Goal: Task Accomplishment & Management: Use online tool/utility

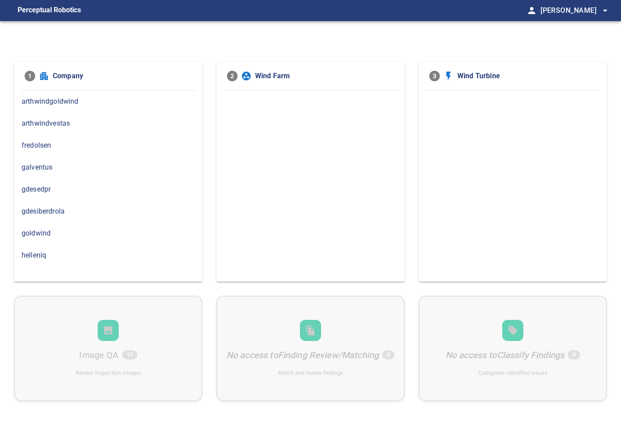
click at [48, 194] on div "gdesedpr" at bounding box center [108, 189] width 188 height 22
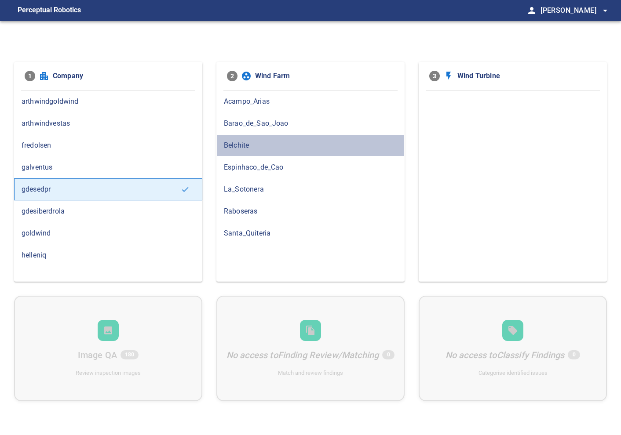
click at [259, 148] on span "Belchite" at bounding box center [310, 145] width 173 height 11
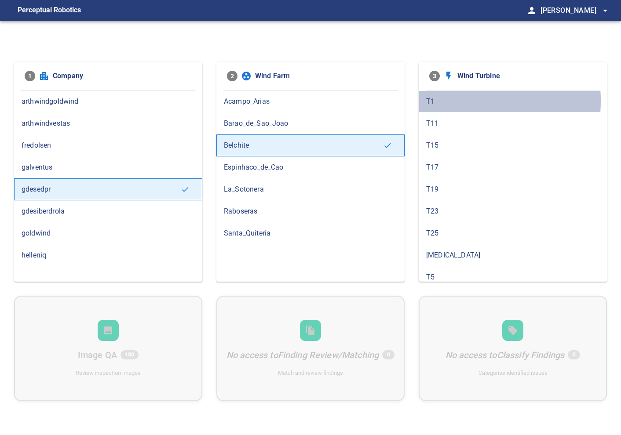
click at [436, 101] on span "T1" at bounding box center [512, 101] width 173 height 11
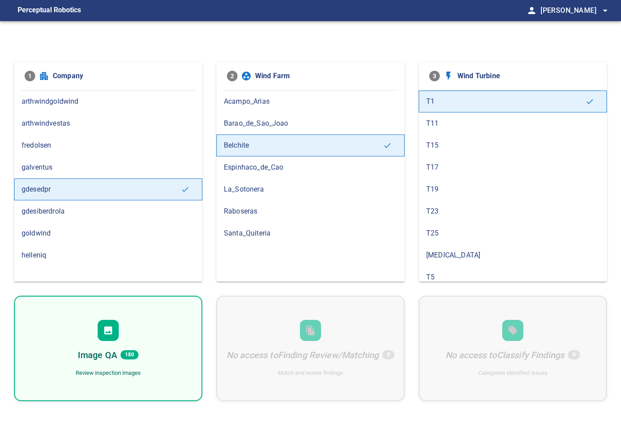
click at [102, 346] on div "Image QA 180 Review inspection images" at bounding box center [108, 348] width 188 height 105
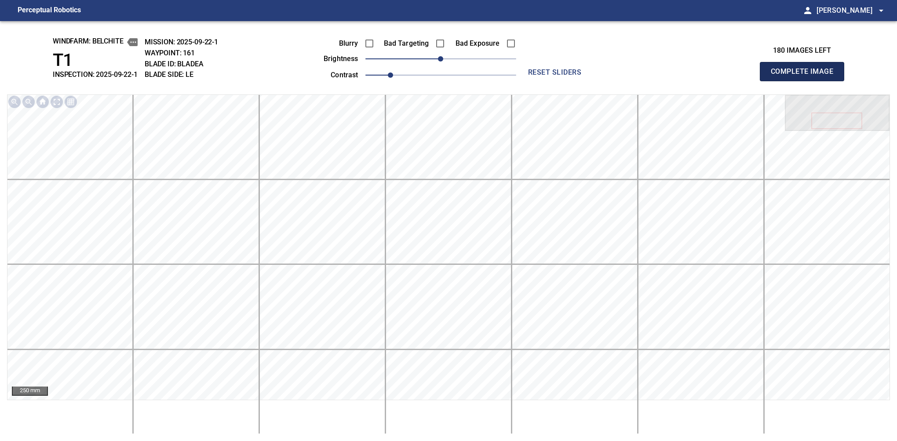
click at [620, 81] on button "Complete Image" at bounding box center [802, 71] width 84 height 19
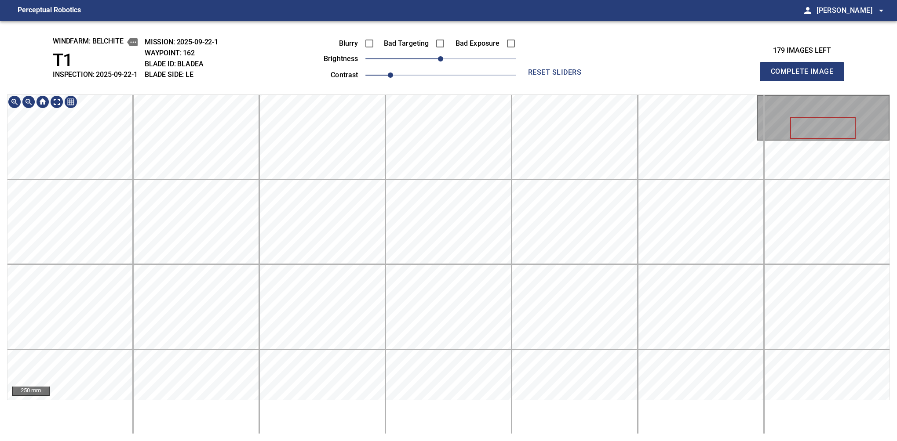
click at [620, 81] on button "Complete Image" at bounding box center [802, 71] width 84 height 19
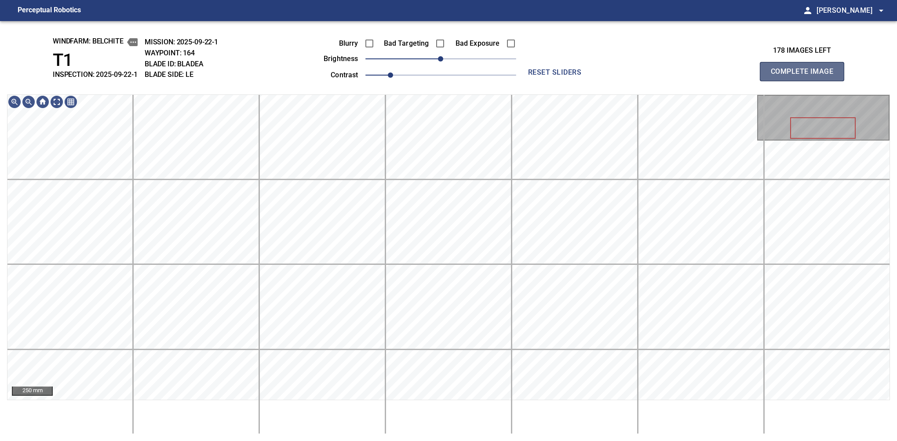
click at [620, 81] on button "Complete Image" at bounding box center [802, 71] width 84 height 19
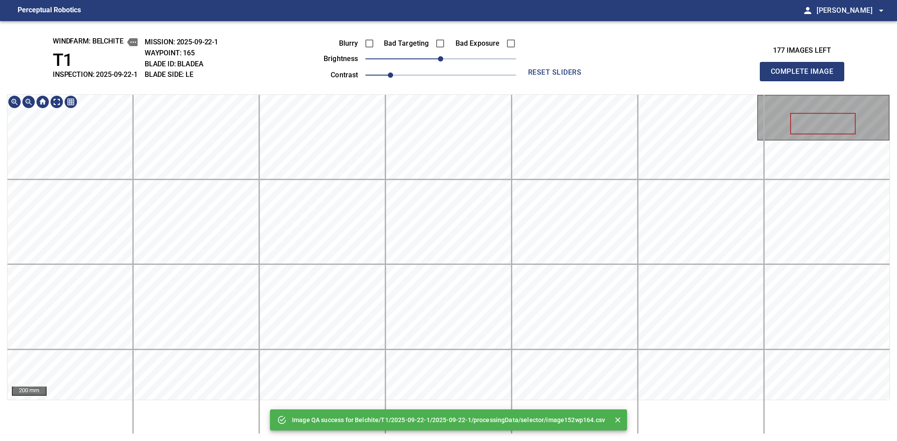
click at [484, 74] on div "Image QA success for Belchite/T1/2025-09-22-1/2025-09-22-1/processingData/selec…" at bounding box center [448, 231] width 897 height 420
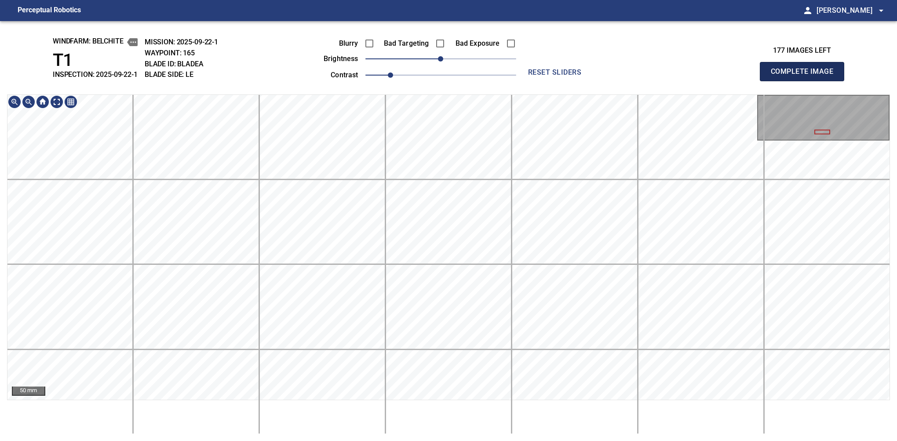
click at [620, 81] on button "Complete Image" at bounding box center [802, 71] width 84 height 19
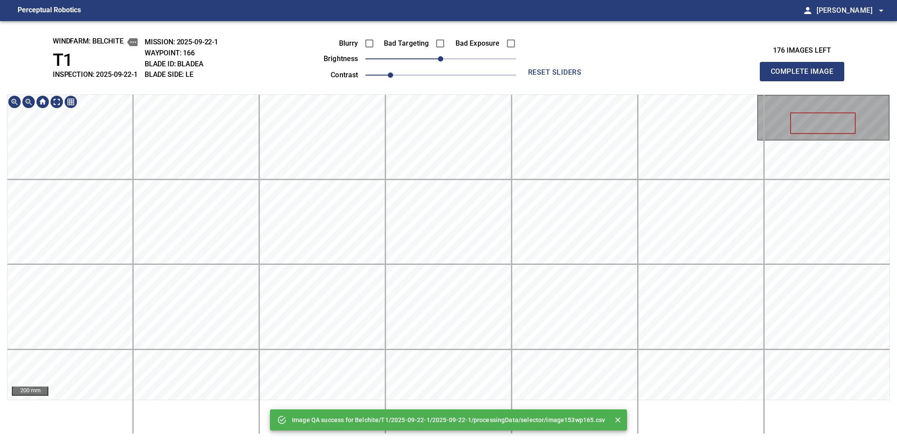
click at [476, 47] on div "Image QA success for Belchite/T1/2025-09-22-1/2025-09-22-1/processingData/selec…" at bounding box center [448, 231] width 897 height 420
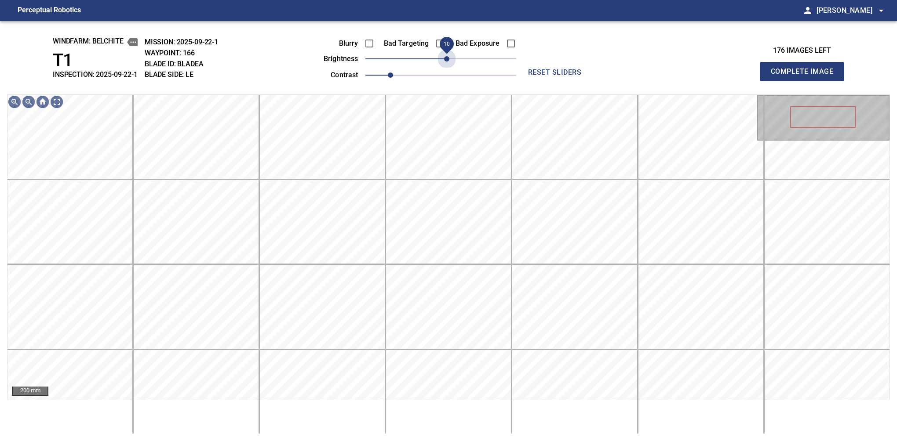
drag, startPoint x: 452, startPoint y: 62, endPoint x: 448, endPoint y: 69, distance: 8.3
click at [448, 69] on div "Blurry Bad Targeting Bad Exposure brightness 10 contrast 1" at bounding box center [410, 57] width 212 height 47
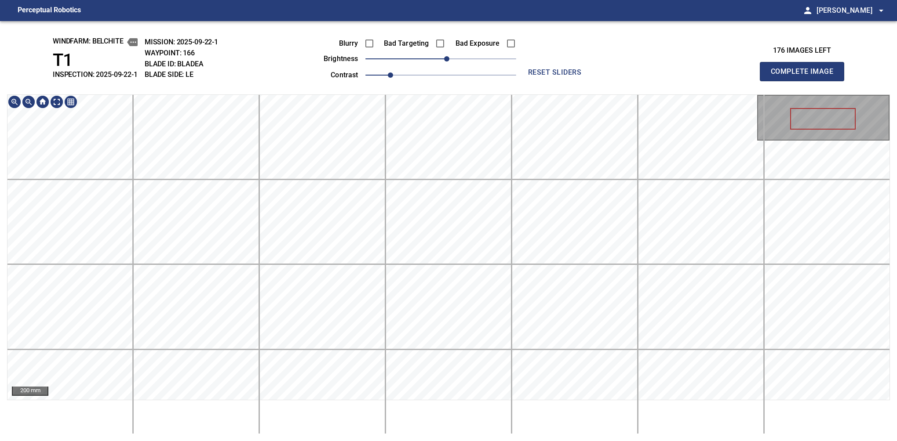
click at [470, 28] on div "windfarm: Belchite T1 INSPECTION: 2025-09-22-1 MISSION: 2025-09-22-1 WAYPOINT: …" at bounding box center [448, 231] width 897 height 420
click at [620, 81] on button "Complete Image" at bounding box center [802, 71] width 84 height 19
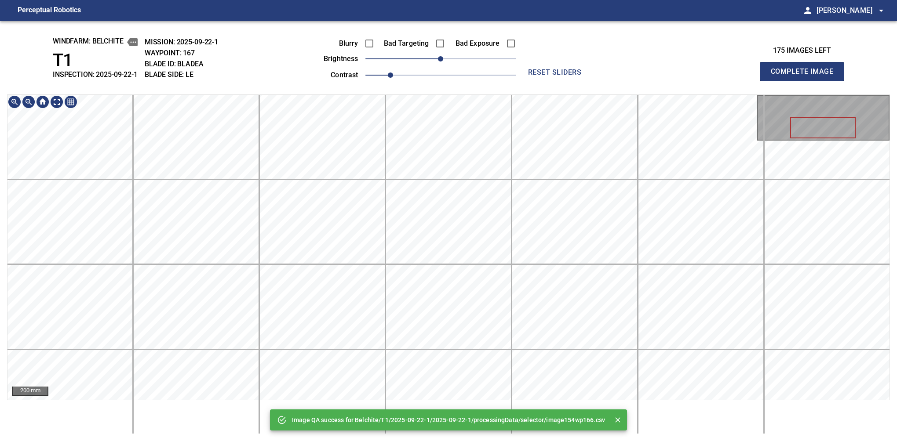
click at [499, 73] on div "Image QA success for Belchite/T1/2025-09-22-1/2025-09-22-1/processingData/selec…" at bounding box center [448, 231] width 897 height 420
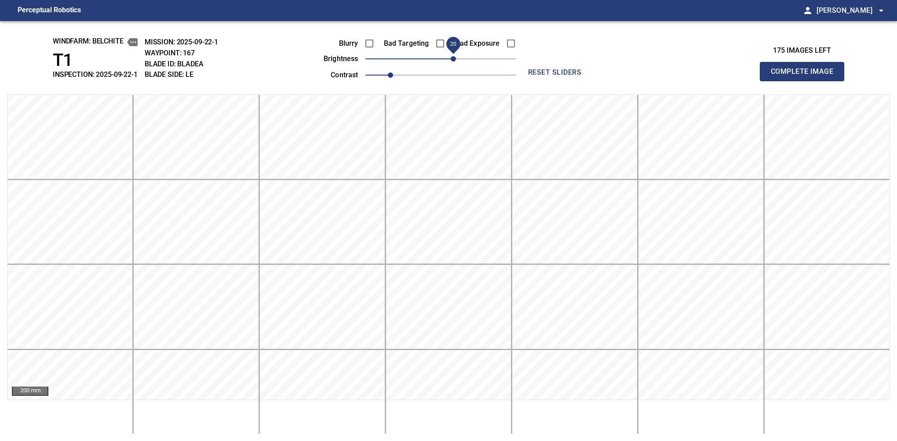
click at [451, 65] on span "20" at bounding box center [440, 59] width 151 height 12
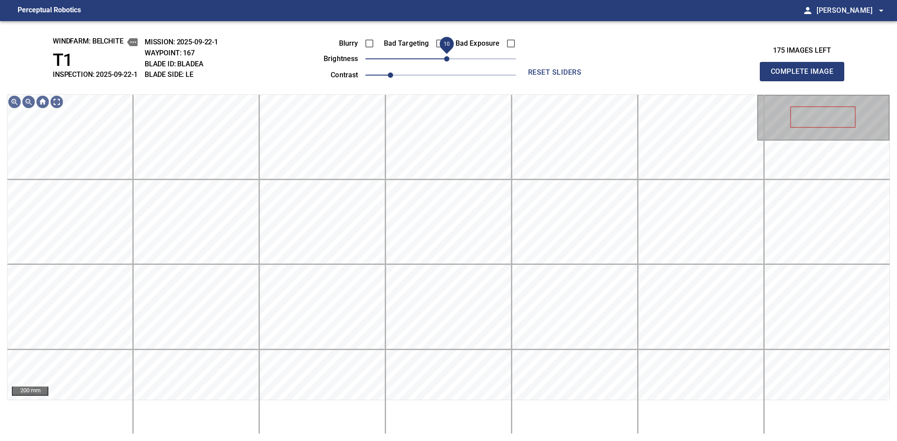
click at [447, 60] on span "10" at bounding box center [446, 58] width 5 height 5
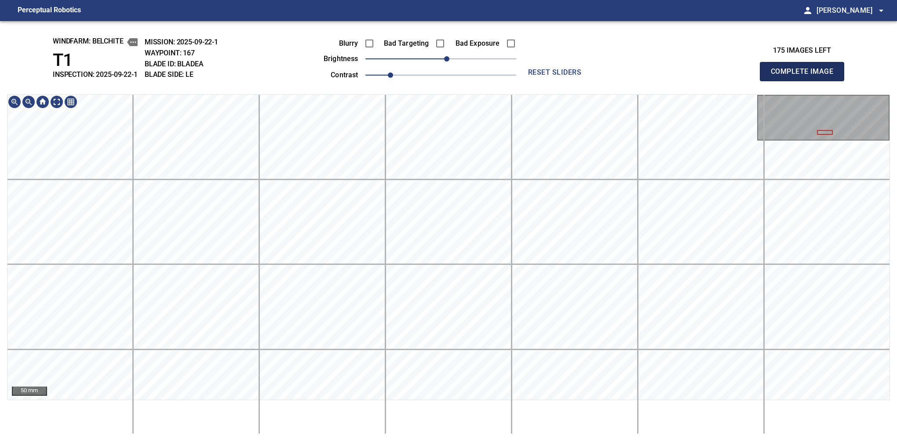
click at [620, 81] on button "Complete Image" at bounding box center [802, 71] width 84 height 19
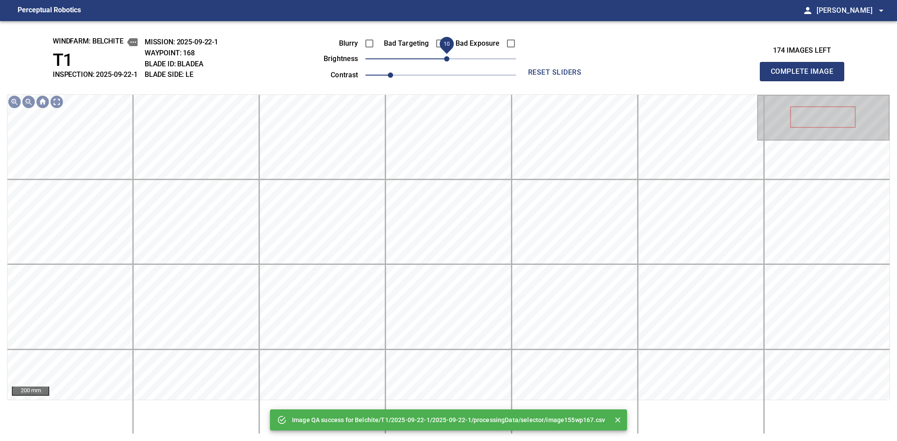
drag, startPoint x: 440, startPoint y: 58, endPoint x: 447, endPoint y: 57, distance: 7.6
click at [447, 57] on span "10" at bounding box center [446, 58] width 5 height 5
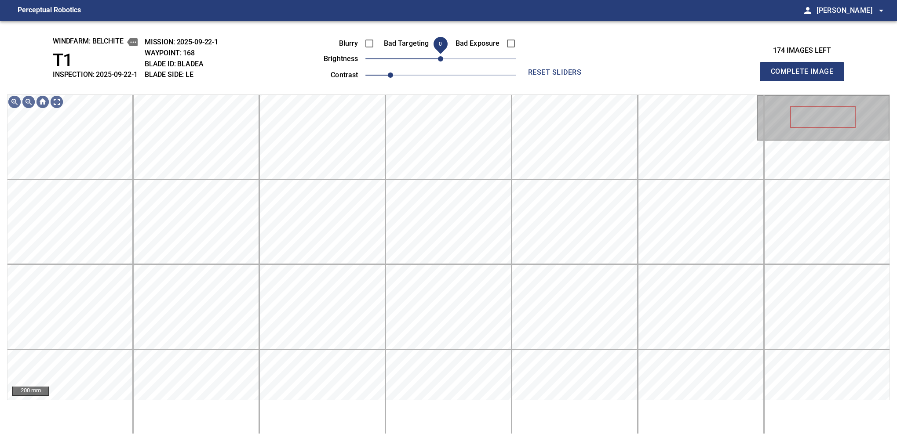
click at [440, 60] on span "0" at bounding box center [440, 58] width 5 height 5
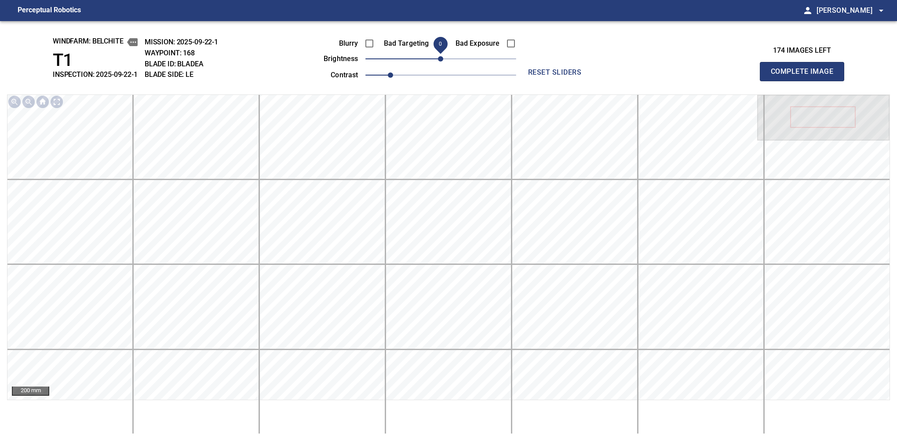
click at [620, 81] on button "Complete Image" at bounding box center [802, 71] width 84 height 19
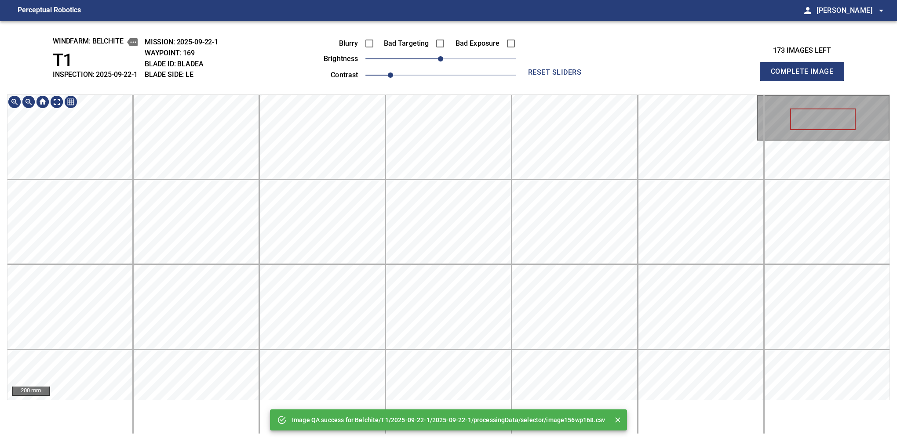
click at [480, 88] on div "Image QA success for Belchite/T1/2025-09-22-1/2025-09-22-1/processingData/selec…" at bounding box center [448, 231] width 897 height 420
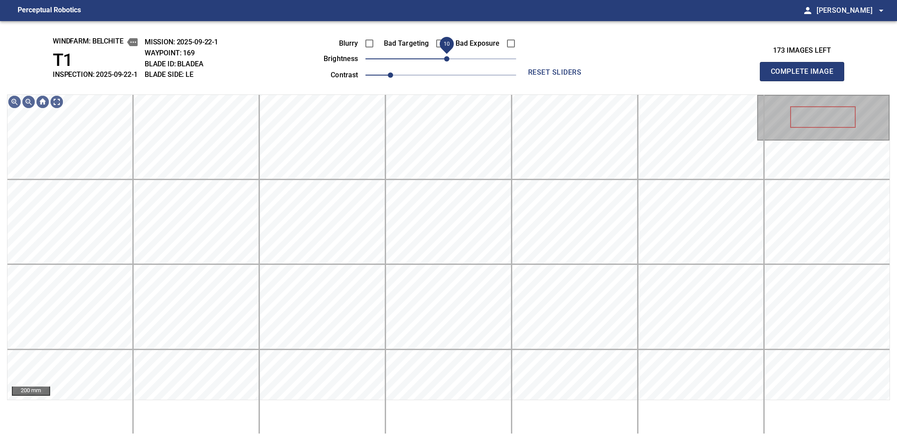
drag, startPoint x: 443, startPoint y: 60, endPoint x: 450, endPoint y: 57, distance: 7.3
click at [449, 57] on span "10" at bounding box center [446, 58] width 5 height 5
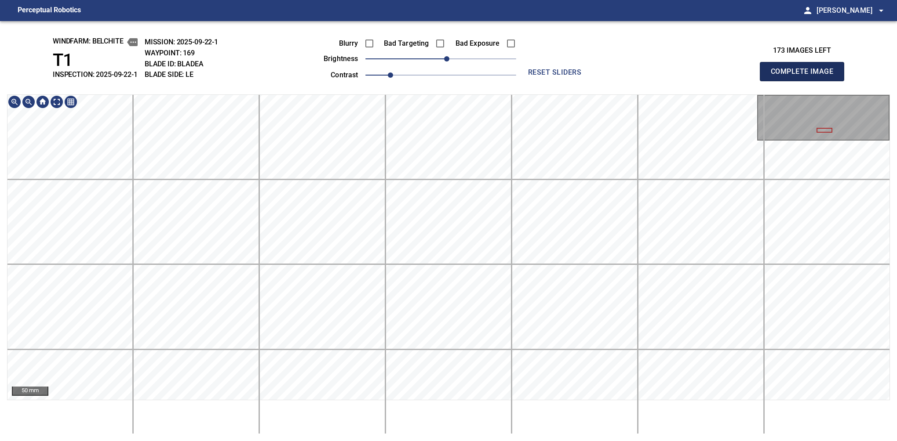
click at [620, 81] on button "Complete Image" at bounding box center [802, 71] width 84 height 19
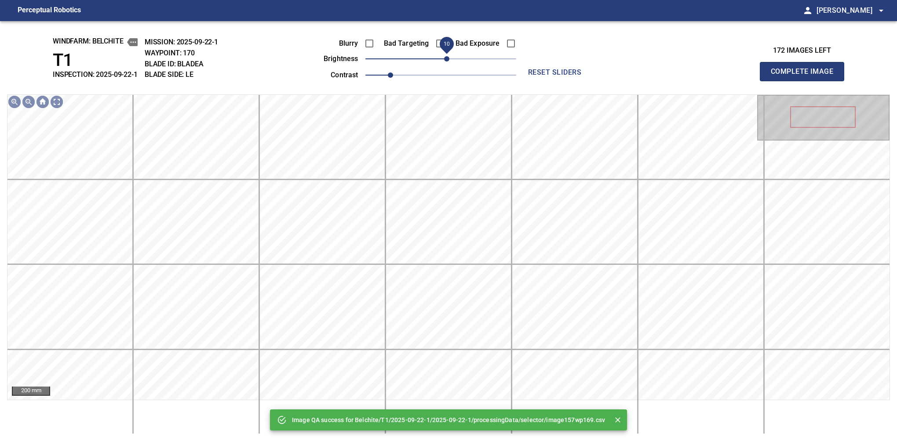
click at [448, 58] on span "10" at bounding box center [446, 58] width 5 height 5
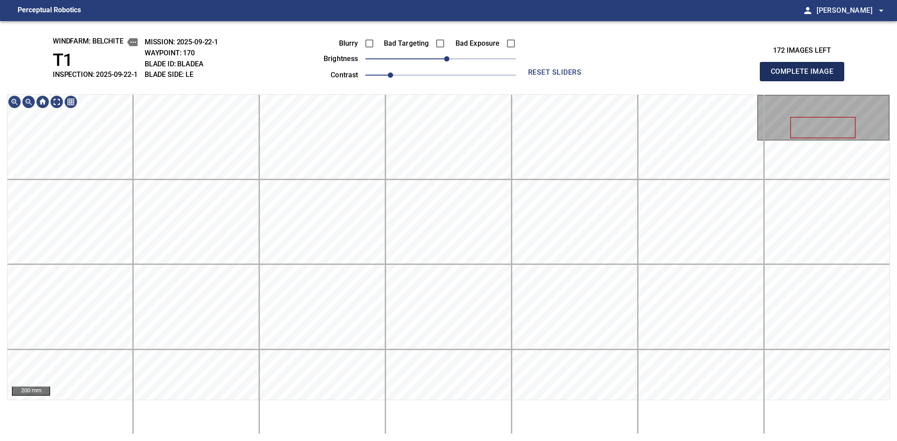
click at [620, 81] on button "Complete Image" at bounding box center [802, 71] width 84 height 19
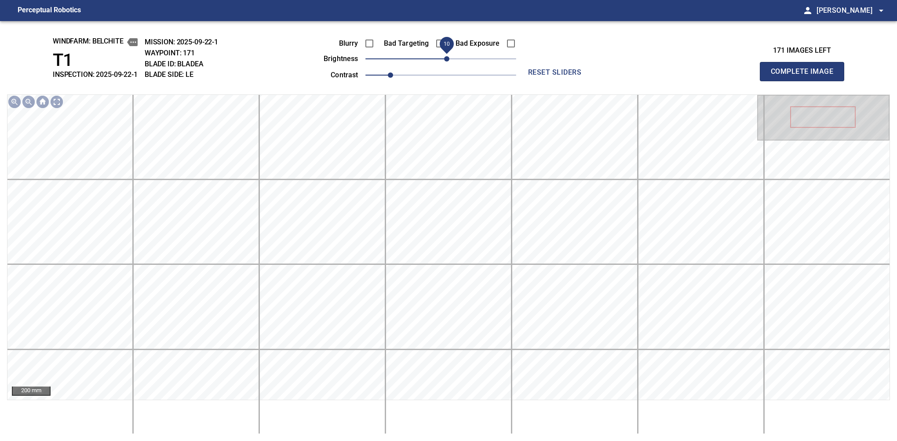
drag, startPoint x: 441, startPoint y: 60, endPoint x: 446, endPoint y: 58, distance: 5.0
click at [446, 58] on span "10" at bounding box center [446, 58] width 5 height 5
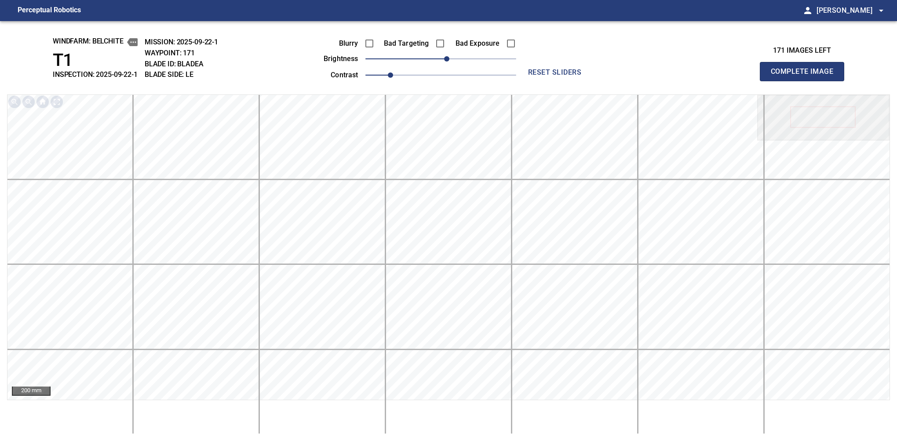
click at [620, 81] on button "Complete Image" at bounding box center [802, 71] width 84 height 19
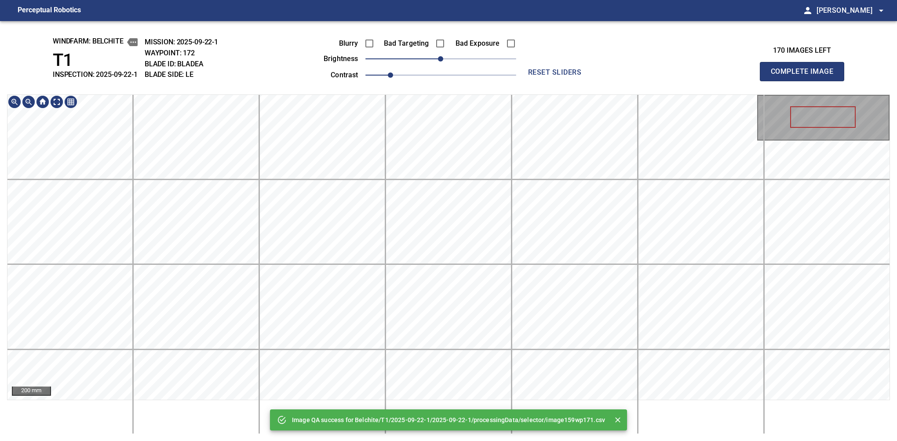
click at [517, 79] on div "Image QA success for Belchite/T1/2025-09-22-1/2025-09-22-1/processingData/selec…" at bounding box center [448, 231] width 897 height 420
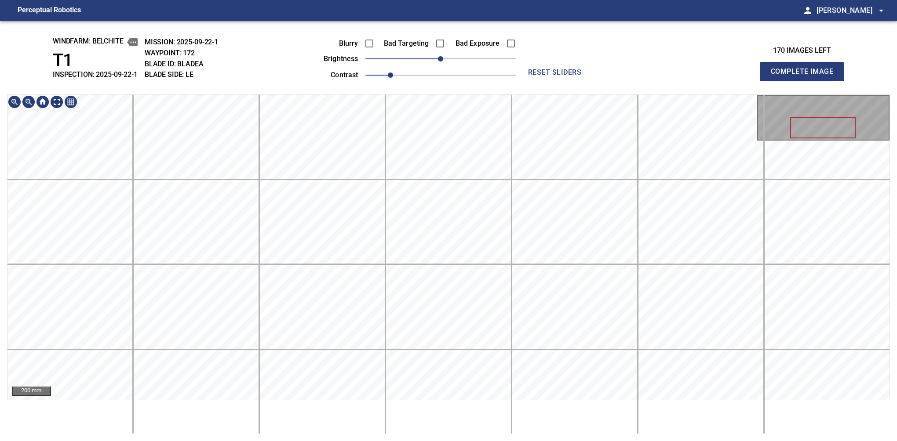
click at [620, 81] on button "Complete Image" at bounding box center [802, 71] width 84 height 19
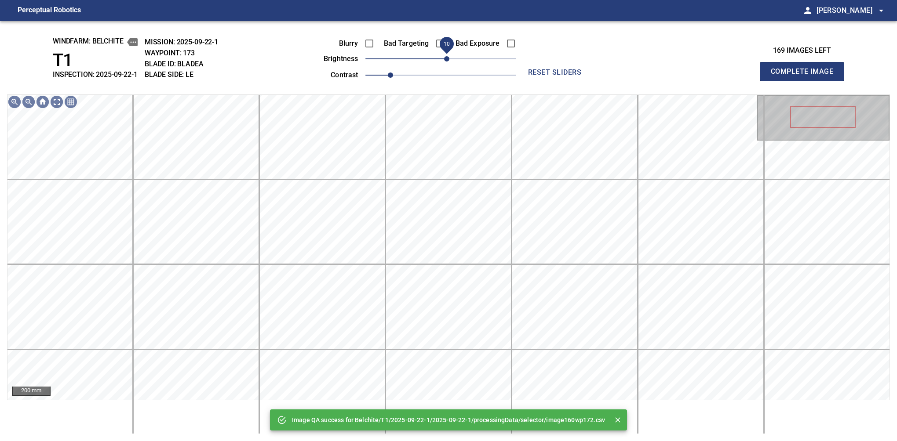
drag, startPoint x: 443, startPoint y: 59, endPoint x: 448, endPoint y: 57, distance: 5.1
click at [448, 57] on span "10" at bounding box center [446, 58] width 5 height 5
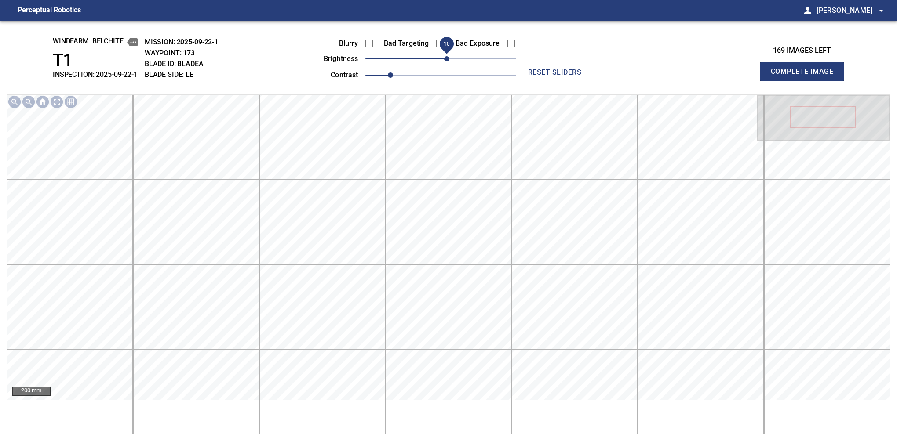
click at [620, 81] on button "Complete Image" at bounding box center [802, 71] width 84 height 19
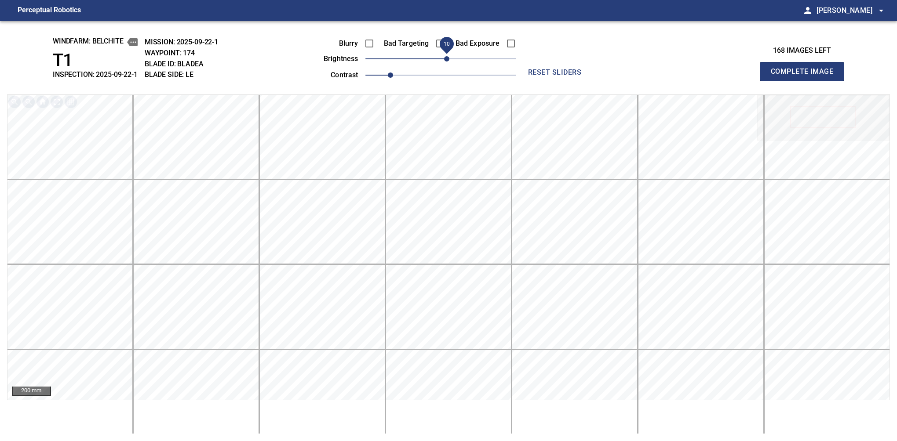
click at [445, 62] on span "10" at bounding box center [446, 58] width 5 height 5
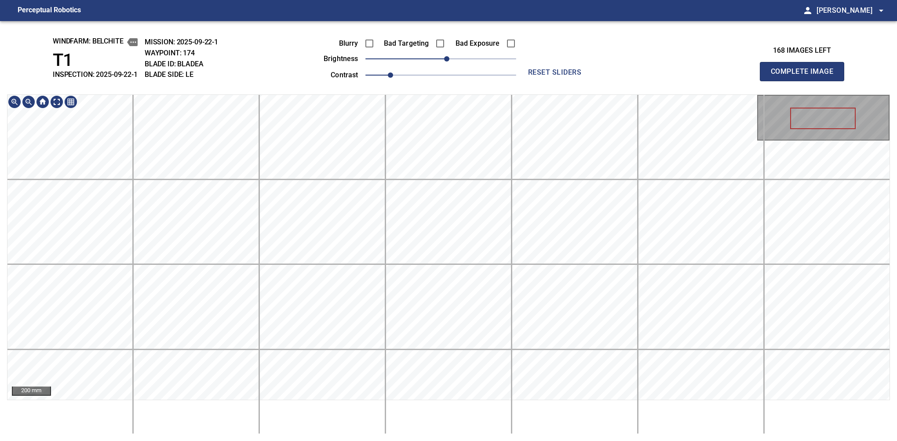
click at [488, 71] on div "windfarm: Belchite T1 INSPECTION: 2025-09-22-1 MISSION: 2025-09-22-1 WAYPOINT: …" at bounding box center [448, 231] width 897 height 420
click at [620, 81] on button "Complete Image" at bounding box center [802, 71] width 84 height 19
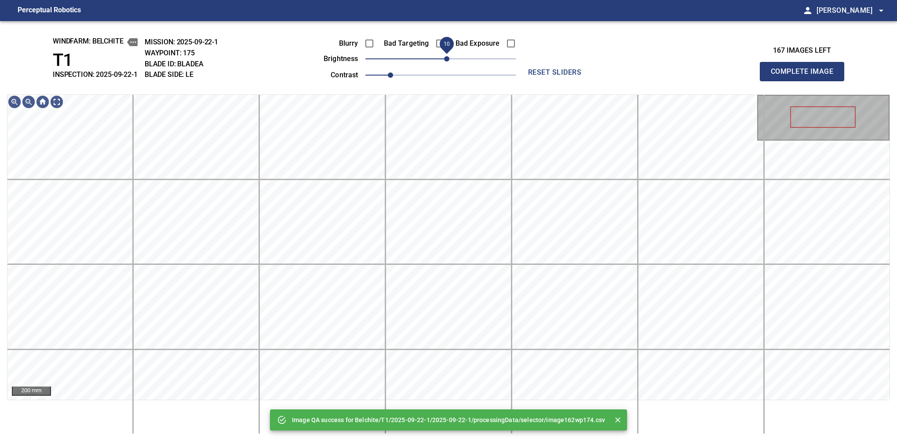
click at [448, 62] on span "10" at bounding box center [446, 58] width 5 height 5
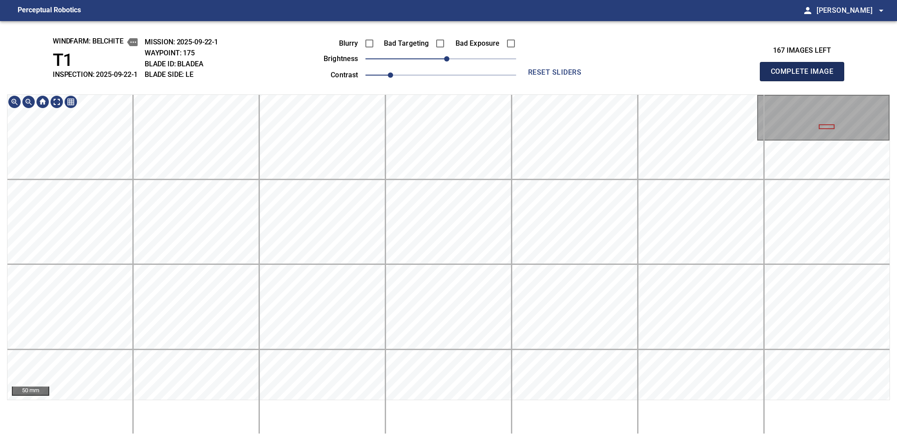
click at [620, 81] on button "Complete Image" at bounding box center [802, 71] width 84 height 19
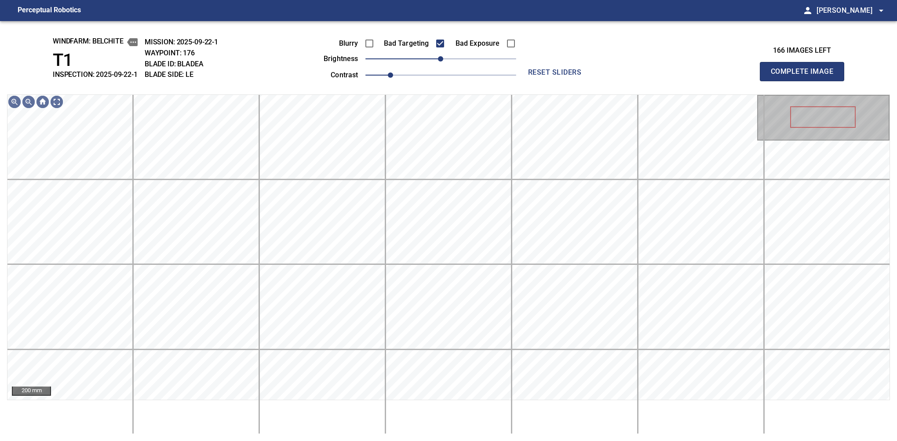
click at [620, 81] on button "Complete Image" at bounding box center [802, 71] width 84 height 19
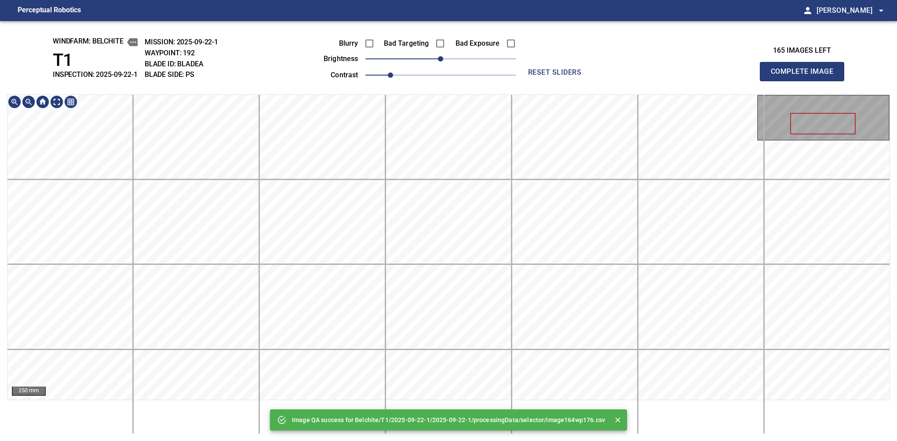
click at [460, 37] on div "Image QA success for Belchite/T1/2025-09-22-1/2025-09-22-1/processingData/selec…" at bounding box center [448, 231] width 897 height 420
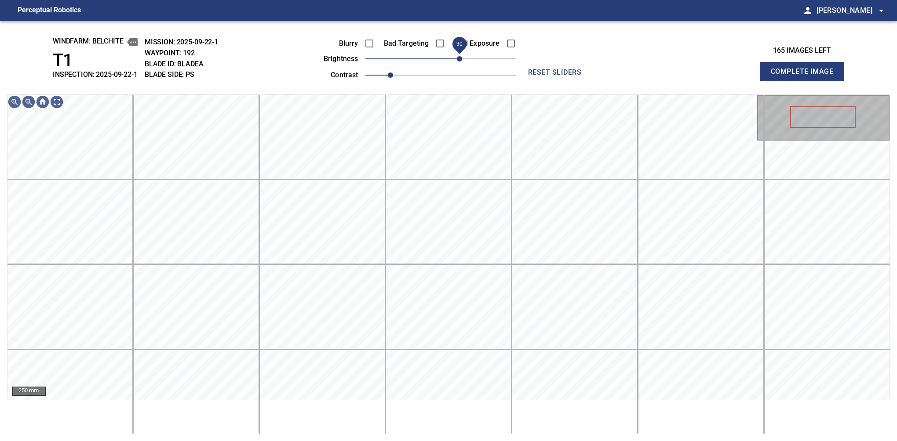
drag, startPoint x: 454, startPoint y: 62, endPoint x: 460, endPoint y: 63, distance: 6.4
click at [460, 62] on span "30" at bounding box center [459, 58] width 5 height 5
click at [492, 77] on div "windfarm: Belchite T1 INSPECTION: 2025-09-22-1 MISSION: 2025-09-22-1 WAYPOINT: …" at bounding box center [448, 231] width 897 height 420
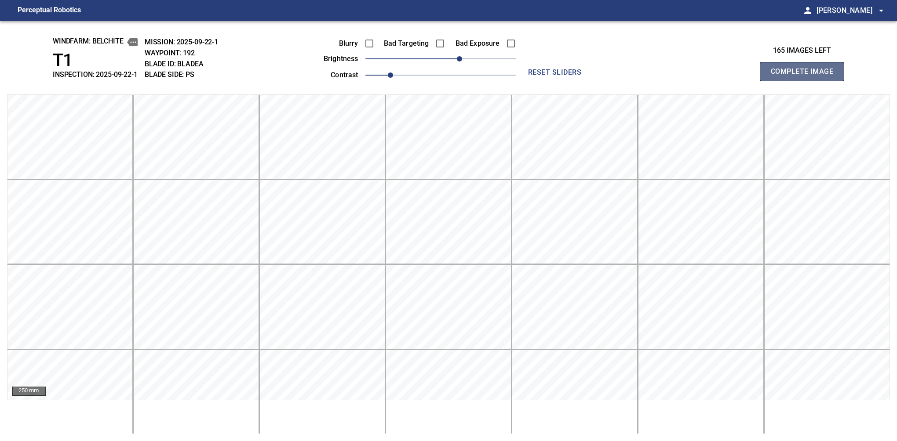
click at [620, 81] on button "Complete Image" at bounding box center [802, 71] width 84 height 19
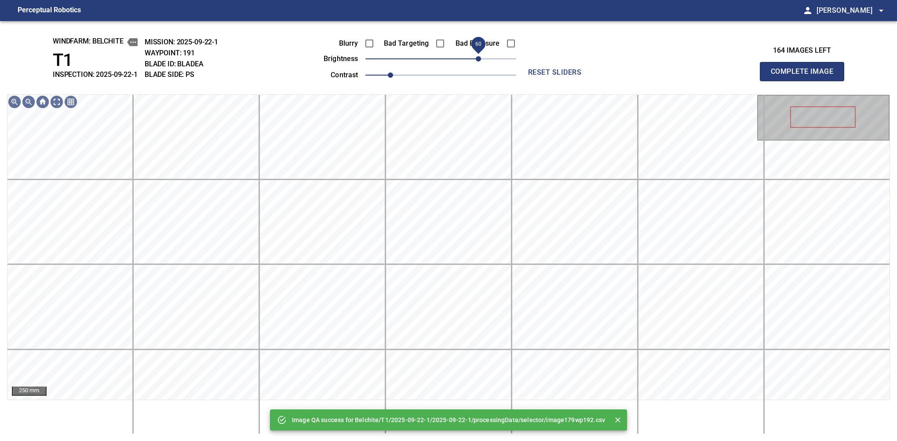
drag, startPoint x: 448, startPoint y: 58, endPoint x: 480, endPoint y: 59, distance: 32.1
click at [480, 59] on span "60" at bounding box center [478, 58] width 5 height 5
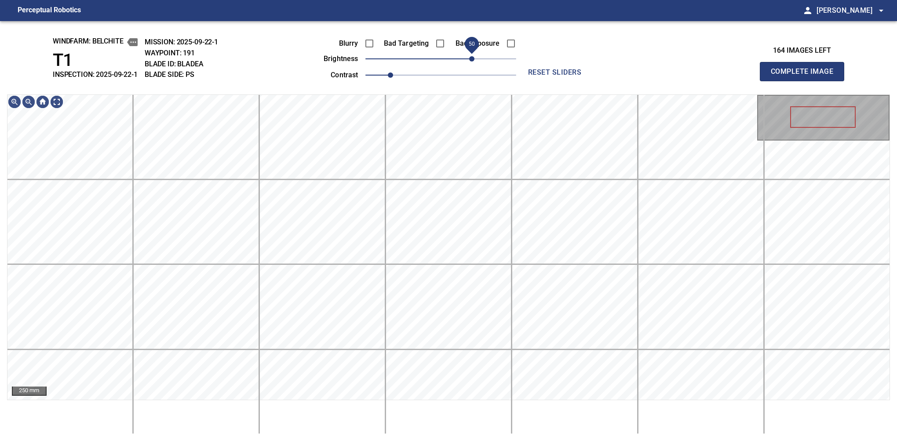
click at [474, 56] on span "50" at bounding box center [471, 58] width 5 height 5
click at [620, 81] on button "Complete Image" at bounding box center [802, 71] width 84 height 19
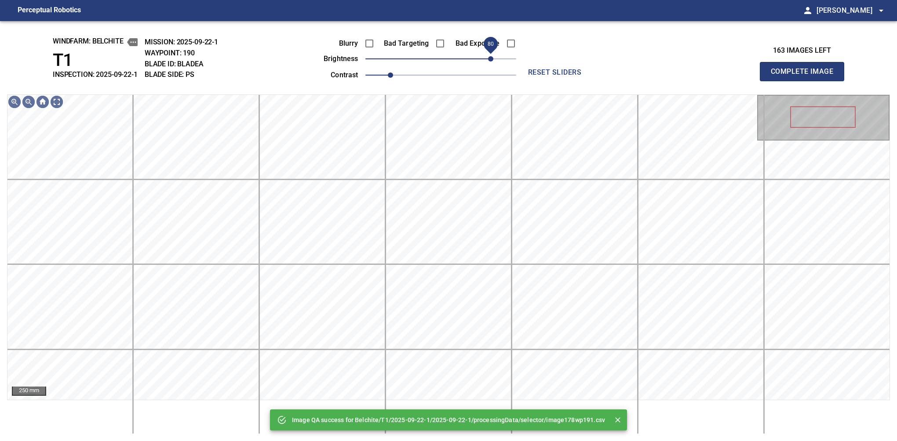
drag, startPoint x: 474, startPoint y: 60, endPoint x: 491, endPoint y: 55, distance: 17.8
click at [491, 56] on span "80" at bounding box center [490, 58] width 5 height 5
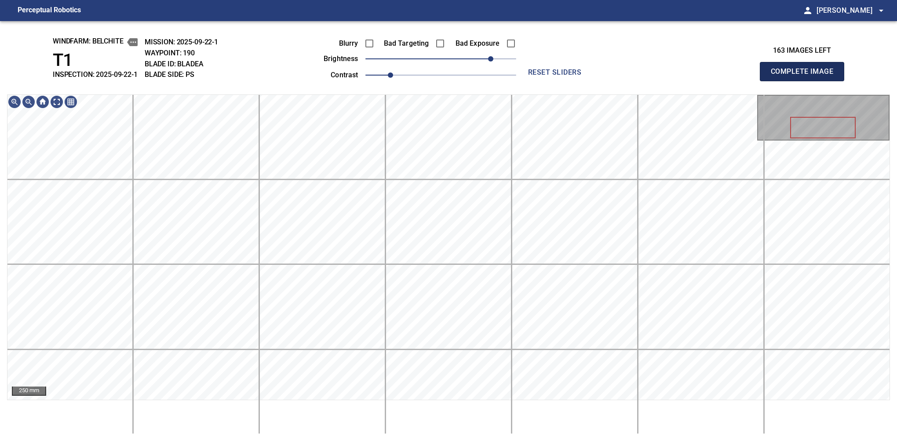
click at [620, 81] on button "Complete Image" at bounding box center [802, 71] width 84 height 19
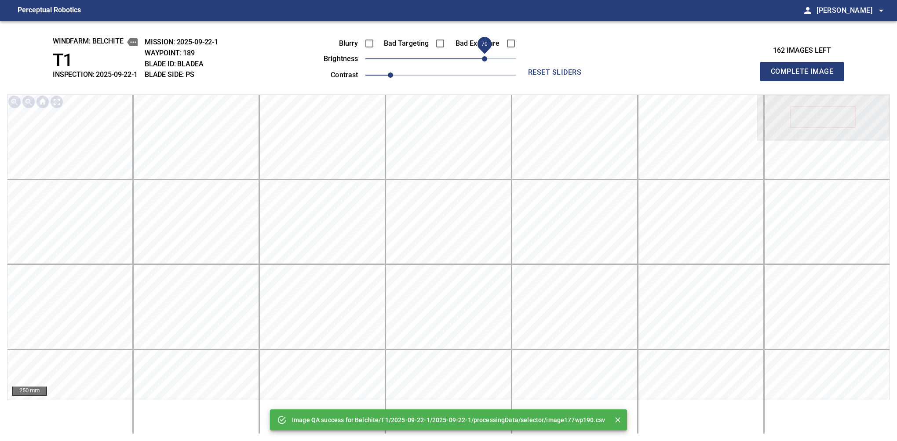
drag, startPoint x: 478, startPoint y: 62, endPoint x: 486, endPoint y: 64, distance: 8.1
click at [486, 62] on span "70" at bounding box center [484, 58] width 5 height 5
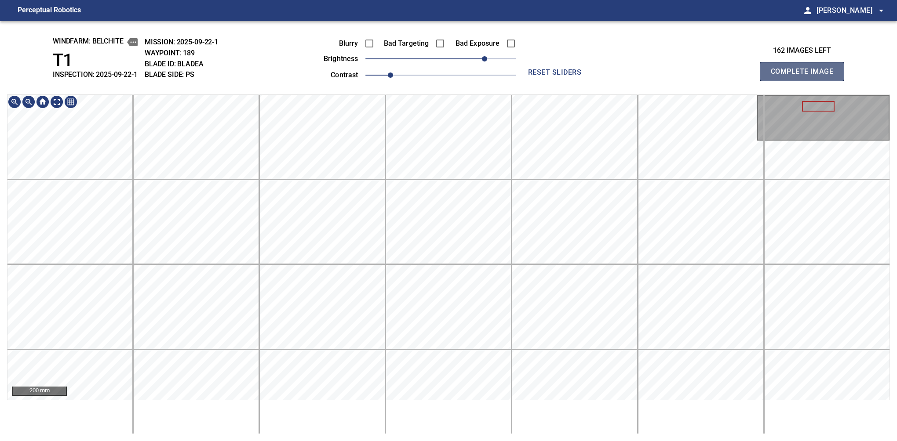
click at [620, 81] on button "Complete Image" at bounding box center [802, 71] width 84 height 19
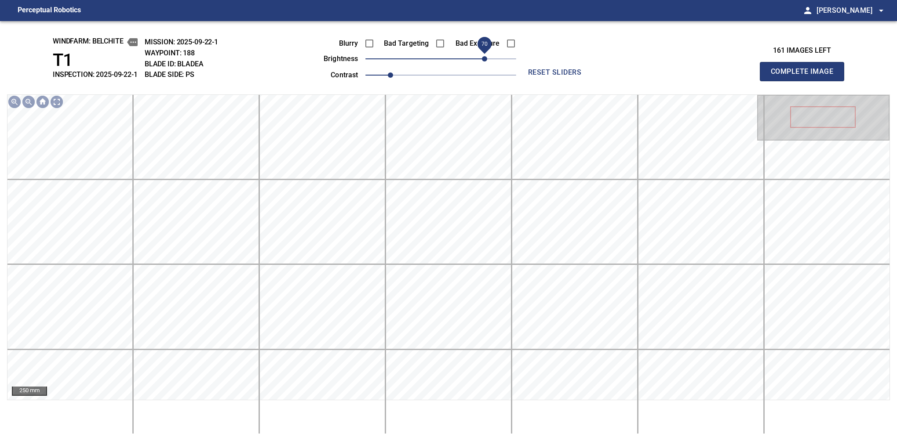
drag, startPoint x: 438, startPoint y: 64, endPoint x: 483, endPoint y: 60, distance: 45.0
click at [483, 60] on span "70" at bounding box center [484, 58] width 5 height 5
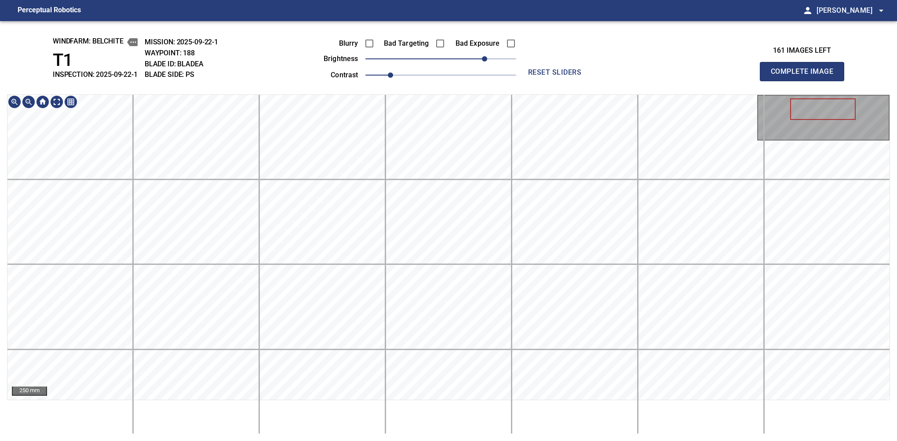
click at [496, 83] on div "windfarm: Belchite T1 INSPECTION: 2025-09-22-1 MISSION: 2025-09-22-1 WAYPOINT: …" at bounding box center [448, 231] width 897 height 420
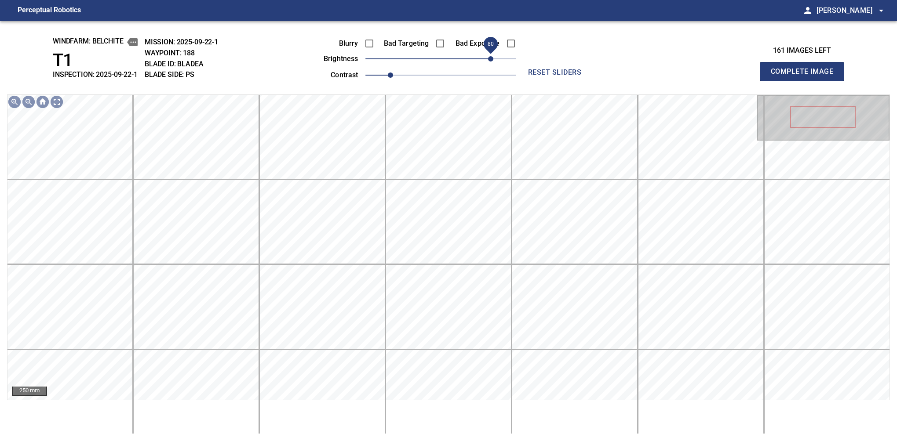
drag, startPoint x: 487, startPoint y: 61, endPoint x: 492, endPoint y: 62, distance: 5.1
click at [492, 62] on span "80" at bounding box center [490, 58] width 5 height 5
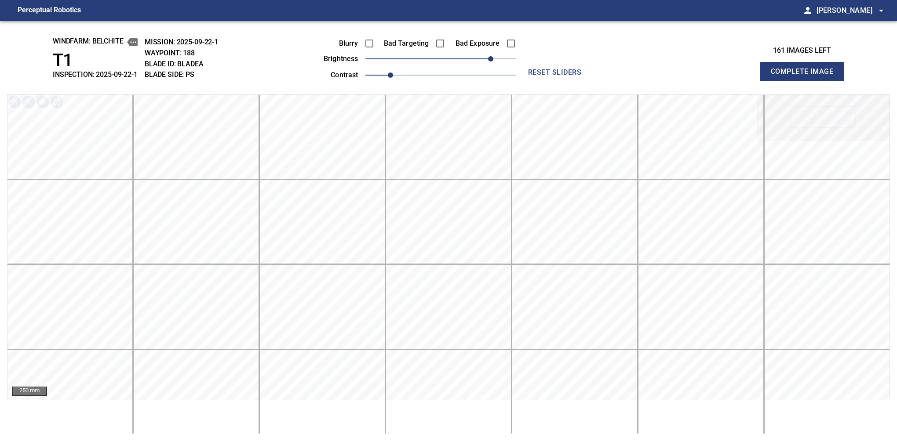
click at [620, 81] on button "Complete Image" at bounding box center [802, 71] width 84 height 19
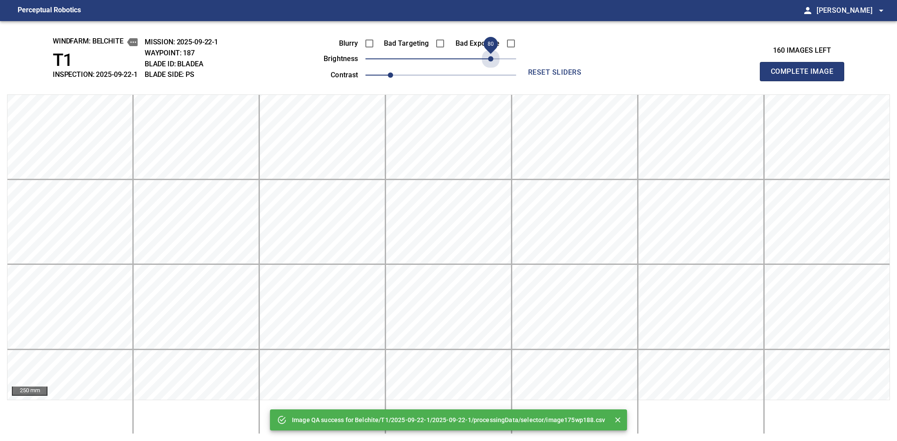
click at [492, 62] on span "80" at bounding box center [440, 59] width 151 height 12
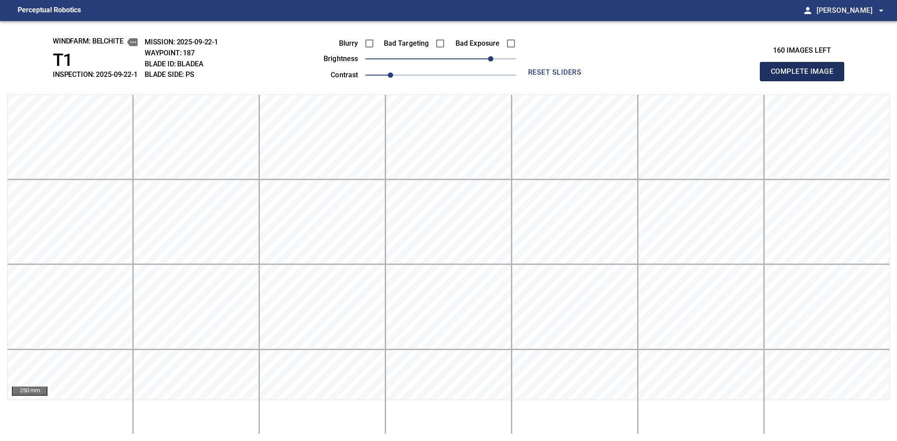
click at [620, 81] on button "Complete Image" at bounding box center [802, 71] width 84 height 19
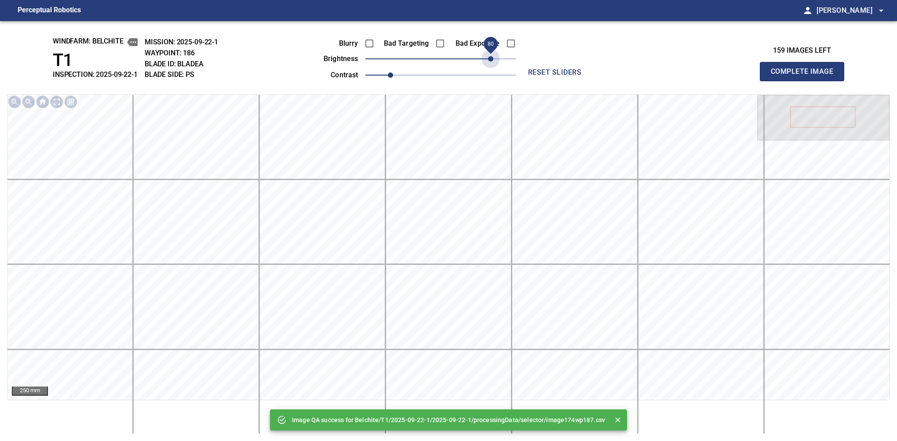
click at [494, 56] on span "80" at bounding box center [440, 59] width 151 height 12
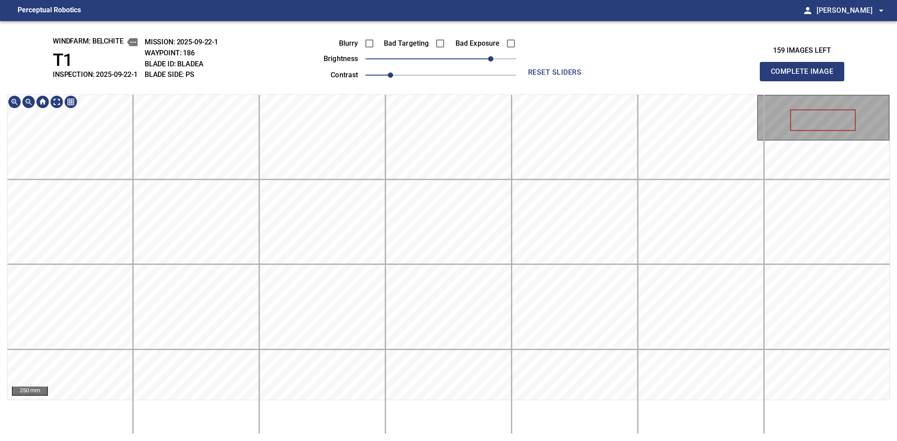
click at [485, 84] on div "windfarm: Belchite T1 INSPECTION: 2025-09-22-1 MISSION: 2025-09-22-1 WAYPOINT: …" at bounding box center [448, 231] width 897 height 420
click at [620, 81] on button "Complete Image" at bounding box center [802, 71] width 84 height 19
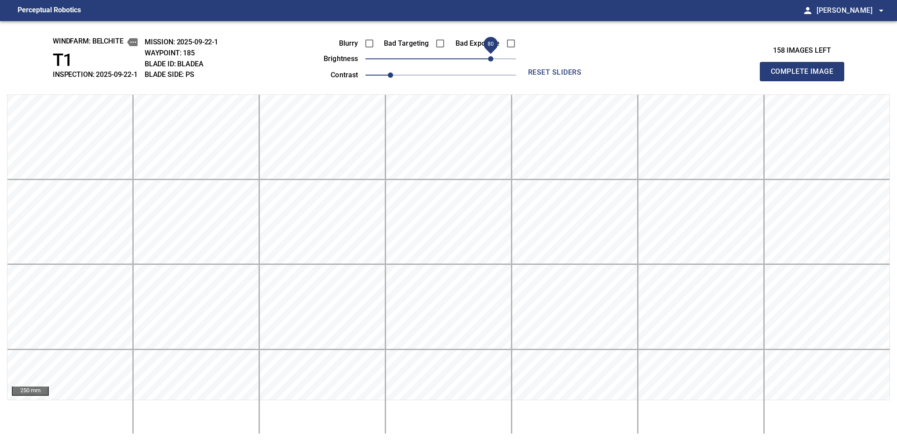
drag, startPoint x: 450, startPoint y: 56, endPoint x: 492, endPoint y: 56, distance: 41.8
click at [492, 56] on span "80" at bounding box center [490, 58] width 5 height 5
click at [620, 81] on button "Complete Image" at bounding box center [802, 71] width 84 height 19
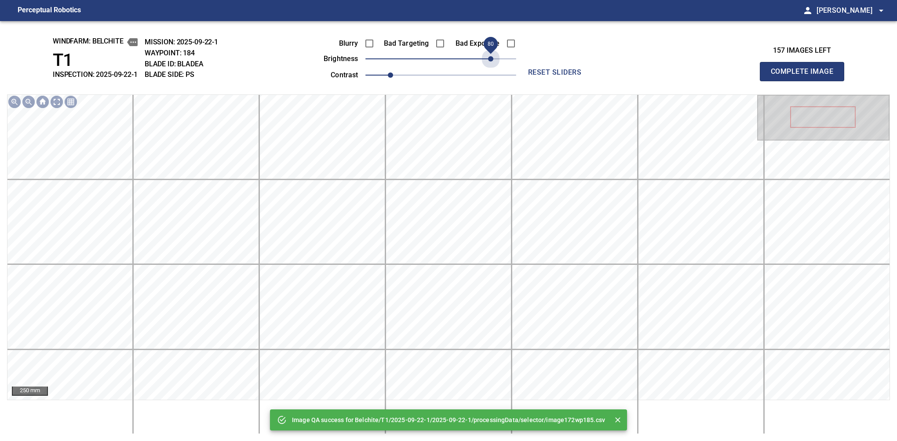
click at [492, 56] on span "80" at bounding box center [440, 59] width 151 height 12
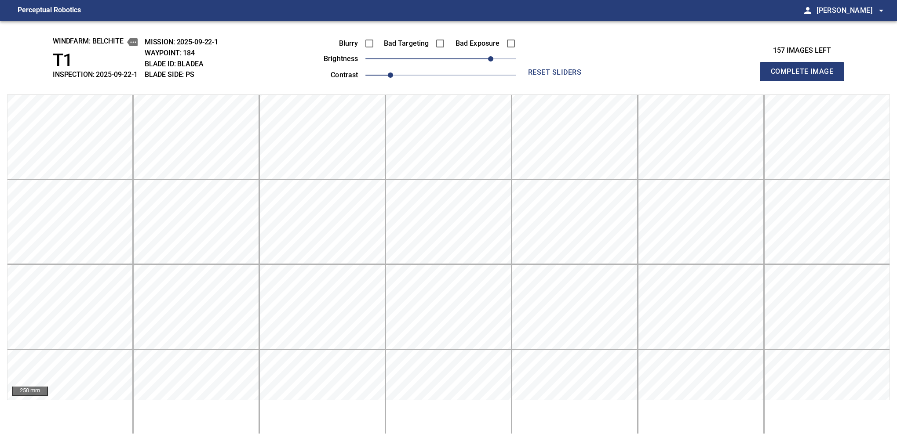
click at [620, 81] on button "Complete Image" at bounding box center [802, 71] width 84 height 19
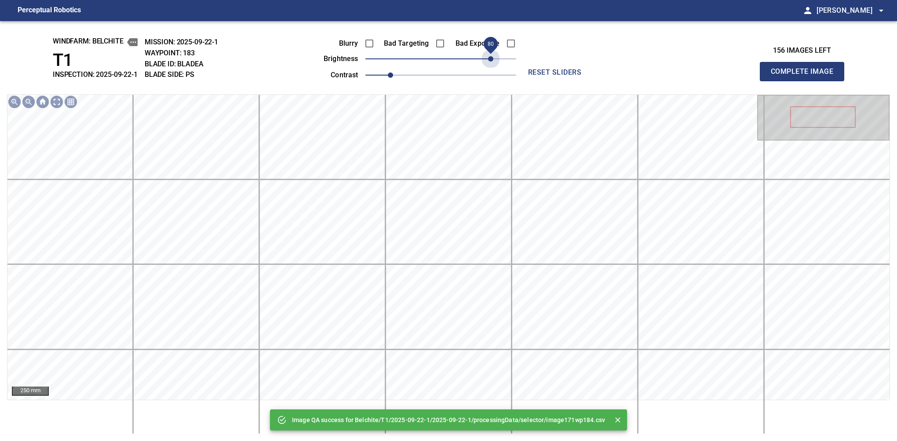
click at [492, 56] on span "80" at bounding box center [440, 59] width 151 height 12
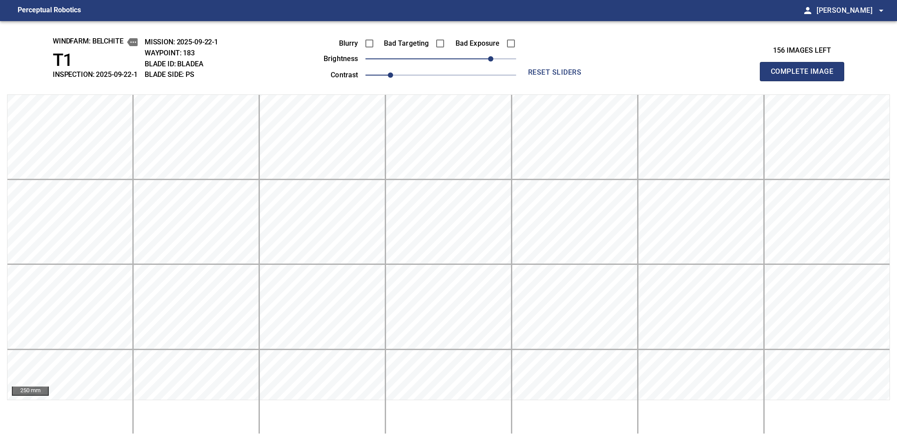
click at [620, 81] on button "Complete Image" at bounding box center [802, 71] width 84 height 19
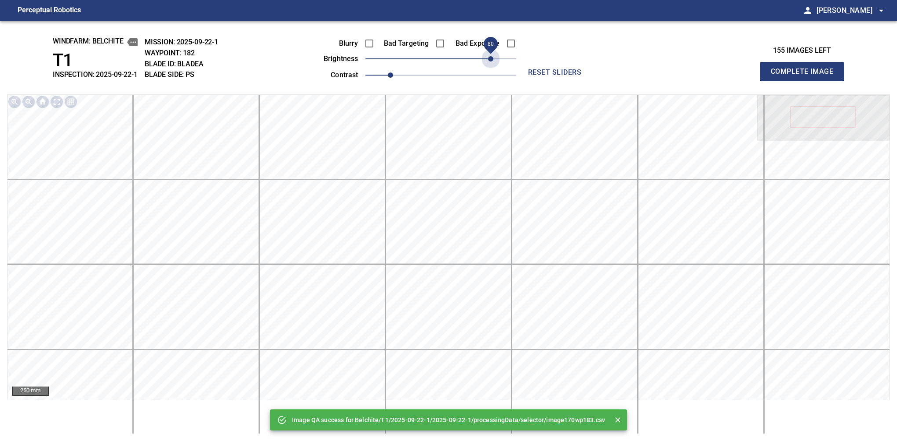
click at [492, 56] on span "80" at bounding box center [440, 59] width 151 height 12
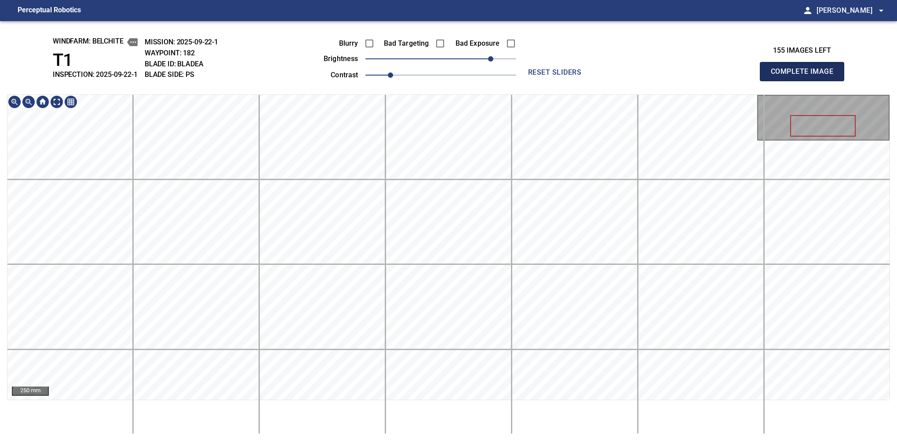
click at [620, 81] on button "Complete Image" at bounding box center [802, 71] width 84 height 19
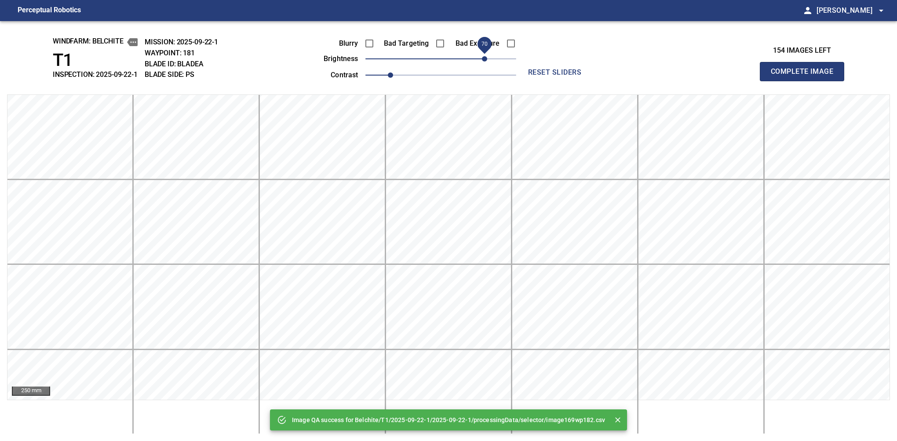
drag, startPoint x: 472, startPoint y: 57, endPoint x: 486, endPoint y: 57, distance: 14.1
click at [486, 57] on span "70" at bounding box center [440, 59] width 151 height 12
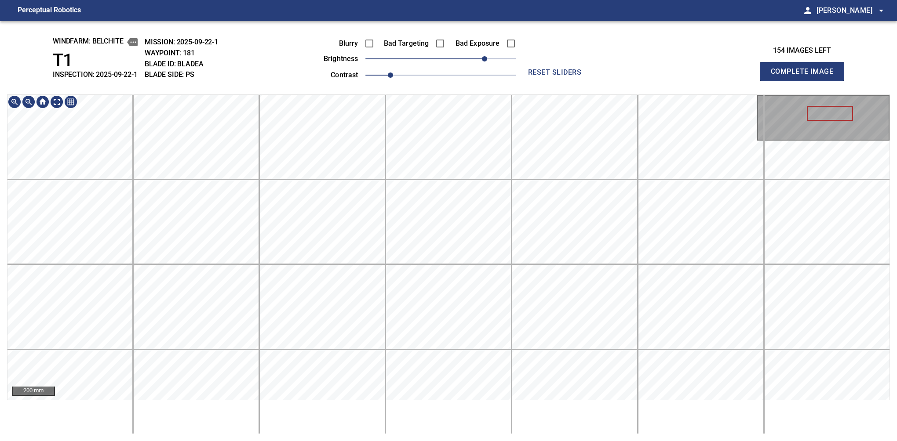
click at [531, 84] on div "windfarm: Belchite T1 INSPECTION: 2025-09-22-1 MISSION: 2025-09-22-1 WAYPOINT: …" at bounding box center [448, 231] width 897 height 420
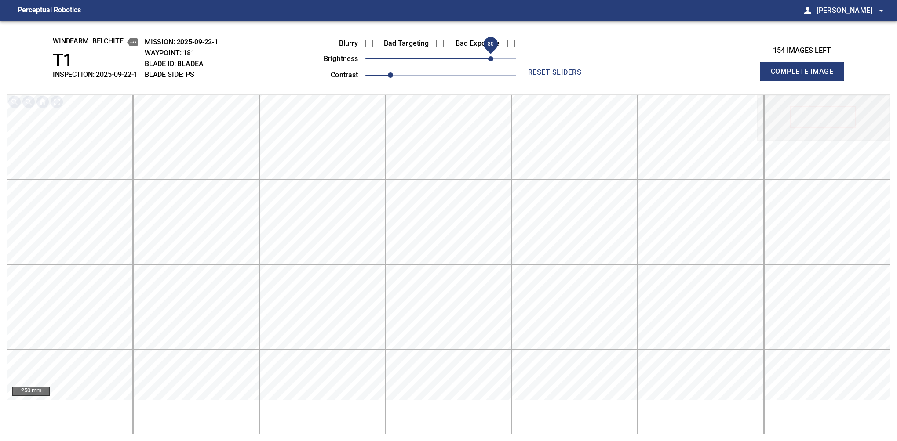
drag, startPoint x: 484, startPoint y: 63, endPoint x: 492, endPoint y: 55, distance: 10.6
click at [492, 56] on span "80" at bounding box center [490, 58] width 5 height 5
click at [620, 81] on button "Complete Image" at bounding box center [802, 71] width 84 height 19
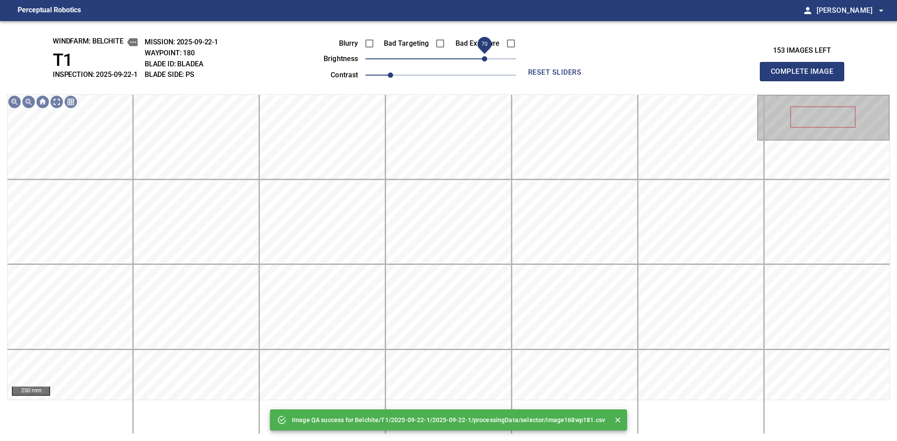
drag, startPoint x: 466, startPoint y: 58, endPoint x: 484, endPoint y: 58, distance: 18.5
click at [484, 58] on span "70" at bounding box center [440, 59] width 151 height 12
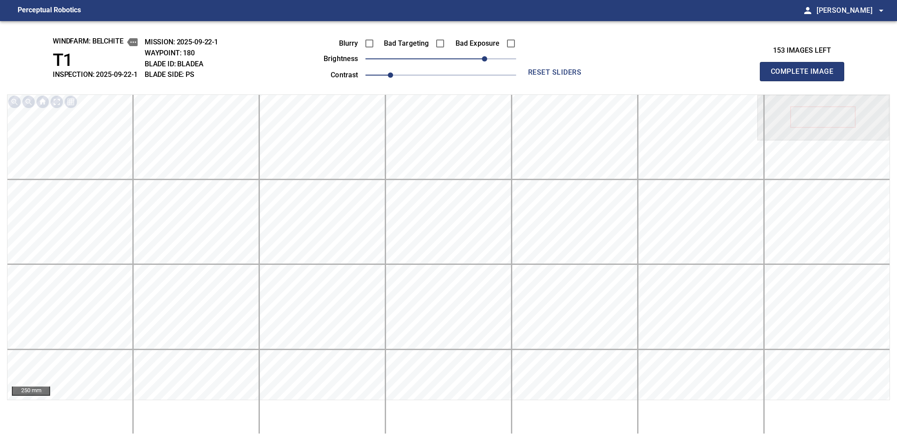
click at [620, 81] on button "Complete Image" at bounding box center [802, 71] width 84 height 19
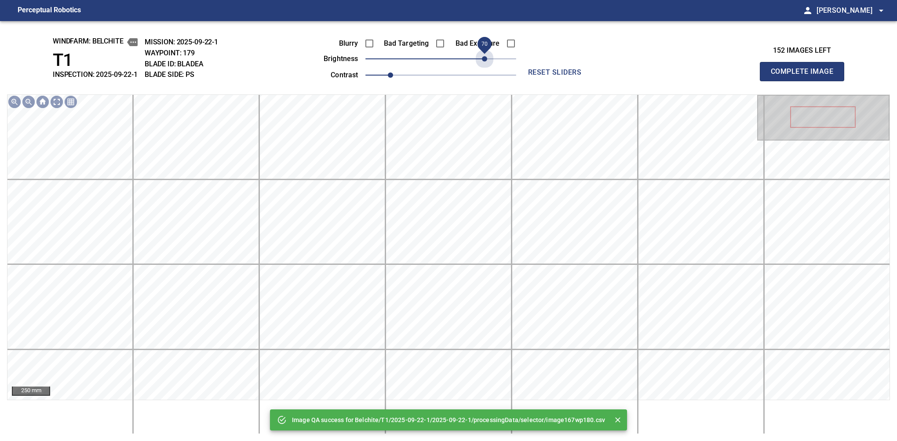
click at [484, 58] on span "70" at bounding box center [440, 59] width 151 height 12
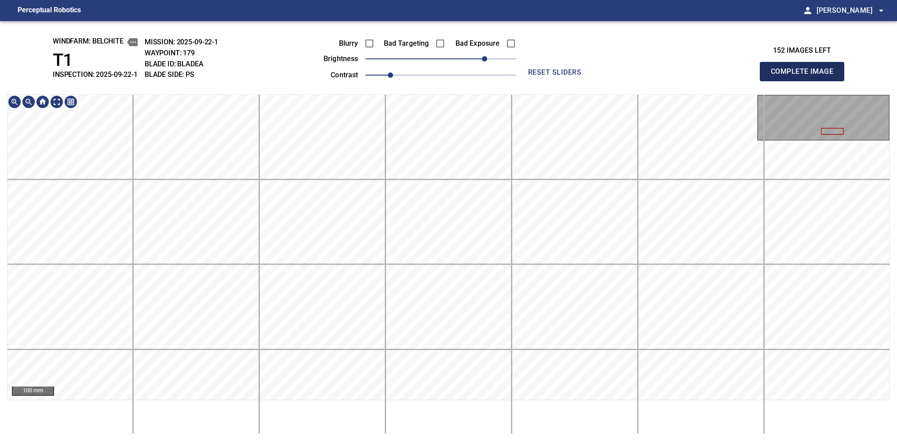
click at [620, 81] on button "Complete Image" at bounding box center [802, 71] width 84 height 19
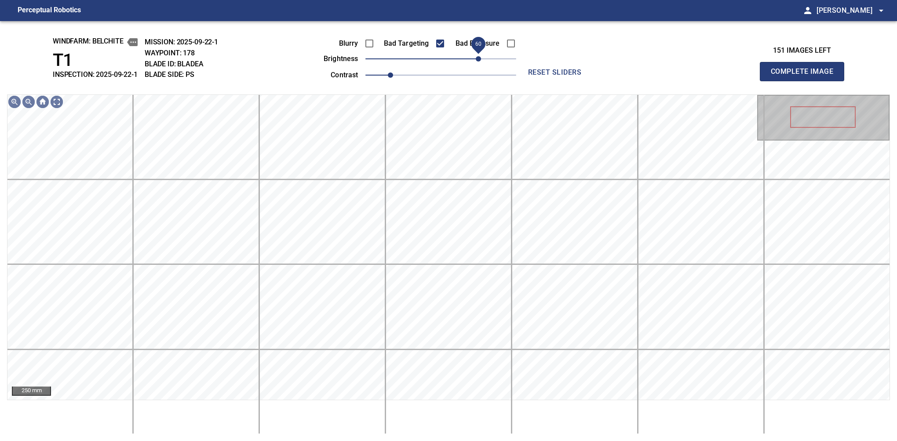
drag, startPoint x: 455, startPoint y: 54, endPoint x: 479, endPoint y: 57, distance: 23.4
click at [479, 57] on span "60" at bounding box center [478, 58] width 5 height 5
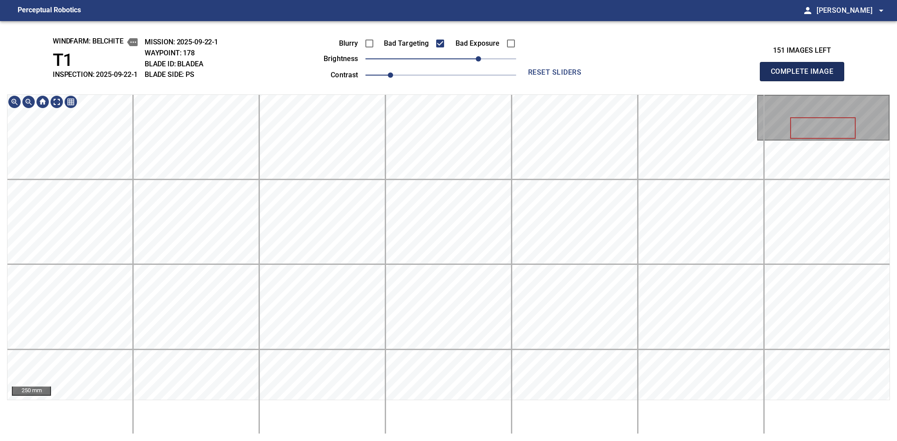
click at [620, 81] on button "Complete Image" at bounding box center [802, 71] width 84 height 19
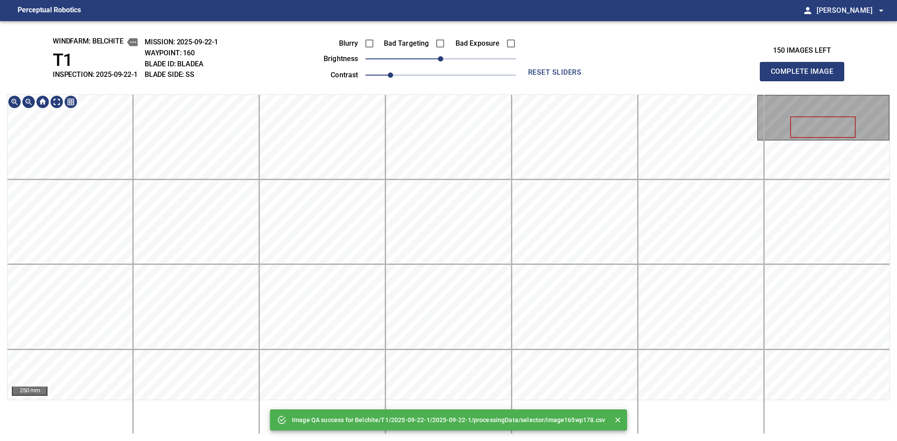
click at [505, 80] on div "Image QA success for Belchite/T1/2025-09-22-1/2025-09-22-1/processingData/selec…" at bounding box center [448, 231] width 897 height 420
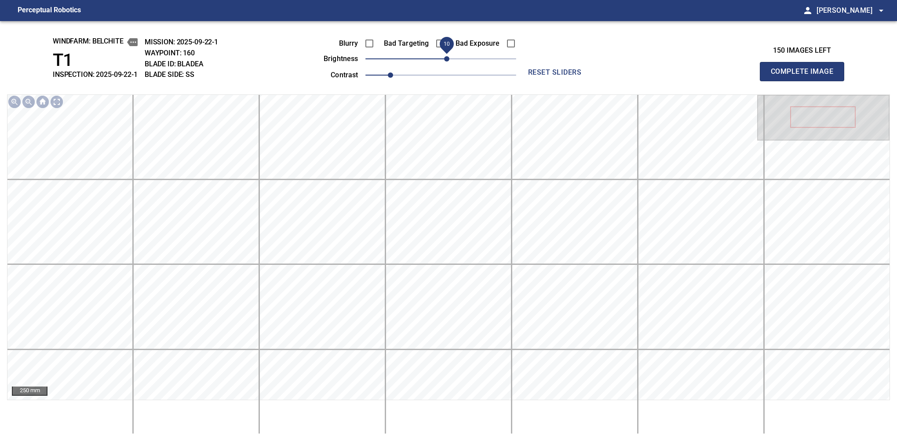
drag, startPoint x: 451, startPoint y: 60, endPoint x: 445, endPoint y: 63, distance: 6.5
click at [445, 62] on span "10" at bounding box center [446, 58] width 5 height 5
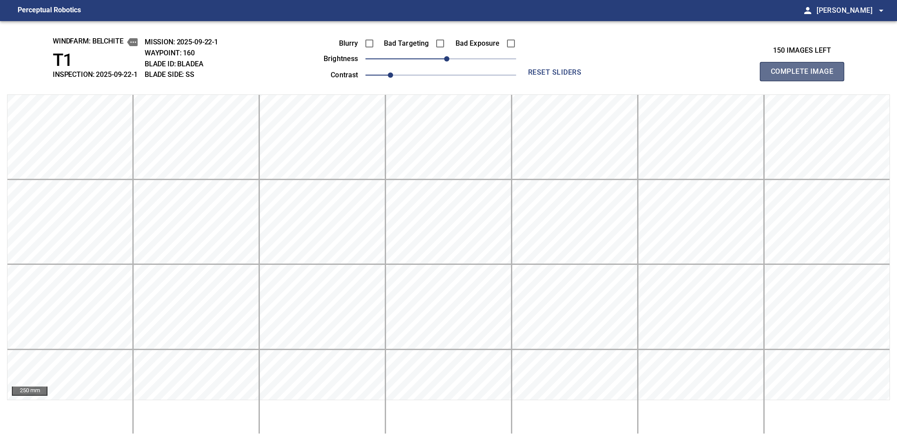
click at [620, 81] on button "Complete Image" at bounding box center [802, 71] width 84 height 19
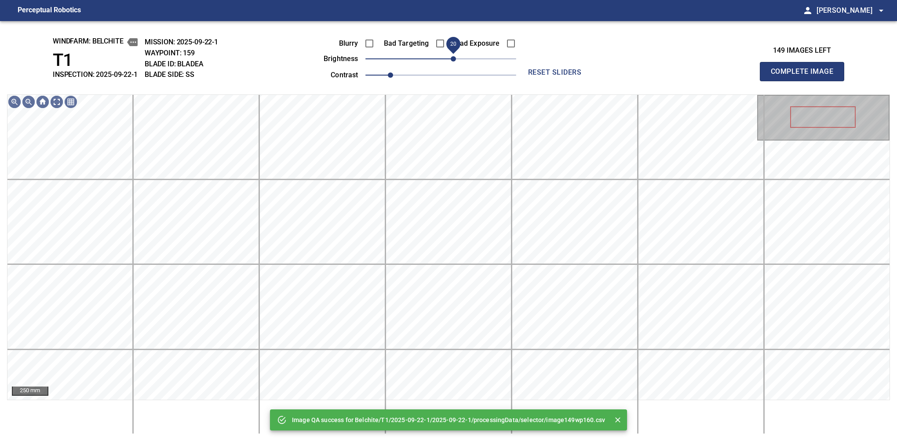
click at [451, 62] on span "20" at bounding box center [453, 58] width 5 height 5
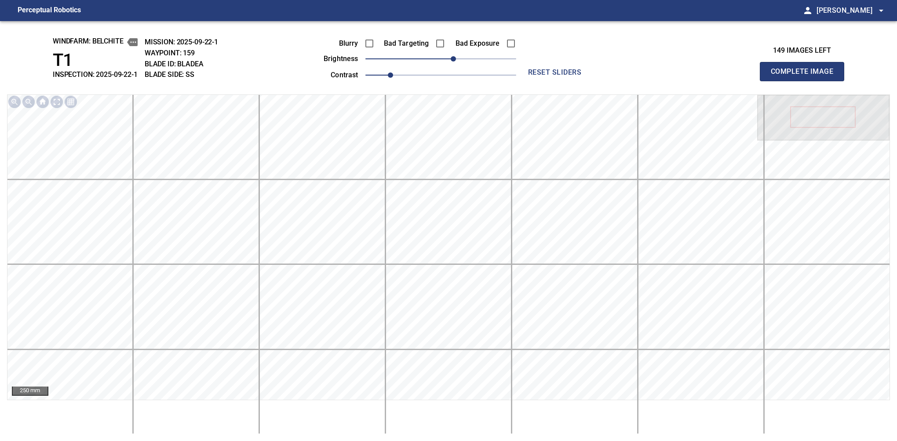
click at [620, 81] on button "Complete Image" at bounding box center [802, 71] width 84 height 19
drag, startPoint x: 451, startPoint y: 61, endPoint x: 454, endPoint y: 65, distance: 5.4
click at [454, 62] on span "20" at bounding box center [453, 58] width 5 height 5
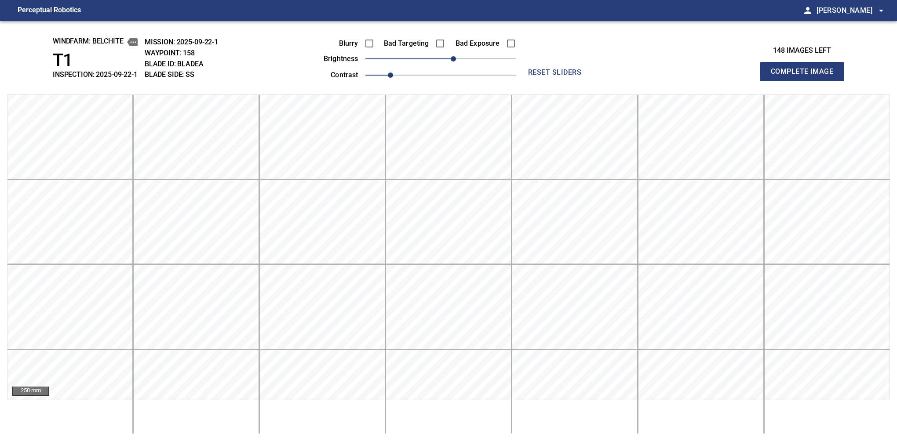
click at [620, 81] on button "Complete Image" at bounding box center [802, 71] width 84 height 19
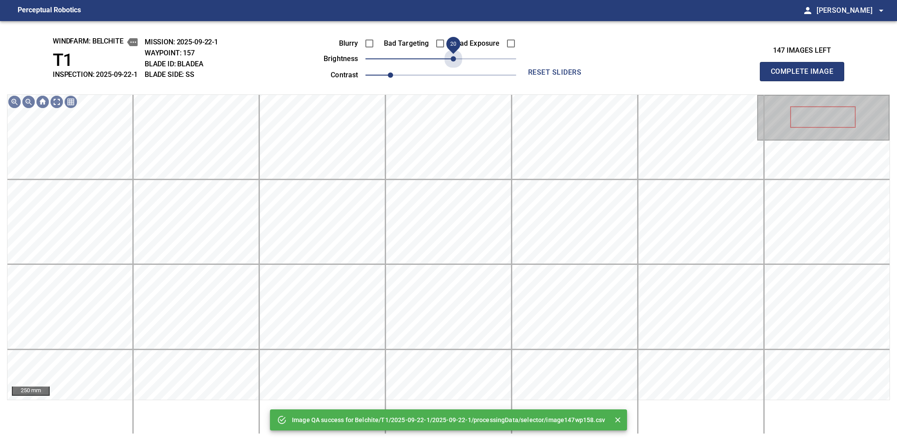
drag, startPoint x: 444, startPoint y: 63, endPoint x: 454, endPoint y: 69, distance: 10.9
click at [454, 69] on div "Blurry Bad Targeting Bad Exposure brightness 20 contrast 1" at bounding box center [410, 57] width 212 height 47
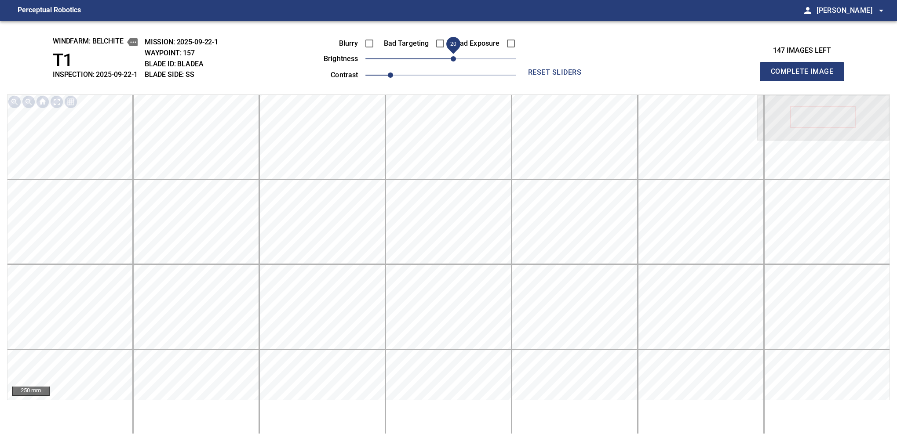
click at [620, 81] on button "Complete Image" at bounding box center [802, 71] width 84 height 19
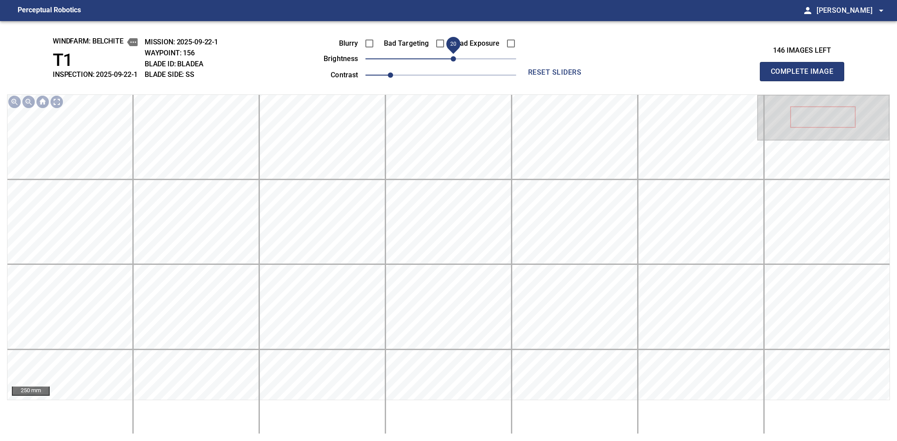
drag, startPoint x: 449, startPoint y: 61, endPoint x: 454, endPoint y: 58, distance: 5.7
click at [454, 58] on span "20" at bounding box center [453, 58] width 5 height 5
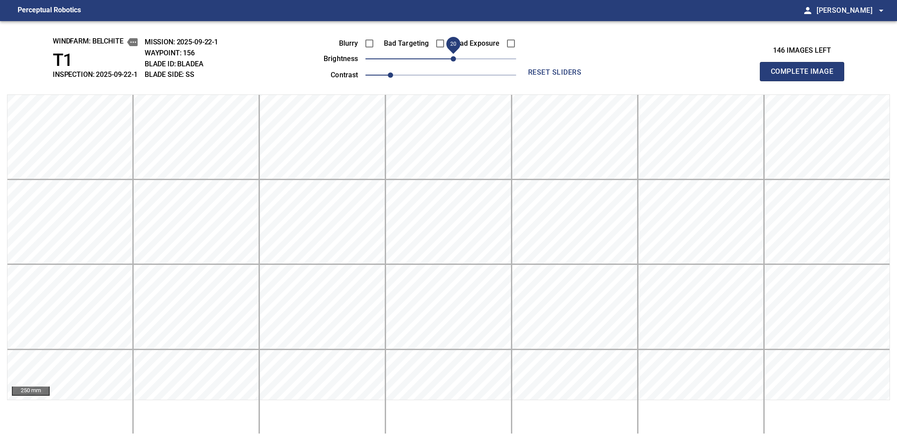
click at [620, 81] on button "Complete Image" at bounding box center [802, 71] width 84 height 19
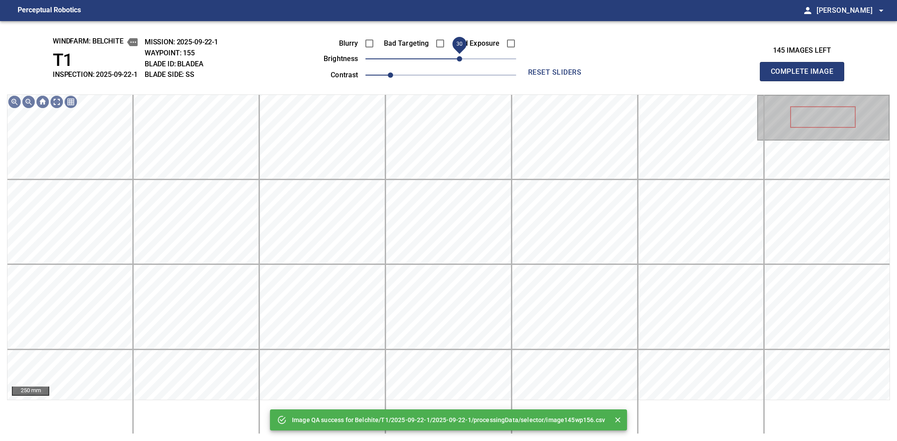
drag, startPoint x: 441, startPoint y: 58, endPoint x: 461, endPoint y: 50, distance: 21.1
click at [461, 56] on span "30" at bounding box center [459, 58] width 5 height 5
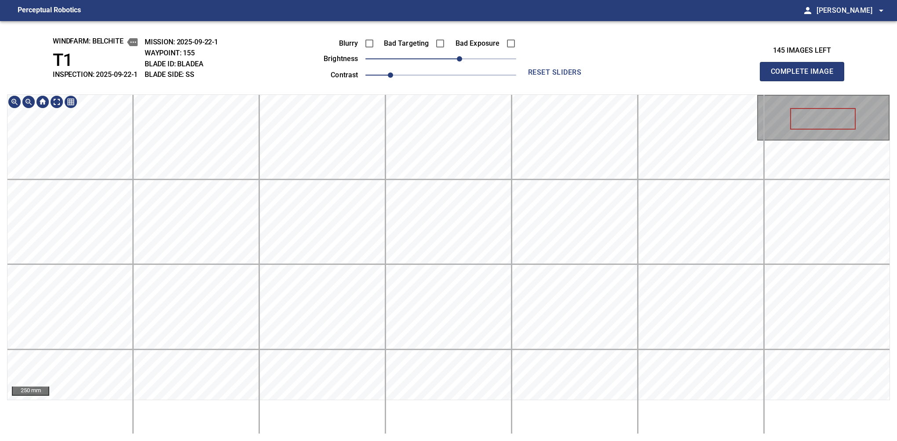
click at [466, 56] on div "windfarm: Belchite T1 INSPECTION: 2025-09-22-1 MISSION: 2025-09-22-1 WAYPOINT: …" at bounding box center [448, 231] width 897 height 420
click at [620, 81] on button "Complete Image" at bounding box center [802, 71] width 84 height 19
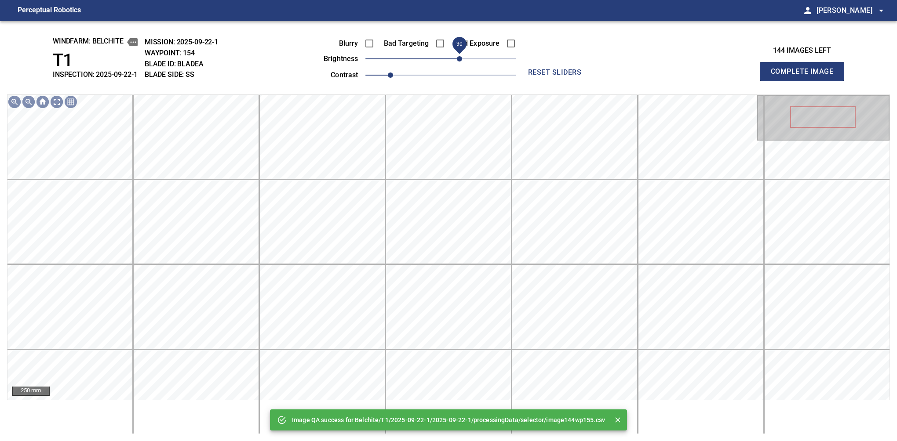
drag, startPoint x: 451, startPoint y: 58, endPoint x: 457, endPoint y: 56, distance: 6.8
click at [457, 56] on span "30" at bounding box center [459, 58] width 5 height 5
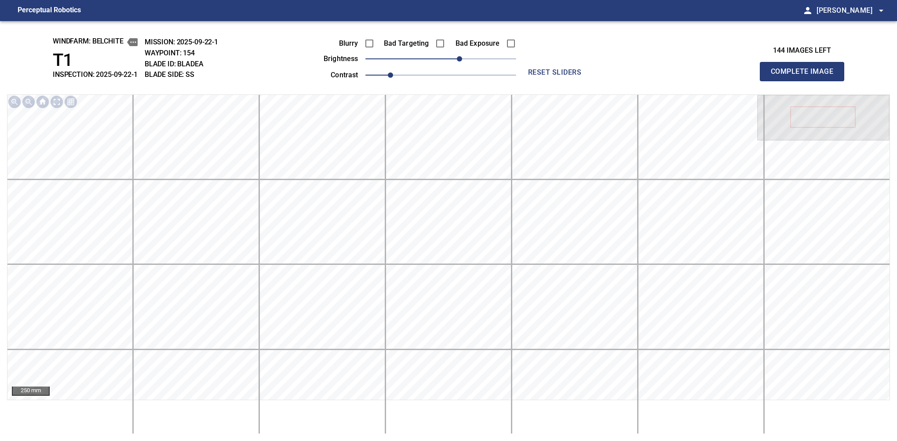
click at [620, 81] on button "Complete Image" at bounding box center [802, 71] width 84 height 19
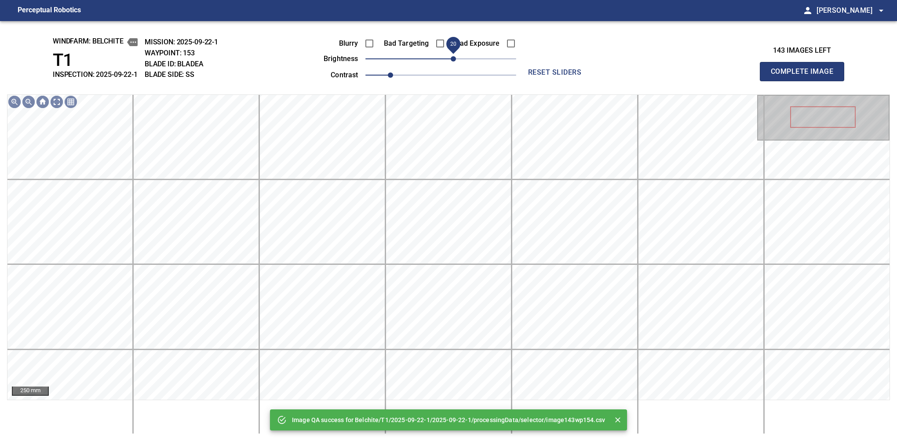
drag, startPoint x: 449, startPoint y: 59, endPoint x: 454, endPoint y: 59, distance: 4.8
click at [454, 59] on span "20" at bounding box center [453, 58] width 5 height 5
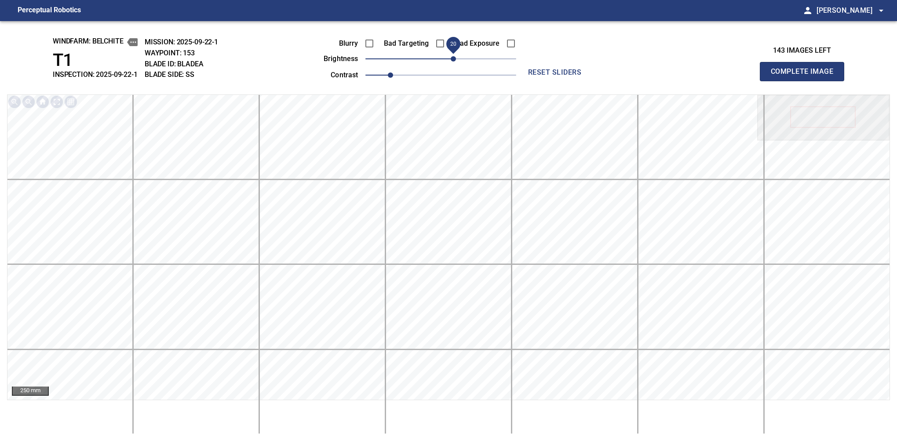
click at [620, 81] on button "Complete Image" at bounding box center [802, 71] width 84 height 19
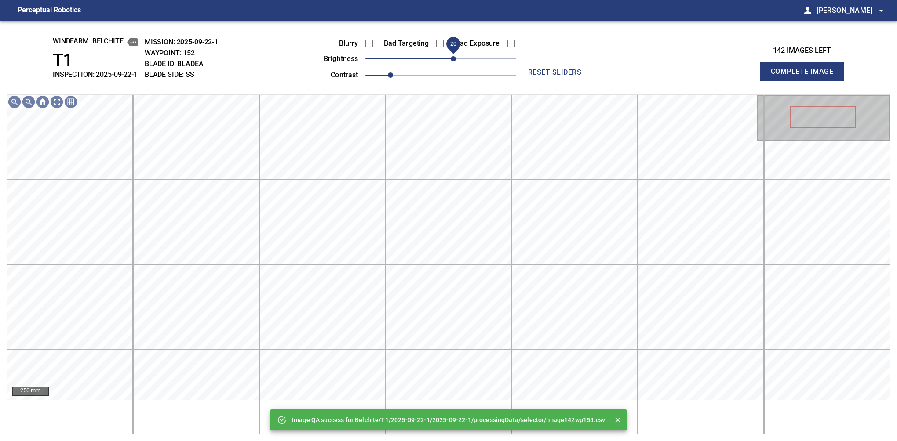
drag, startPoint x: 445, startPoint y: 56, endPoint x: 452, endPoint y: 56, distance: 7.5
click at [452, 56] on span "20" at bounding box center [453, 58] width 5 height 5
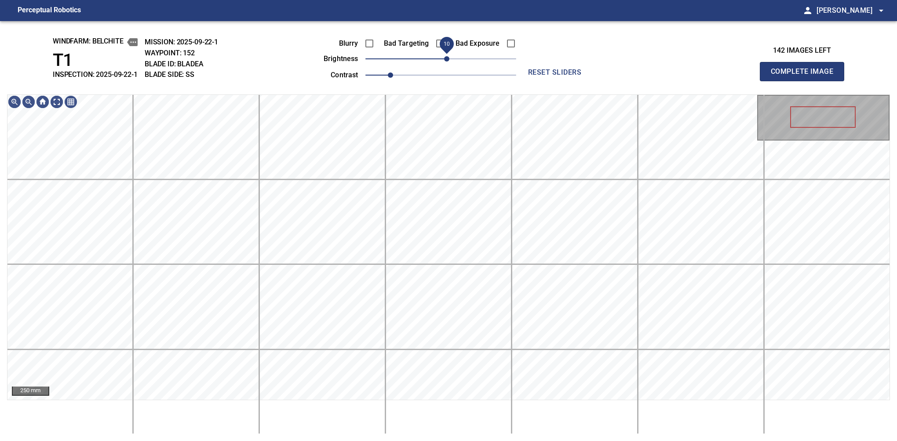
drag, startPoint x: 452, startPoint y: 56, endPoint x: 447, endPoint y: 62, distance: 7.8
click at [447, 62] on span "10" at bounding box center [446, 58] width 5 height 5
click at [620, 81] on button "Complete Image" at bounding box center [802, 71] width 84 height 19
drag, startPoint x: 454, startPoint y: 63, endPoint x: 456, endPoint y: 68, distance: 5.1
click at [456, 68] on div "Blurry Bad Targeting Bad Exposure brightness 20 contrast 1" at bounding box center [410, 57] width 212 height 47
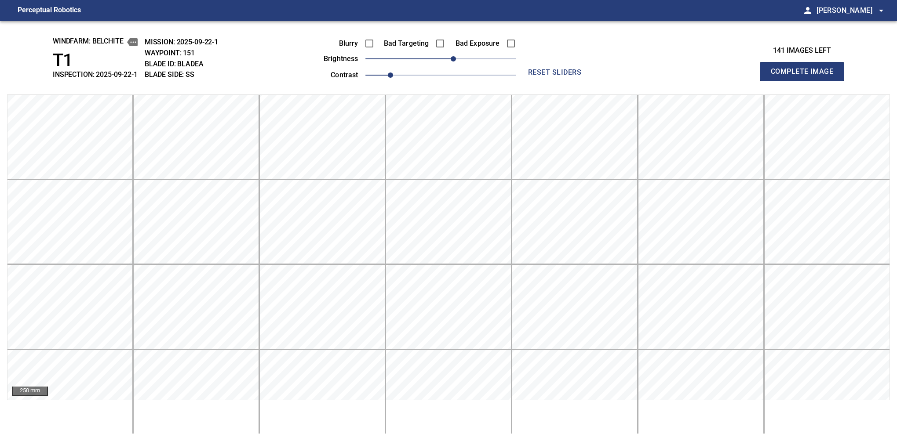
click at [620, 81] on button "Complete Image" at bounding box center [802, 71] width 84 height 19
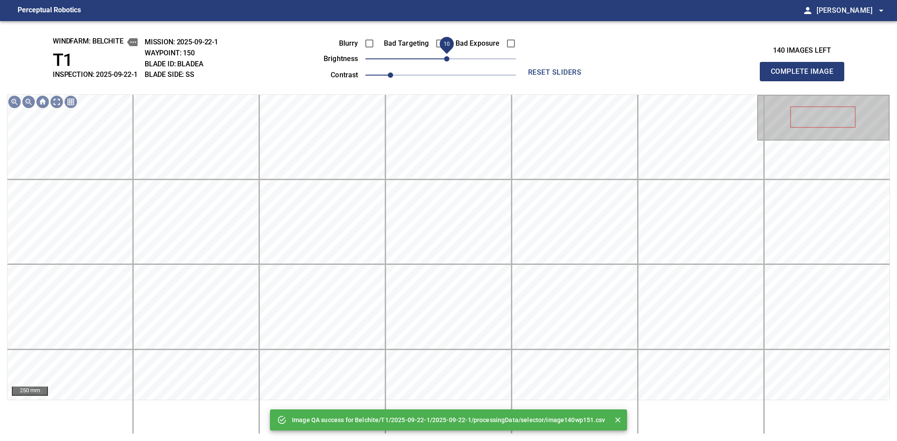
drag, startPoint x: 454, startPoint y: 62, endPoint x: 444, endPoint y: 65, distance: 10.9
click at [444, 65] on span "10" at bounding box center [440, 59] width 151 height 12
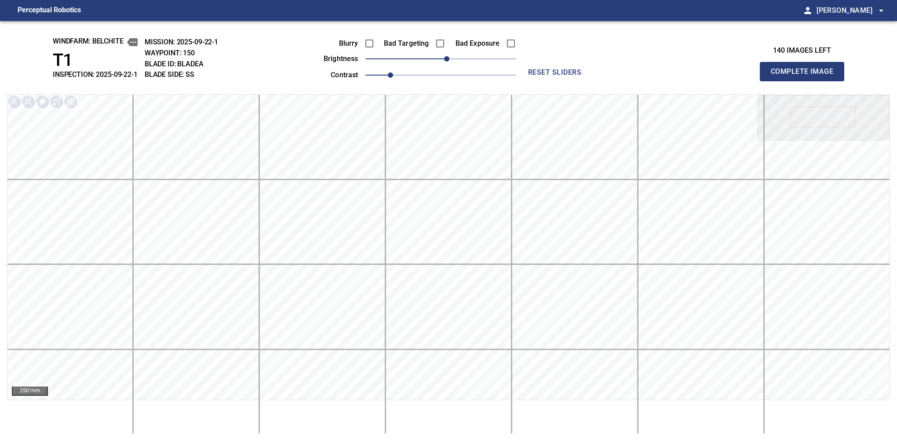
click at [620, 81] on button "Complete Image" at bounding box center [802, 71] width 84 height 19
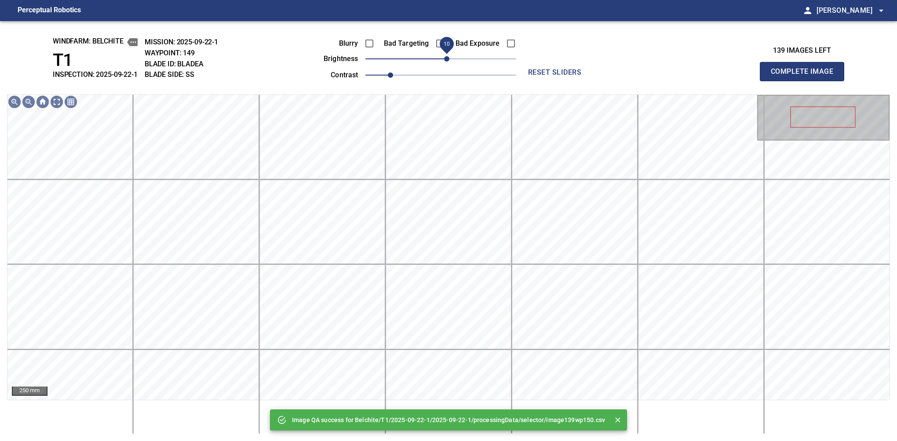
click at [447, 62] on span "10" at bounding box center [446, 58] width 5 height 5
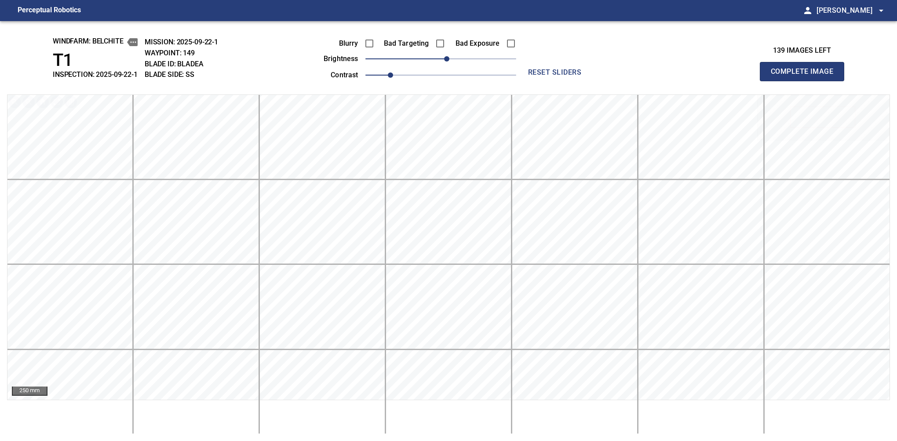
click at [620, 81] on button "Complete Image" at bounding box center [802, 71] width 84 height 19
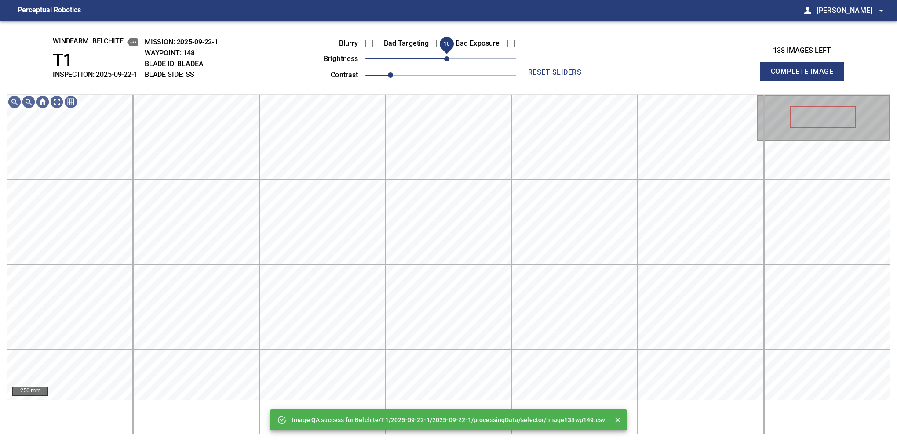
drag, startPoint x: 443, startPoint y: 61, endPoint x: 447, endPoint y: 58, distance: 5.4
click at [447, 58] on span "10" at bounding box center [446, 58] width 5 height 5
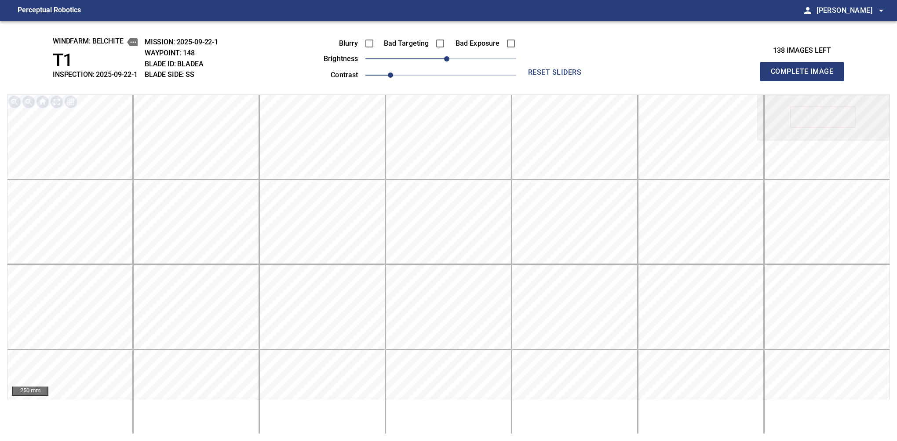
click at [620, 81] on button "Complete Image" at bounding box center [802, 71] width 84 height 19
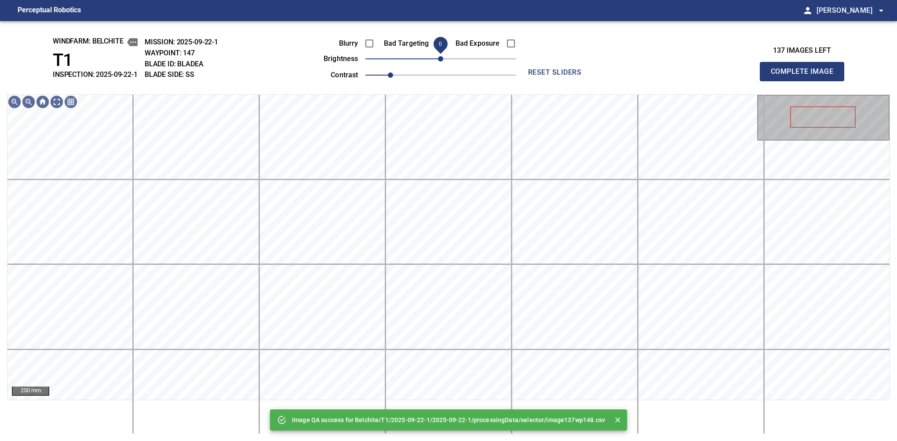
drag, startPoint x: 445, startPoint y: 58, endPoint x: 441, endPoint y: 60, distance: 4.8
click at [441, 60] on span "0" at bounding box center [440, 58] width 5 height 5
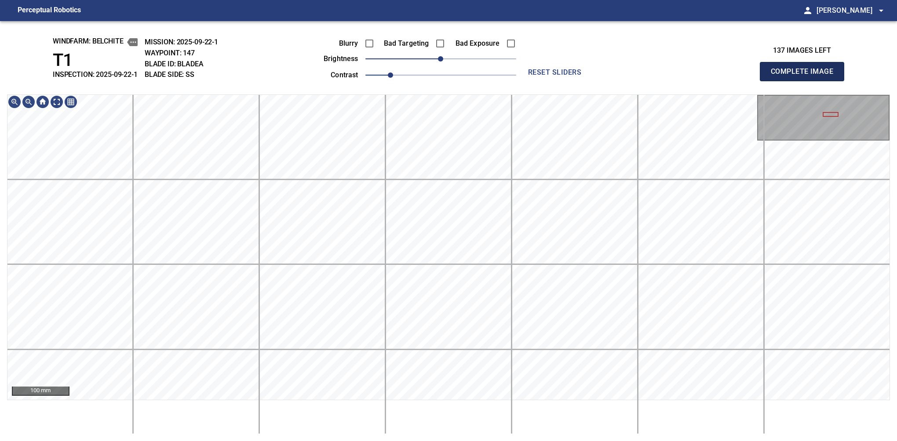
click at [620, 81] on button "Complete Image" at bounding box center [802, 71] width 84 height 19
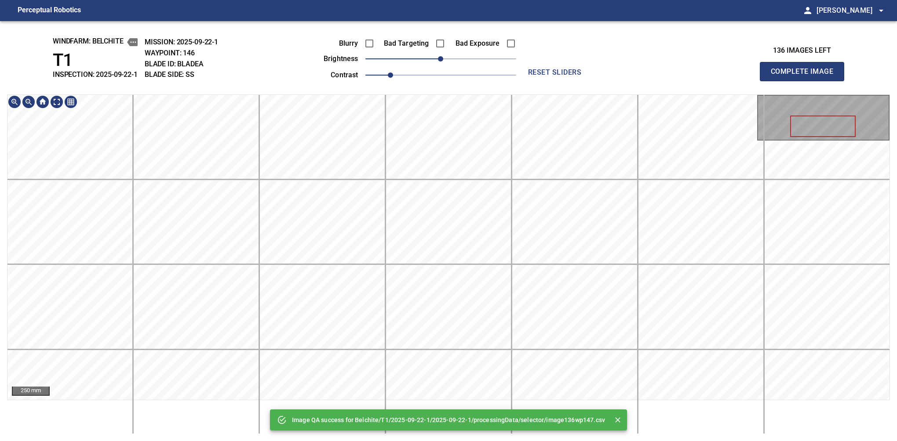
click at [499, 75] on div "Image QA success for Belchite/T1/2025-09-22-1/2025-09-22-1/processingData/selec…" at bounding box center [448, 231] width 897 height 420
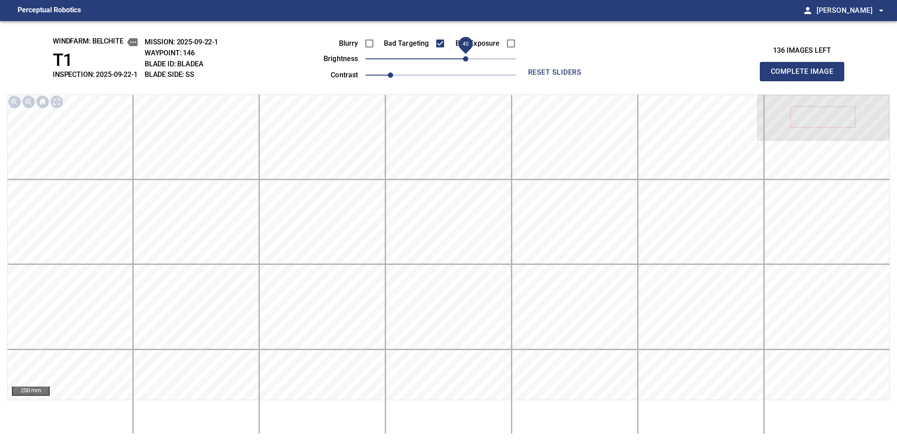
drag, startPoint x: 451, startPoint y: 62, endPoint x: 465, endPoint y: 58, distance: 14.3
click at [465, 58] on span "40" at bounding box center [465, 58] width 5 height 5
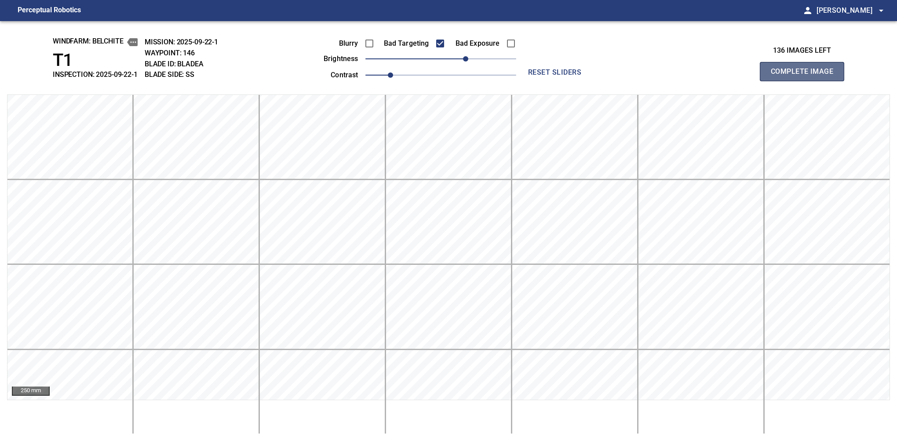
click at [620, 81] on button "Complete Image" at bounding box center [802, 71] width 84 height 19
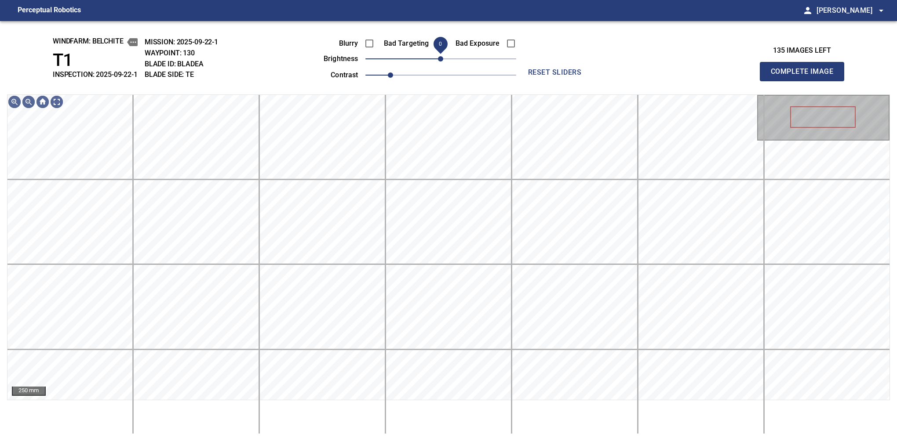
drag, startPoint x: 439, startPoint y: 64, endPoint x: 444, endPoint y: 62, distance: 4.6
click at [443, 62] on span "0" at bounding box center [440, 58] width 5 height 5
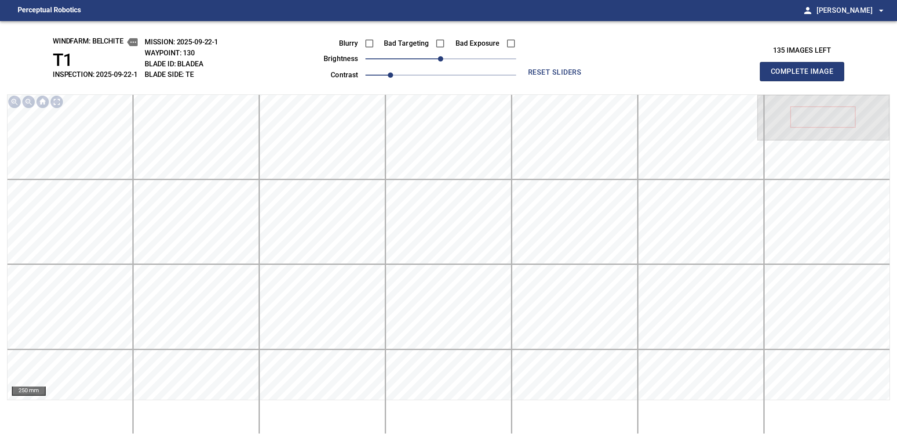
click at [620, 81] on button "Complete Image" at bounding box center [802, 71] width 84 height 19
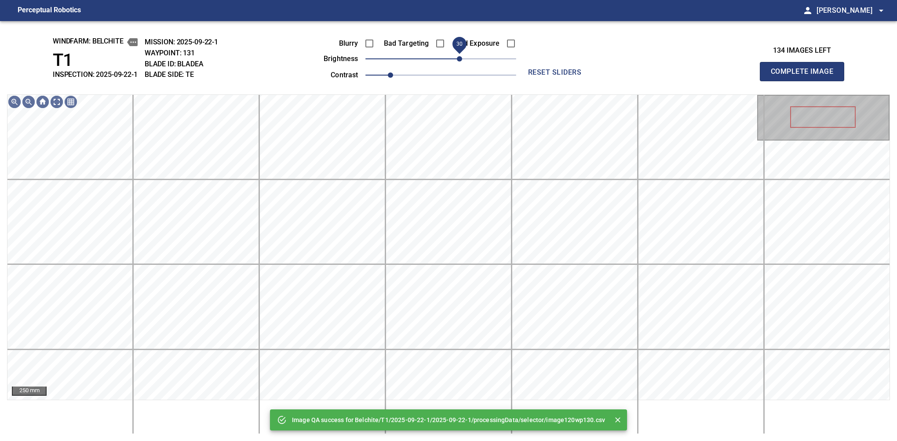
drag, startPoint x: 450, startPoint y: 56, endPoint x: 462, endPoint y: 56, distance: 12.7
click at [462, 56] on span "30" at bounding box center [459, 58] width 5 height 5
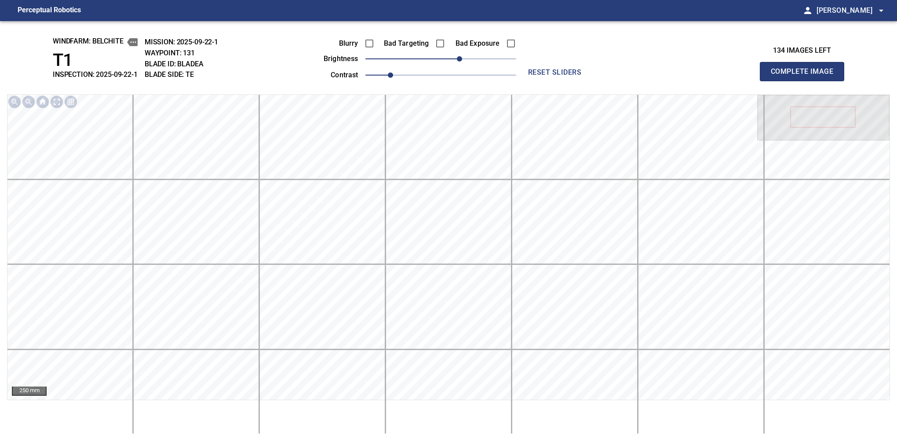
click at [620, 81] on button "Complete Image" at bounding box center [802, 71] width 84 height 19
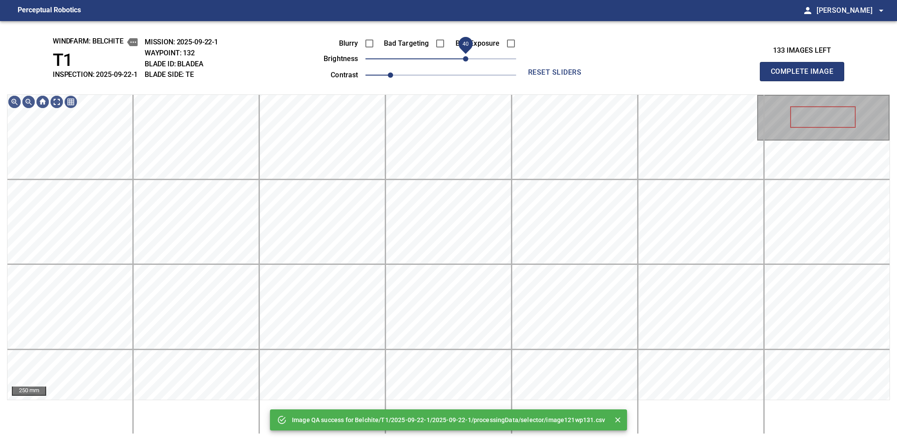
click at [467, 63] on span "40" at bounding box center [440, 59] width 151 height 12
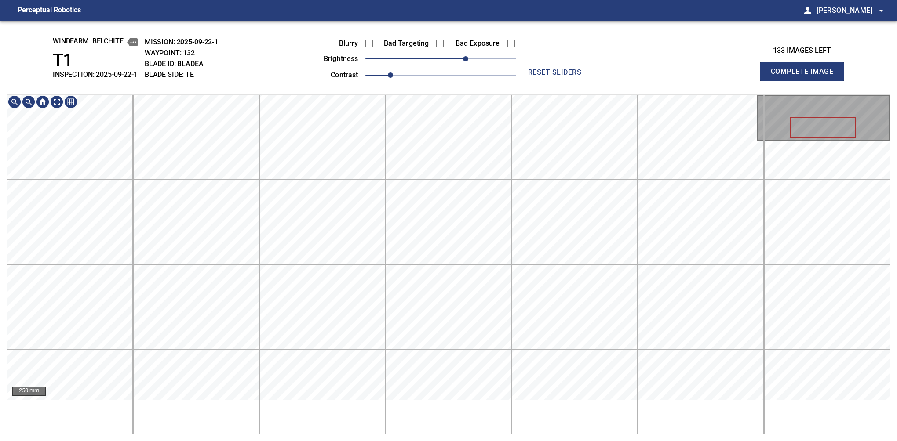
click at [440, 70] on div "windfarm: Belchite T1 INSPECTION: 2025-09-22-1 MISSION: 2025-09-22-1 WAYPOINT: …" at bounding box center [448, 231] width 897 height 420
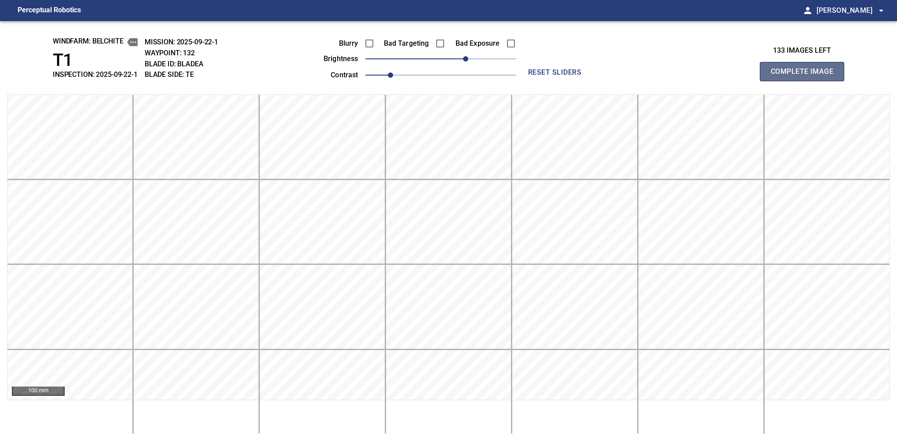
click at [620, 81] on button "Complete Image" at bounding box center [802, 71] width 84 height 19
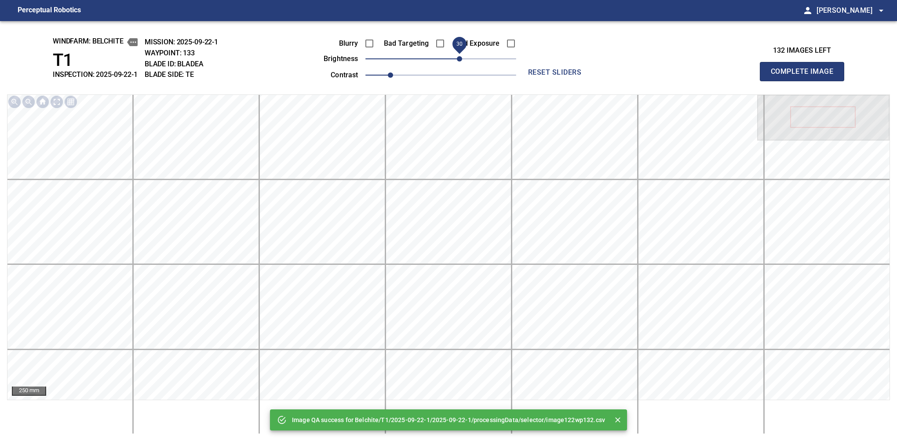
drag, startPoint x: 454, startPoint y: 59, endPoint x: 461, endPoint y: 56, distance: 6.9
click at [461, 56] on span "30" at bounding box center [459, 58] width 5 height 5
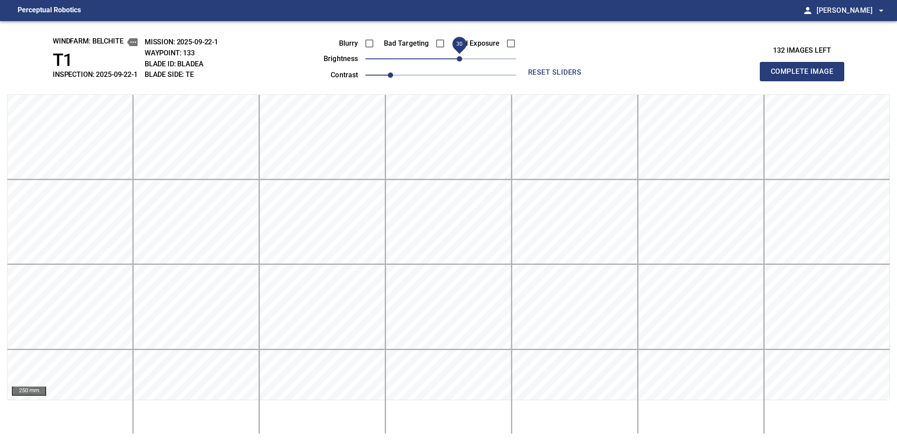
click at [620, 81] on button "Complete Image" at bounding box center [802, 71] width 84 height 19
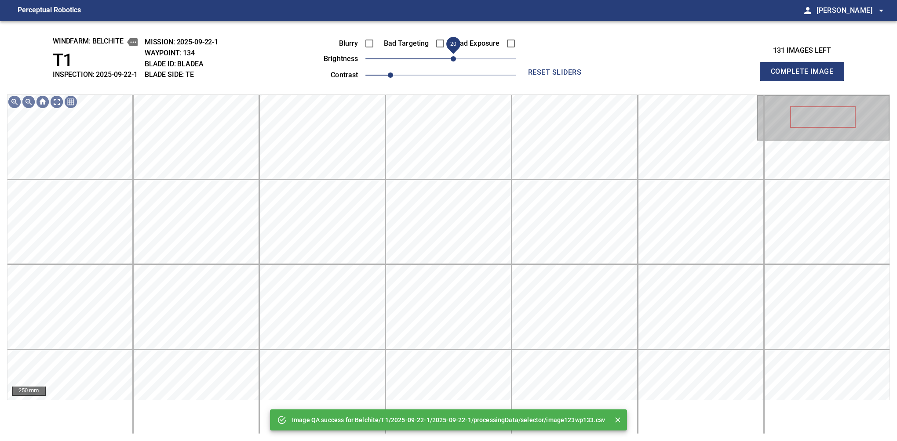
drag, startPoint x: 446, startPoint y: 59, endPoint x: 455, endPoint y: 67, distance: 11.9
click at [455, 62] on span "20" at bounding box center [453, 58] width 5 height 5
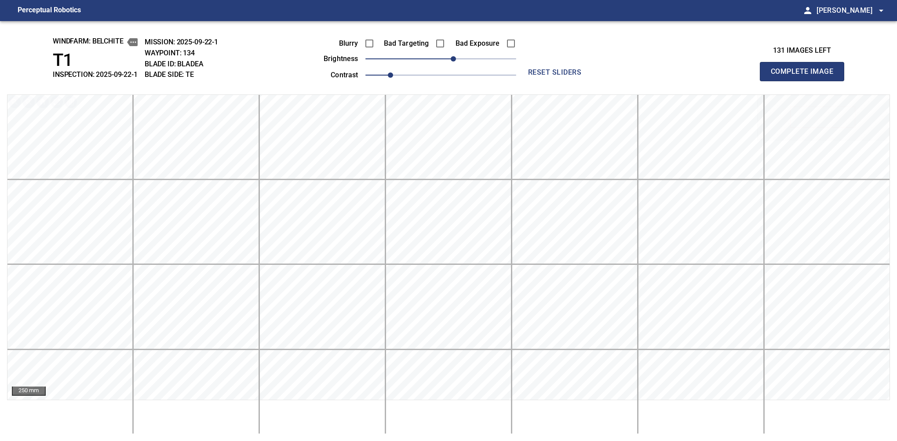
click at [620, 81] on button "Complete Image" at bounding box center [802, 71] width 84 height 19
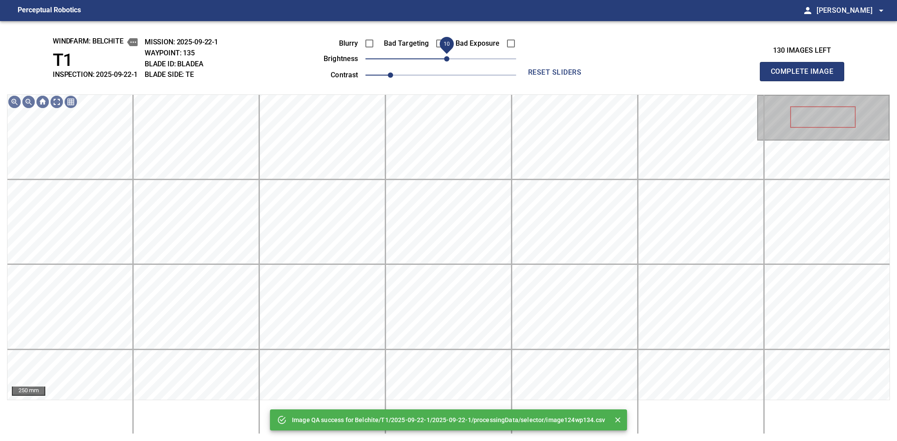
drag, startPoint x: 456, startPoint y: 63, endPoint x: 449, endPoint y: 67, distance: 8.3
click at [449, 62] on span "10" at bounding box center [446, 58] width 5 height 5
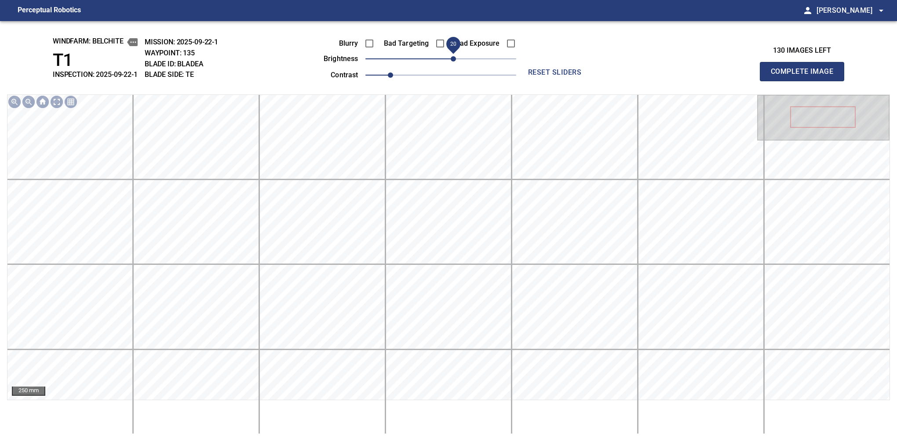
click at [451, 61] on span "20" at bounding box center [453, 58] width 5 height 5
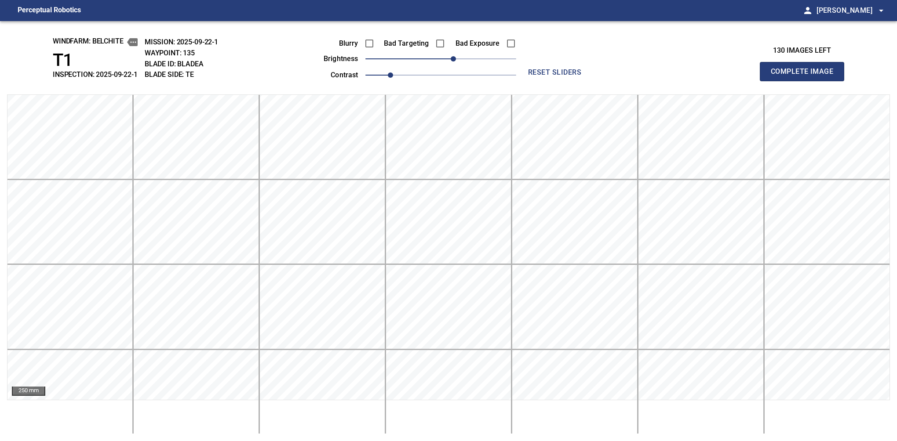
click at [620, 81] on button "Complete Image" at bounding box center [802, 71] width 84 height 19
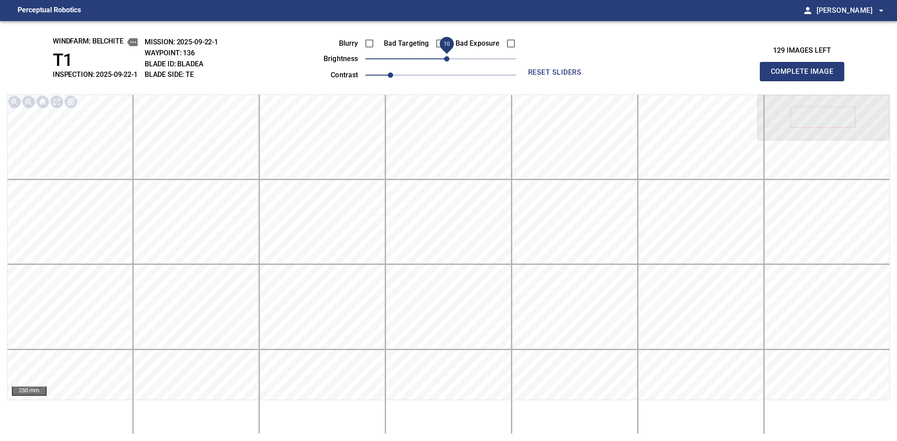
drag, startPoint x: 456, startPoint y: 59, endPoint x: 448, endPoint y: 63, distance: 8.7
click at [448, 62] on span "10" at bounding box center [446, 58] width 5 height 5
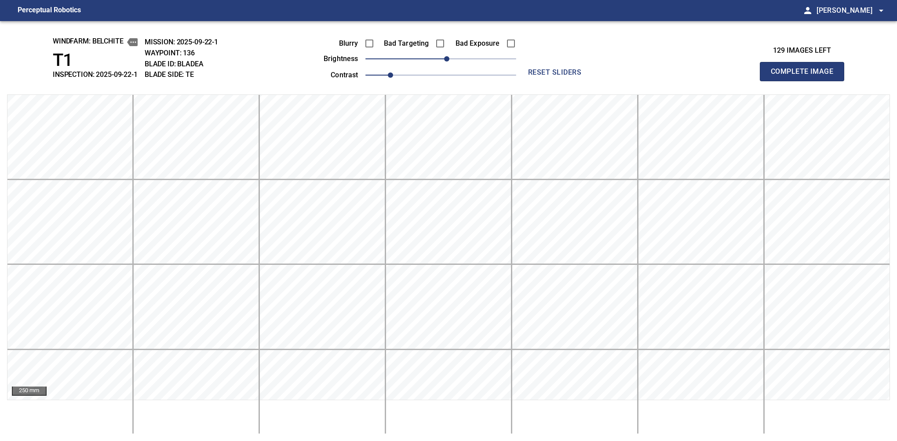
click at [620, 81] on button "Complete Image" at bounding box center [802, 71] width 84 height 19
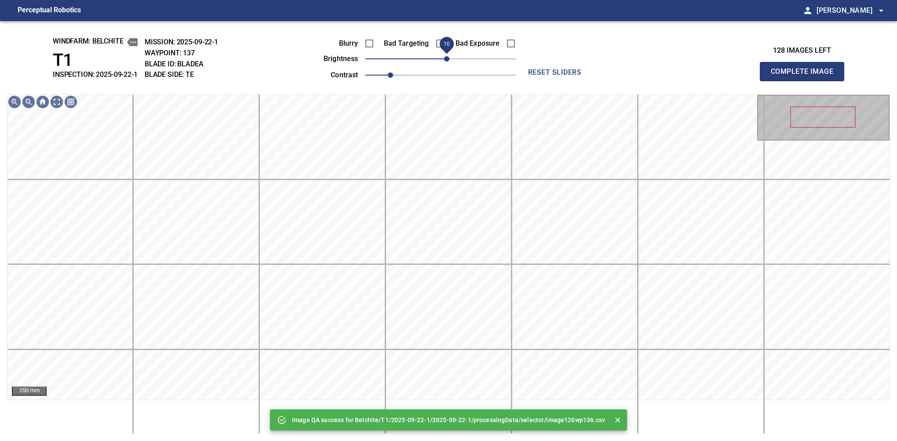
drag, startPoint x: 441, startPoint y: 62, endPoint x: 447, endPoint y: 63, distance: 5.9
click at [447, 62] on span "10" at bounding box center [446, 58] width 5 height 5
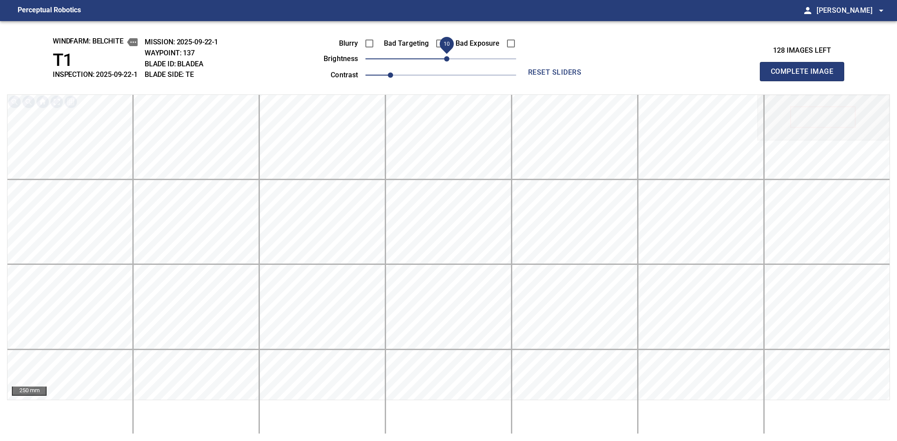
click at [620, 81] on button "Complete Image" at bounding box center [802, 71] width 84 height 19
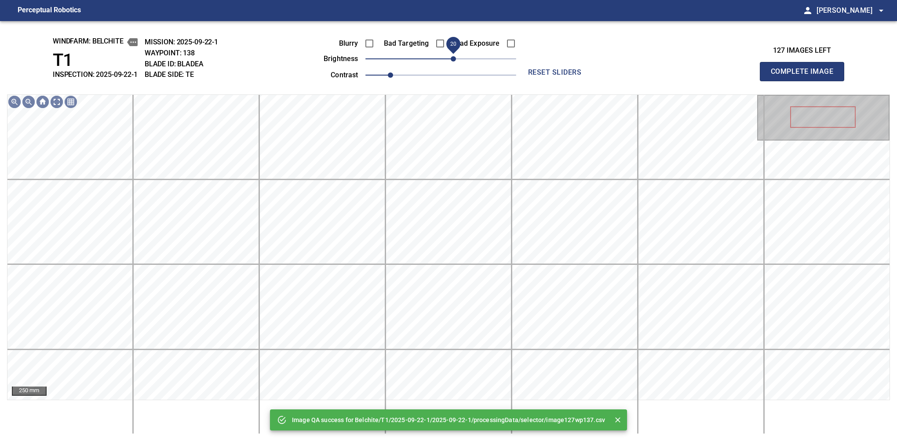
drag, startPoint x: 443, startPoint y: 61, endPoint x: 454, endPoint y: 57, distance: 12.4
click at [454, 57] on span "20" at bounding box center [453, 58] width 5 height 5
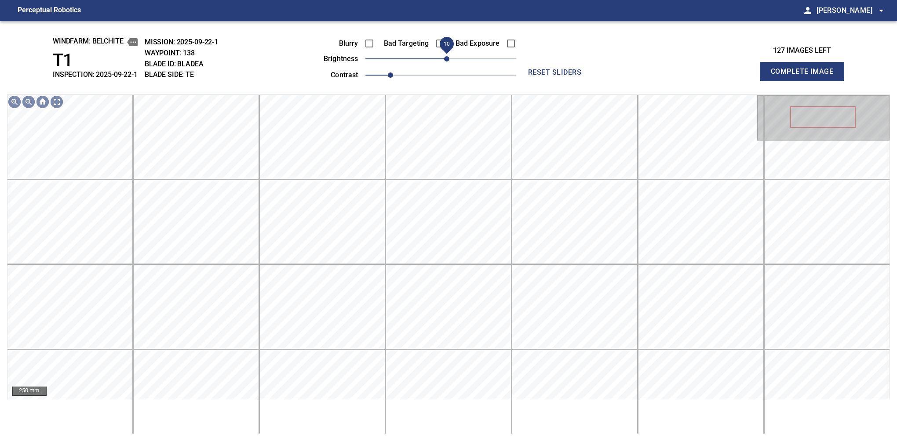
drag, startPoint x: 454, startPoint y: 62, endPoint x: 449, endPoint y: 65, distance: 6.0
click at [449, 62] on span "10" at bounding box center [446, 58] width 5 height 5
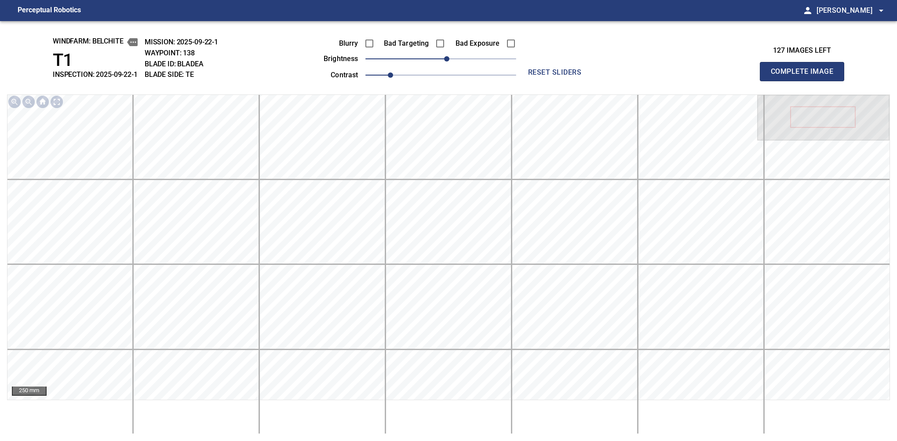
click at [620, 81] on button "Complete Image" at bounding box center [802, 71] width 84 height 19
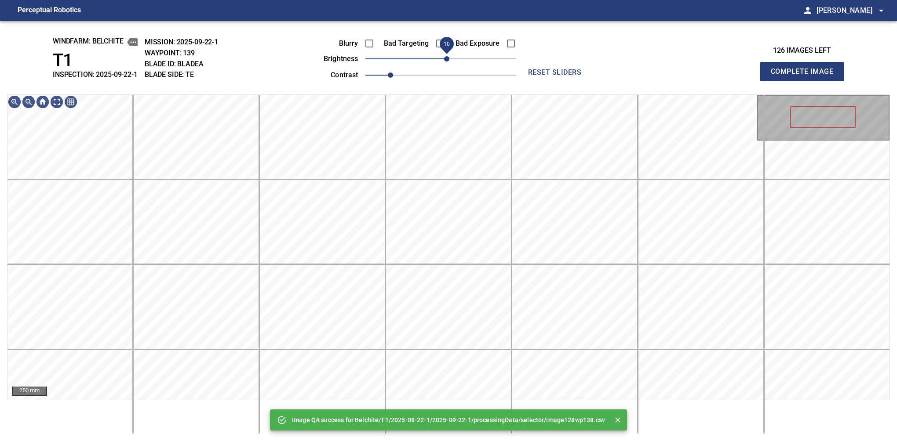
drag, startPoint x: 443, startPoint y: 60, endPoint x: 449, endPoint y: 62, distance: 6.3
click at [449, 62] on span "10" at bounding box center [446, 58] width 5 height 5
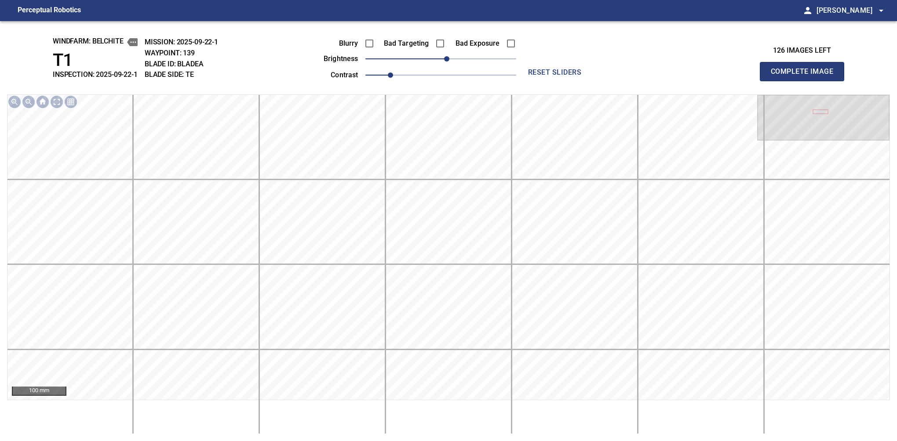
click at [620, 81] on button "Complete Image" at bounding box center [802, 71] width 84 height 19
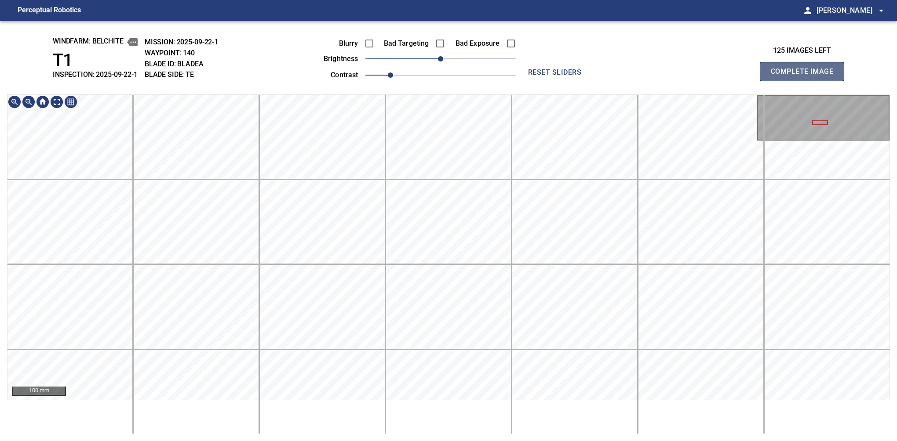
click at [620, 81] on button "Complete Image" at bounding box center [802, 71] width 84 height 19
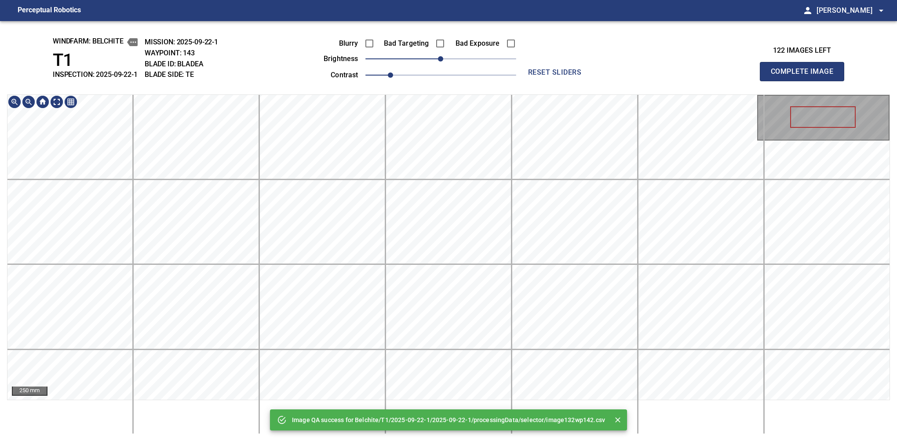
click at [399, 80] on div "Image QA success for Belchite/T1/2025-09-22-1/2025-09-22-1/processingData/selec…" at bounding box center [448, 231] width 897 height 420
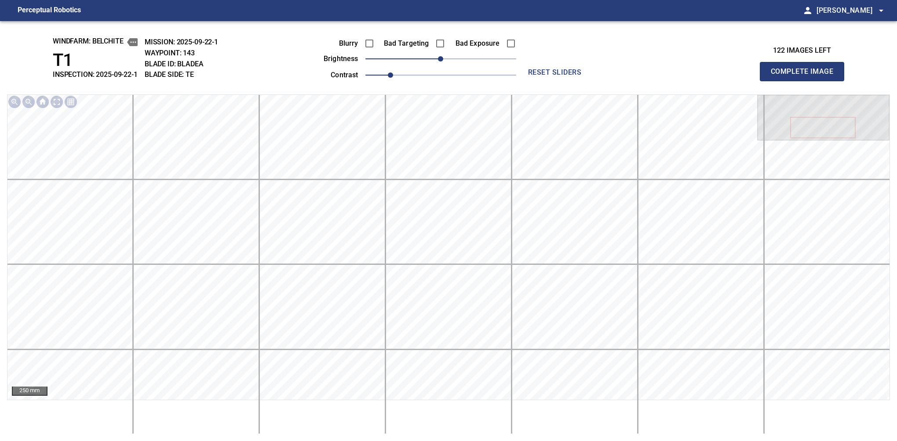
click at [620, 81] on button "Complete Image" at bounding box center [802, 71] width 84 height 19
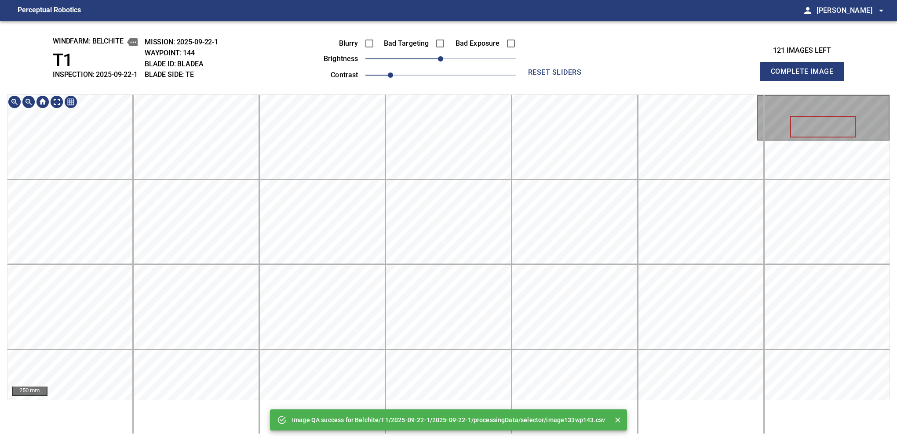
click at [417, 0] on html "Perceptual Robotics person [PERSON_NAME] arrow_drop_down Image QA success for B…" at bounding box center [448, 220] width 897 height 441
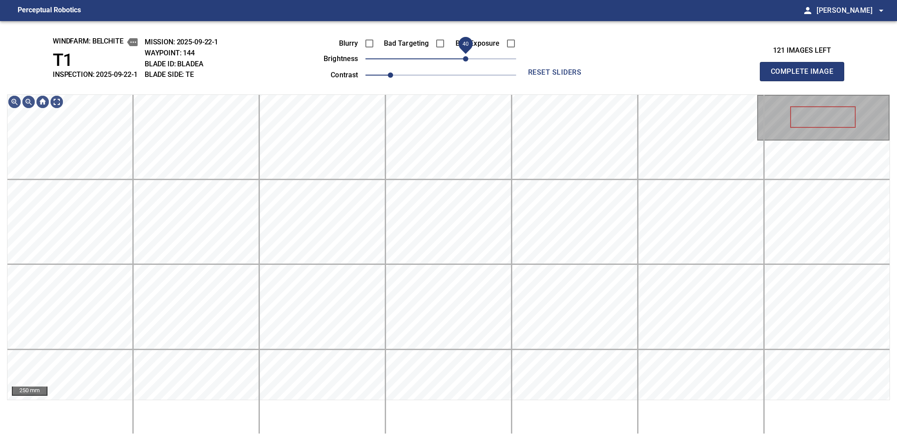
drag, startPoint x: 447, startPoint y: 62, endPoint x: 469, endPoint y: 63, distance: 22.0
click at [468, 62] on span "40" at bounding box center [465, 58] width 5 height 5
click at [620, 81] on button "Complete Image" at bounding box center [802, 71] width 84 height 19
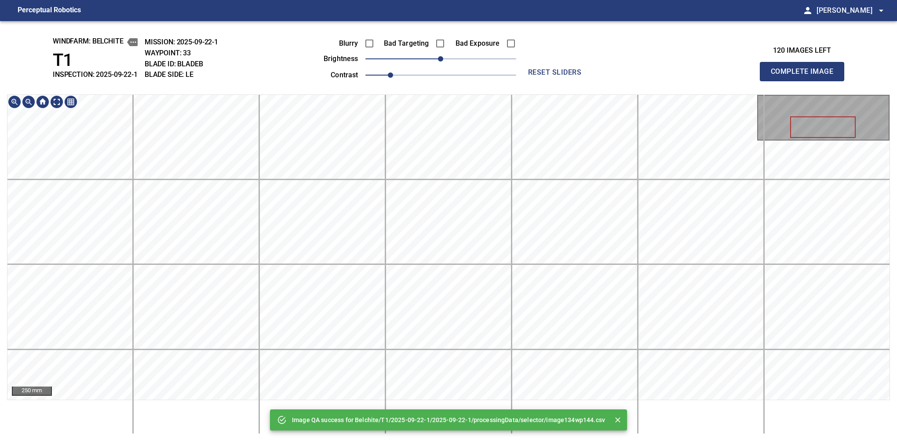
click at [469, 77] on div "Image QA success for Belchite/T1/2025-09-22-1/2025-09-22-1/processingData/selec…" at bounding box center [448, 231] width 897 height 420
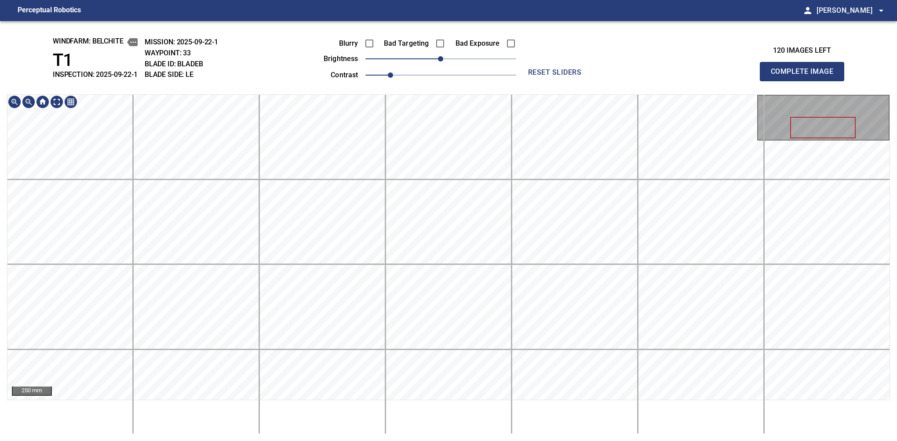
click at [464, 76] on div "windfarm: Belchite T1 INSPECTION: 2025-09-22-1 MISSION: 2025-09-22-1 WAYPOINT: …" at bounding box center [448, 231] width 897 height 420
drag, startPoint x: 448, startPoint y: 60, endPoint x: 462, endPoint y: 65, distance: 14.7
click at [462, 62] on span "30" at bounding box center [459, 58] width 5 height 5
click at [444, 60] on div "windfarm: Belchite T1 INSPECTION: 2025-09-22-1 MISSION: 2025-09-22-1 WAYPOINT: …" at bounding box center [448, 231] width 897 height 420
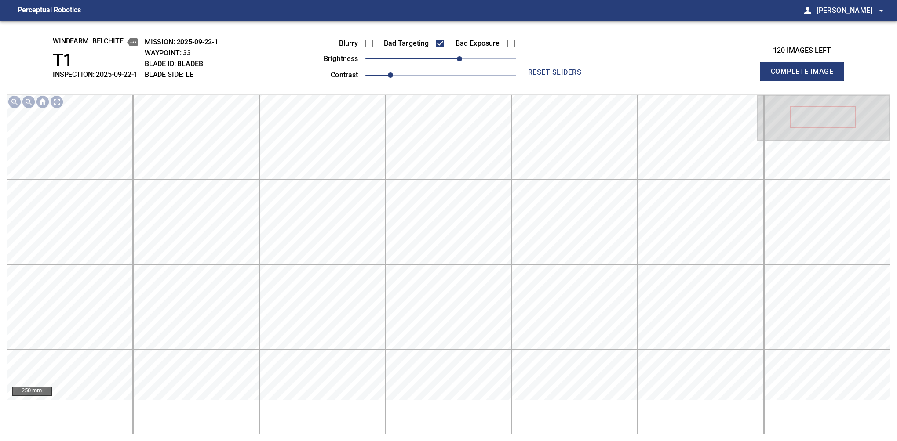
click at [620, 81] on button "Complete Image" at bounding box center [802, 71] width 84 height 19
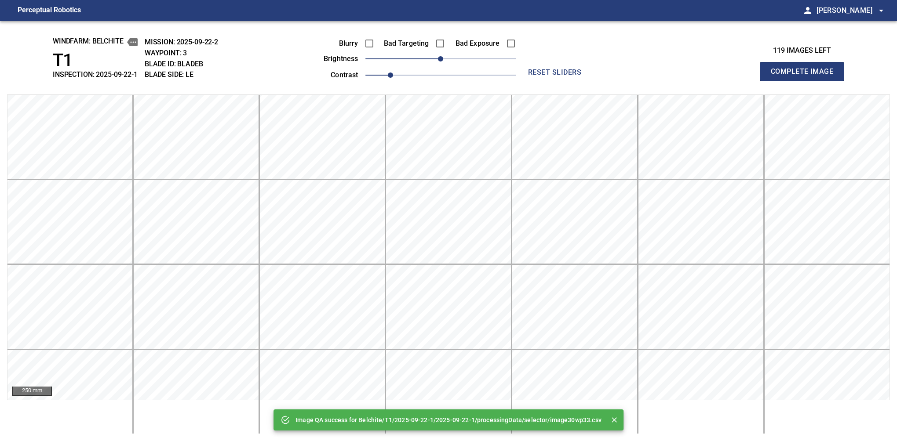
click at [462, 88] on div "Image QA success for Belchite/T1/2025-09-22-1/2025-09-22-1/processingData/selec…" at bounding box center [448, 231] width 897 height 420
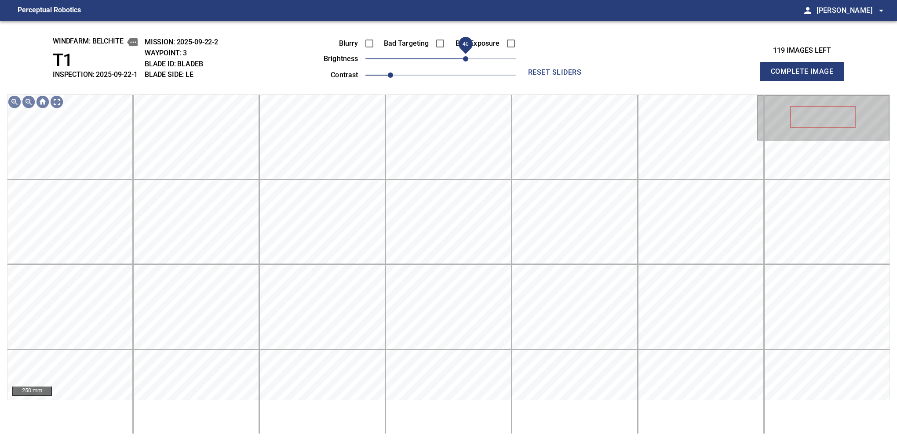
drag, startPoint x: 450, startPoint y: 58, endPoint x: 467, endPoint y: 58, distance: 17.1
click at [467, 58] on span "40" at bounding box center [440, 59] width 151 height 12
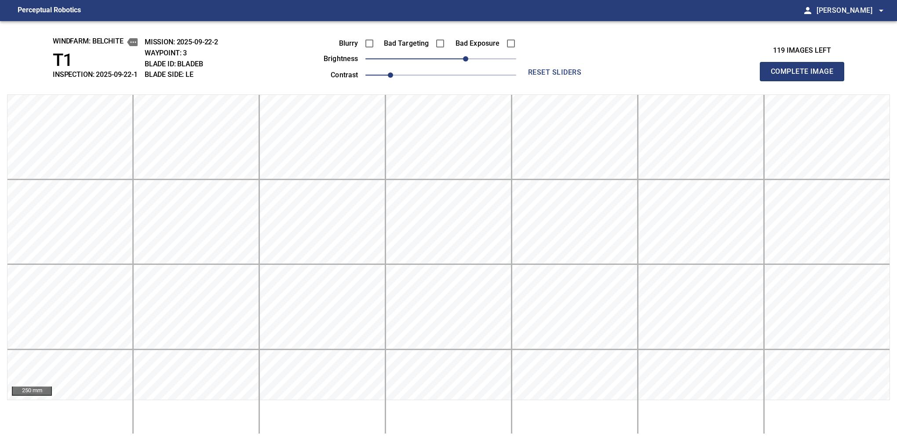
click at [620, 81] on button "Complete Image" at bounding box center [802, 71] width 84 height 19
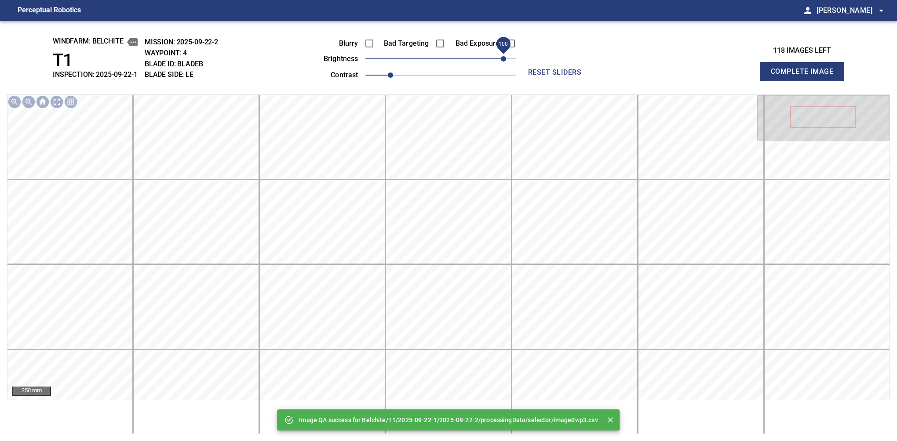
drag, startPoint x: 458, startPoint y: 58, endPoint x: 504, endPoint y: 56, distance: 46.7
click at [504, 56] on span "100" at bounding box center [503, 58] width 5 height 5
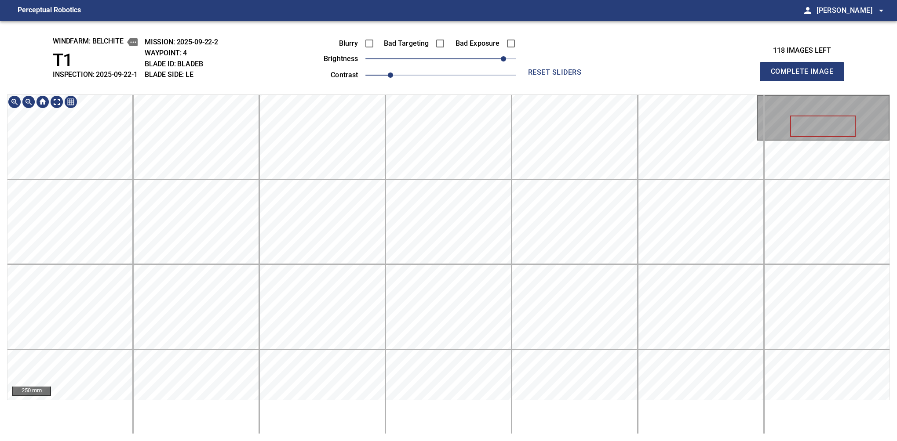
click at [473, 56] on div "windfarm: Belchite T1 INSPECTION: 2025-09-22-1 MISSION: 2025-09-22-2 WAYPOINT: …" at bounding box center [448, 231] width 897 height 420
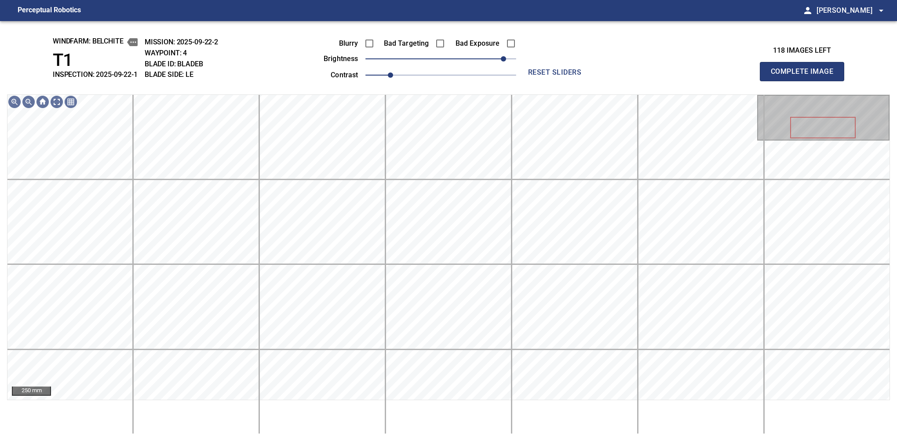
click at [620, 81] on button "Complete Image" at bounding box center [802, 71] width 84 height 19
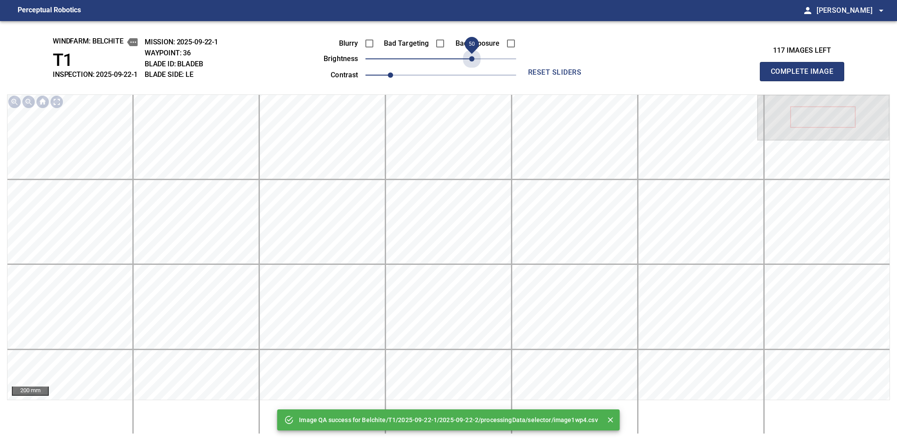
drag, startPoint x: 454, startPoint y: 59, endPoint x: 471, endPoint y: 68, distance: 19.5
click at [471, 68] on div "Blurry Bad Targeting Bad Exposure brightness 50 contrast 1" at bounding box center [410, 57] width 212 height 47
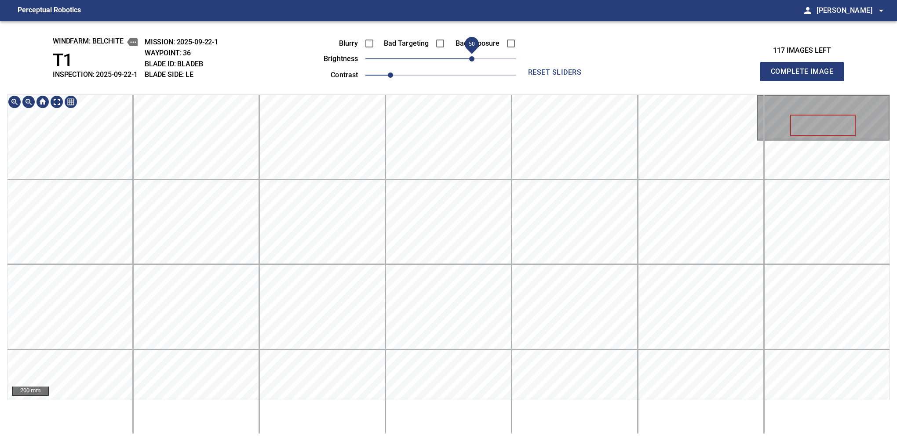
click at [455, 71] on div "windfarm: Belchite T1 INSPECTION: 2025-09-22-1 MISSION: 2025-09-22-1 WAYPOINT: …" at bounding box center [448, 231] width 897 height 420
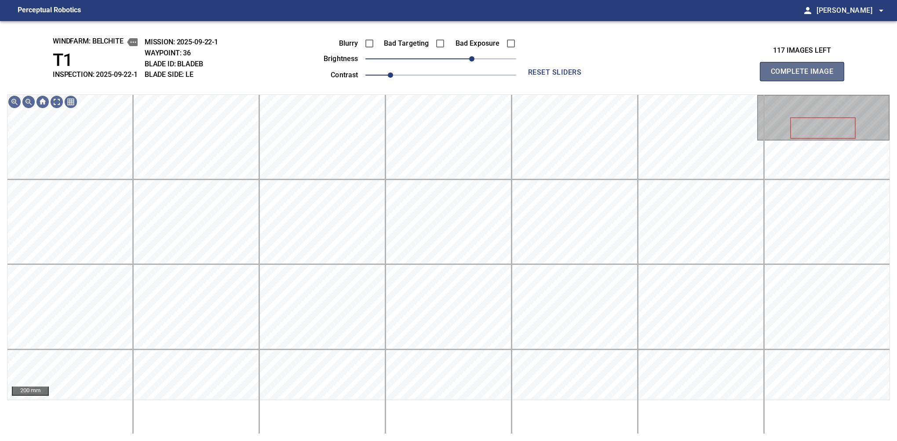
click at [620, 81] on button "Complete Image" at bounding box center [802, 71] width 84 height 19
drag, startPoint x: 446, startPoint y: 59, endPoint x: 477, endPoint y: 71, distance: 33.4
click at [477, 71] on div "Blurry Bad Targeting Bad Exposure brightness 60 contrast 1" at bounding box center [410, 57] width 212 height 47
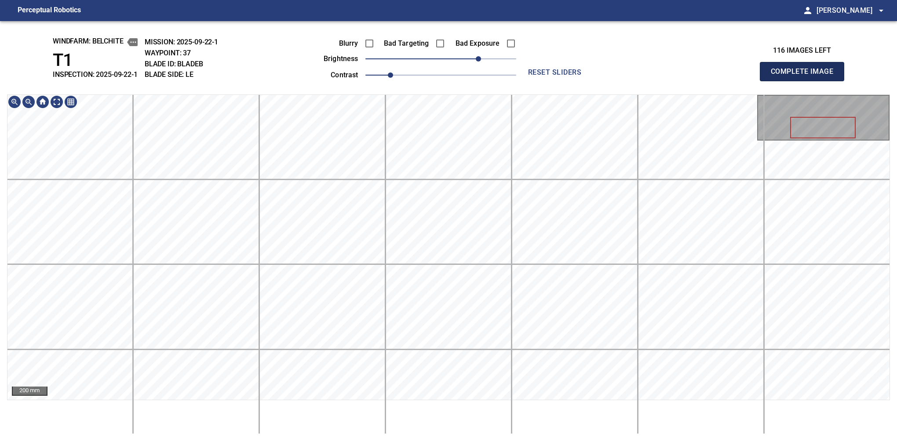
click at [620, 81] on button "Complete Image" at bounding box center [802, 71] width 84 height 19
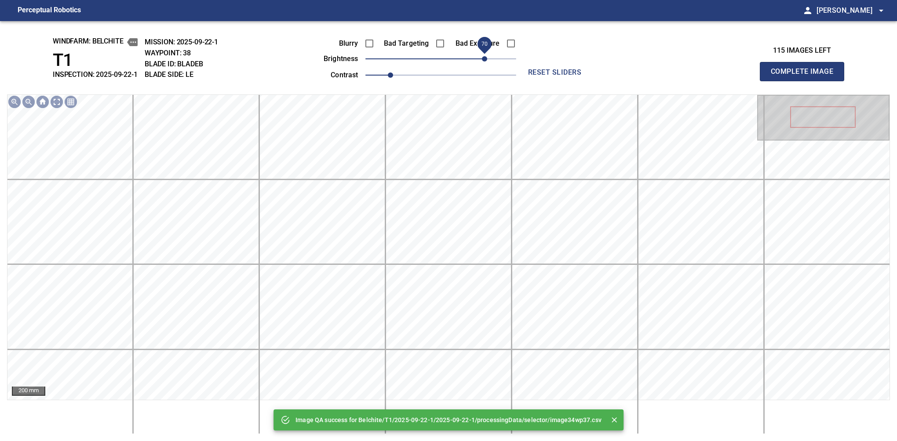
drag, startPoint x: 469, startPoint y: 62, endPoint x: 483, endPoint y: 53, distance: 16.2
click at [483, 53] on span "70" at bounding box center [440, 59] width 151 height 12
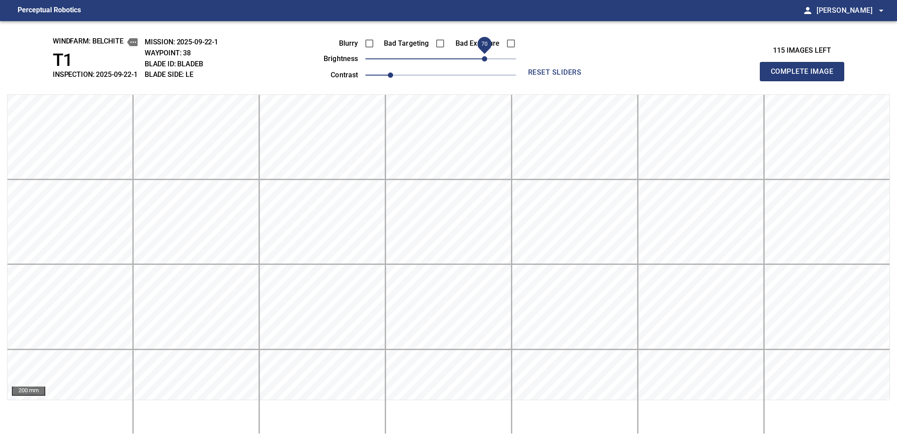
click at [486, 56] on span "70" at bounding box center [484, 58] width 5 height 5
click at [620, 81] on button "Complete Image" at bounding box center [802, 71] width 84 height 19
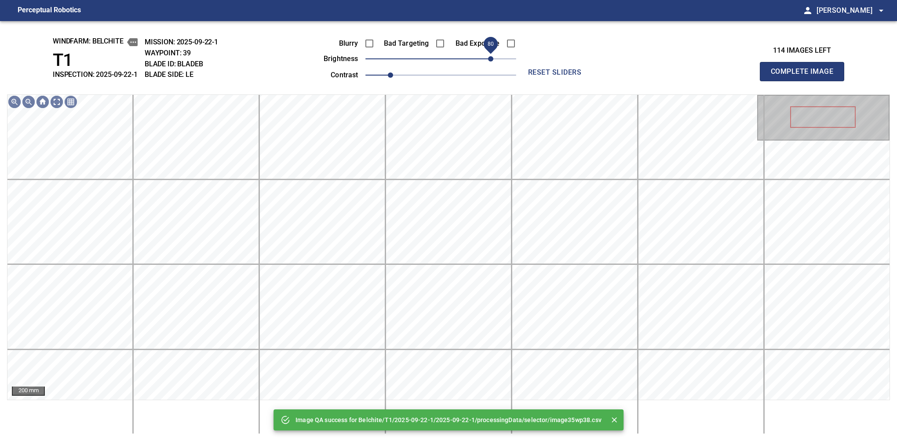
drag, startPoint x: 486, startPoint y: 53, endPoint x: 491, endPoint y: 51, distance: 5.1
click at [491, 53] on span "80" at bounding box center [440, 59] width 151 height 12
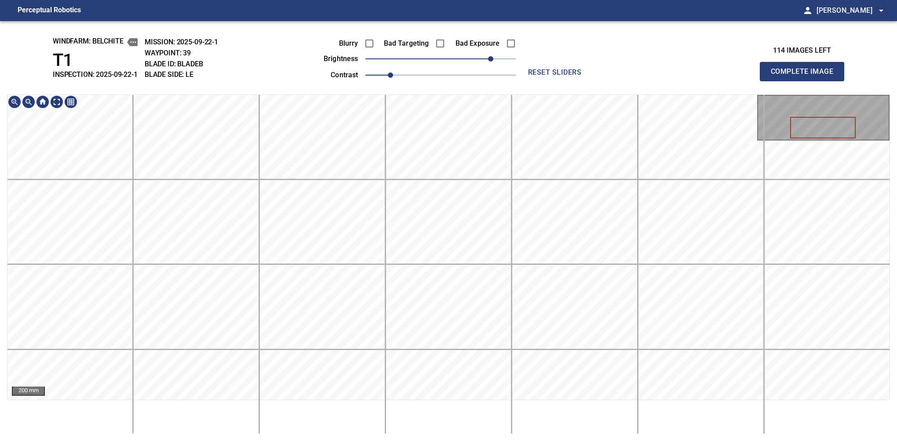
click at [455, 85] on div "windfarm: Belchite T1 INSPECTION: 2025-09-22-1 MISSION: 2025-09-22-1 WAYPOINT: …" at bounding box center [448, 231] width 897 height 420
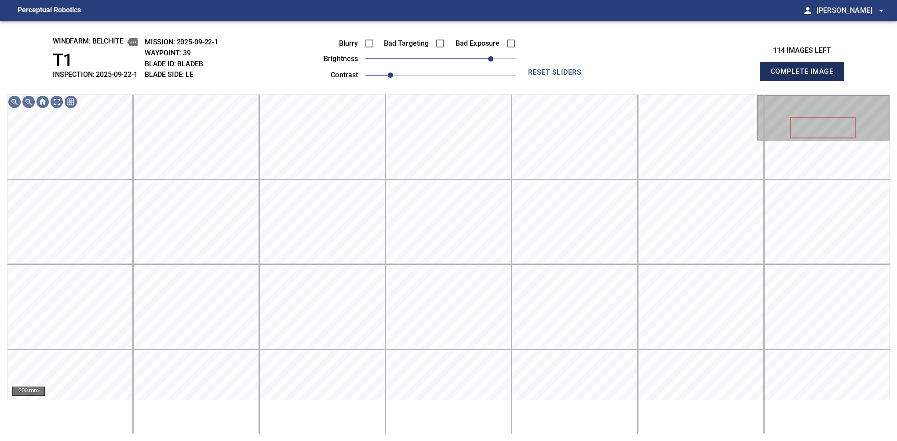
click at [620, 81] on button "Complete Image" at bounding box center [802, 71] width 84 height 19
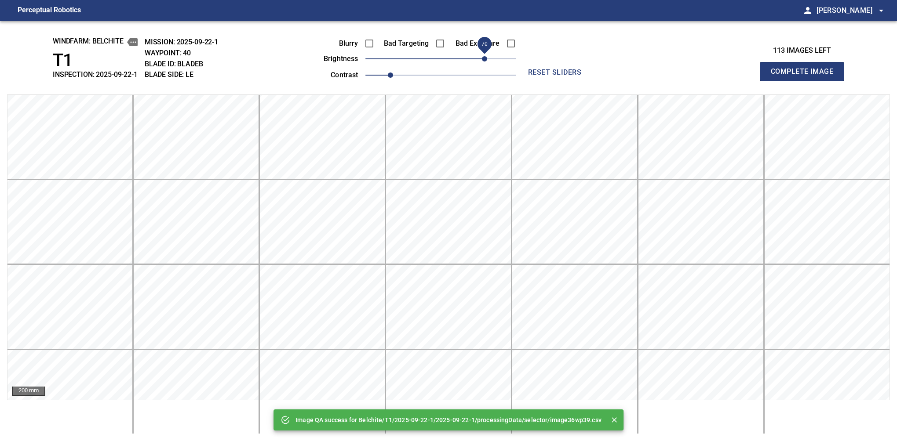
drag, startPoint x: 473, startPoint y: 57, endPoint x: 485, endPoint y: 56, distance: 11.5
click at [485, 56] on span "70" at bounding box center [440, 59] width 151 height 12
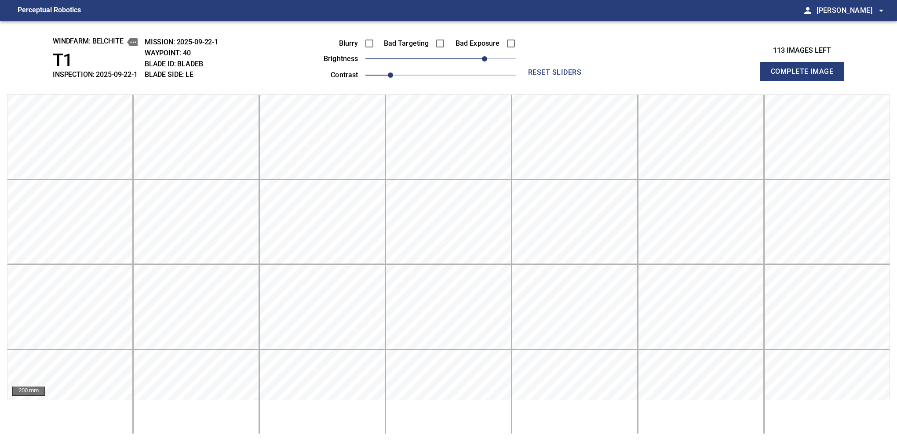
click at [620, 81] on button "Complete Image" at bounding box center [802, 71] width 84 height 19
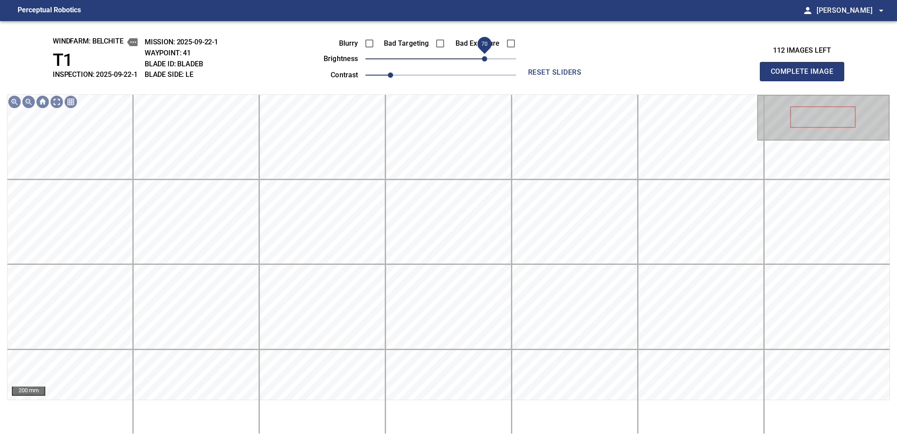
drag, startPoint x: 487, startPoint y: 66, endPoint x: 487, endPoint y: 62, distance: 4.5
click at [487, 62] on span "70" at bounding box center [440, 59] width 151 height 12
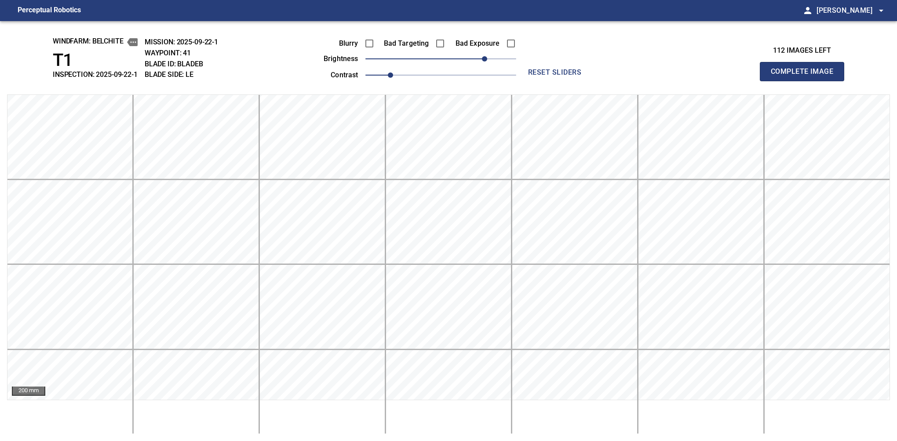
click at [620, 81] on button "Complete Image" at bounding box center [802, 71] width 84 height 19
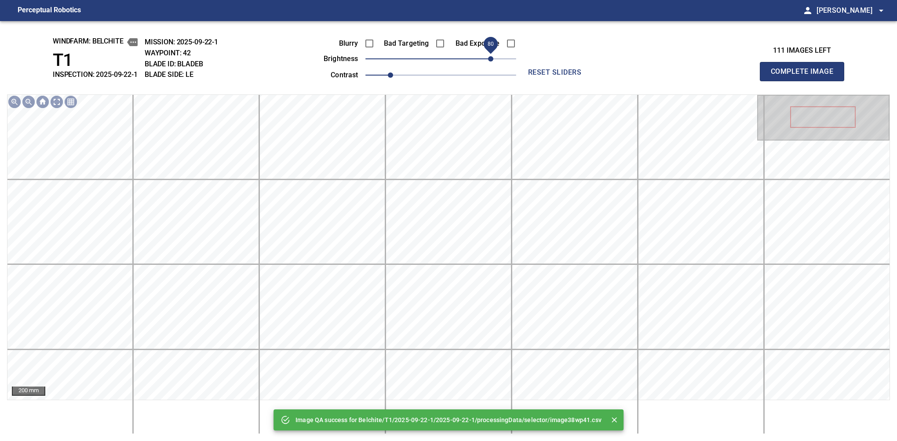
drag, startPoint x: 485, startPoint y: 62, endPoint x: 491, endPoint y: 56, distance: 8.1
click at [491, 56] on span "80" at bounding box center [440, 59] width 151 height 12
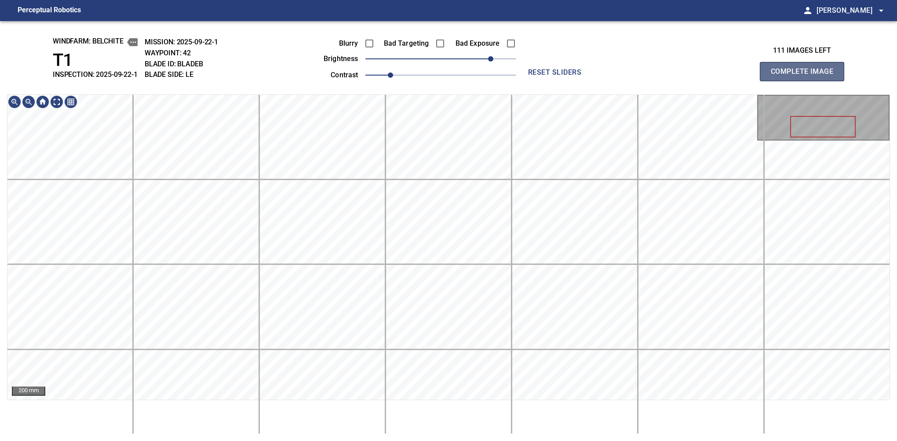
click at [620, 81] on button "Complete Image" at bounding box center [802, 71] width 84 height 19
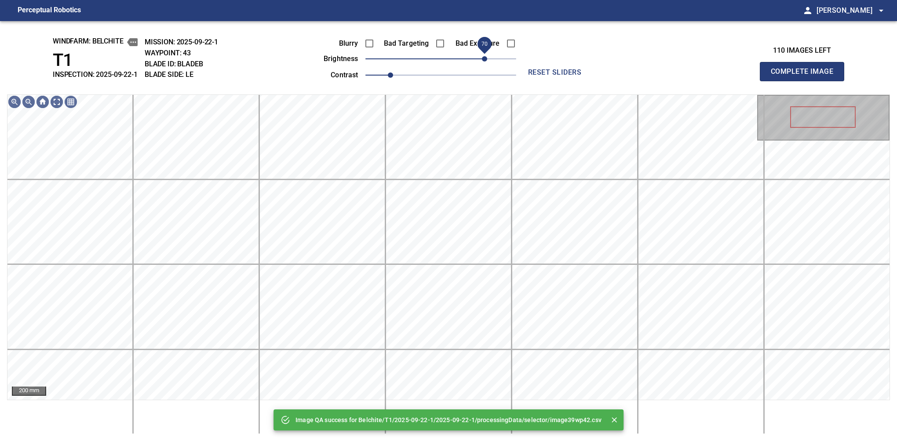
drag, startPoint x: 463, startPoint y: 58, endPoint x: 487, endPoint y: 58, distance: 23.8
click at [487, 58] on span "70" at bounding box center [440, 59] width 151 height 12
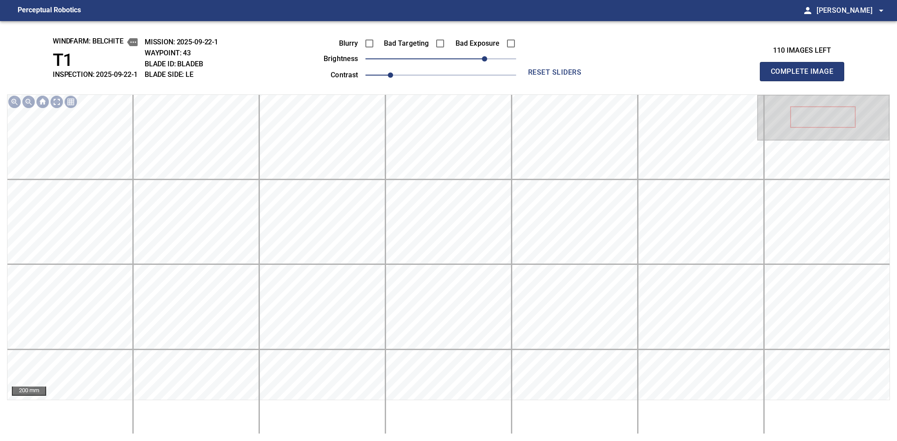
click at [620, 81] on button "Complete Image" at bounding box center [802, 71] width 84 height 19
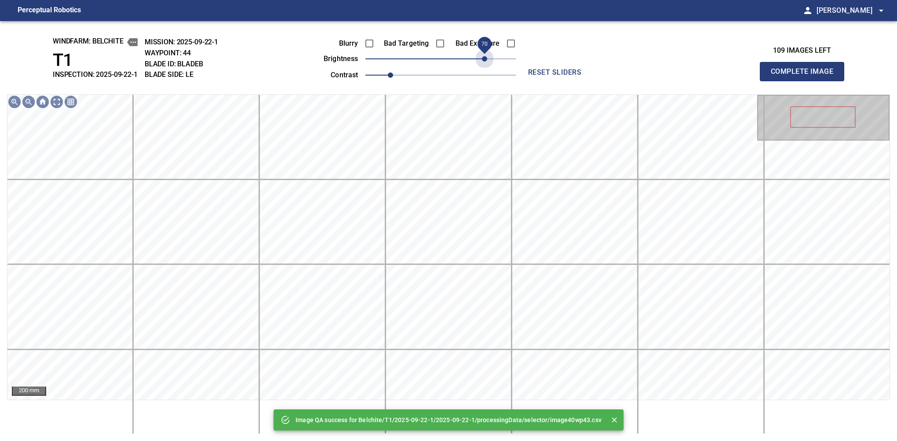
click at [487, 58] on span "70" at bounding box center [440, 59] width 151 height 12
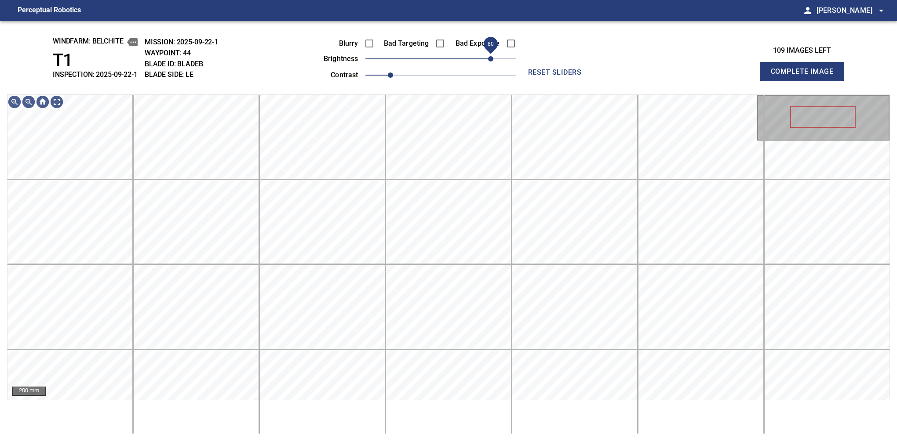
click at [491, 56] on span "80" at bounding box center [490, 58] width 5 height 5
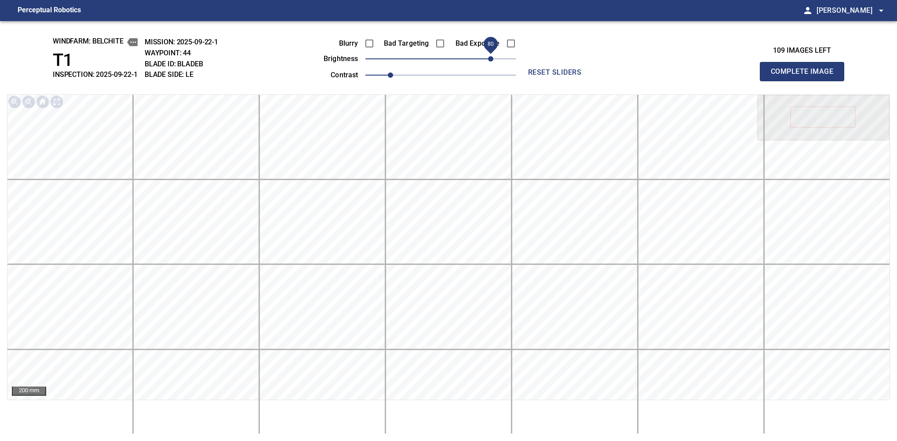
click at [620, 81] on button "Complete Image" at bounding box center [802, 71] width 84 height 19
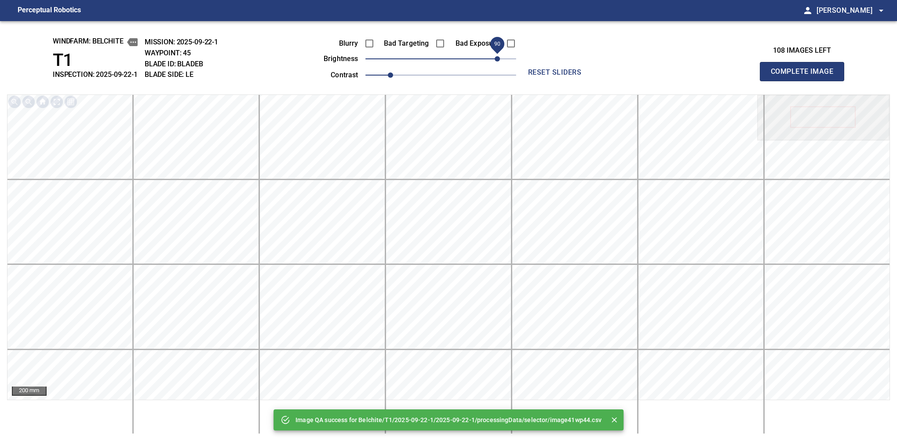
click at [494, 58] on span "90" at bounding box center [440, 59] width 151 height 12
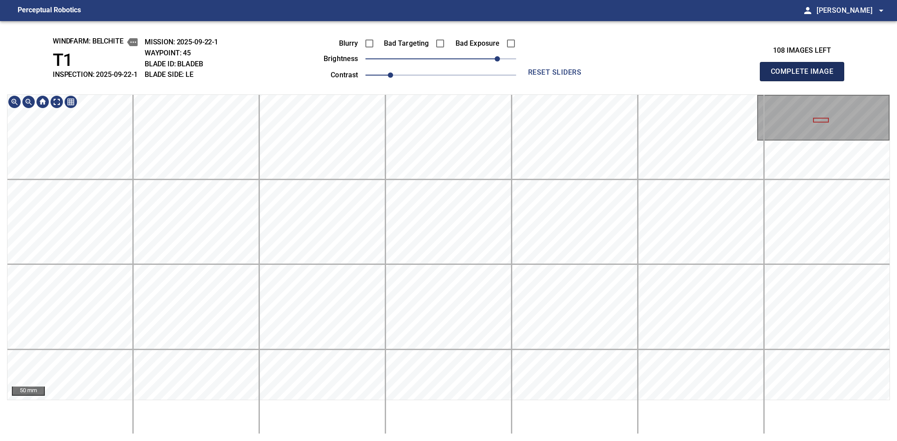
click at [620, 81] on button "Complete Image" at bounding box center [802, 71] width 84 height 19
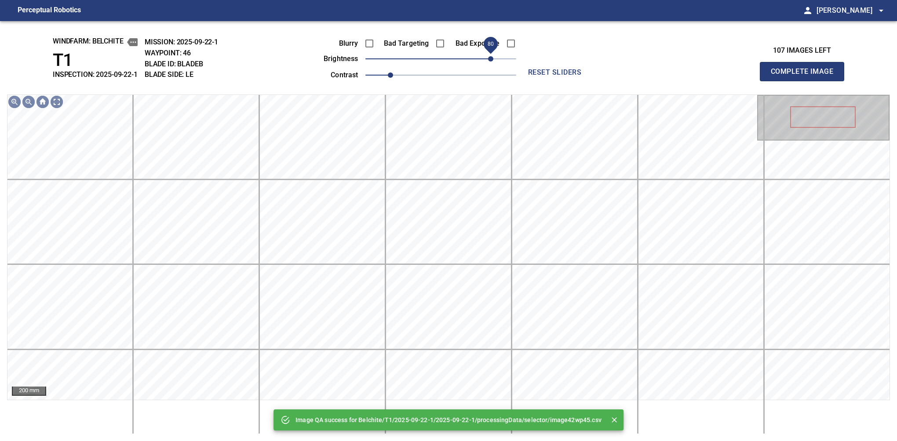
drag, startPoint x: 466, startPoint y: 60, endPoint x: 491, endPoint y: 65, distance: 25.5
click at [491, 65] on span "80" at bounding box center [440, 59] width 151 height 12
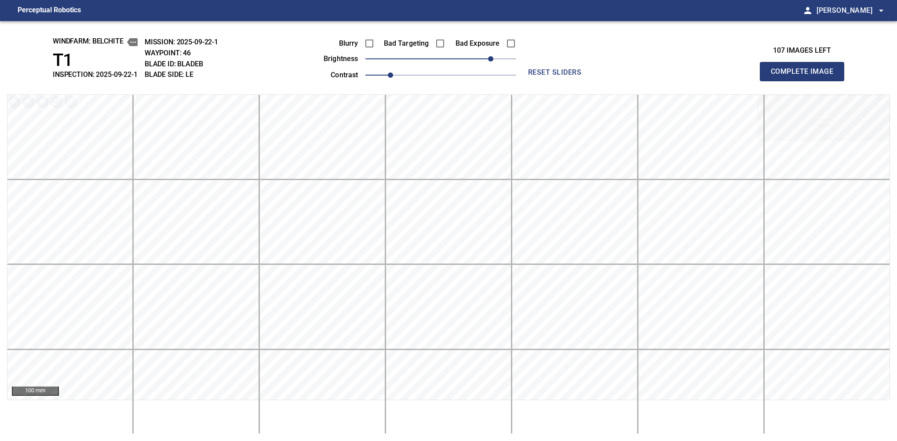
click at [620, 81] on button "Complete Image" at bounding box center [802, 71] width 84 height 19
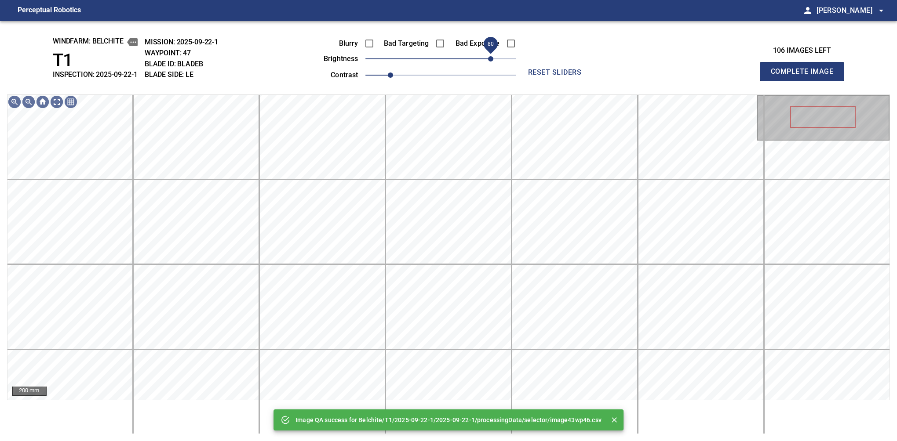
drag, startPoint x: 479, startPoint y: 56, endPoint x: 490, endPoint y: 59, distance: 11.3
click at [490, 59] on span "80" at bounding box center [440, 59] width 151 height 12
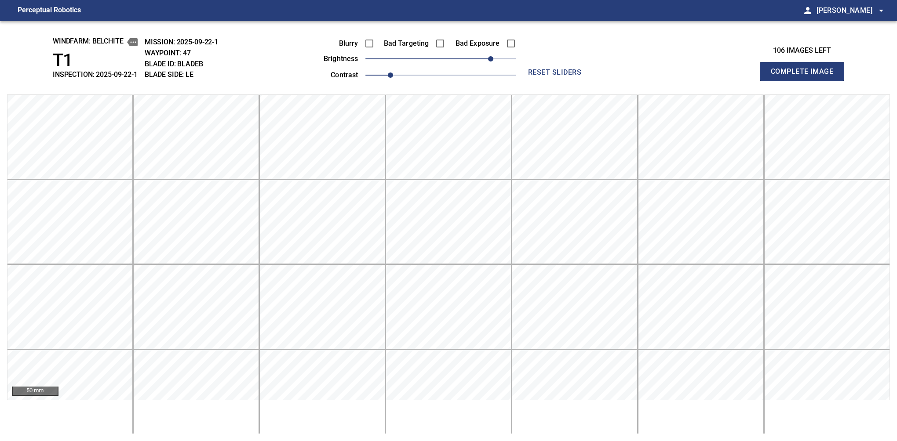
click at [620, 81] on button "Complete Image" at bounding box center [802, 71] width 84 height 19
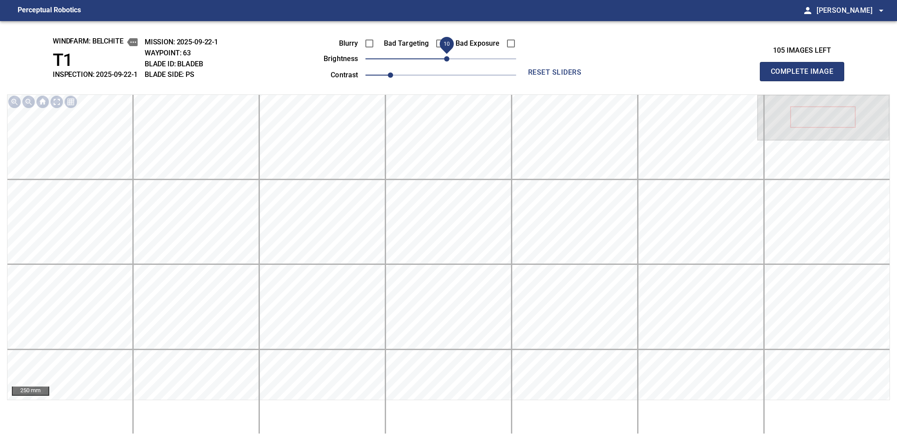
drag, startPoint x: 442, startPoint y: 58, endPoint x: 447, endPoint y: 56, distance: 5.1
click at [447, 56] on span "10" at bounding box center [446, 58] width 5 height 5
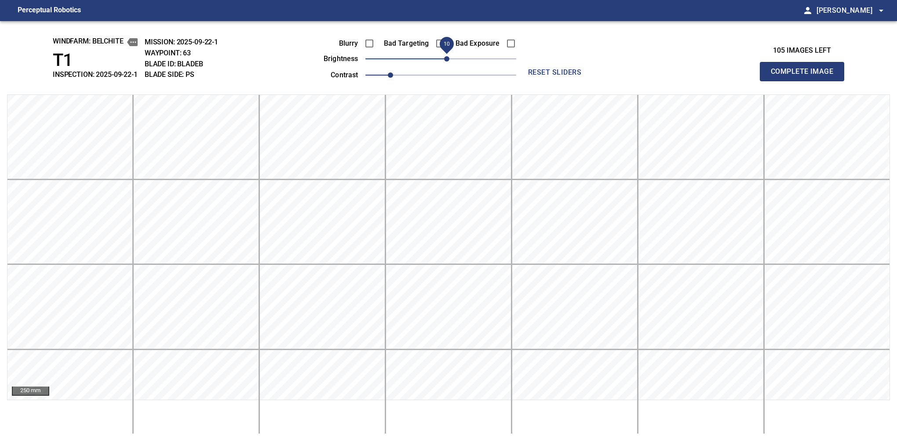
click at [620, 81] on button "Complete Image" at bounding box center [802, 71] width 84 height 19
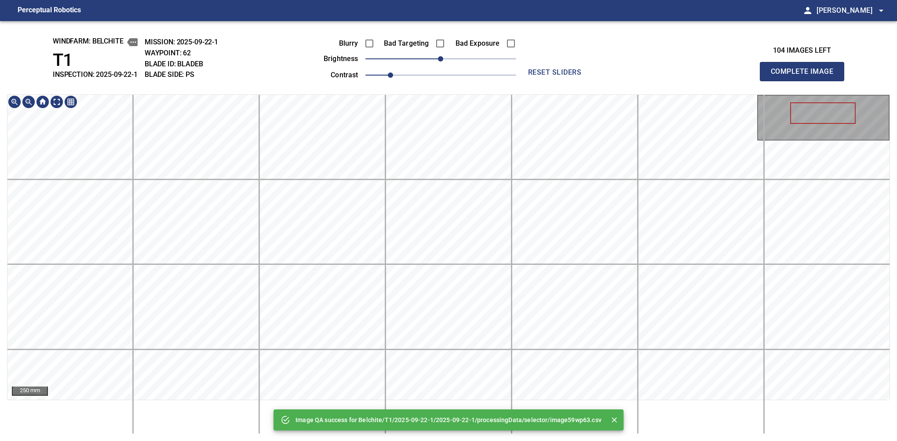
click at [550, 435] on html "Perceptual Robotics person [PERSON_NAME] arrow_drop_down Image QA success for B…" at bounding box center [448, 220] width 897 height 441
click at [543, 435] on html "Perceptual Robotics person [PERSON_NAME] arrow_drop_down Image QA success for B…" at bounding box center [448, 220] width 897 height 441
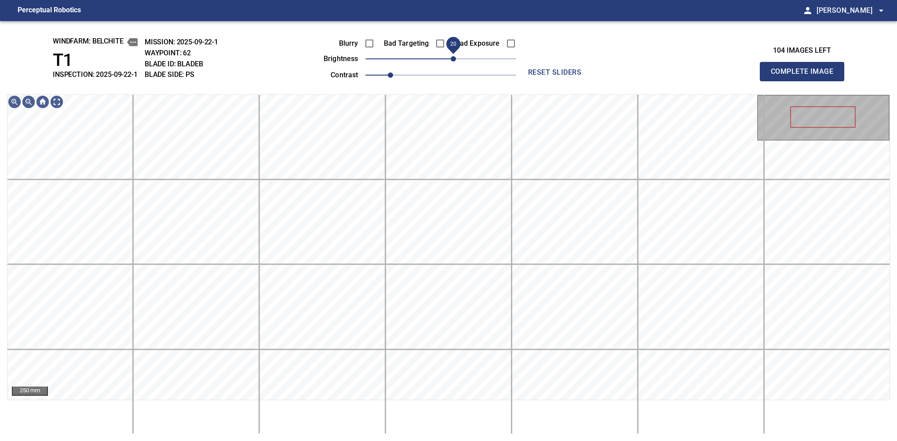
drag, startPoint x: 446, startPoint y: 62, endPoint x: 455, endPoint y: 55, distance: 11.5
click at [455, 56] on span "20" at bounding box center [453, 58] width 5 height 5
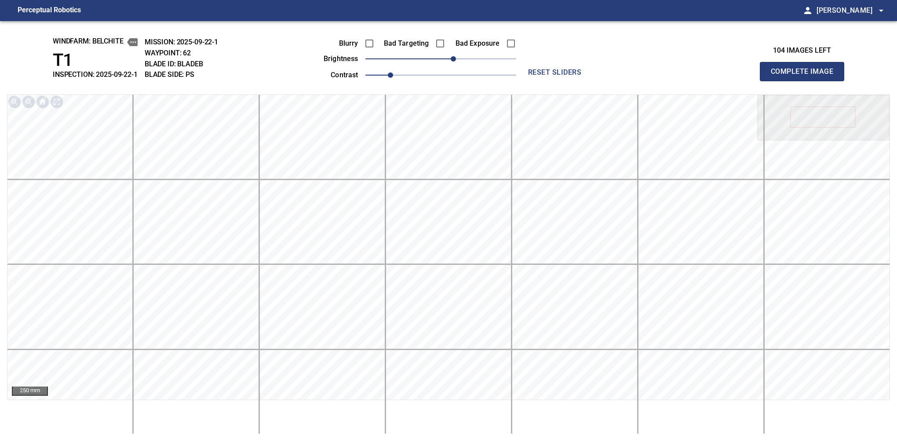
click at [620, 81] on button "Complete Image" at bounding box center [802, 71] width 84 height 19
drag, startPoint x: 446, startPoint y: 63, endPoint x: 462, endPoint y: 62, distance: 16.8
click at [462, 62] on span "30" at bounding box center [459, 58] width 5 height 5
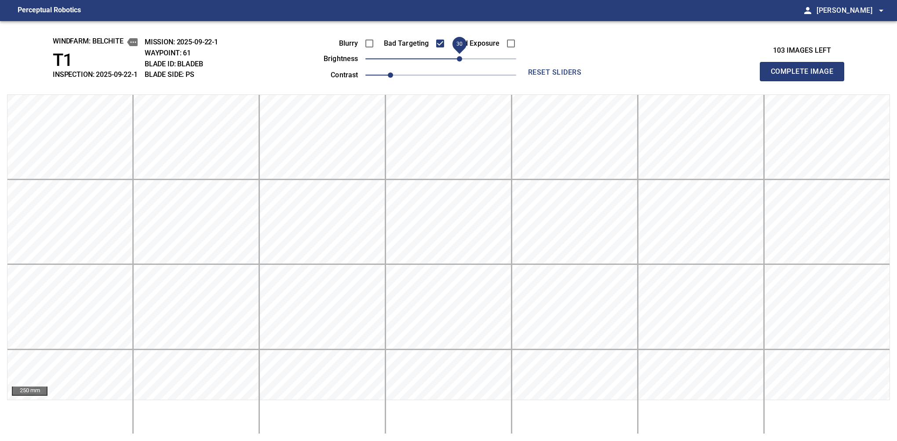
click at [620, 81] on button "Complete Image" at bounding box center [802, 71] width 84 height 19
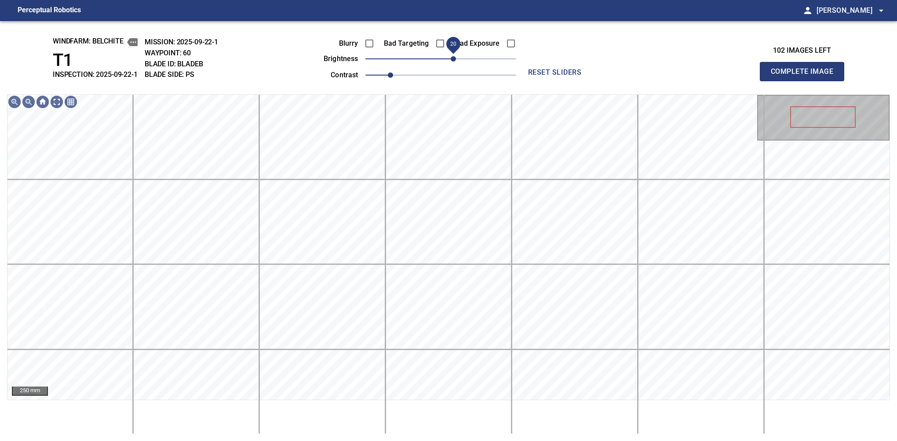
click at [453, 57] on span "20" at bounding box center [453, 58] width 5 height 5
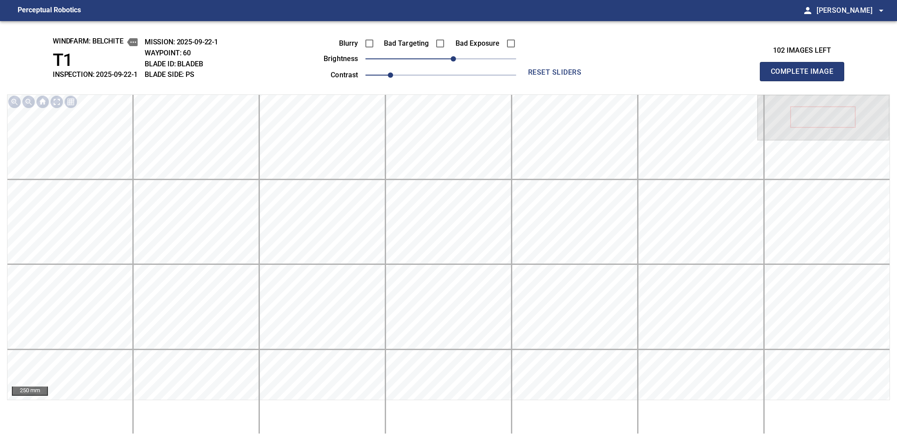
click at [620, 81] on button "Complete Image" at bounding box center [802, 71] width 84 height 19
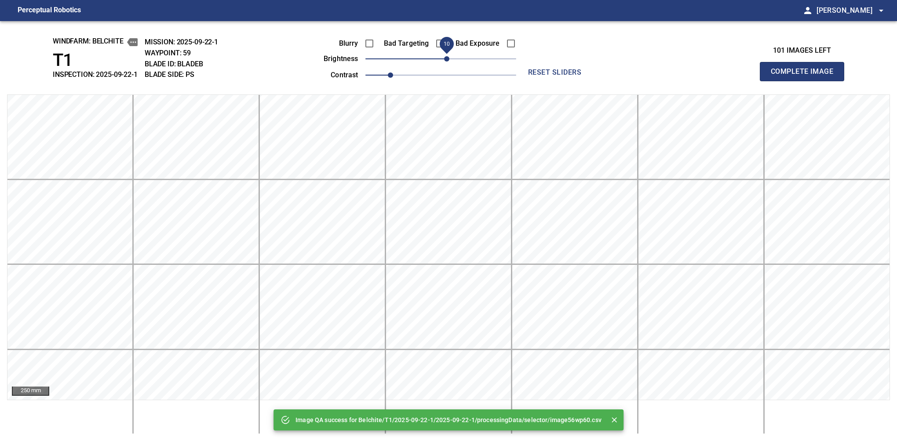
drag, startPoint x: 441, startPoint y: 57, endPoint x: 447, endPoint y: 57, distance: 6.2
click at [447, 57] on span "10" at bounding box center [446, 58] width 5 height 5
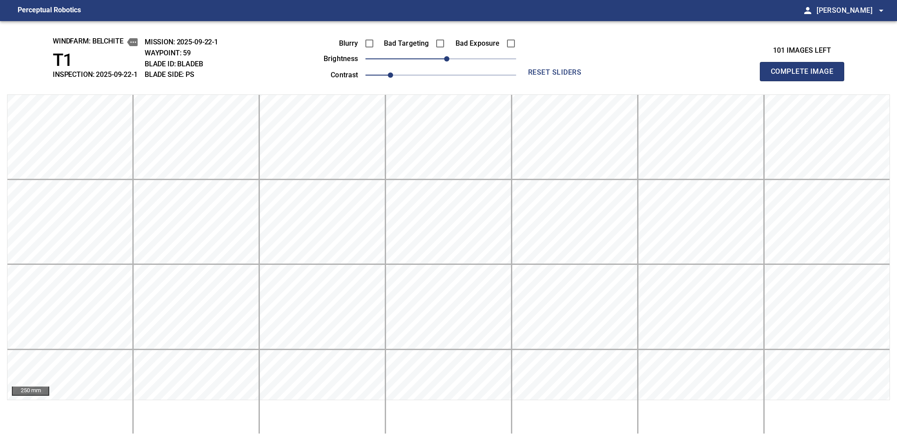
click at [620, 81] on button "Complete Image" at bounding box center [802, 71] width 84 height 19
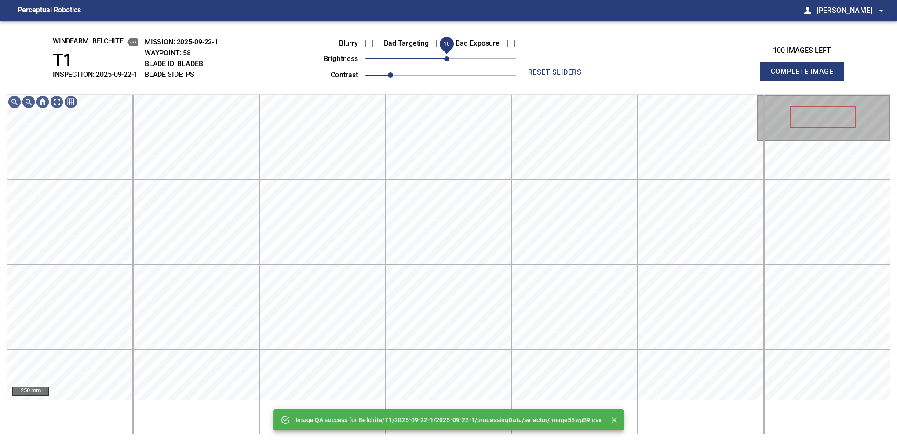
drag, startPoint x: 444, startPoint y: 58, endPoint x: 449, endPoint y: 62, distance: 5.7
click at [449, 62] on span "10" at bounding box center [446, 58] width 5 height 5
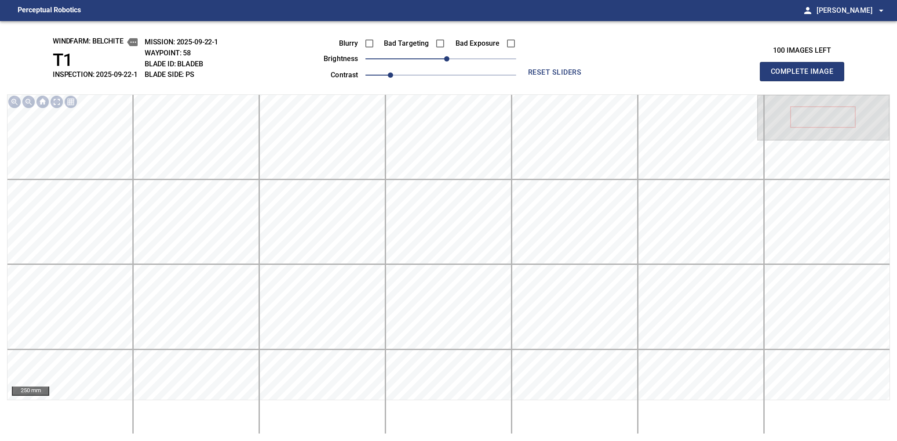
click at [620, 81] on button "Complete Image" at bounding box center [802, 71] width 84 height 19
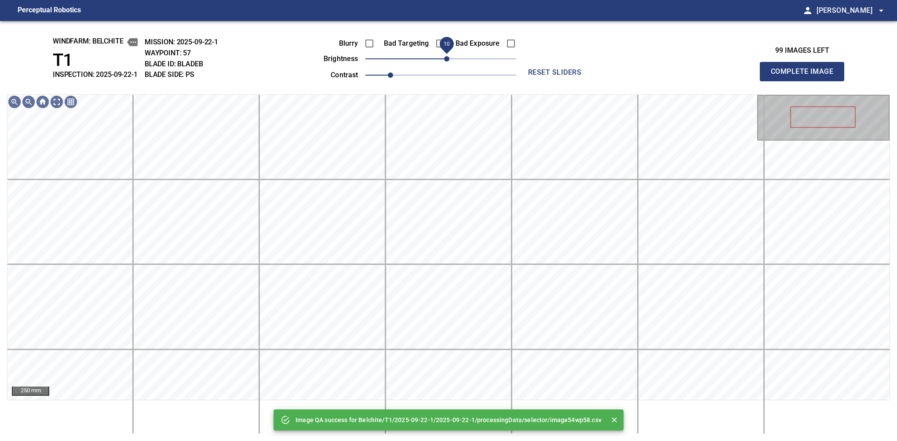
click at [447, 60] on span "10" at bounding box center [446, 58] width 5 height 5
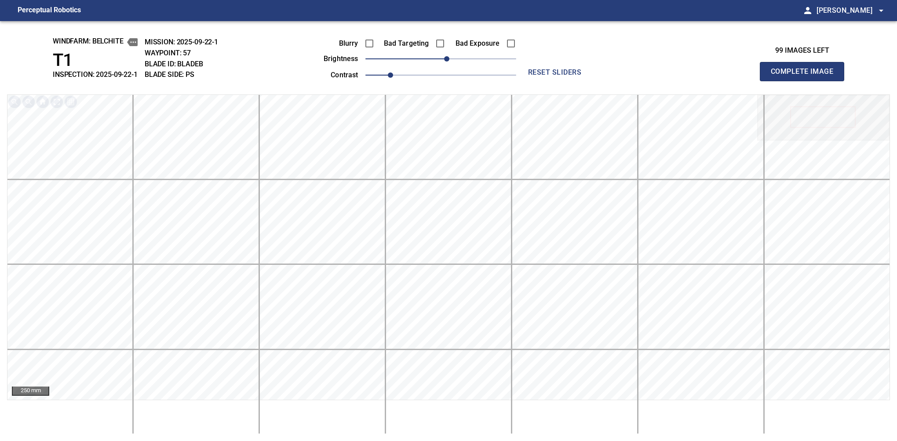
click at [620, 81] on button "Complete Image" at bounding box center [802, 71] width 84 height 19
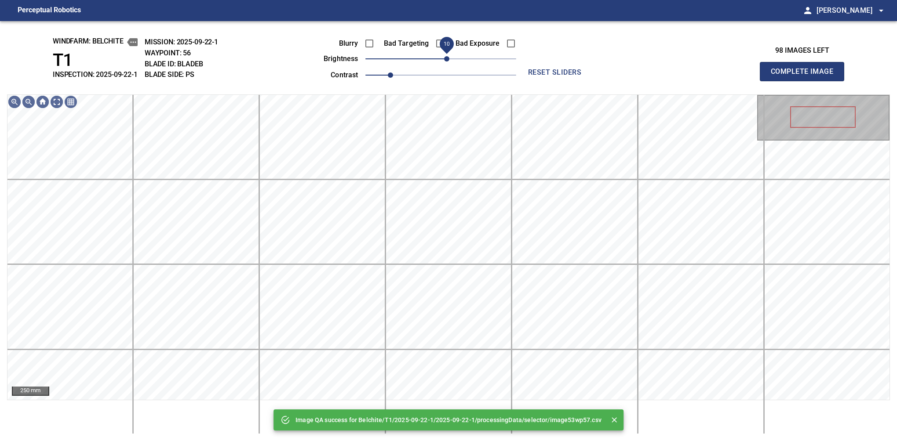
drag, startPoint x: 445, startPoint y: 60, endPoint x: 449, endPoint y: 58, distance: 5.1
click at [449, 58] on span "10" at bounding box center [446, 58] width 5 height 5
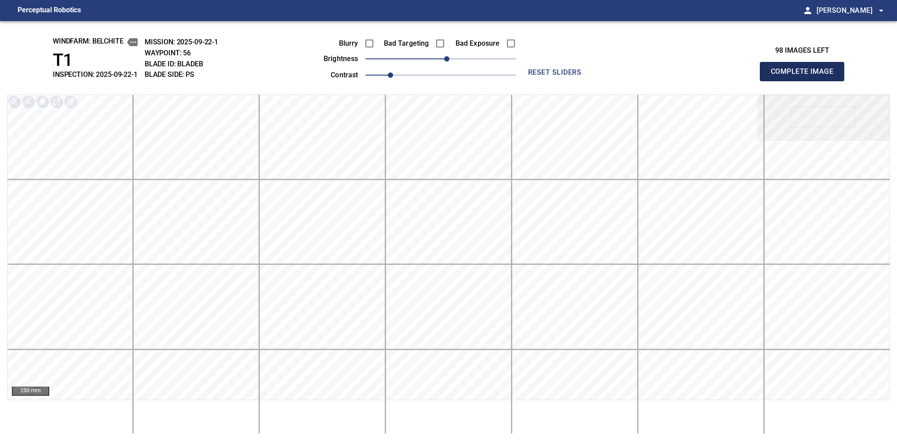
click at [620, 81] on button "Complete Image" at bounding box center [802, 71] width 84 height 19
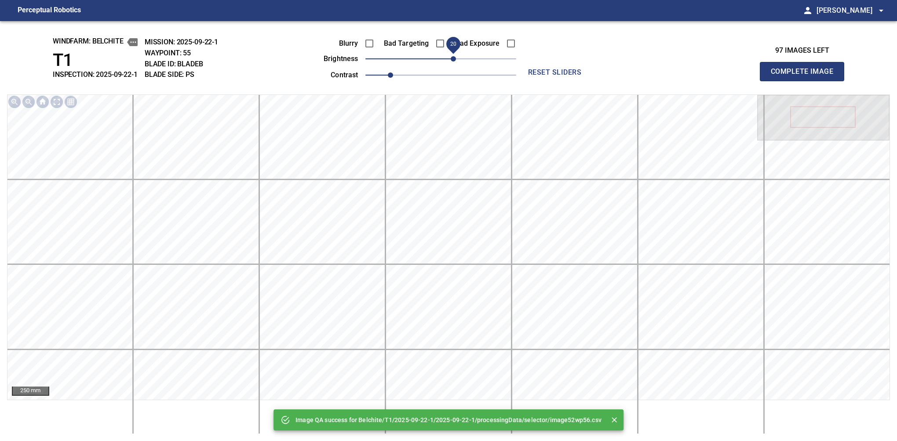
click at [452, 56] on span "20" at bounding box center [453, 58] width 5 height 5
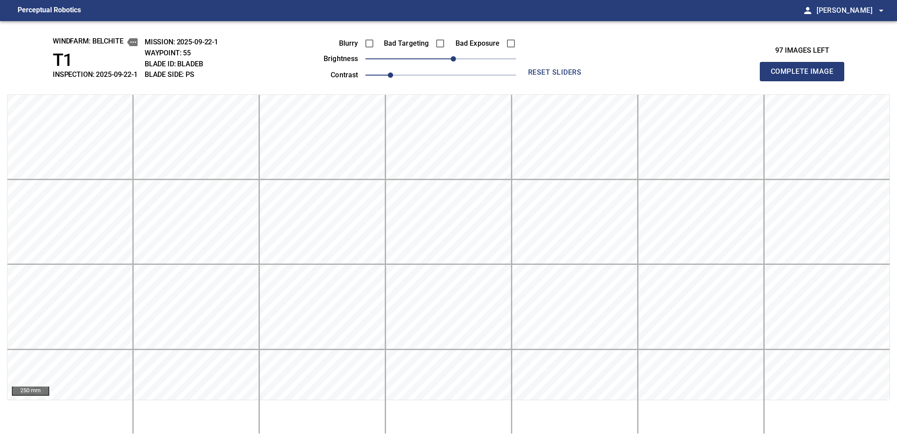
click at [620, 81] on button "Complete Image" at bounding box center [802, 71] width 84 height 19
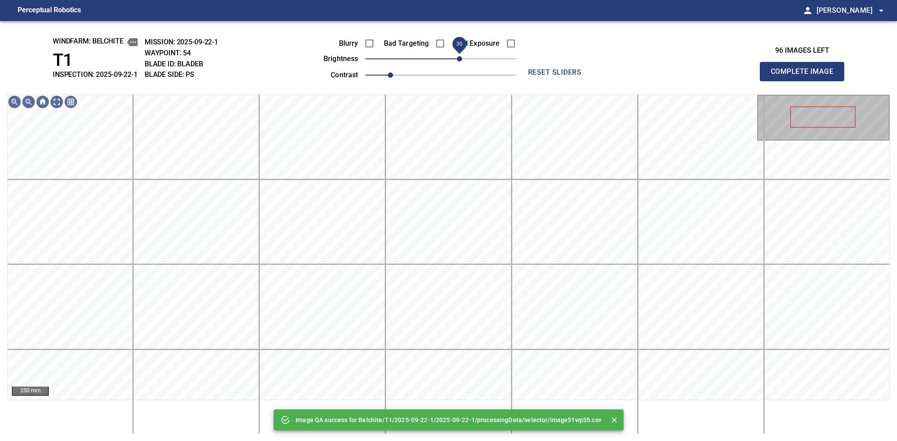
drag, startPoint x: 454, startPoint y: 56, endPoint x: 459, endPoint y: 55, distance: 6.0
click at [459, 56] on span "30" at bounding box center [459, 58] width 5 height 5
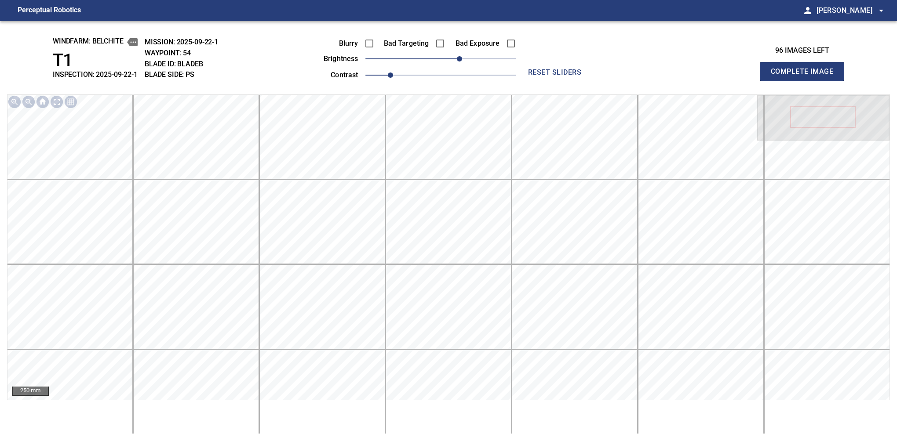
click at [620, 81] on button "Complete Image" at bounding box center [802, 71] width 84 height 19
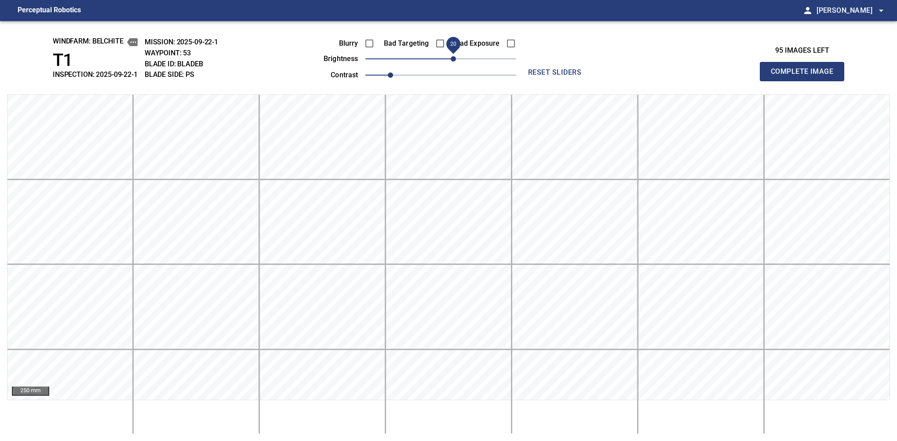
drag, startPoint x: 443, startPoint y: 62, endPoint x: 453, endPoint y: 56, distance: 12.0
click at [453, 56] on span "20" at bounding box center [453, 58] width 5 height 5
click at [620, 81] on button "Complete Image" at bounding box center [802, 71] width 84 height 19
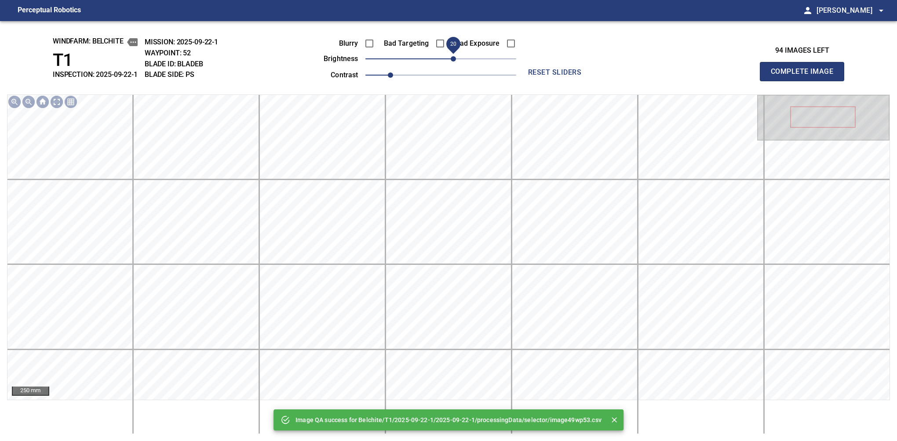
click at [451, 59] on span "20" at bounding box center [453, 58] width 5 height 5
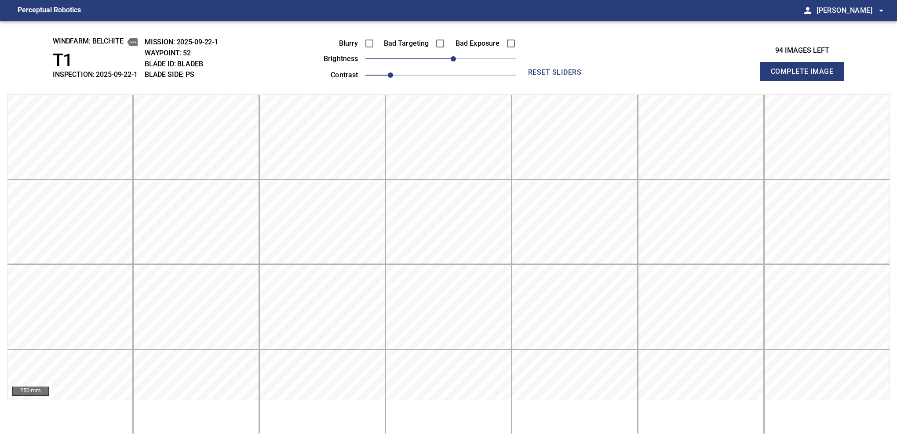
click at [620, 81] on button "Complete Image" at bounding box center [802, 71] width 84 height 19
drag, startPoint x: 444, startPoint y: 64, endPoint x: 450, endPoint y: 69, distance: 8.2
click at [450, 69] on div "Blurry Bad Targeting Bad Exposure brightness 20 contrast 1" at bounding box center [410, 57] width 212 height 47
click at [620, 81] on button "Complete Image" at bounding box center [802, 71] width 84 height 19
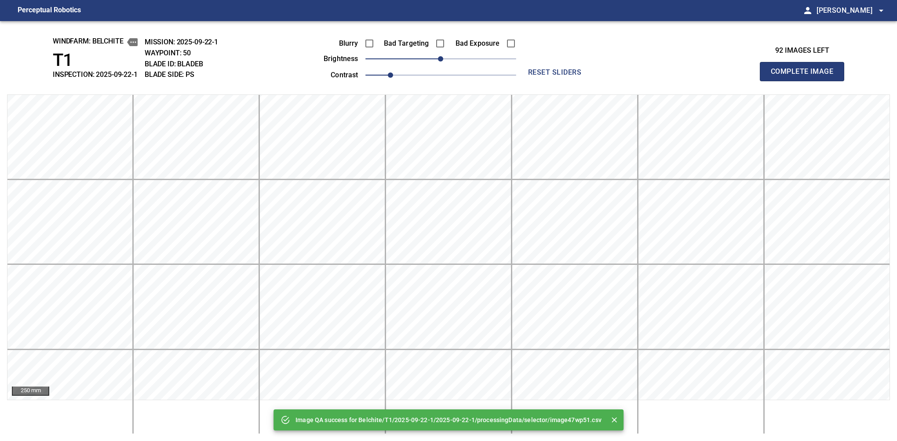
click at [620, 81] on button "Complete Image" at bounding box center [802, 71] width 84 height 19
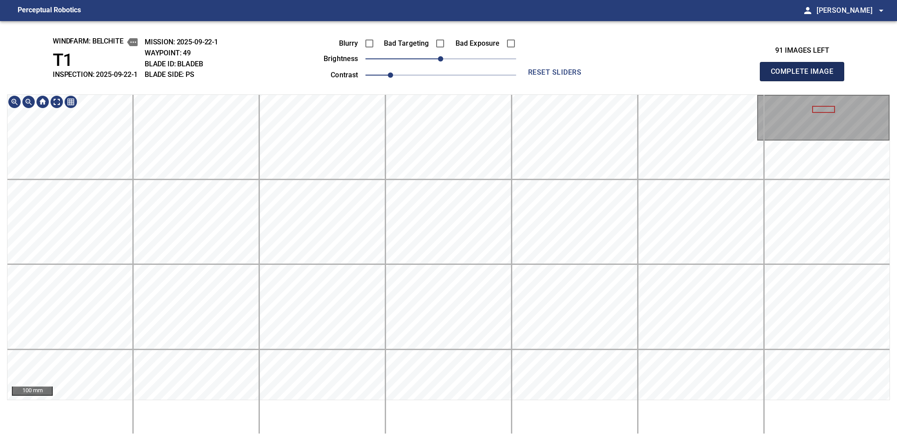
click at [620, 81] on button "Complete Image" at bounding box center [802, 71] width 84 height 19
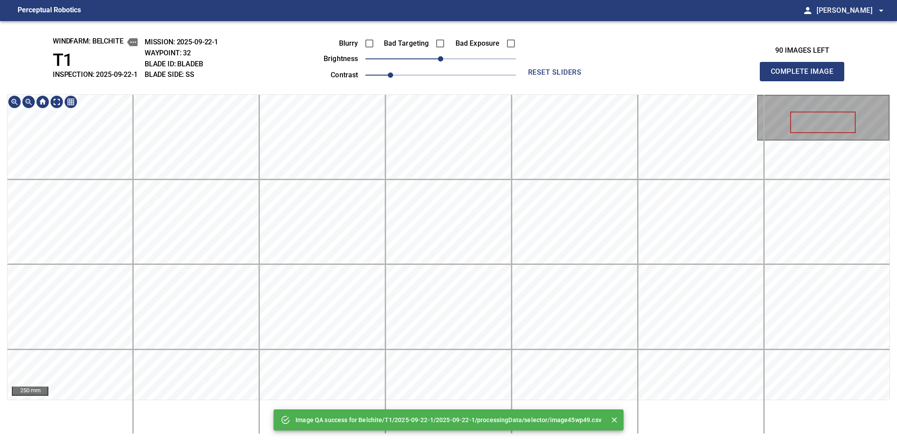
click at [498, 84] on div "Image QA success for Belchite/T1/2025-09-22-1/2025-09-22-1/processingData/selec…" at bounding box center [448, 231] width 897 height 420
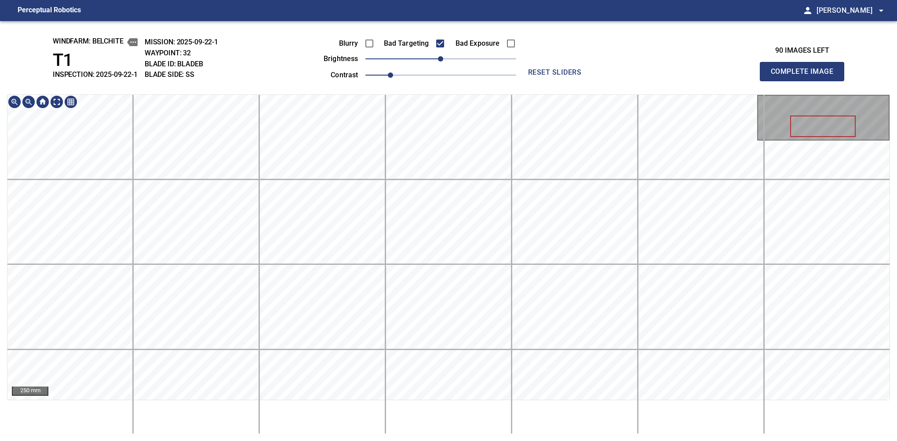
click at [533, 53] on div "windfarm: Belchite T1 INSPECTION: 2025-09-22-1 MISSION: 2025-09-22-1 WAYPOINT: …" at bounding box center [448, 231] width 897 height 420
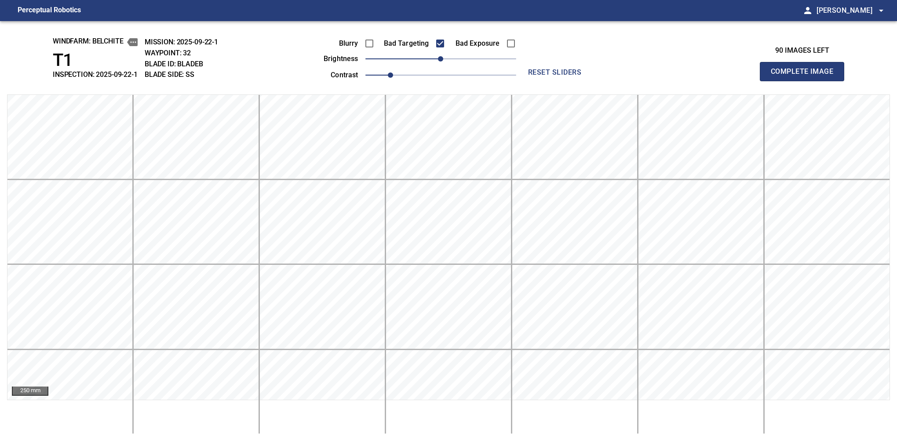
click at [620, 81] on button "Complete Image" at bounding box center [802, 71] width 84 height 19
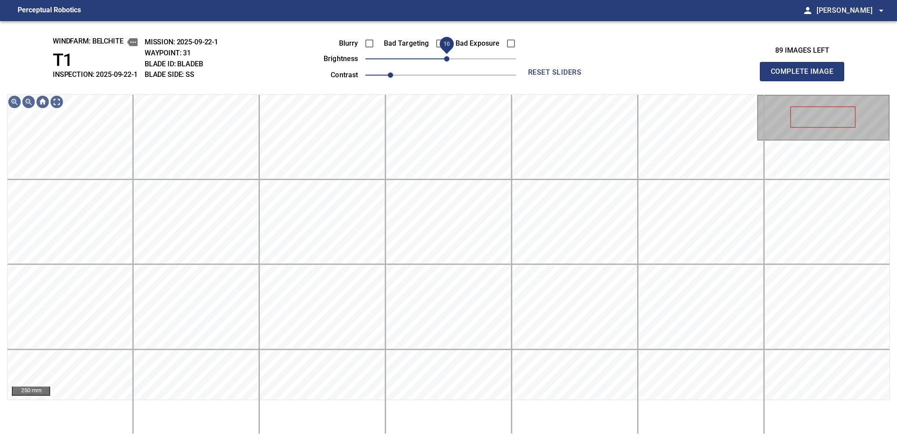
click at [447, 54] on div "Blurry Bad Targeting Bad Exposure brightness 10 contrast 1" at bounding box center [410, 57] width 212 height 47
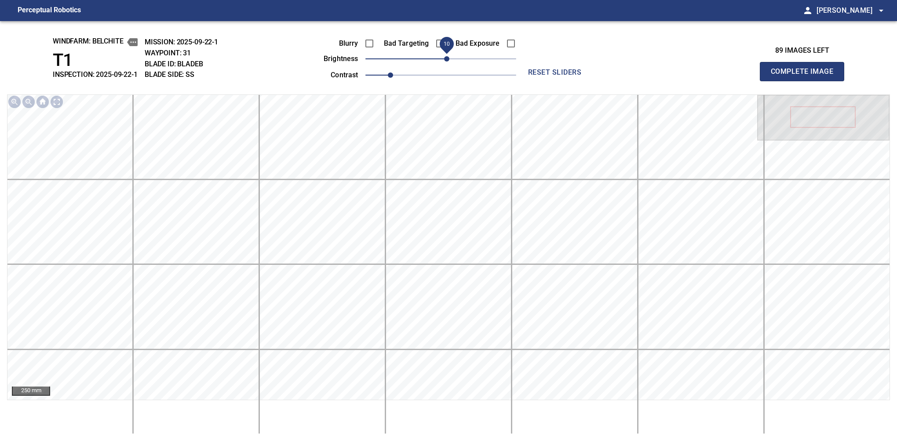
click at [620, 81] on button "Complete Image" at bounding box center [802, 71] width 84 height 19
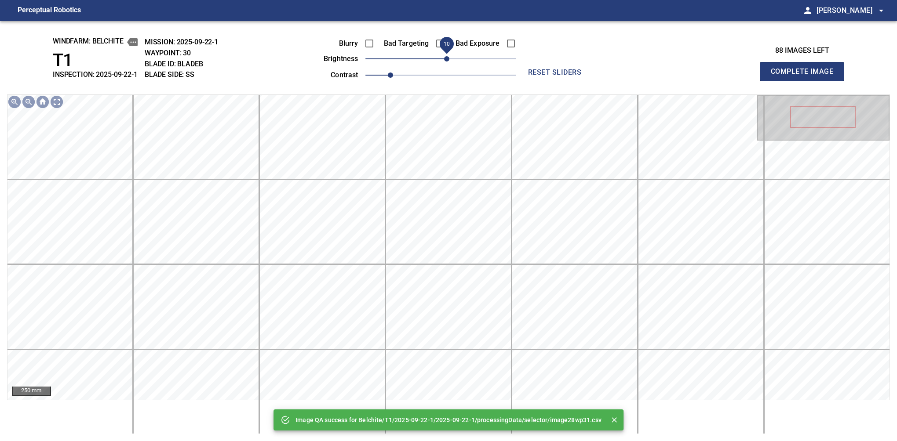
click at [447, 60] on span "10" at bounding box center [446, 58] width 5 height 5
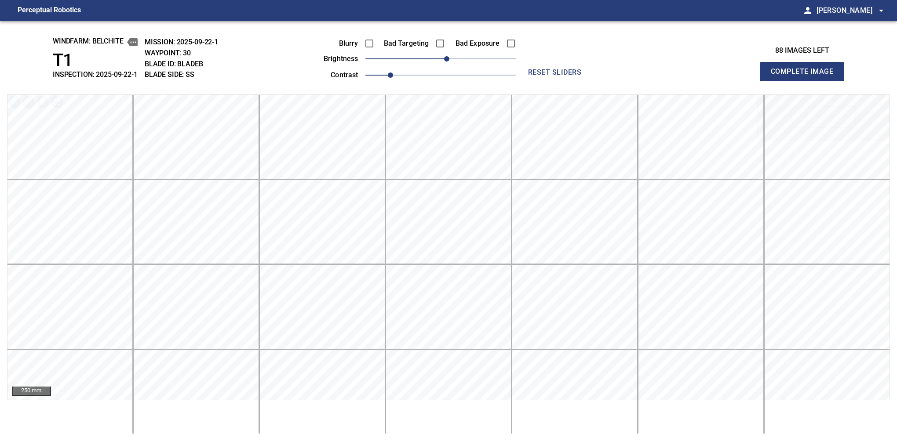
click at [620, 81] on button "Complete Image" at bounding box center [802, 71] width 84 height 19
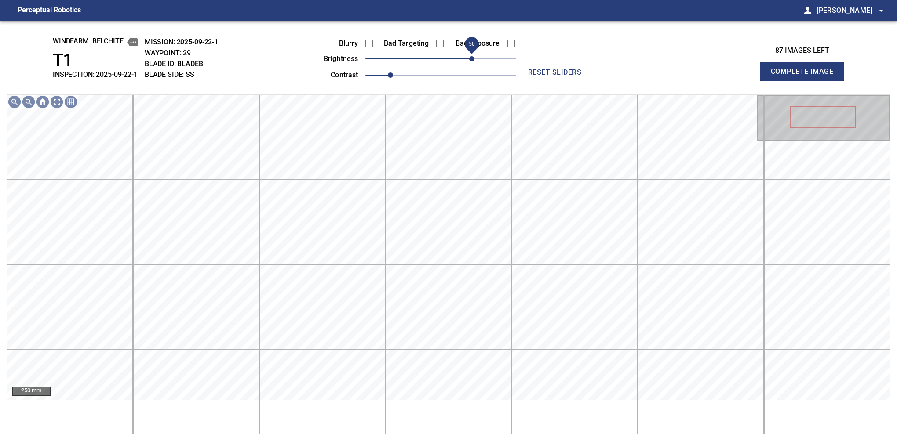
drag, startPoint x: 452, startPoint y: 58, endPoint x: 473, endPoint y: 63, distance: 22.0
click at [473, 62] on span "50" at bounding box center [471, 58] width 5 height 5
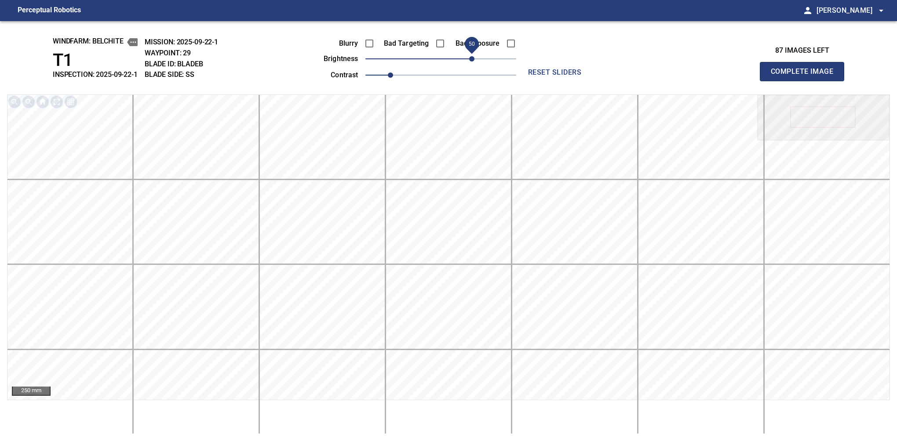
click at [620, 81] on button "Complete Image" at bounding box center [802, 71] width 84 height 19
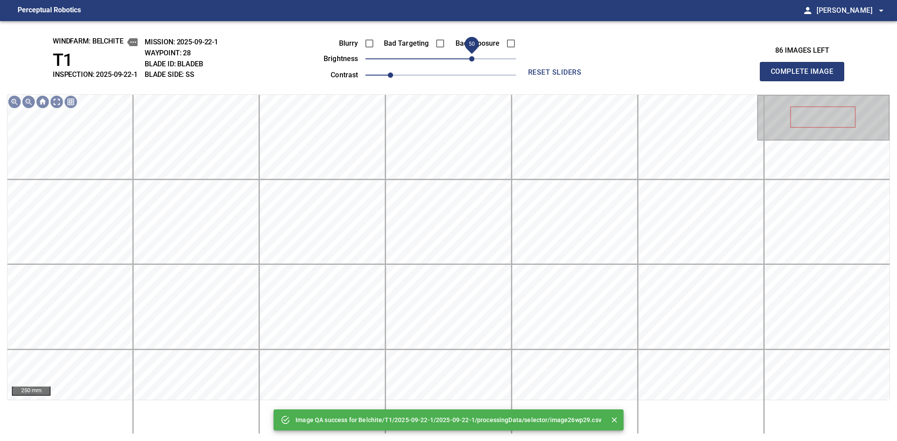
drag, startPoint x: 454, startPoint y: 60, endPoint x: 473, endPoint y: 58, distance: 19.9
click at [473, 58] on span "50" at bounding box center [440, 59] width 151 height 12
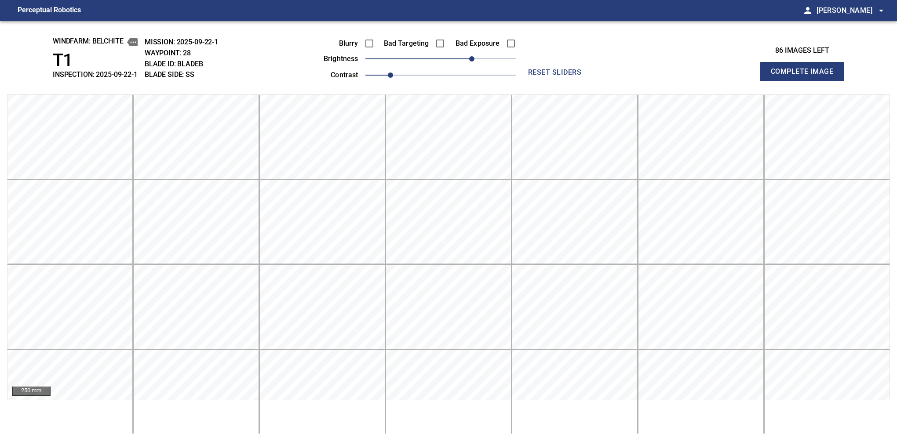
click at [620, 81] on button "Complete Image" at bounding box center [802, 71] width 84 height 19
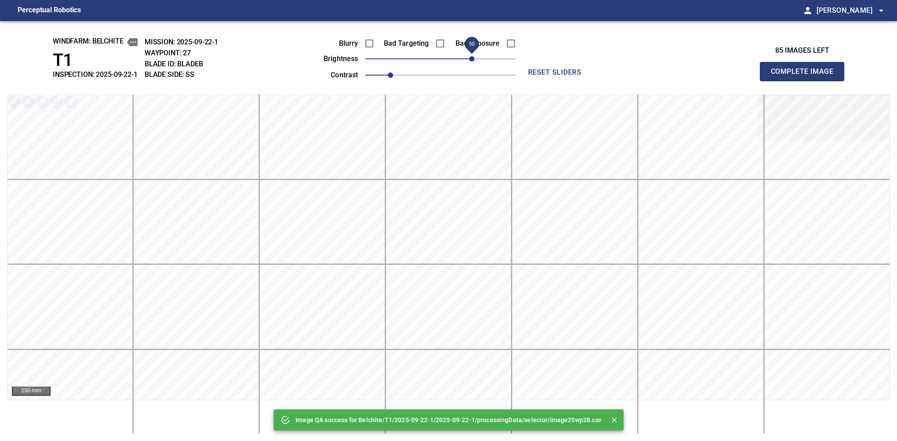
drag, startPoint x: 459, startPoint y: 60, endPoint x: 472, endPoint y: 61, distance: 12.8
click at [472, 61] on span "50" at bounding box center [471, 58] width 5 height 5
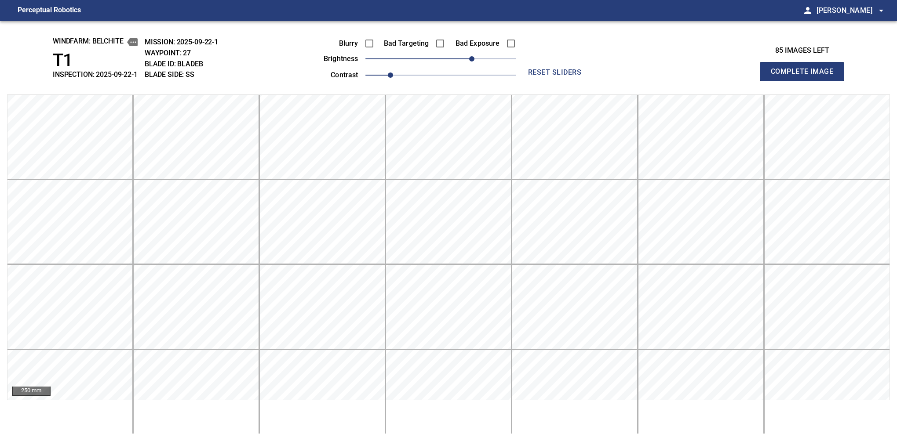
click at [620, 81] on button "Complete Image" at bounding box center [802, 71] width 84 height 19
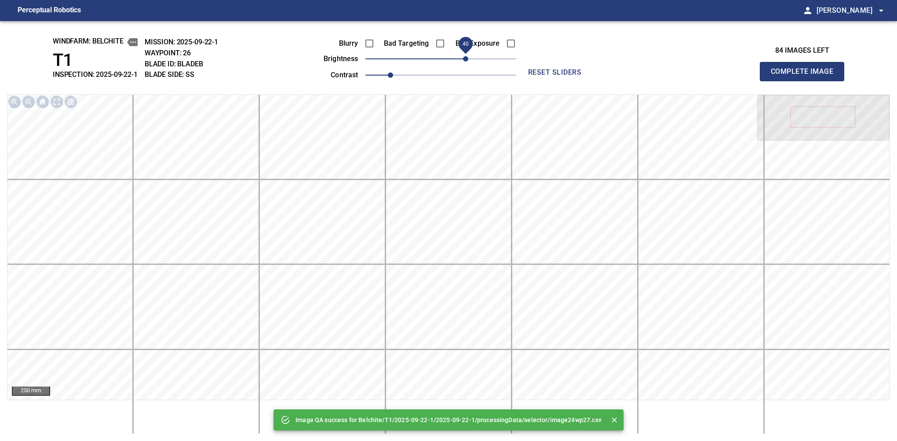
drag, startPoint x: 472, startPoint y: 61, endPoint x: 465, endPoint y: 65, distance: 8.7
click at [465, 65] on span "40" at bounding box center [440, 59] width 151 height 12
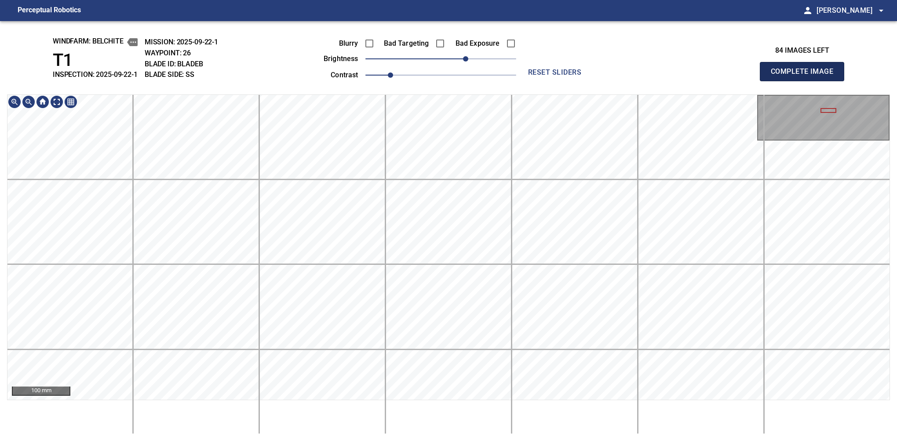
click at [620, 81] on button "Complete Image" at bounding box center [802, 71] width 84 height 19
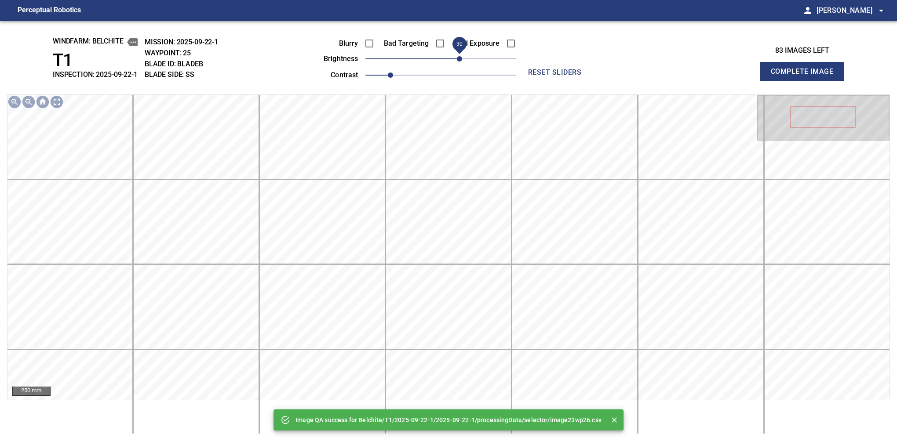
drag, startPoint x: 458, startPoint y: 61, endPoint x: 462, endPoint y: 64, distance: 4.7
click at [462, 64] on span "30" at bounding box center [440, 59] width 151 height 12
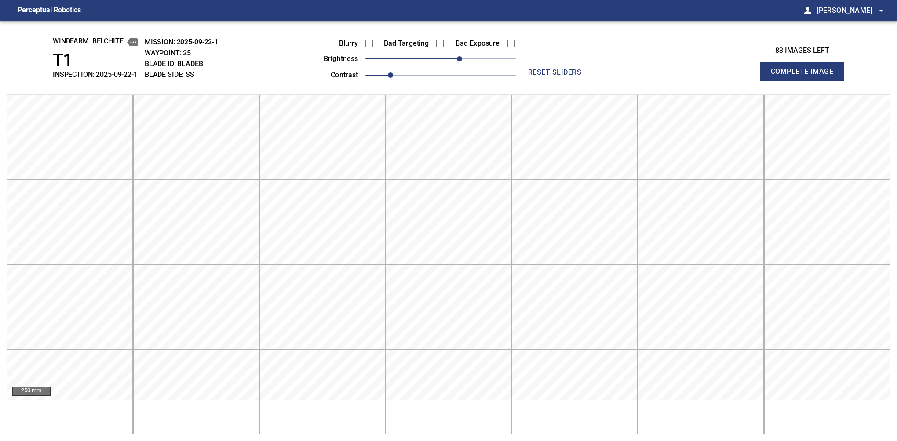
click at [620, 81] on button "Complete Image" at bounding box center [802, 71] width 84 height 19
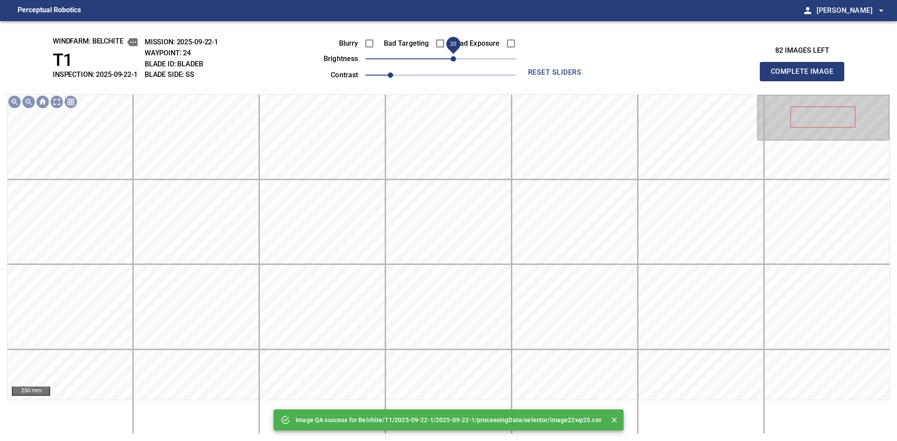
click at [454, 60] on span "20" at bounding box center [440, 59] width 151 height 12
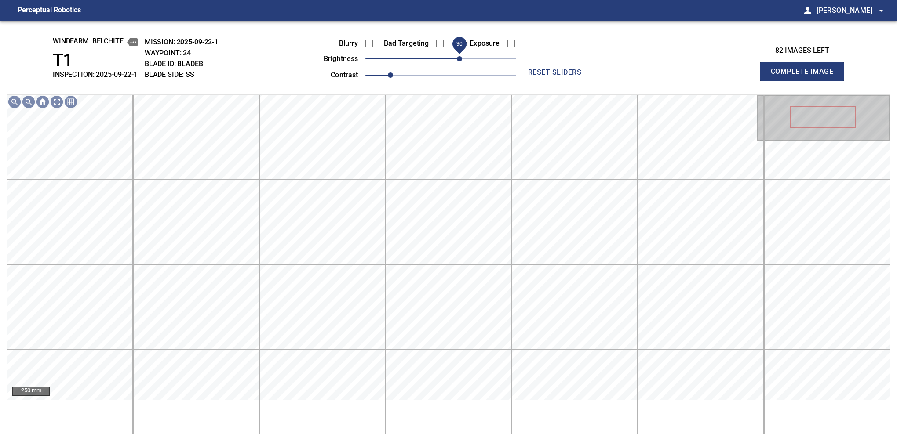
drag, startPoint x: 454, startPoint y: 60, endPoint x: 458, endPoint y: 58, distance: 4.7
click at [458, 58] on span "30" at bounding box center [459, 58] width 5 height 5
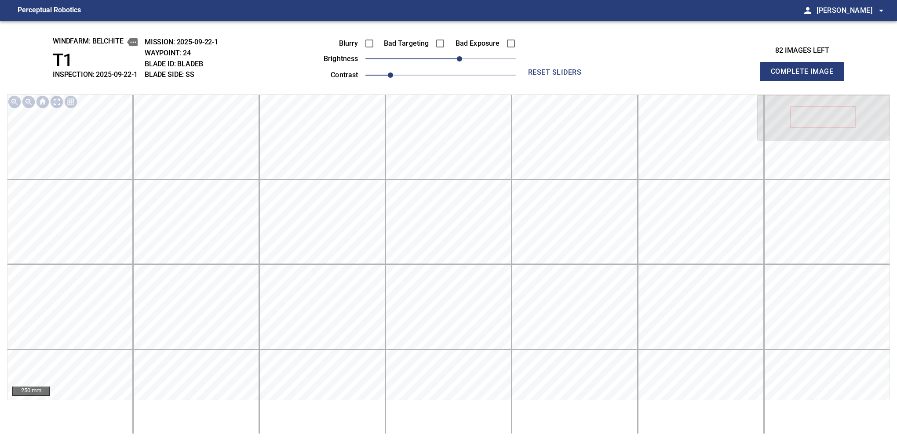
click at [620, 81] on button "Complete Image" at bounding box center [802, 71] width 84 height 19
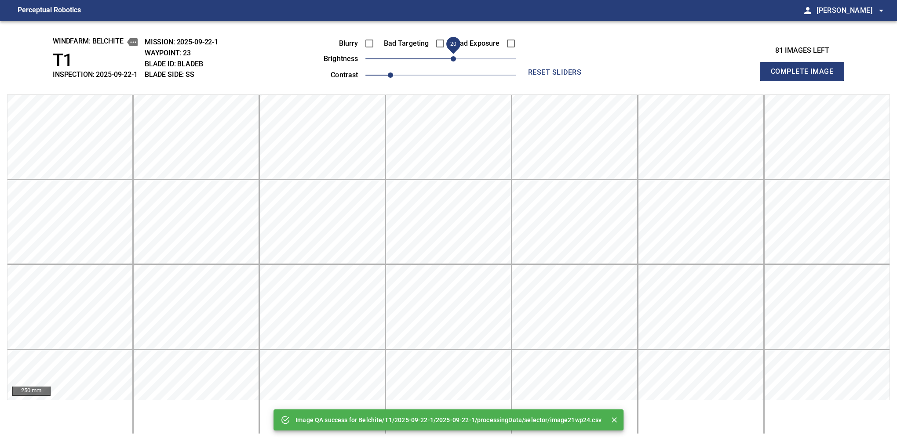
click at [455, 60] on span "20" at bounding box center [440, 59] width 151 height 12
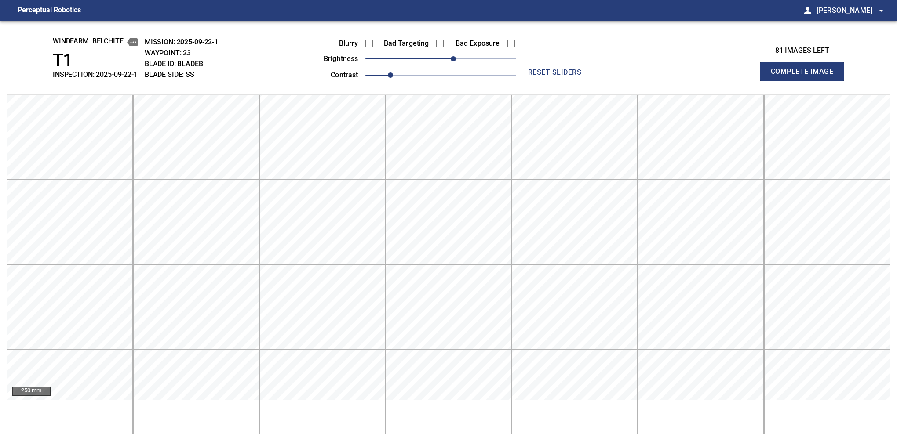
click at [620, 81] on button "Complete Image" at bounding box center [802, 71] width 84 height 19
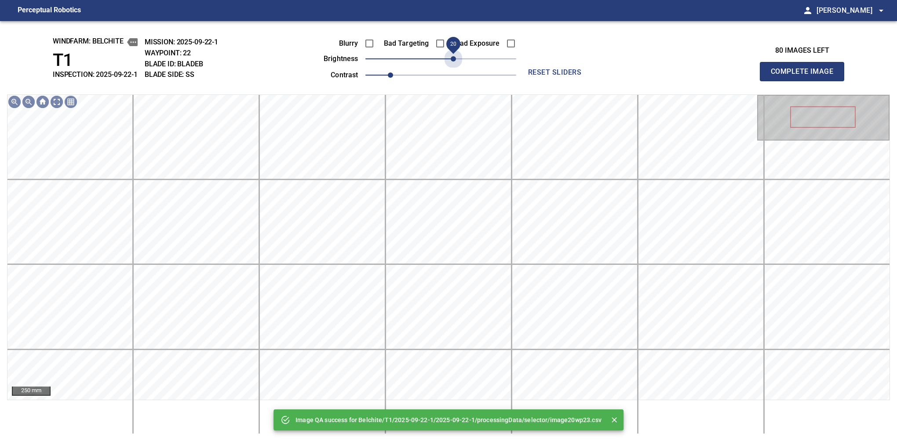
click at [455, 60] on span "20" at bounding box center [440, 59] width 151 height 12
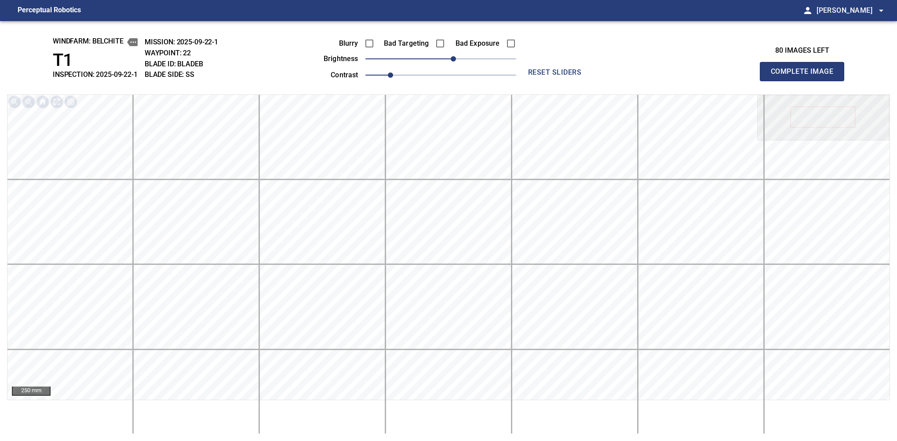
click at [620, 81] on button "Complete Image" at bounding box center [802, 71] width 84 height 19
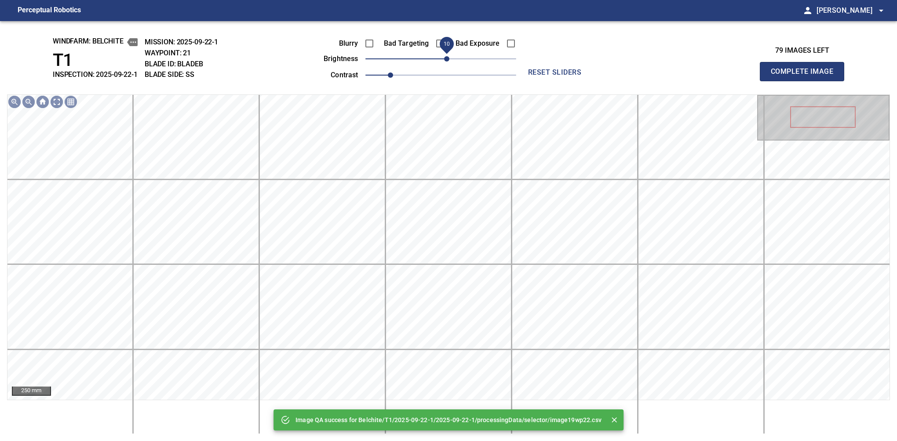
drag, startPoint x: 455, startPoint y: 60, endPoint x: 448, endPoint y: 61, distance: 7.6
click at [448, 61] on span "10" at bounding box center [440, 59] width 151 height 12
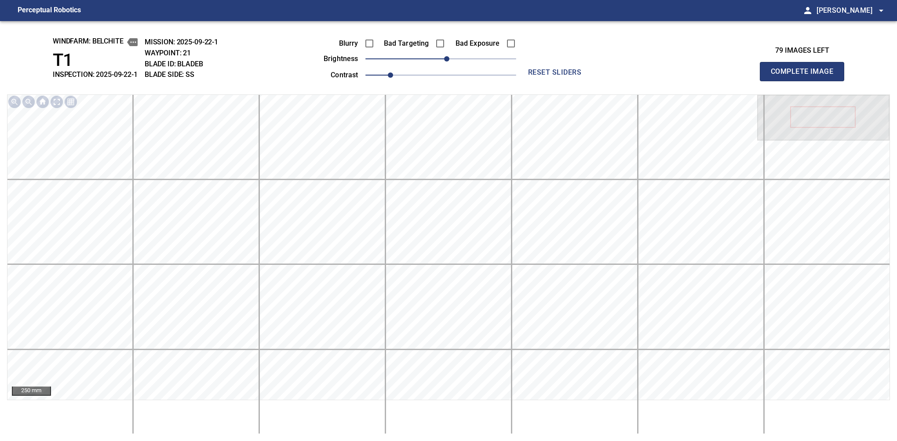
click at [620, 81] on button "Complete Image" at bounding box center [802, 71] width 84 height 19
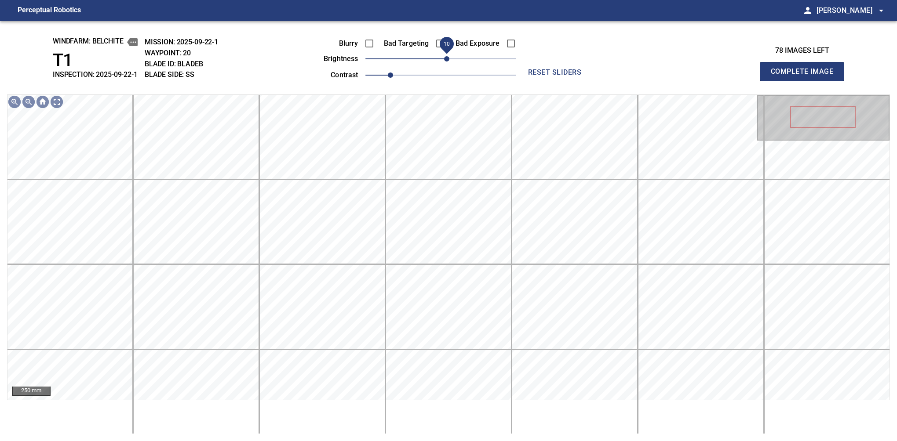
click at [448, 56] on span "10" at bounding box center [446, 58] width 5 height 5
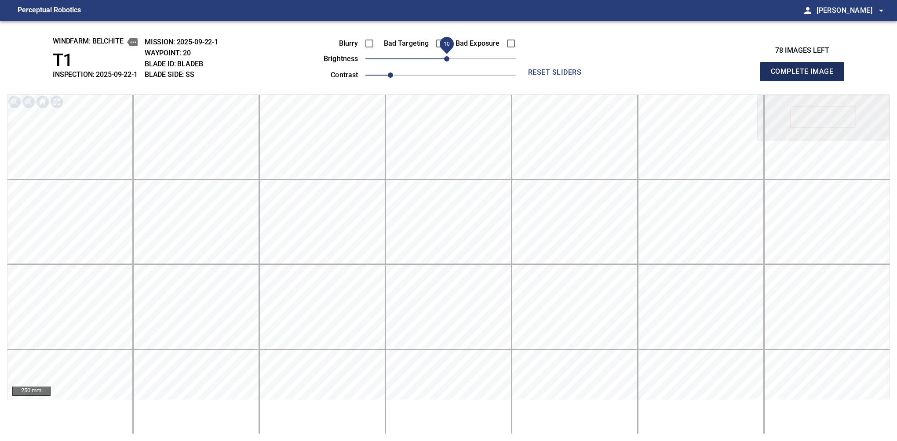
click at [620, 81] on button "Complete Image" at bounding box center [802, 71] width 84 height 19
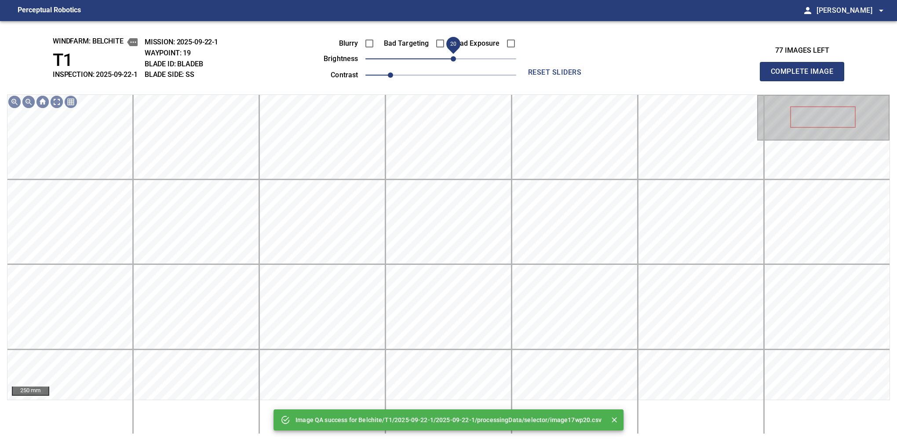
click at [451, 56] on span "20" at bounding box center [453, 58] width 5 height 5
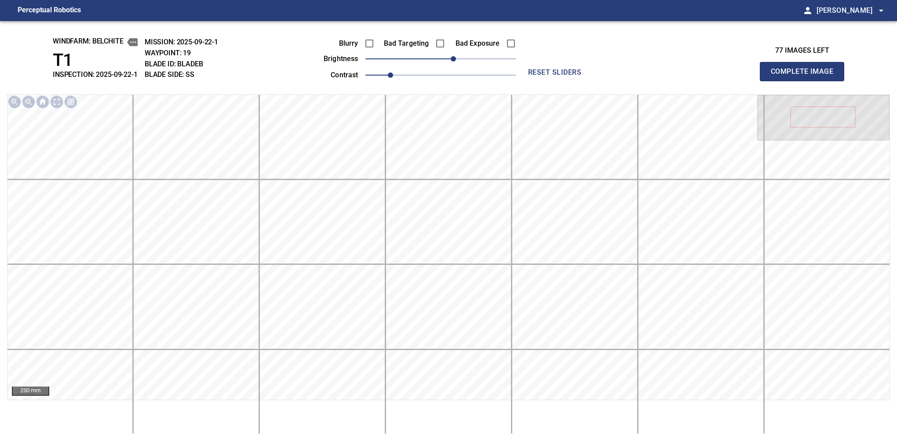
click at [620, 81] on button "Complete Image" at bounding box center [802, 71] width 84 height 19
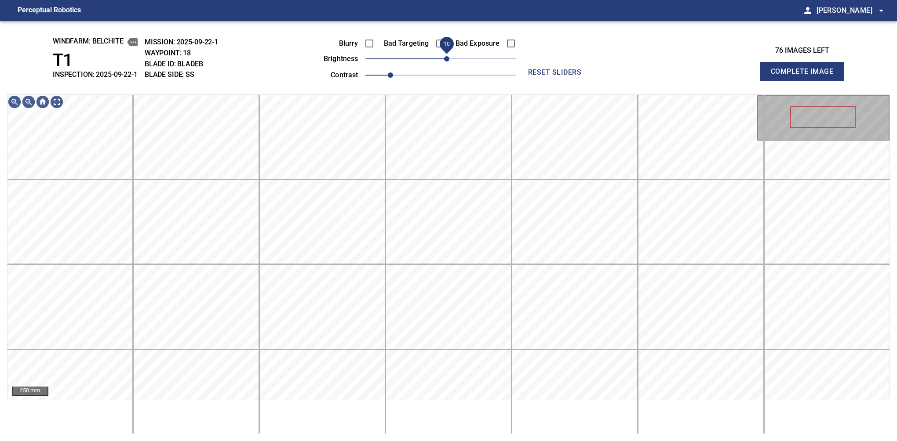
drag, startPoint x: 443, startPoint y: 60, endPoint x: 448, endPoint y: 58, distance: 5.1
click at [448, 58] on span "10" at bounding box center [446, 58] width 5 height 5
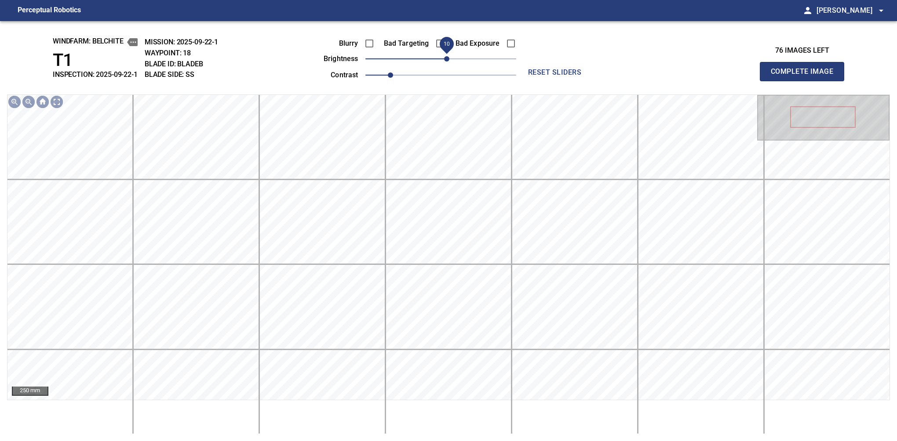
click at [620, 81] on button "Complete Image" at bounding box center [802, 71] width 84 height 19
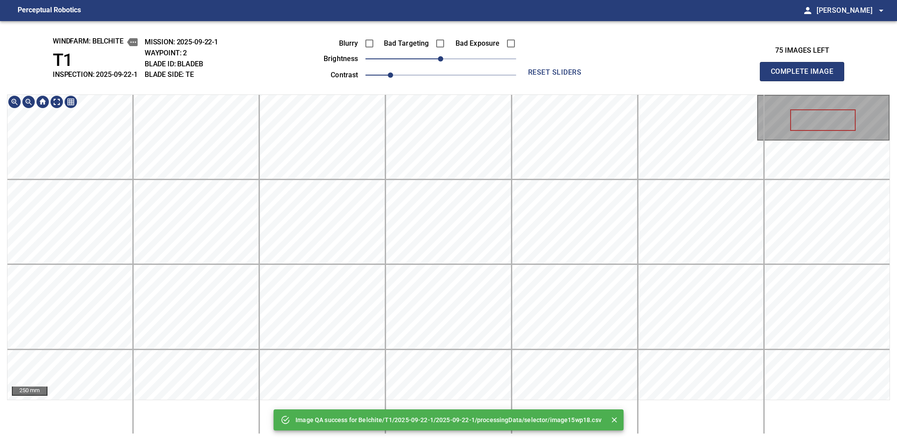
click at [465, 93] on div "Image QA success for Belchite/T1/2025-09-22-1/2025-09-22-1/processingData/selec…" at bounding box center [448, 231] width 897 height 420
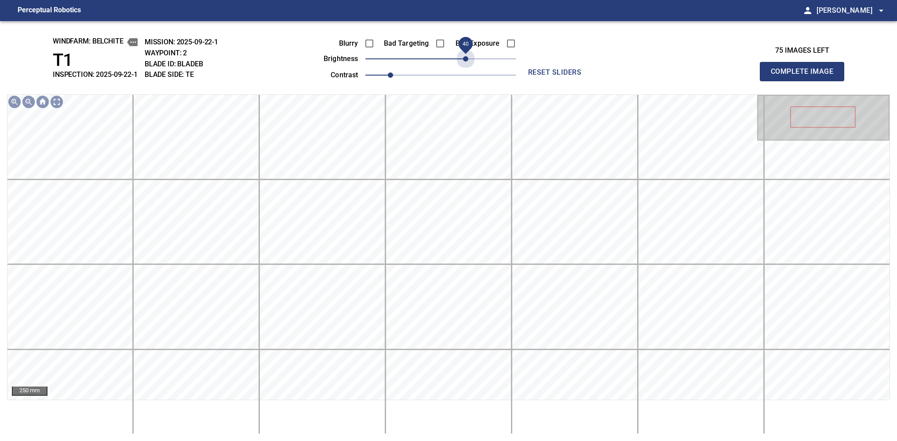
drag, startPoint x: 466, startPoint y: 61, endPoint x: 465, endPoint y: 69, distance: 8.0
click at [465, 69] on div "Blurry Bad Targeting Bad Exposure brightness 40 contrast 1" at bounding box center [410, 57] width 212 height 47
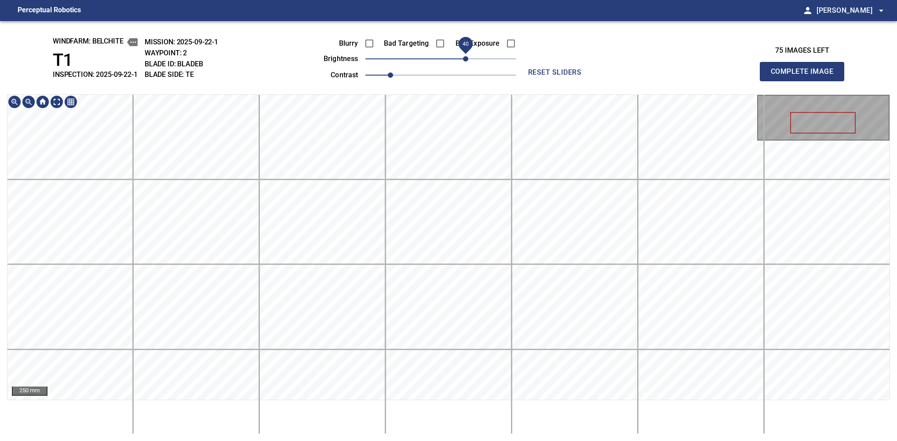
click at [434, 33] on div "windfarm: Belchite T1 INSPECTION: 2025-09-22-1 MISSION: 2025-09-22-1 WAYPOINT: …" at bounding box center [448, 231] width 897 height 420
click at [460, 58] on span "30" at bounding box center [459, 58] width 5 height 5
click at [469, 33] on div "windfarm: Belchite T1 INSPECTION: 2025-09-22-1 MISSION: 2025-09-22-1 WAYPOINT: …" at bounding box center [448, 231] width 897 height 420
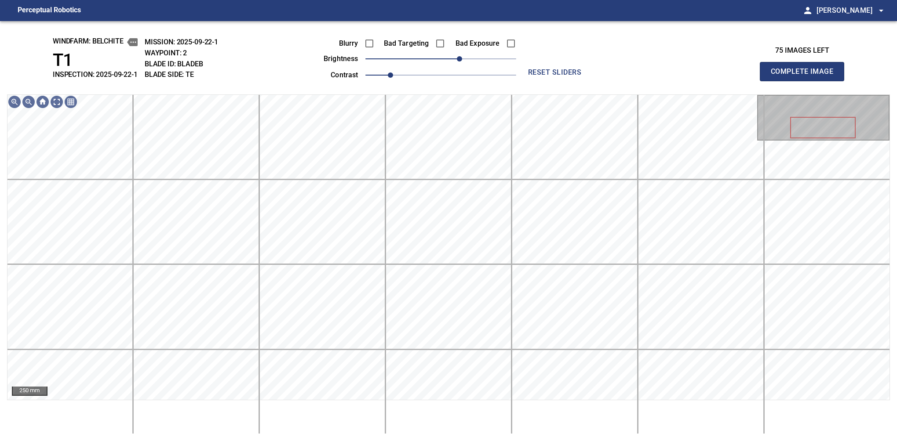
click at [620, 81] on button "Complete Image" at bounding box center [802, 71] width 84 height 19
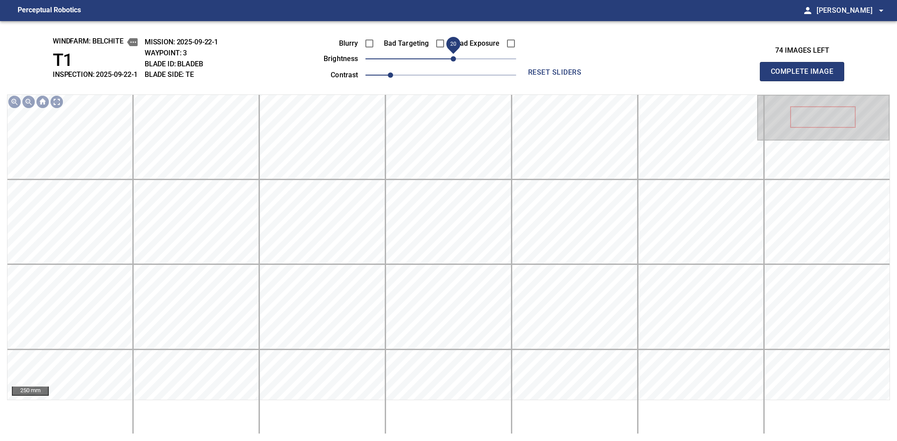
click at [453, 58] on span "20" at bounding box center [453, 58] width 5 height 5
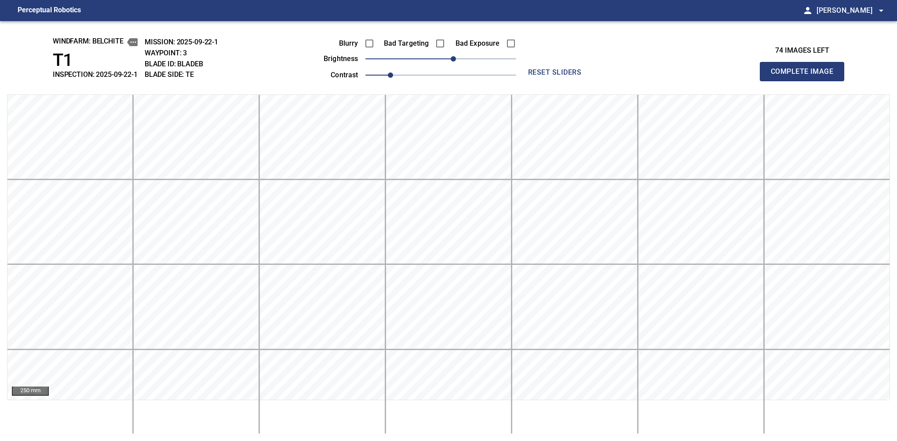
click at [620, 81] on button "Complete Image" at bounding box center [802, 71] width 84 height 19
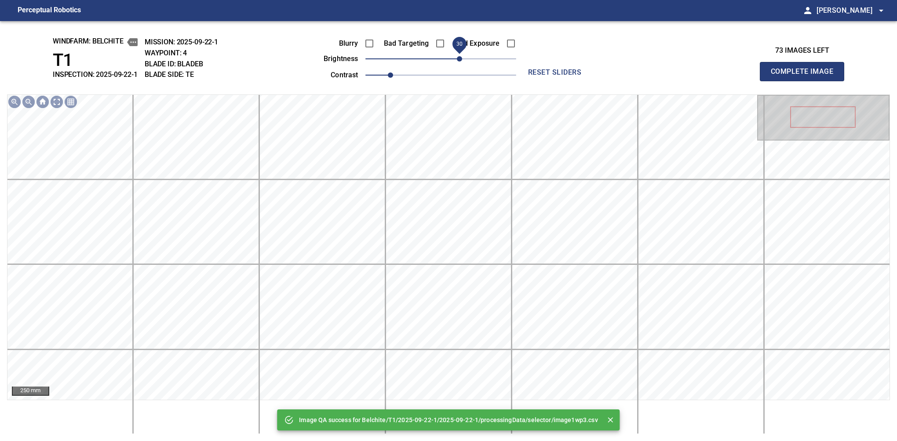
click at [460, 62] on span "30" at bounding box center [440, 59] width 151 height 12
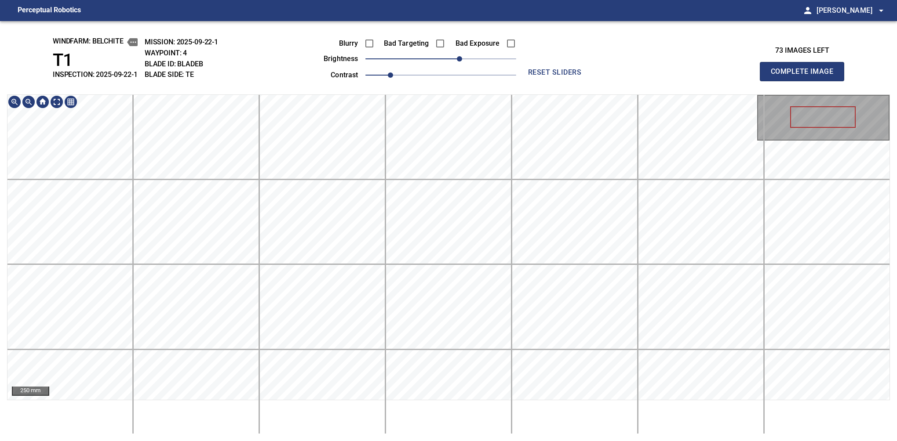
click at [436, 53] on div "windfarm: Belchite T1 INSPECTION: 2025-09-22-1 MISSION: 2025-09-22-1 WAYPOINT: …" at bounding box center [448, 231] width 897 height 420
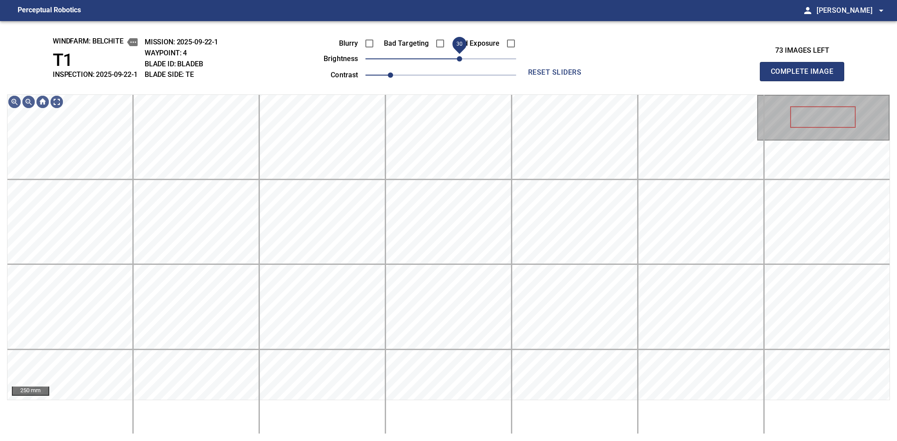
click at [459, 58] on span "30" at bounding box center [459, 58] width 5 height 5
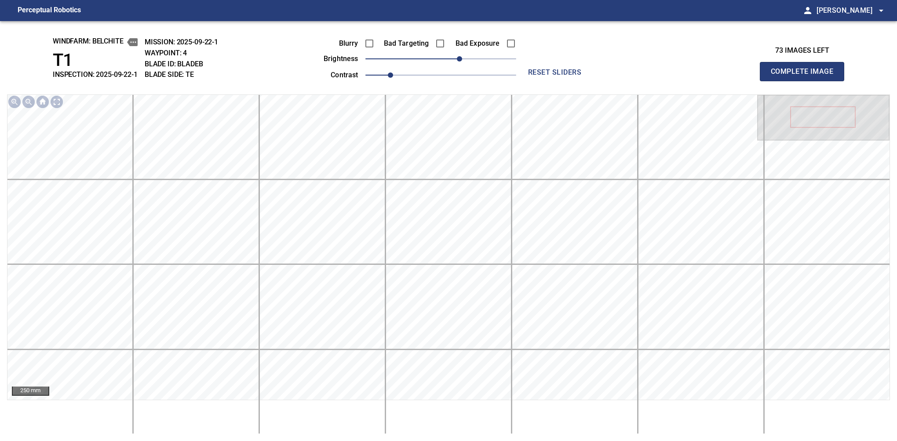
click at [620, 81] on button "Complete Image" at bounding box center [802, 71] width 84 height 19
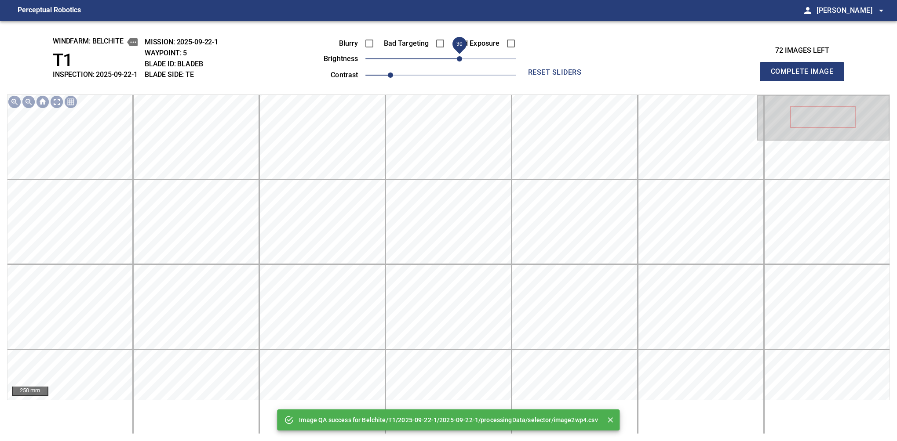
click at [457, 61] on span "30" at bounding box center [459, 58] width 5 height 5
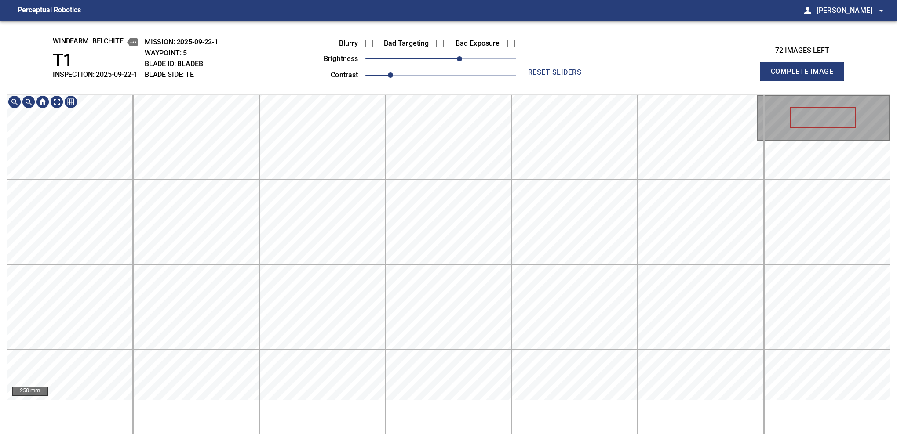
click at [451, 67] on div "windfarm: Belchite T1 INSPECTION: 2025-09-22-1 MISSION: 2025-09-22-1 WAYPOINT: …" at bounding box center [448, 231] width 897 height 420
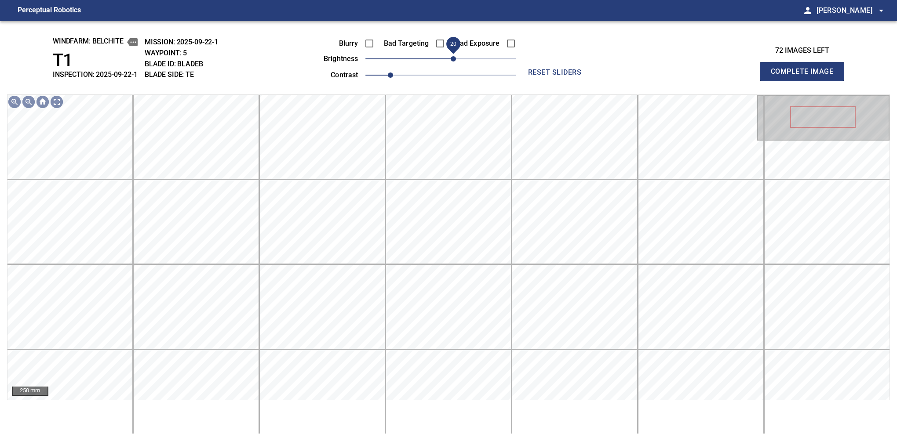
click at [454, 62] on span "20" at bounding box center [453, 58] width 5 height 5
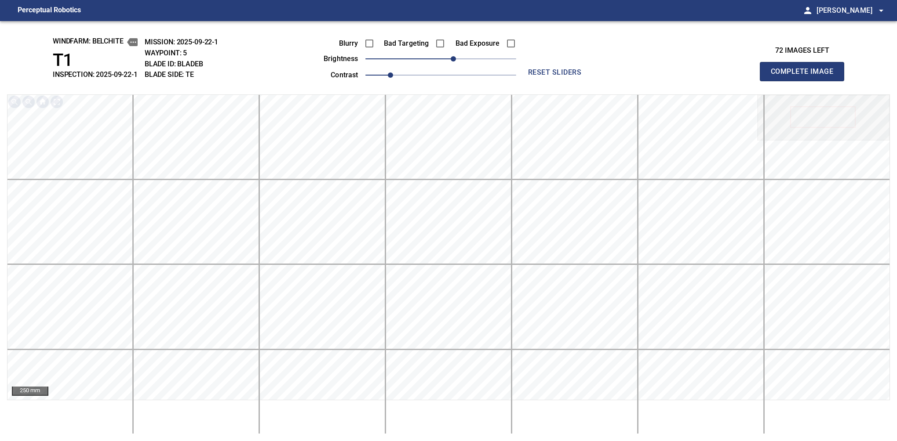
click at [620, 81] on button "Complete Image" at bounding box center [802, 71] width 84 height 19
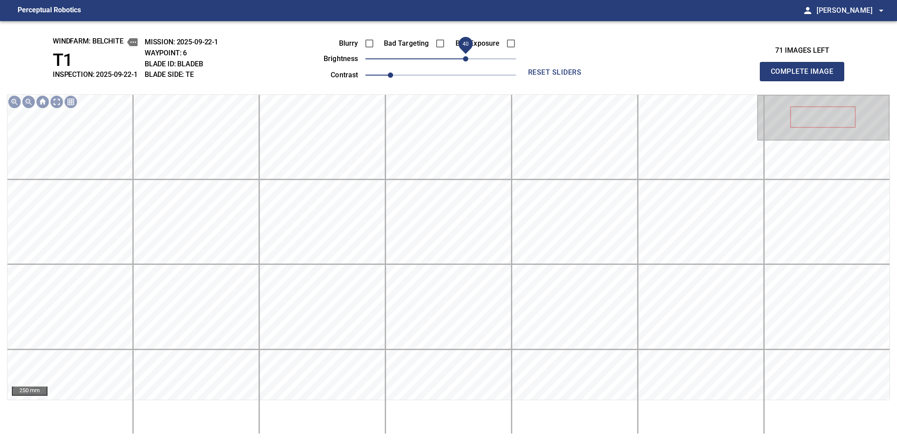
drag, startPoint x: 454, startPoint y: 61, endPoint x: 466, endPoint y: 64, distance: 12.7
click at [466, 64] on span "40" at bounding box center [440, 59] width 151 height 12
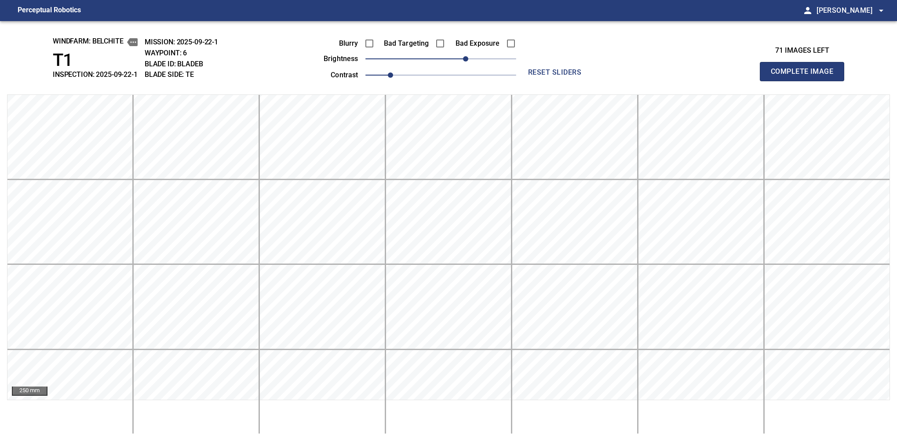
click at [620, 81] on button "Complete Image" at bounding box center [802, 71] width 84 height 19
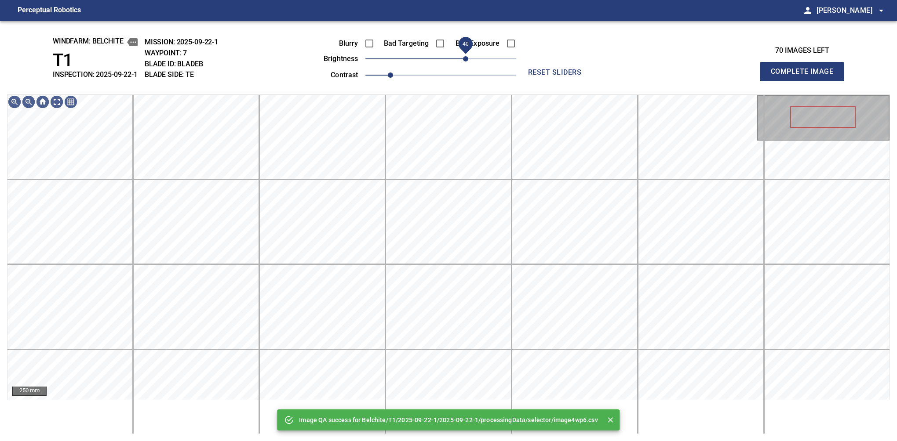
drag, startPoint x: 471, startPoint y: 59, endPoint x: 466, endPoint y: 59, distance: 4.8
click at [466, 59] on span "40" at bounding box center [440, 59] width 151 height 12
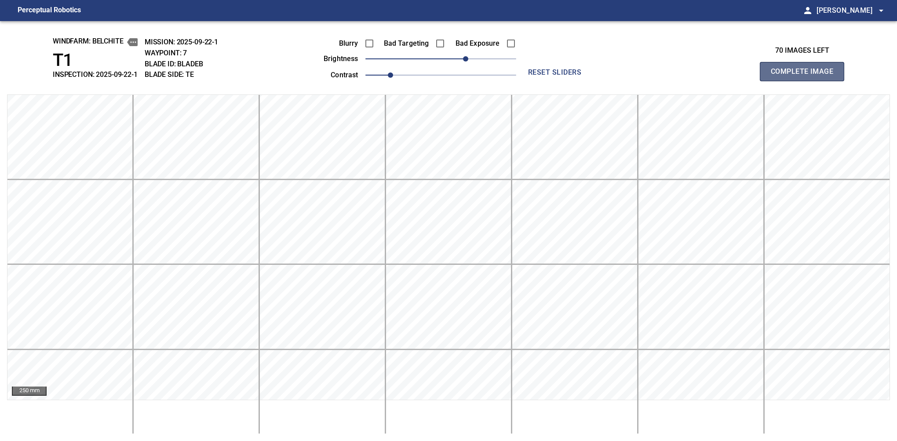
click at [620, 81] on button "Complete Image" at bounding box center [802, 71] width 84 height 19
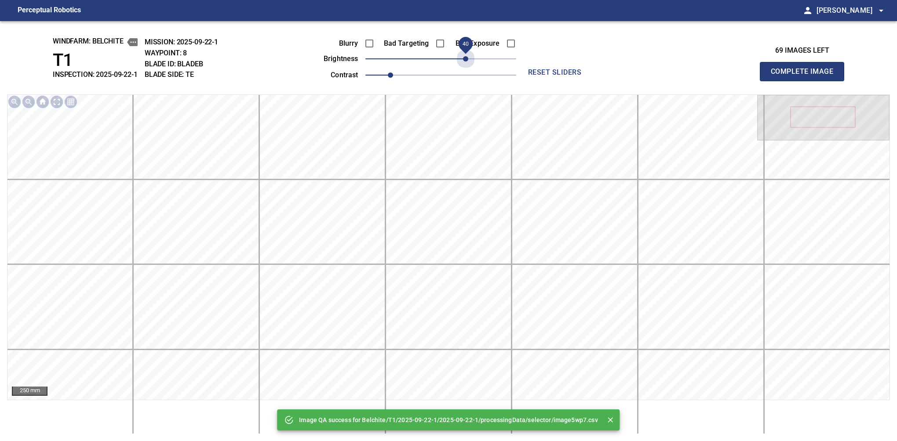
click at [466, 59] on span "40" at bounding box center [440, 59] width 151 height 12
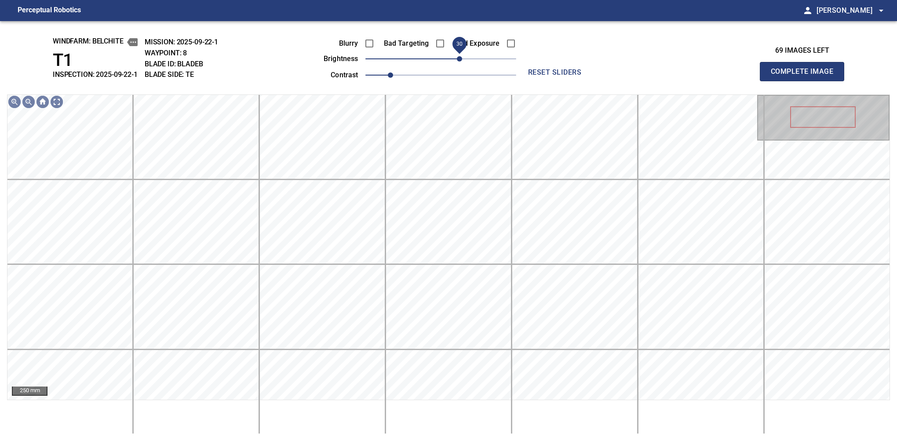
drag, startPoint x: 465, startPoint y: 59, endPoint x: 459, endPoint y: 59, distance: 5.7
click at [459, 59] on span "30" at bounding box center [459, 58] width 5 height 5
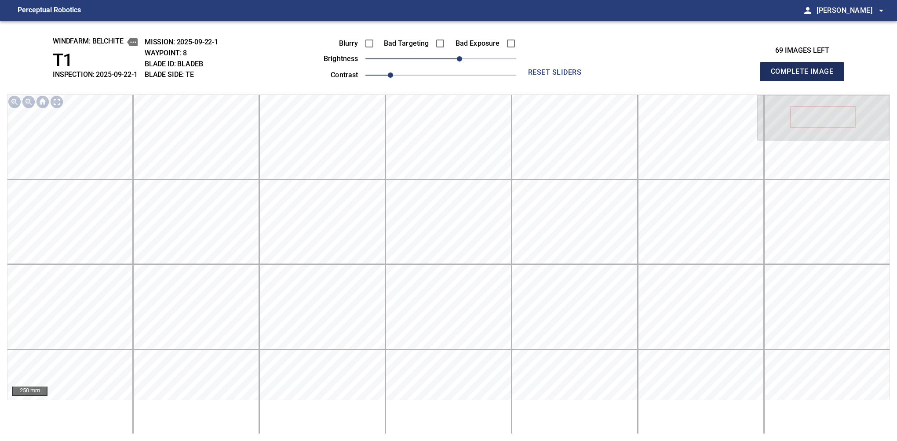
click at [620, 81] on button "Complete Image" at bounding box center [802, 71] width 84 height 19
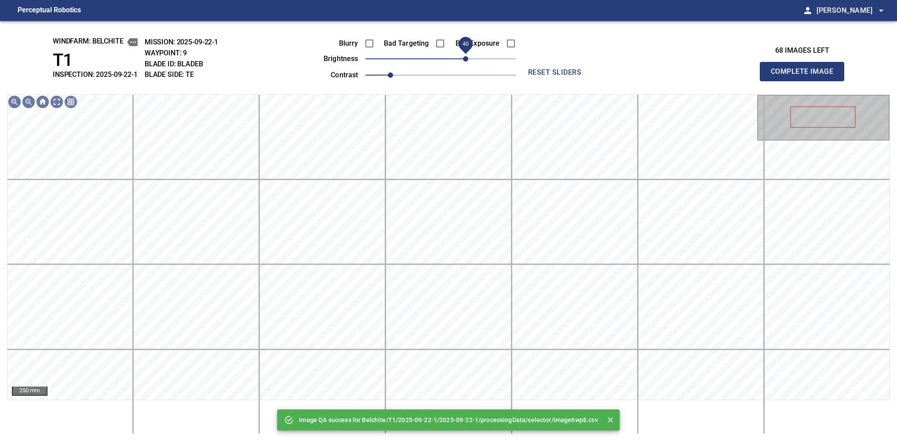
drag, startPoint x: 459, startPoint y: 59, endPoint x: 465, endPoint y: 56, distance: 6.9
click at [465, 56] on span "40" at bounding box center [440, 59] width 151 height 12
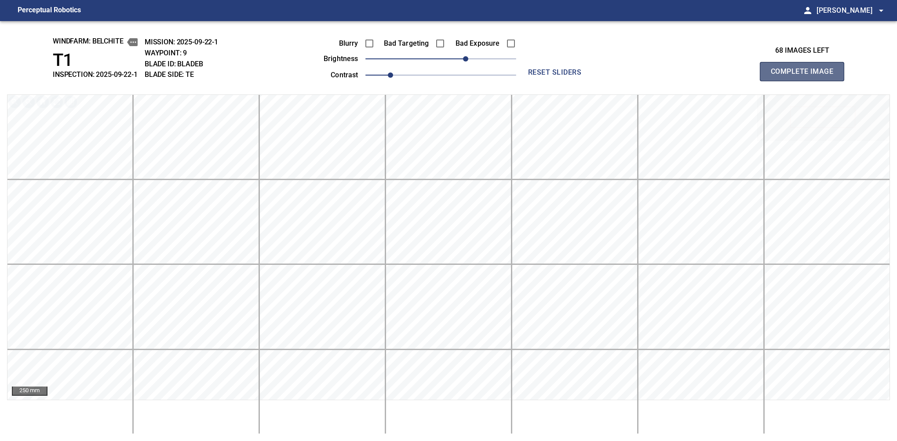
click at [620, 81] on button "Complete Image" at bounding box center [802, 71] width 84 height 19
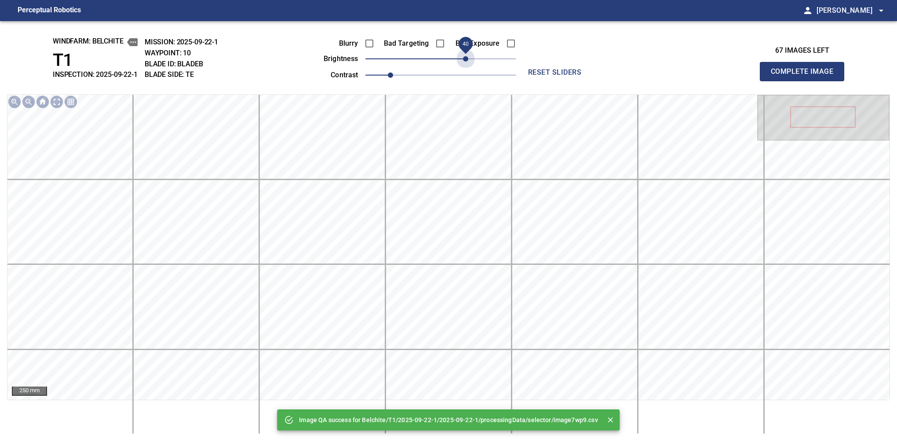
click at [465, 56] on span "40" at bounding box center [440, 59] width 151 height 12
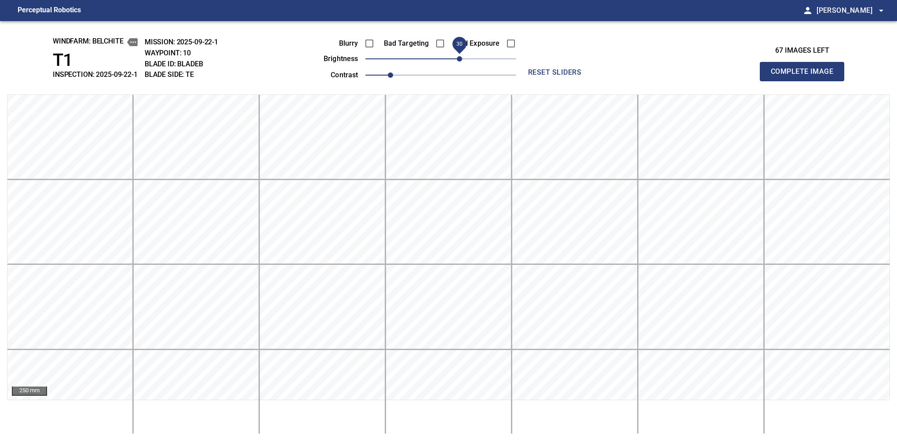
click at [462, 56] on span "30" at bounding box center [459, 58] width 5 height 5
click at [620, 81] on button "Complete Image" at bounding box center [802, 71] width 84 height 19
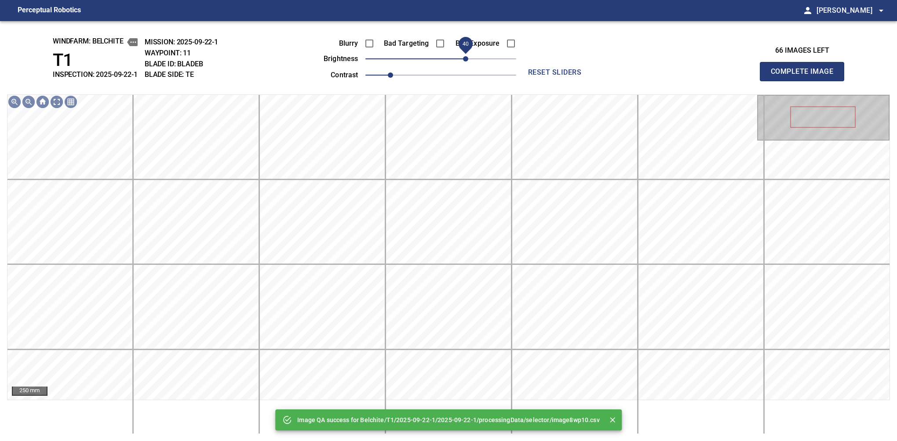
drag, startPoint x: 468, startPoint y: 56, endPoint x: 467, endPoint y: 62, distance: 6.2
click at [467, 62] on span "40" at bounding box center [440, 59] width 151 height 12
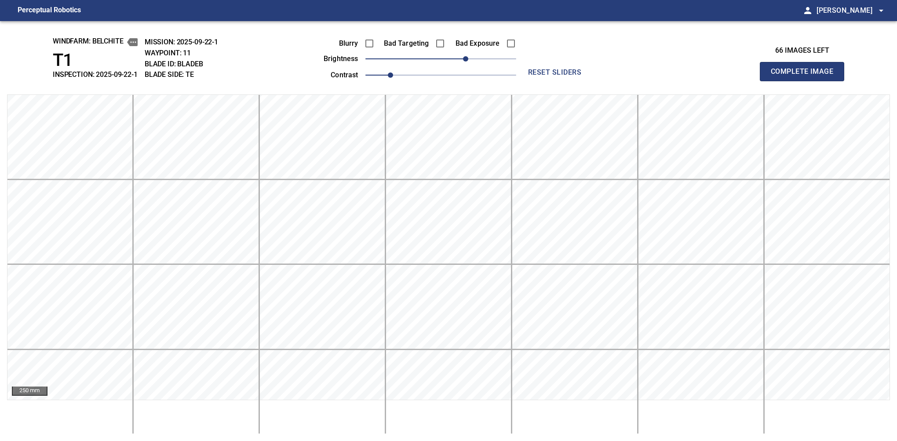
click at [620, 81] on button "Complete Image" at bounding box center [802, 71] width 84 height 19
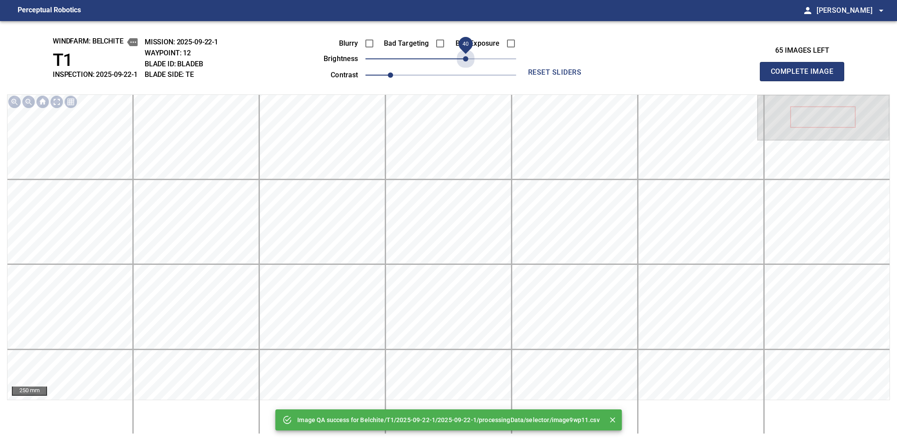
click at [467, 62] on span "40" at bounding box center [440, 59] width 151 height 12
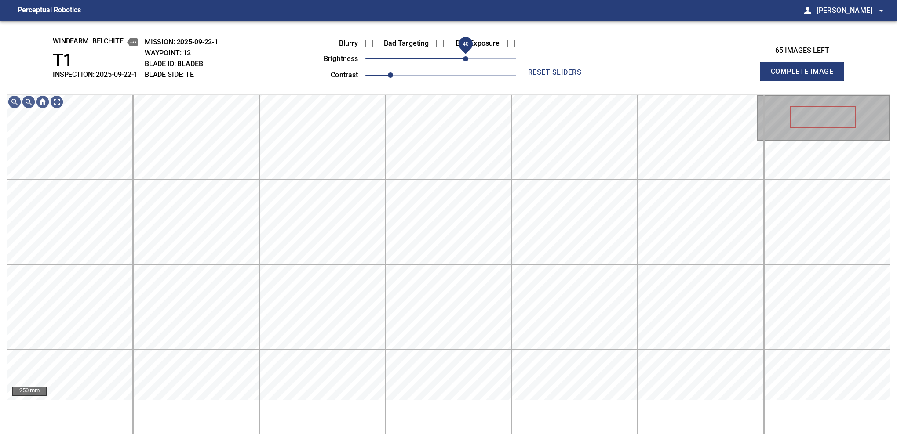
click at [465, 59] on span "40" at bounding box center [465, 58] width 5 height 5
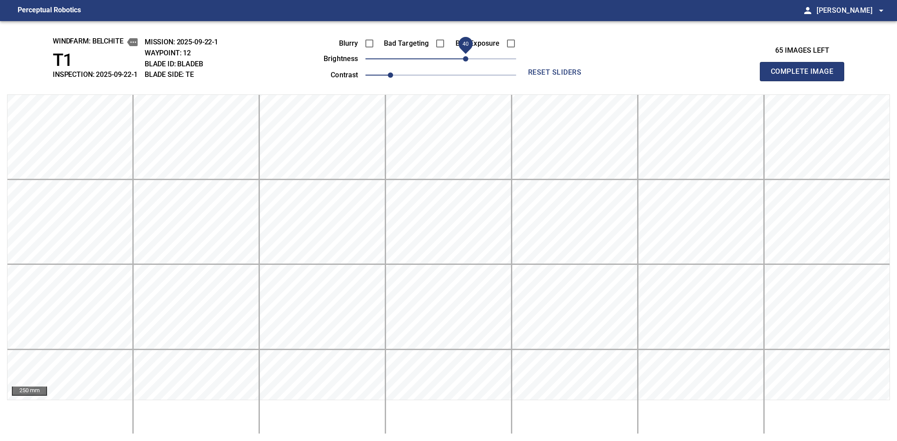
click at [620, 81] on button "Complete Image" at bounding box center [802, 71] width 84 height 19
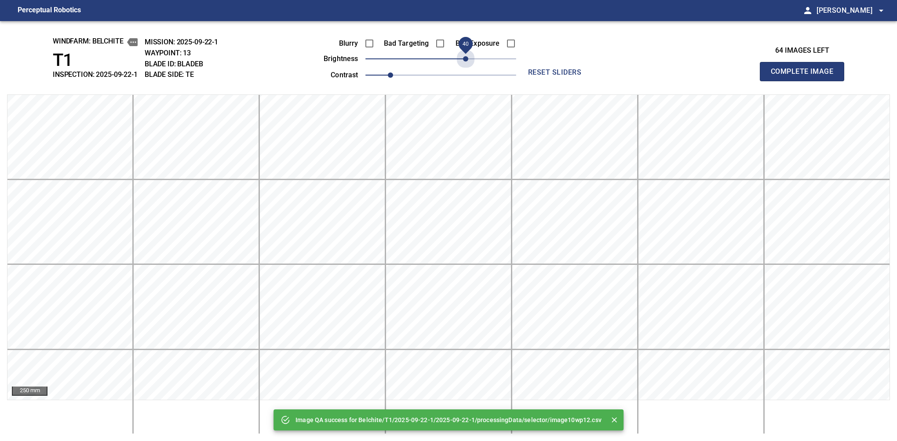
click at [465, 59] on span "40" at bounding box center [440, 59] width 151 height 12
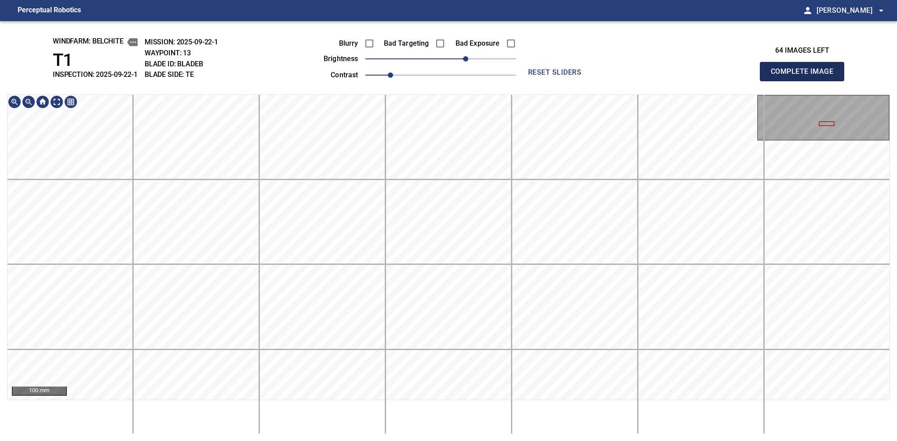
click at [620, 81] on button "Complete Image" at bounding box center [802, 71] width 84 height 19
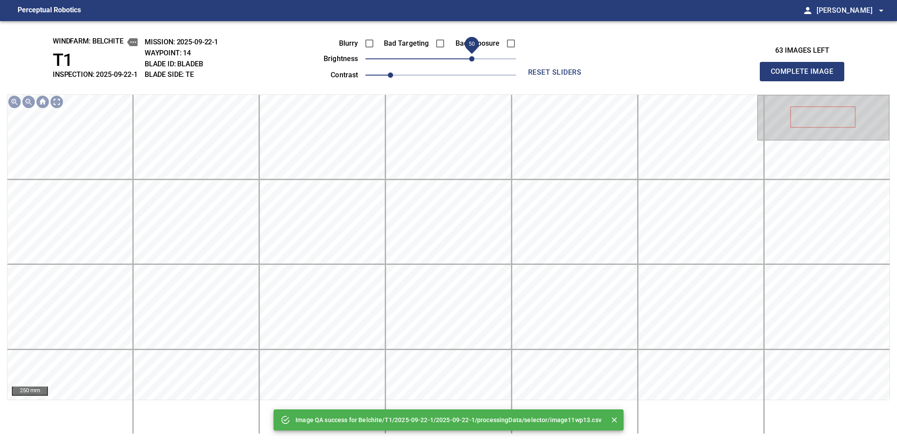
drag, startPoint x: 444, startPoint y: 58, endPoint x: 473, endPoint y: 62, distance: 29.8
click at [473, 62] on span "50" at bounding box center [471, 58] width 5 height 5
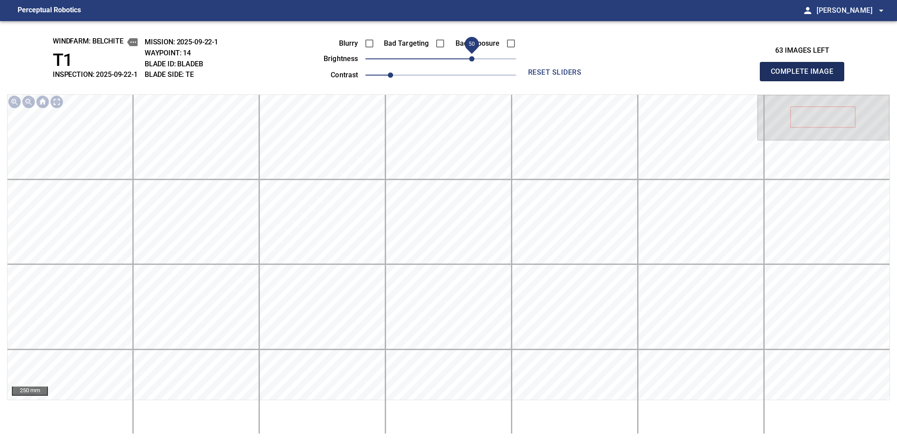
click at [620, 81] on button "Complete Image" at bounding box center [802, 71] width 84 height 19
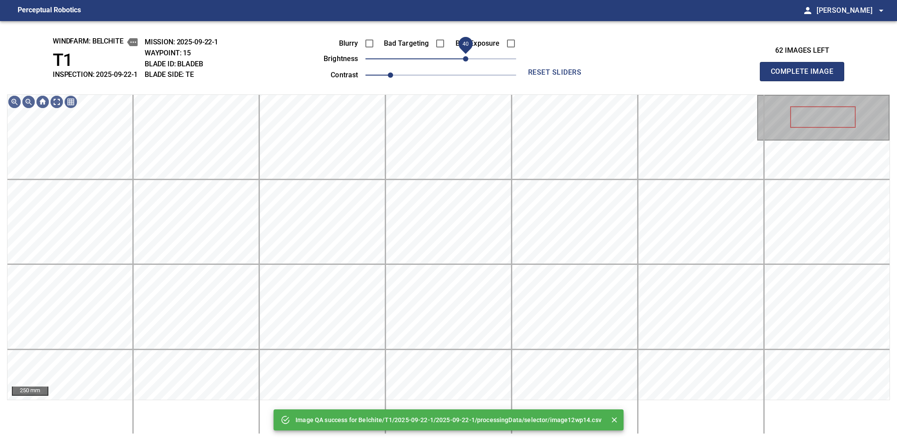
click at [466, 59] on span "40" at bounding box center [440, 59] width 151 height 12
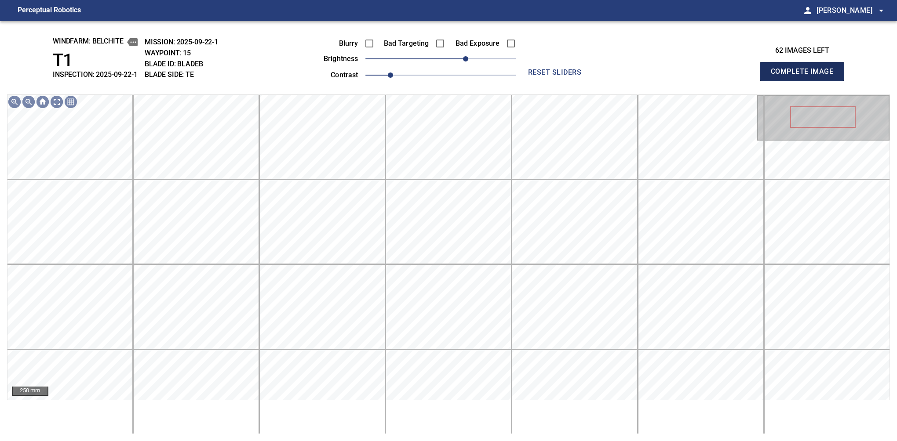
click at [620, 81] on button "Complete Image" at bounding box center [802, 71] width 84 height 19
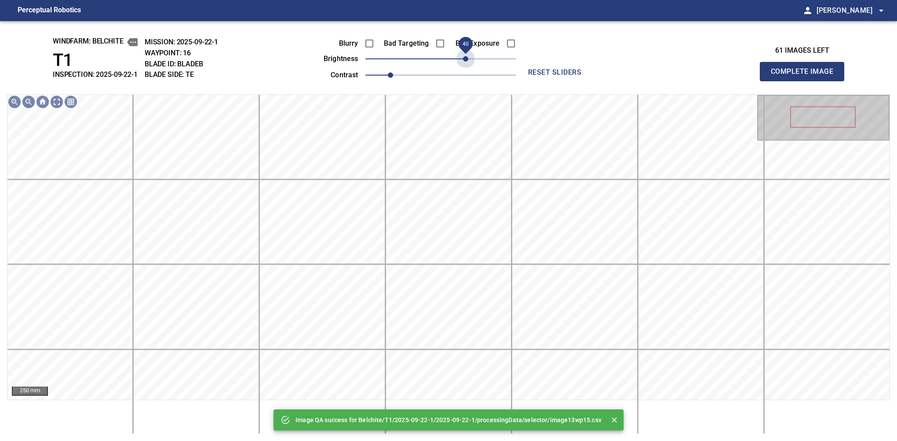
click at [466, 59] on span "40" at bounding box center [440, 59] width 151 height 12
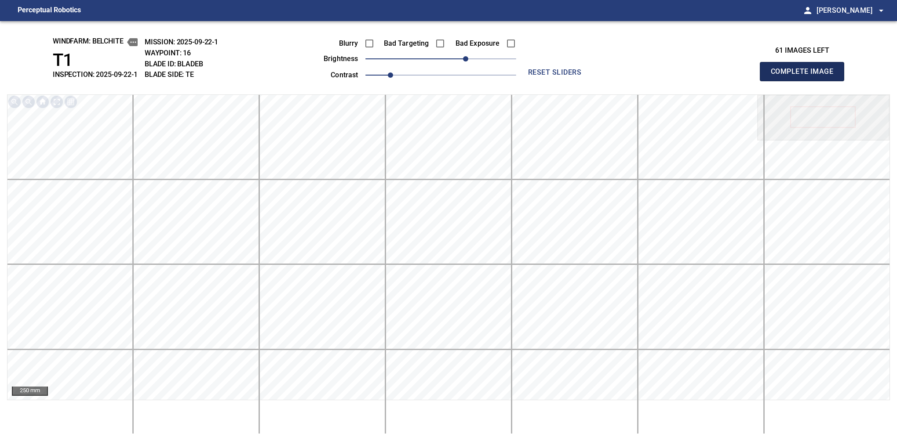
click at [620, 81] on button "Complete Image" at bounding box center [802, 71] width 84 height 19
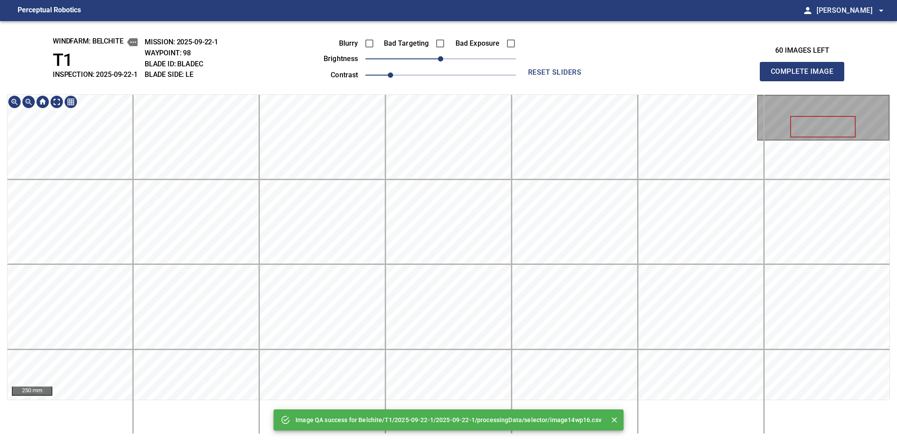
click at [540, 40] on div "Image QA success for Belchite/T1/2025-09-22-1/2025-09-22-1/processingData/selec…" at bounding box center [448, 231] width 897 height 420
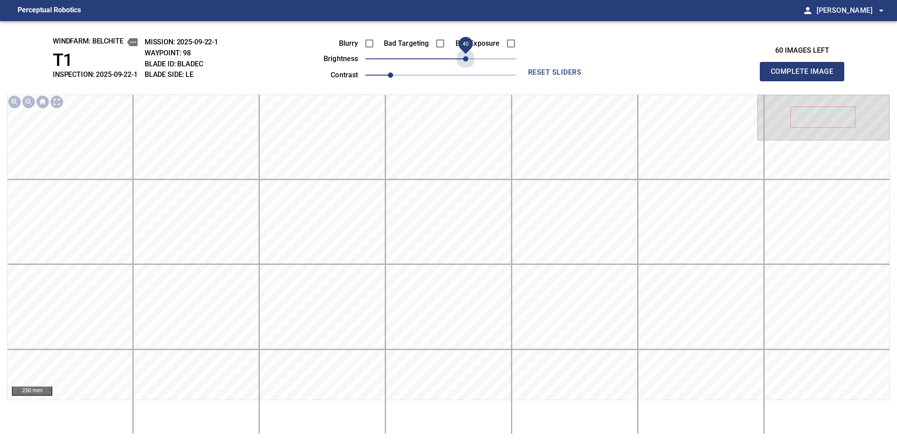
drag, startPoint x: 472, startPoint y: 64, endPoint x: 468, endPoint y: 73, distance: 10.2
click at [468, 73] on div "Blurry Bad Targeting Bad Exposure brightness 40 contrast 1" at bounding box center [410, 57] width 212 height 47
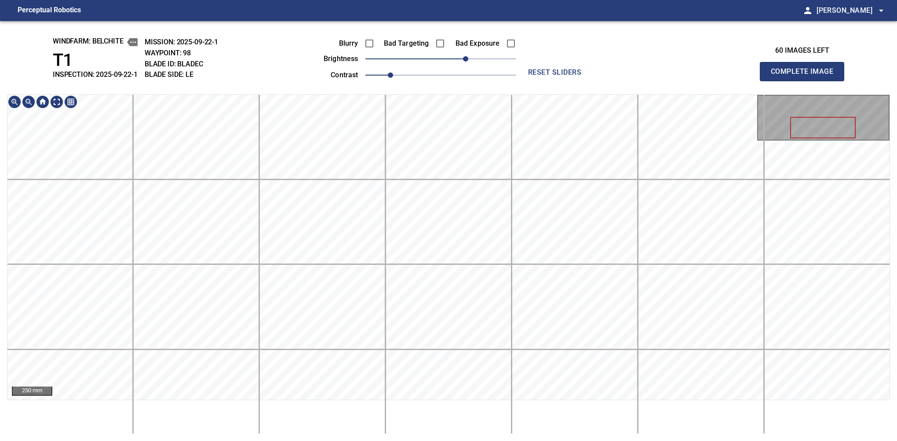
click at [498, 91] on div "windfarm: Belchite T1 INSPECTION: 2025-09-22-1 MISSION: 2025-09-22-1 WAYPOINT: …" at bounding box center [448, 231] width 897 height 420
click at [620, 81] on button "Complete Image" at bounding box center [802, 71] width 84 height 19
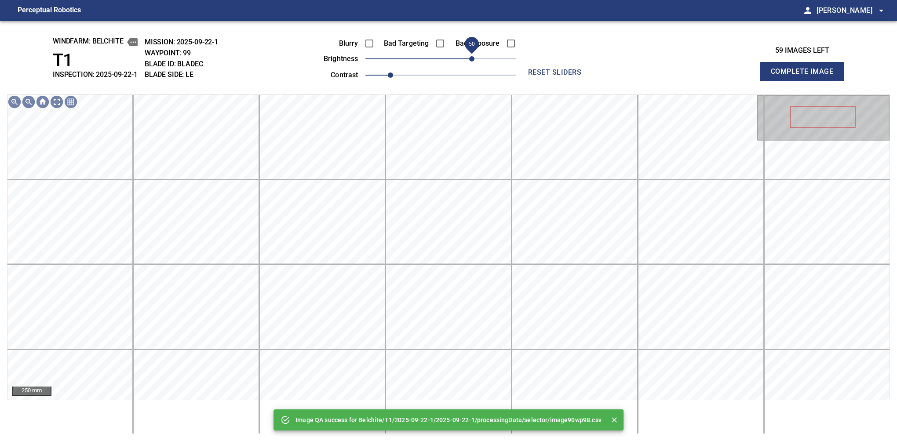
drag, startPoint x: 443, startPoint y: 56, endPoint x: 473, endPoint y: 55, distance: 29.5
click at [473, 56] on span "50" at bounding box center [471, 58] width 5 height 5
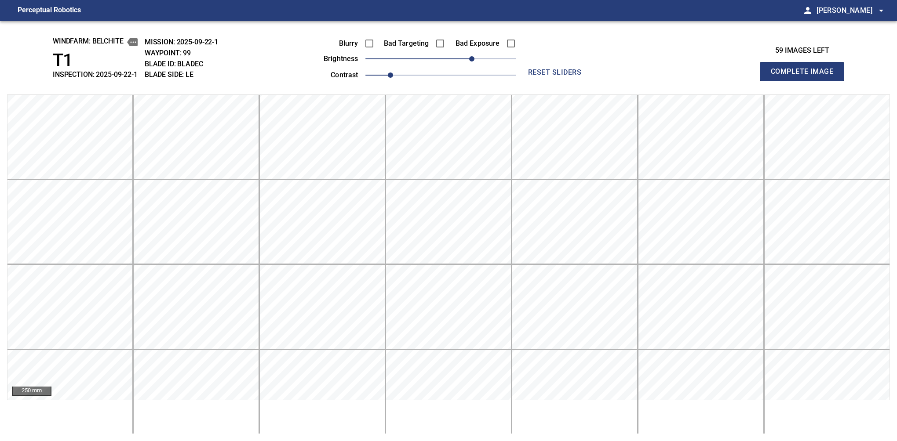
click at [620, 81] on button "Complete Image" at bounding box center [802, 71] width 84 height 19
drag, startPoint x: 473, startPoint y: 55, endPoint x: 436, endPoint y: 59, distance: 37.2
click at [436, 59] on span "-10" at bounding box center [440, 59] width 151 height 12
click at [620, 81] on button "Complete Image" at bounding box center [802, 71] width 84 height 19
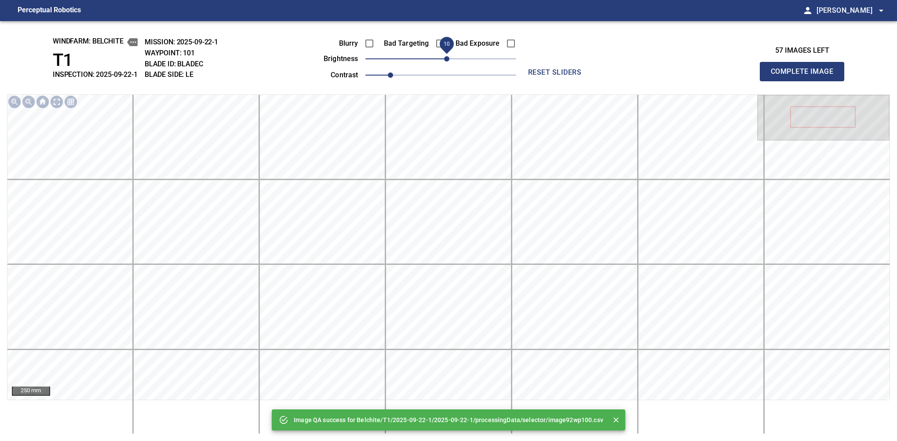
drag, startPoint x: 441, startPoint y: 61, endPoint x: 448, endPoint y: 61, distance: 6.6
click at [448, 61] on span "10" at bounding box center [446, 58] width 5 height 5
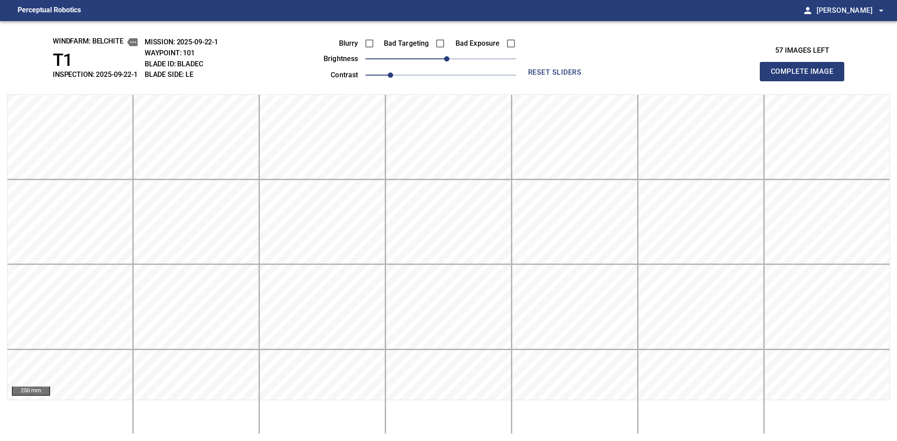
click at [620, 81] on button "Complete Image" at bounding box center [802, 71] width 84 height 19
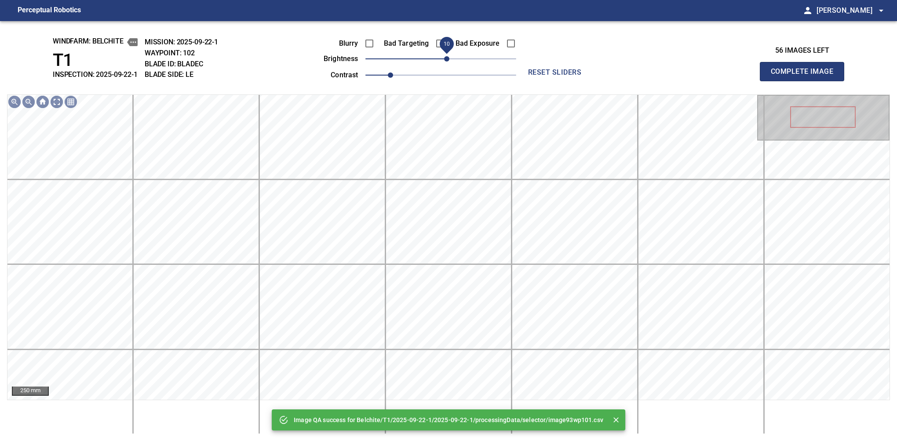
click at [448, 62] on span "10" at bounding box center [446, 58] width 5 height 5
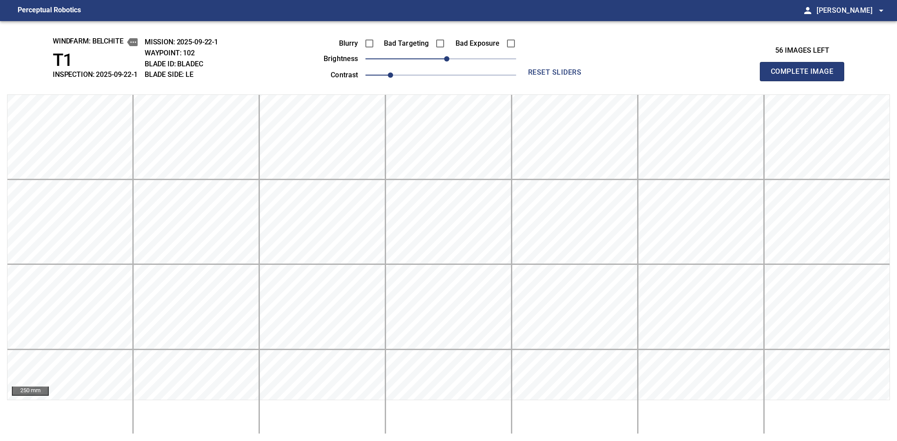
click at [620, 81] on button "Complete Image" at bounding box center [802, 71] width 84 height 19
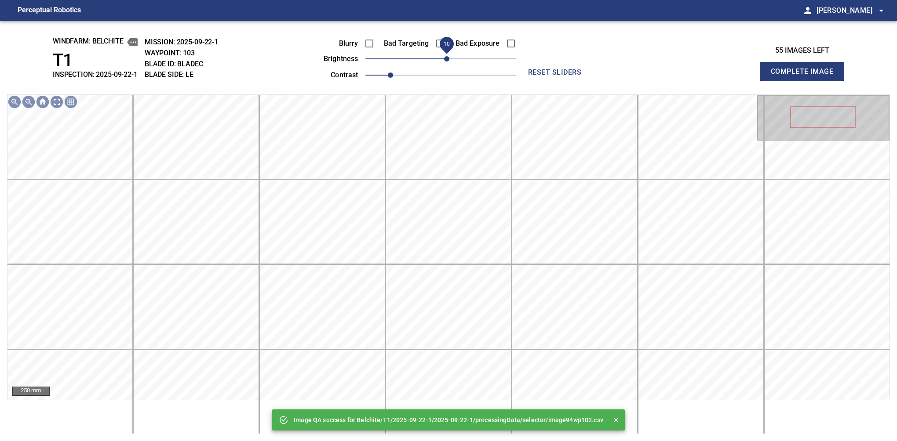
click at [448, 58] on span "10" at bounding box center [446, 58] width 5 height 5
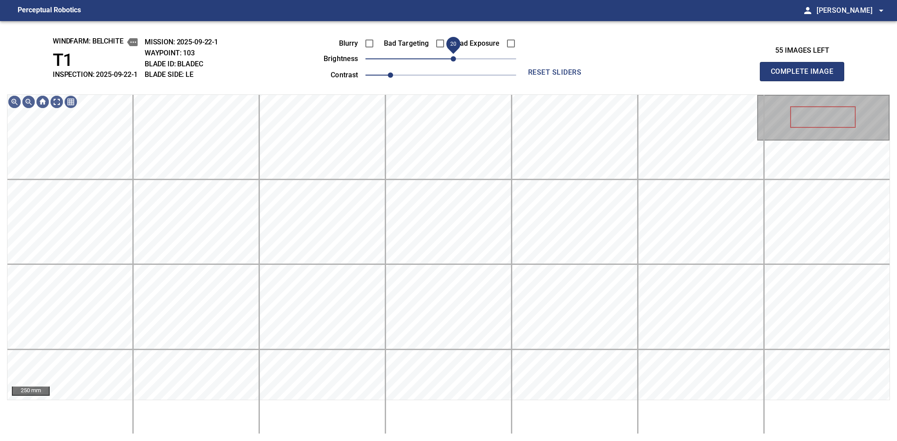
click at [451, 59] on span "20" at bounding box center [453, 58] width 5 height 5
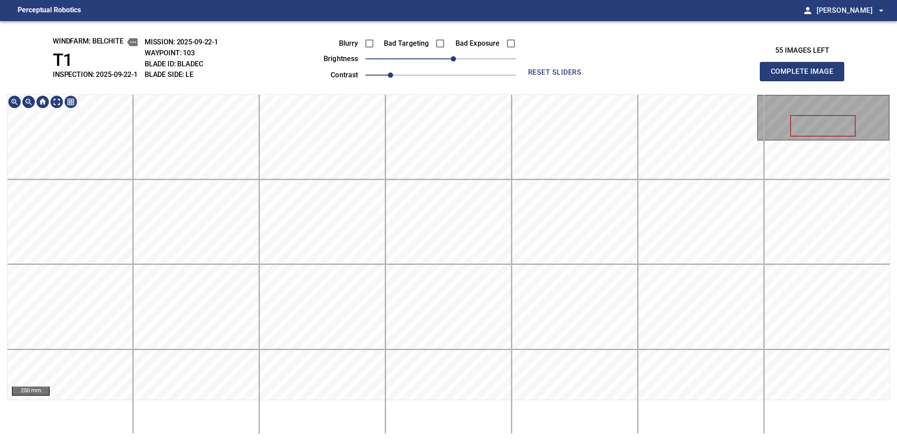
click at [440, 62] on div "windfarm: Belchite T1 INSPECTION: 2025-09-22-1 MISSION: 2025-09-22-1 WAYPOINT: …" at bounding box center [448, 231] width 897 height 420
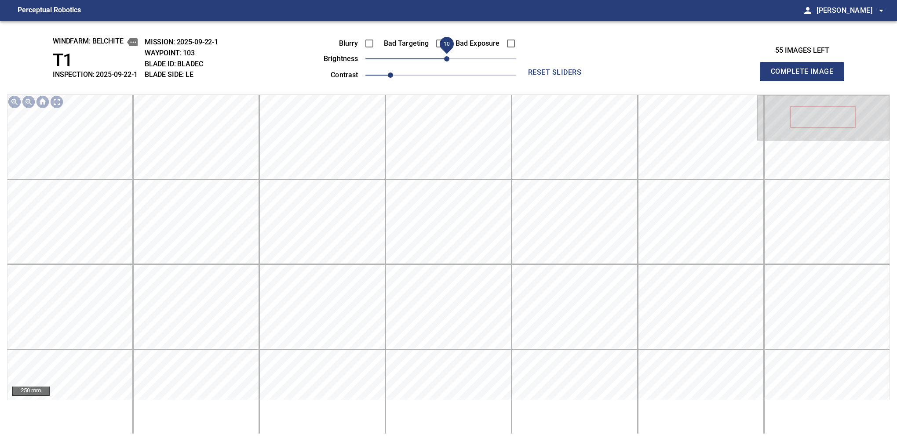
drag, startPoint x: 453, startPoint y: 56, endPoint x: 445, endPoint y: 62, distance: 10.0
click at [445, 62] on span "10" at bounding box center [446, 58] width 5 height 5
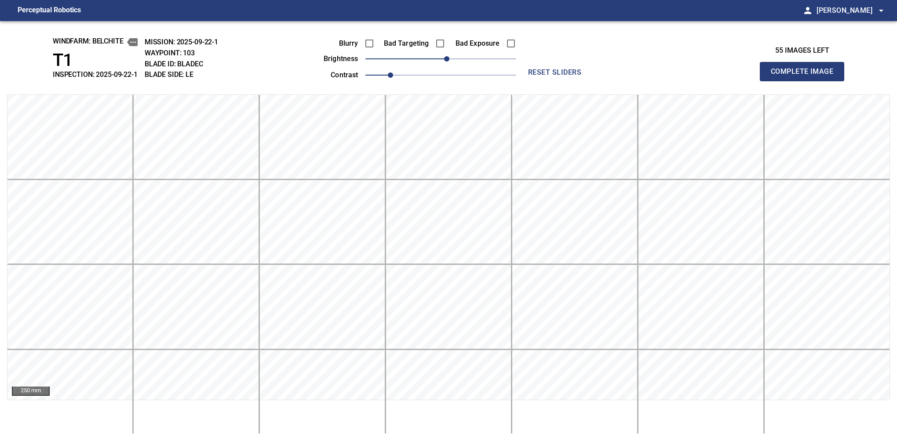
click at [620, 81] on button "Complete Image" at bounding box center [802, 71] width 84 height 19
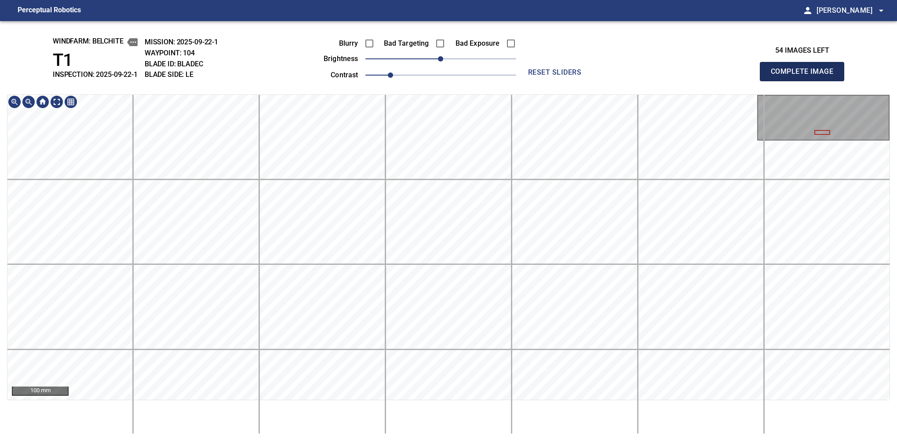
click at [620, 81] on button "Complete Image" at bounding box center [802, 71] width 84 height 19
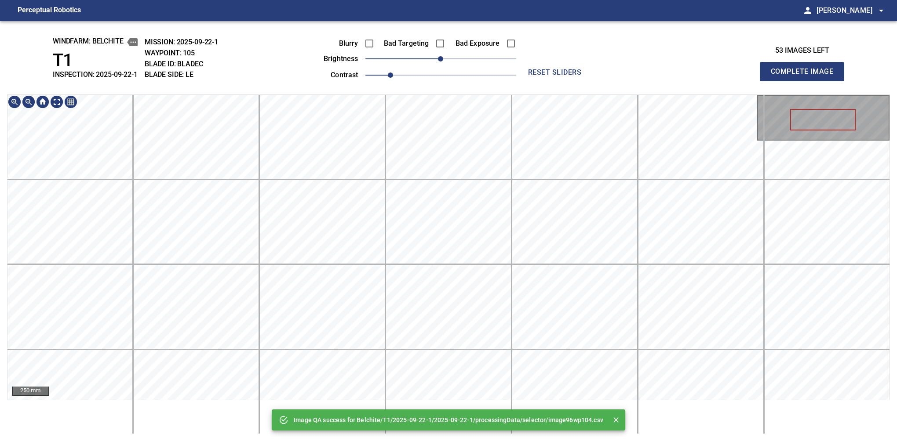
click at [440, 79] on div "Image QA success for Belchite/T1/2025-09-22-1/2025-09-22-1/processingData/selec…" at bounding box center [448, 231] width 897 height 420
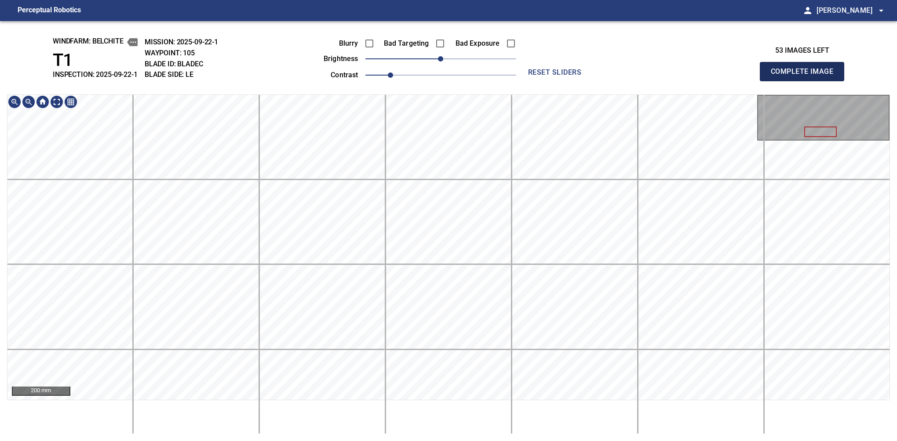
click at [620, 81] on button "Complete Image" at bounding box center [802, 71] width 84 height 19
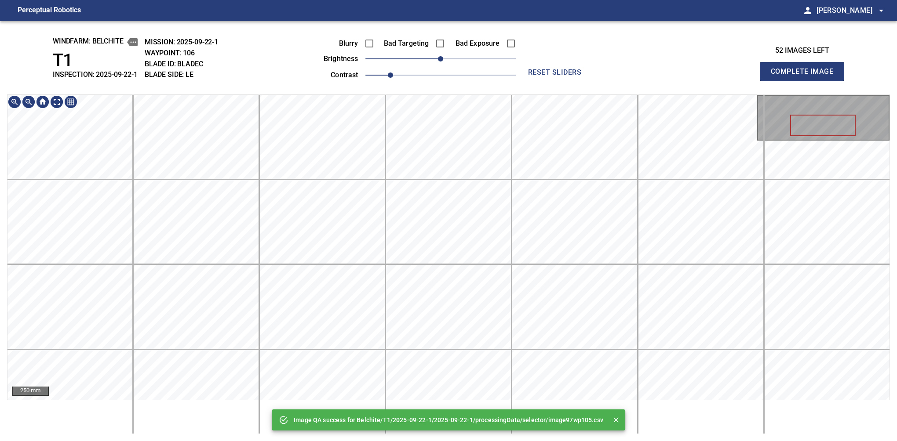
click at [417, 87] on div "Image QA success for Belchite/T1/2025-09-22-1/2025-09-22-1/processingData/selec…" at bounding box center [448, 231] width 897 height 420
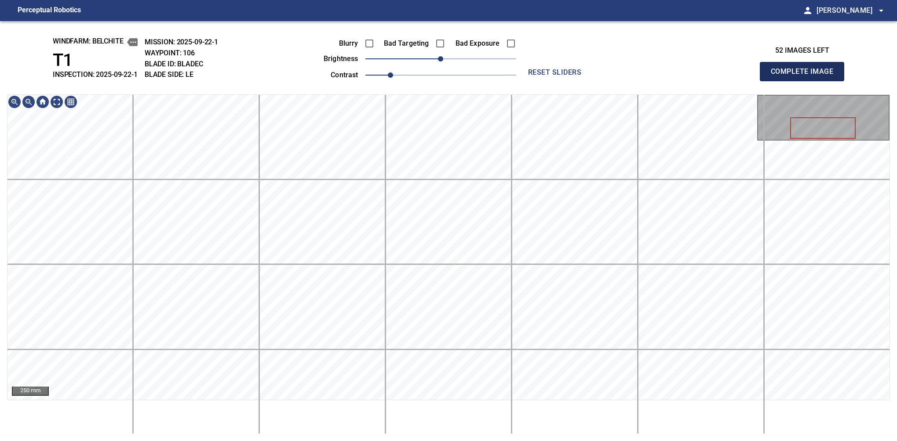
click at [620, 81] on button "Complete Image" at bounding box center [802, 71] width 84 height 19
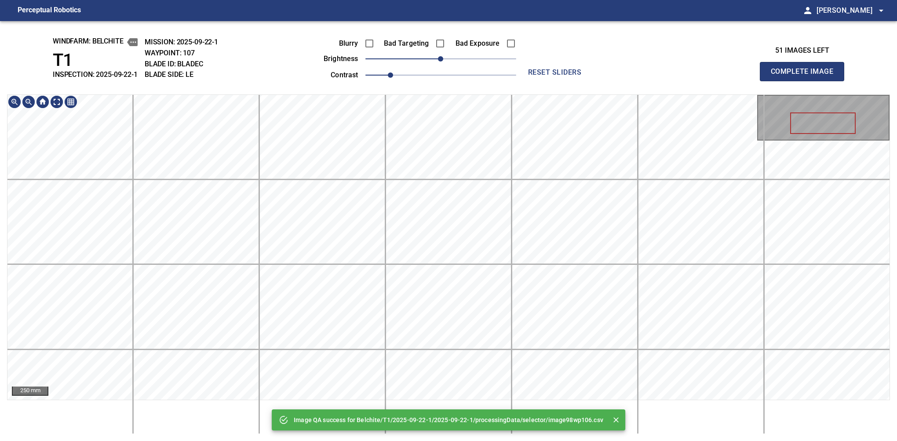
click at [422, 39] on div "Image QA success for Belchite/T1/2025-09-22-1/2025-09-22-1/processingData/selec…" at bounding box center [448, 231] width 897 height 420
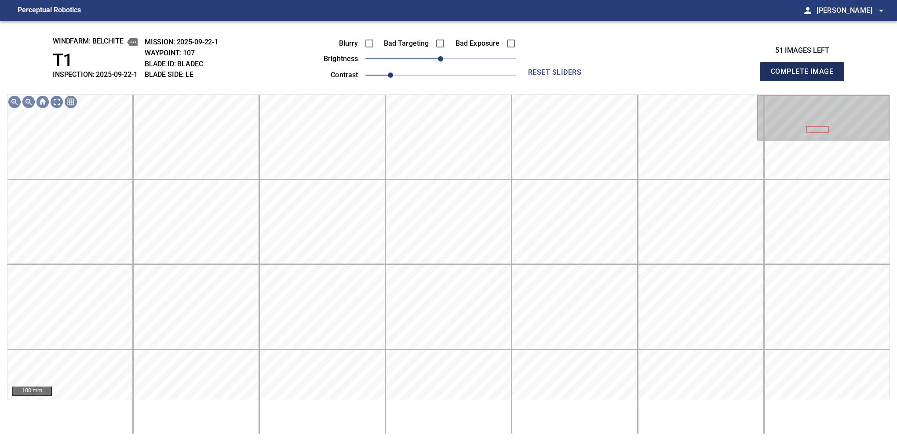
click at [620, 81] on button "Complete Image" at bounding box center [802, 71] width 84 height 19
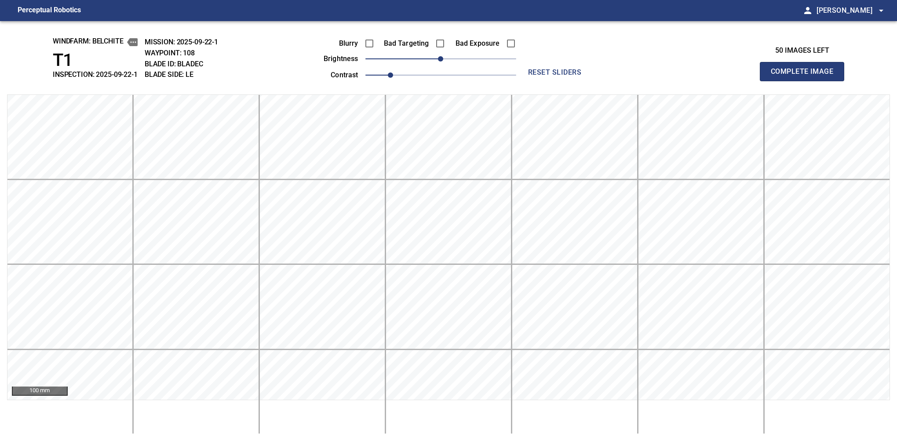
click at [620, 81] on button "Complete Image" at bounding box center [802, 71] width 84 height 19
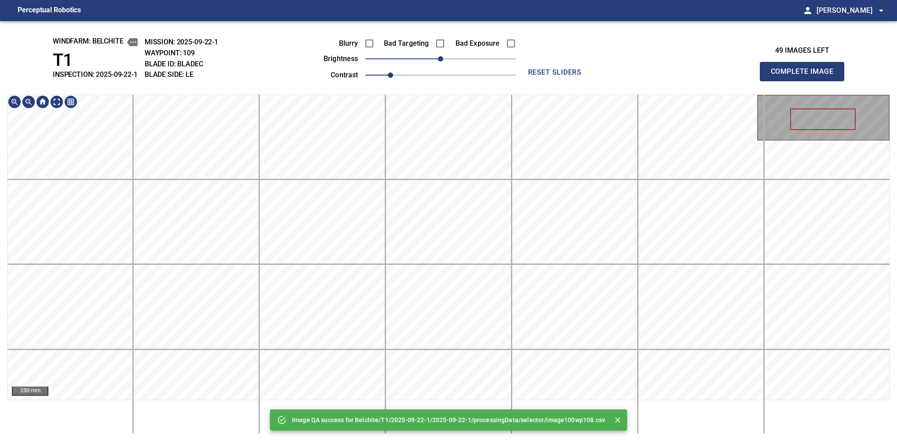
click at [404, 55] on div "Image QA success for Belchite/T1/2025-09-22-1/2025-09-22-1/processingData/selec…" at bounding box center [448, 231] width 897 height 420
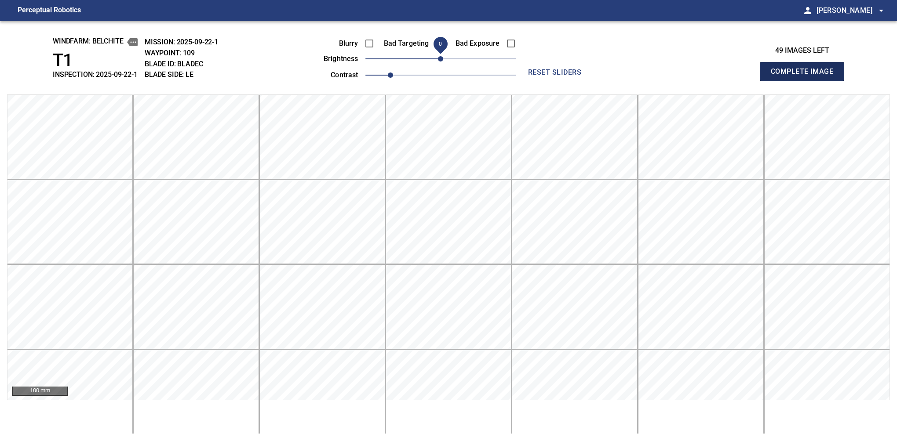
click at [620, 81] on button "Complete Image" at bounding box center [802, 71] width 84 height 19
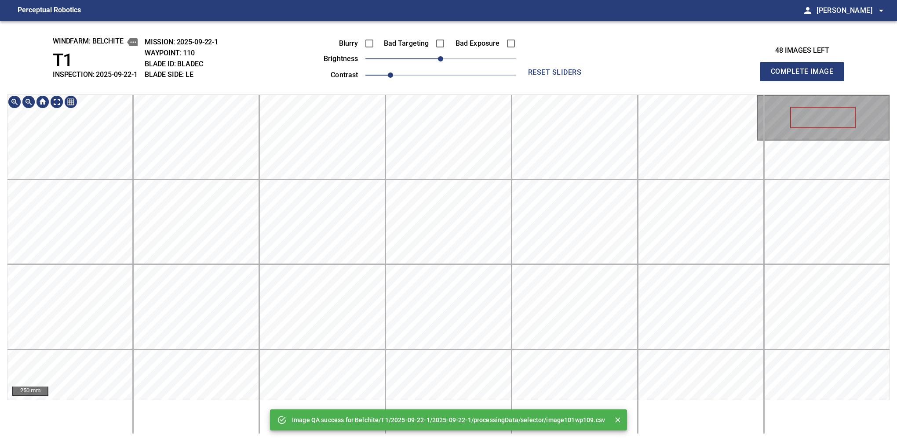
click at [432, 61] on div "Image QA success for Belchite/T1/2025-09-22-1/2025-09-22-1/processingData/selec…" at bounding box center [448, 231] width 897 height 420
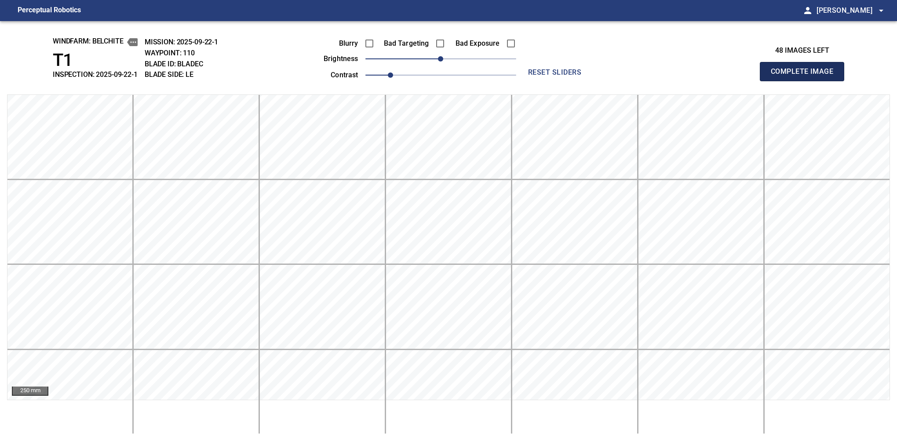
click at [620, 81] on button "Complete Image" at bounding box center [802, 71] width 84 height 19
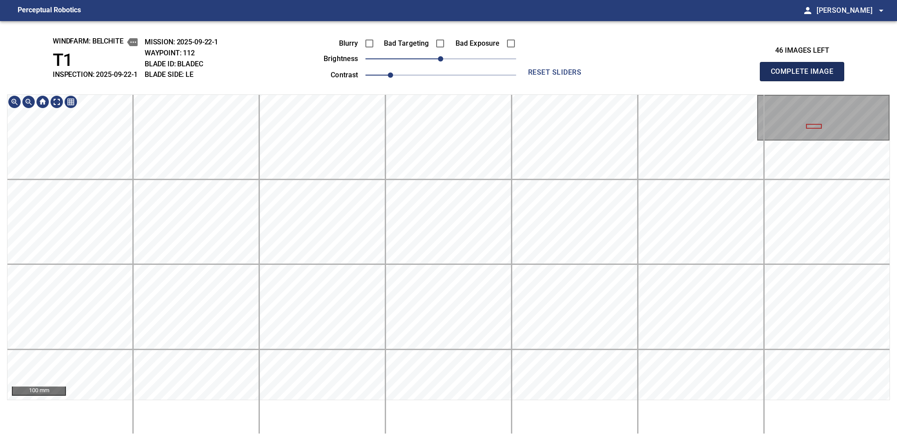
click at [620, 81] on button "Complete Image" at bounding box center [802, 71] width 84 height 19
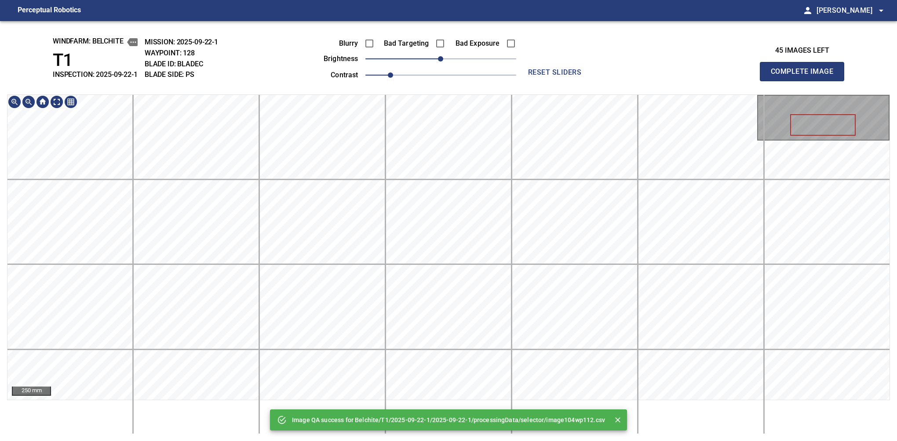
click at [444, 9] on main "Perceptual Robotics person [PERSON_NAME] arrow_drop_down Image QA success for B…" at bounding box center [448, 220] width 897 height 441
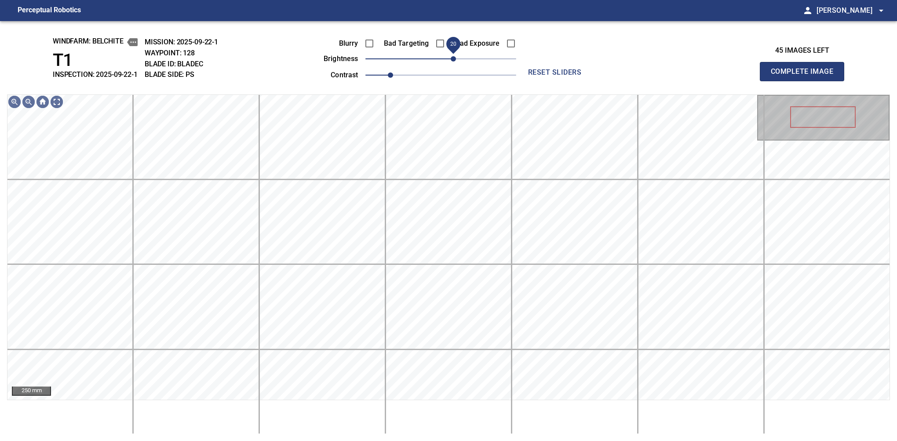
drag, startPoint x: 442, startPoint y: 62, endPoint x: 454, endPoint y: 56, distance: 14.0
click at [454, 56] on span "20" at bounding box center [453, 58] width 5 height 5
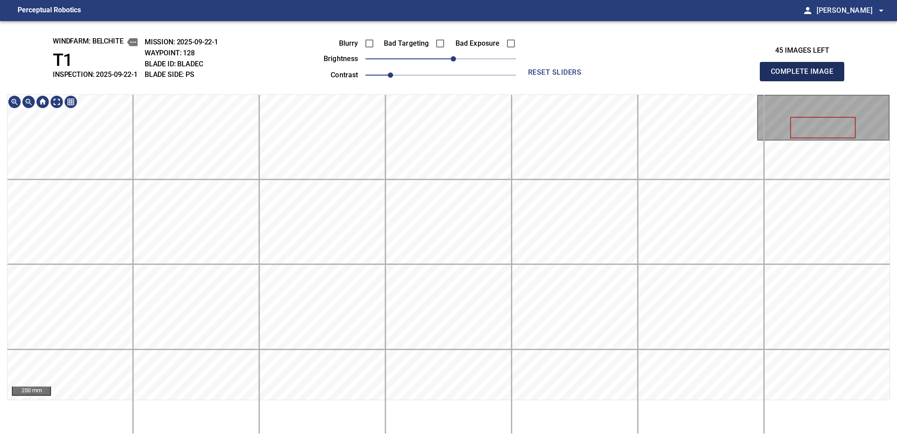
click at [620, 81] on button "Complete Image" at bounding box center [802, 71] width 84 height 19
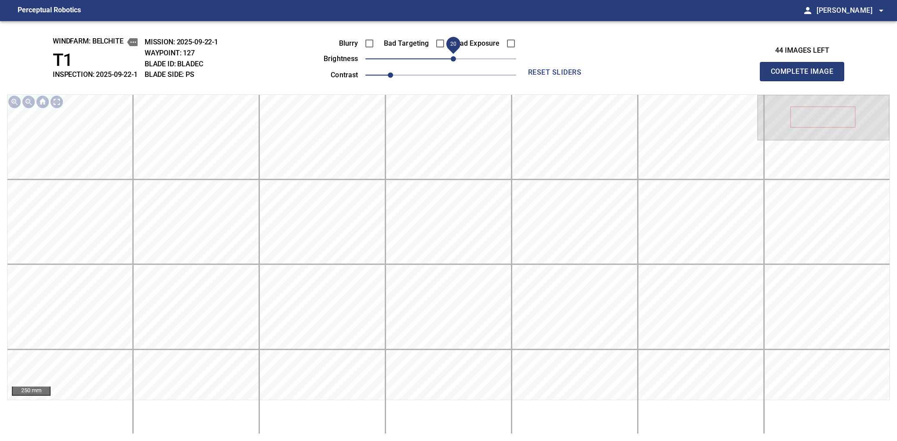
drag, startPoint x: 443, startPoint y: 58, endPoint x: 454, endPoint y: 58, distance: 11.5
click at [454, 58] on span "20" at bounding box center [453, 58] width 5 height 5
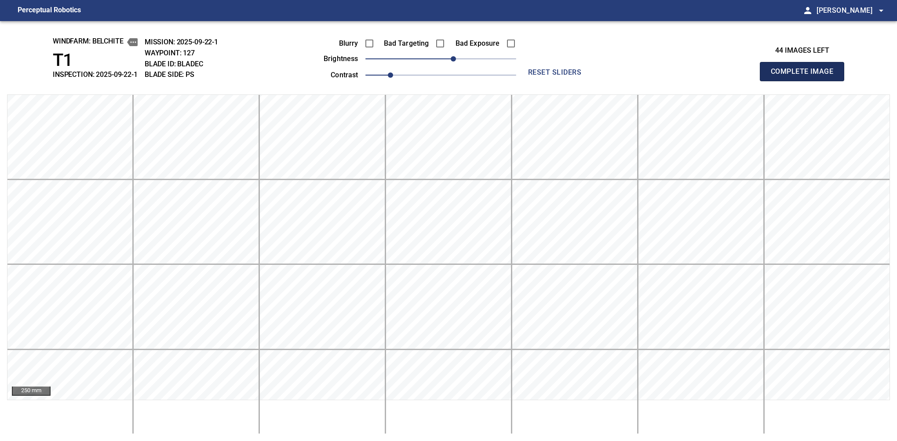
click at [620, 81] on button "Complete Image" at bounding box center [802, 71] width 84 height 19
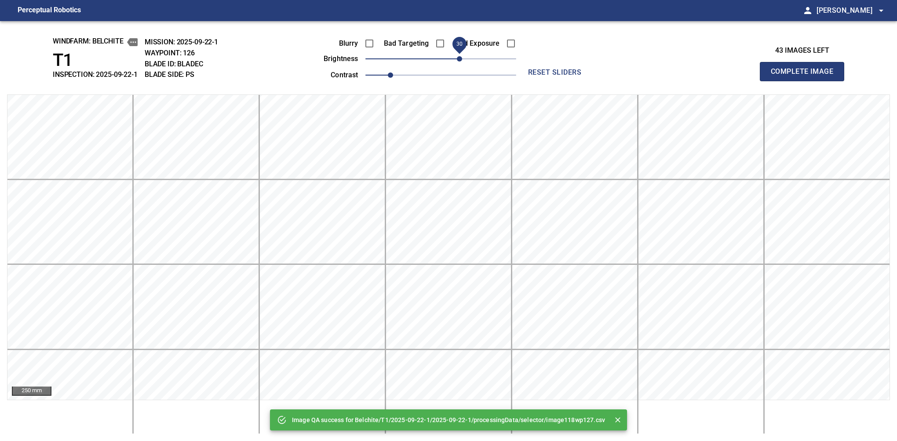
drag, startPoint x: 442, startPoint y: 59, endPoint x: 462, endPoint y: 56, distance: 20.0
click at [462, 56] on span "30" at bounding box center [459, 58] width 5 height 5
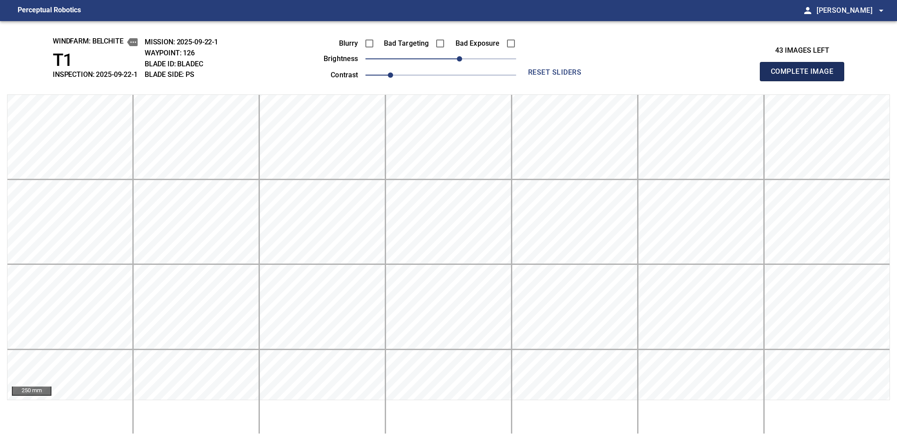
click at [620, 81] on button "Complete Image" at bounding box center [802, 71] width 84 height 19
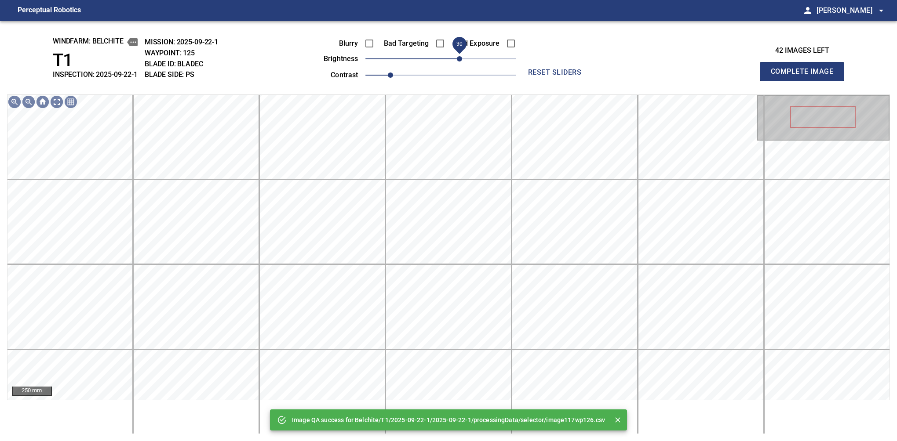
click at [461, 56] on span "30" at bounding box center [440, 59] width 151 height 12
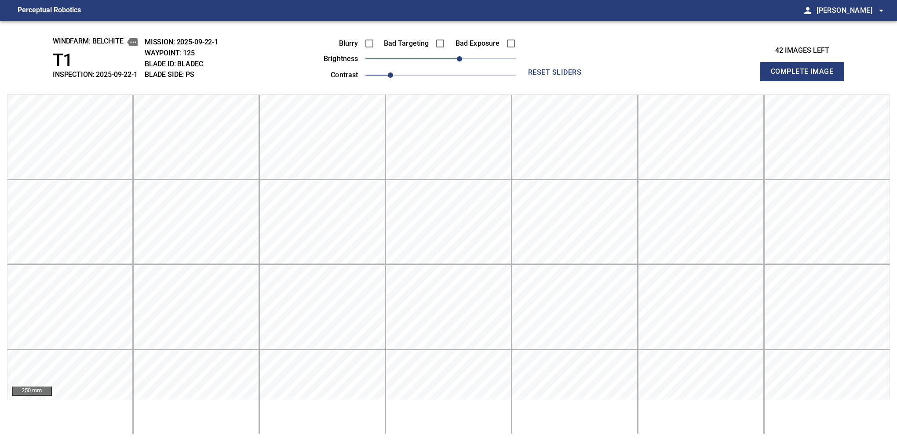
click at [620, 81] on button "Complete Image" at bounding box center [802, 71] width 84 height 19
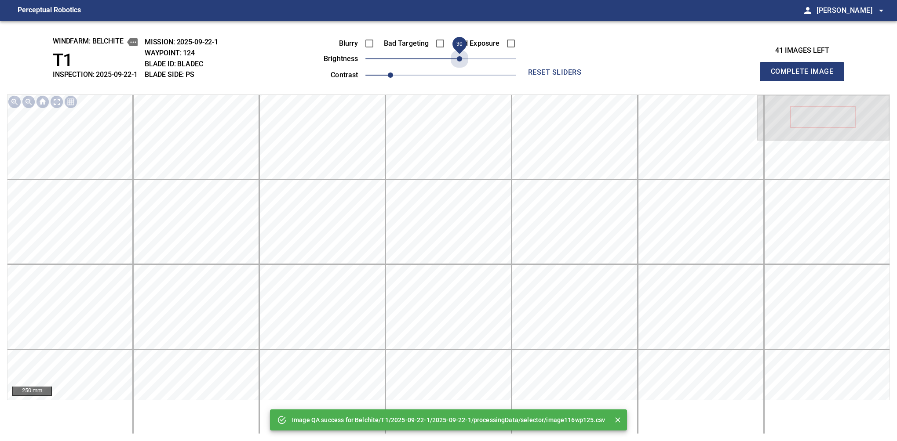
click at [461, 56] on span "30" at bounding box center [440, 59] width 151 height 12
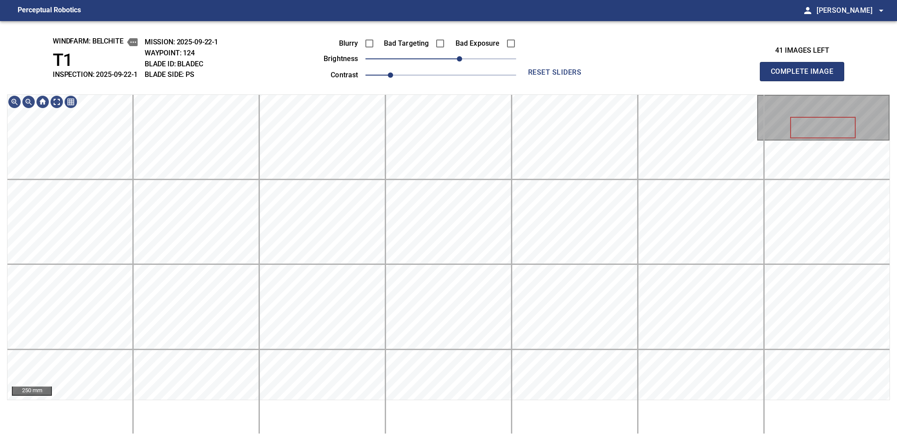
click at [620, 81] on button "Complete Image" at bounding box center [802, 71] width 84 height 19
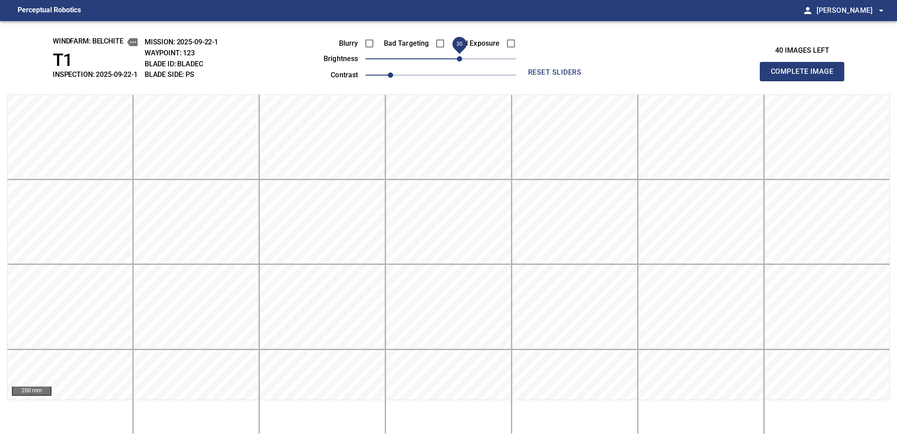
click at [461, 65] on span "30" at bounding box center [440, 59] width 151 height 12
click at [620, 81] on button "Complete Image" at bounding box center [802, 71] width 84 height 19
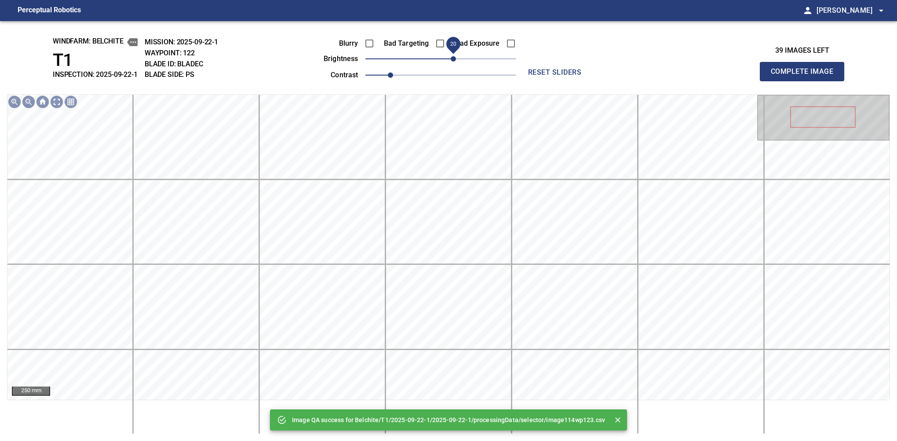
click at [451, 59] on span "20" at bounding box center [453, 58] width 5 height 5
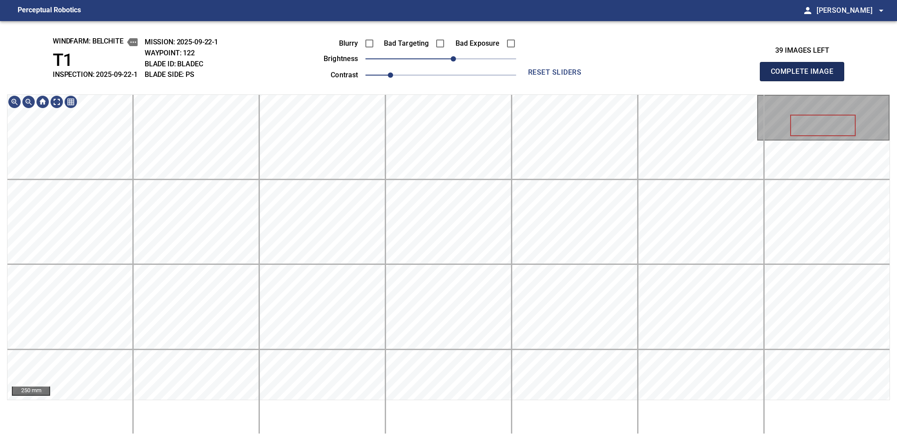
click at [620, 81] on button "Complete Image" at bounding box center [802, 71] width 84 height 19
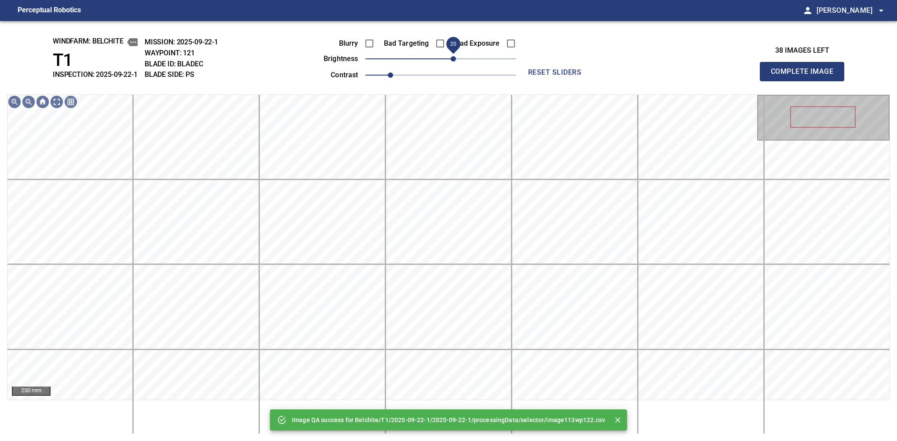
drag, startPoint x: 443, startPoint y: 63, endPoint x: 451, endPoint y: 60, distance: 9.3
click at [451, 60] on span "20" at bounding box center [453, 58] width 5 height 5
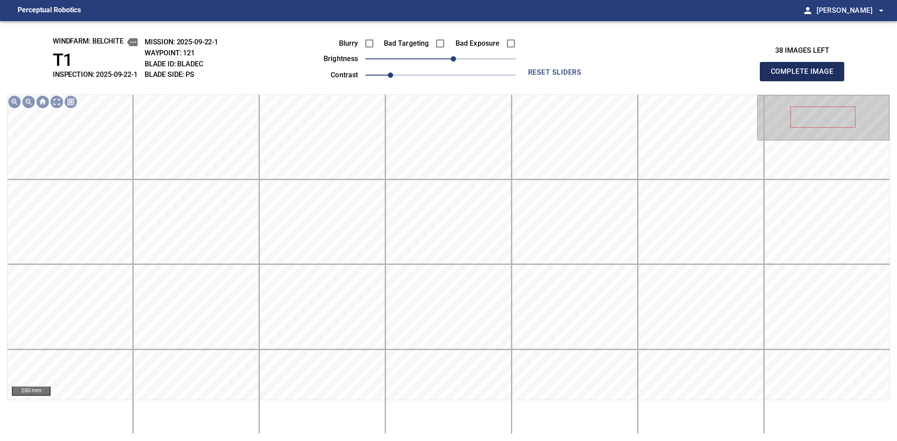
click at [620, 81] on button "Complete Image" at bounding box center [802, 71] width 84 height 19
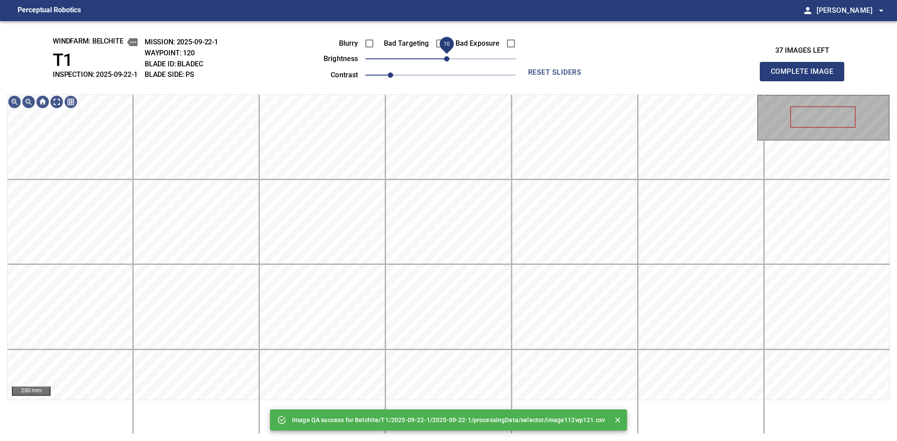
drag, startPoint x: 451, startPoint y: 60, endPoint x: 447, endPoint y: 60, distance: 4.8
click at [447, 60] on span "10" at bounding box center [440, 59] width 151 height 12
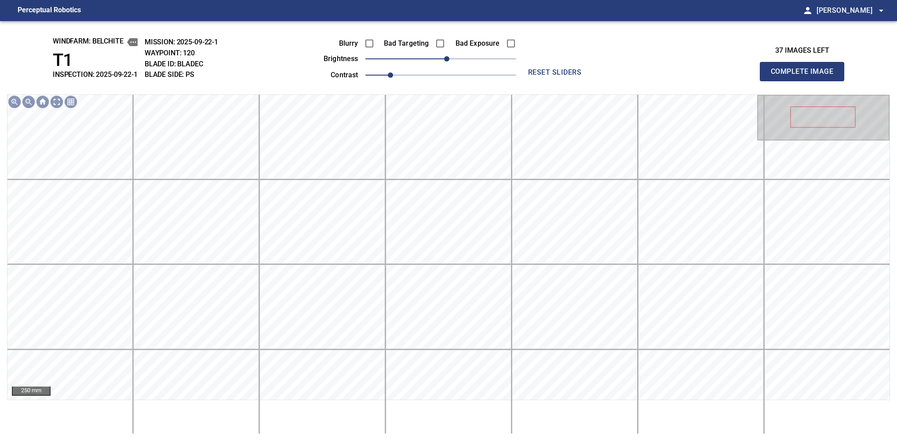
click at [620, 81] on button "Complete Image" at bounding box center [802, 71] width 84 height 19
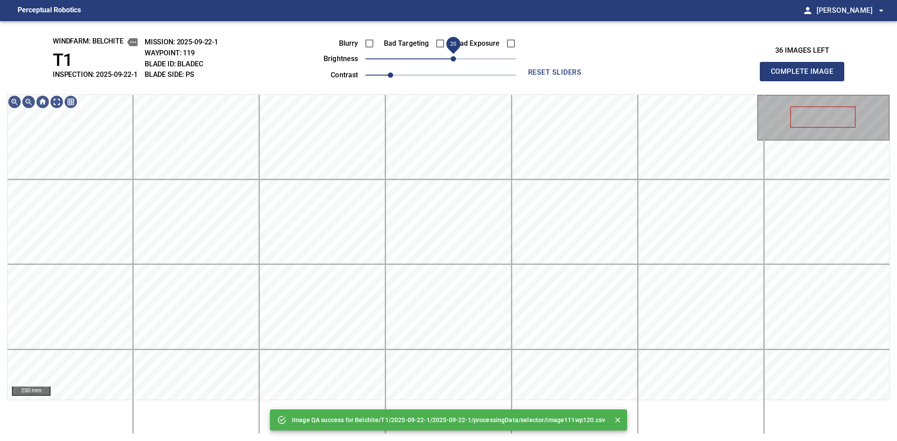
drag, startPoint x: 445, startPoint y: 60, endPoint x: 451, endPoint y: 60, distance: 6.2
click at [451, 60] on span "20" at bounding box center [453, 58] width 5 height 5
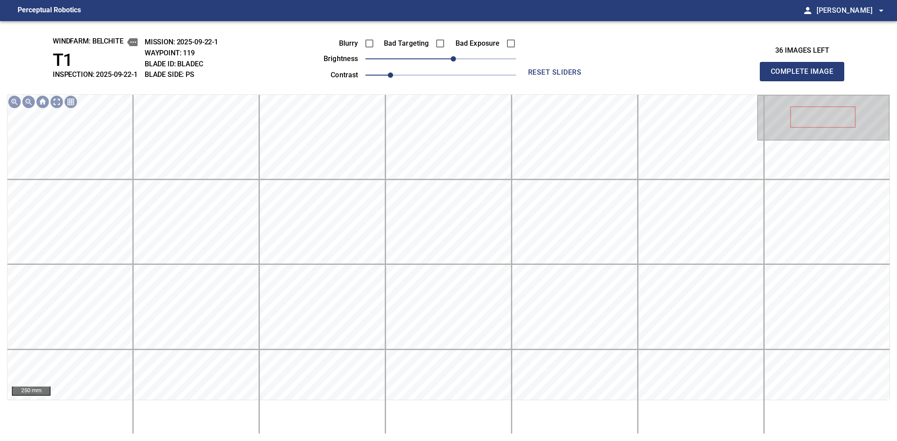
click at [620, 81] on button "Complete Image" at bounding box center [802, 71] width 84 height 19
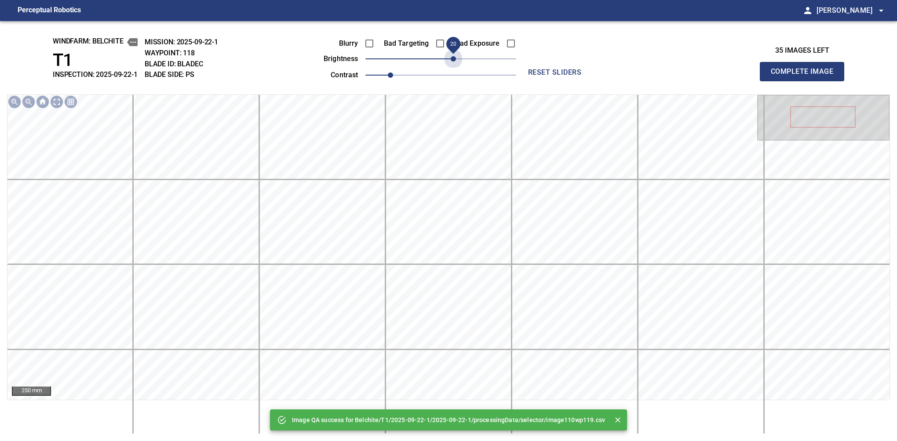
click at [451, 60] on span "20" at bounding box center [440, 59] width 151 height 12
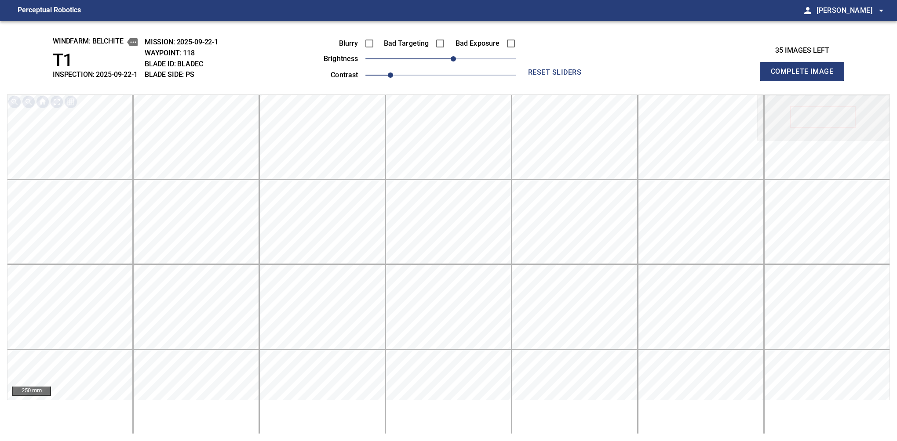
click at [620, 81] on button "Complete Image" at bounding box center [802, 71] width 84 height 19
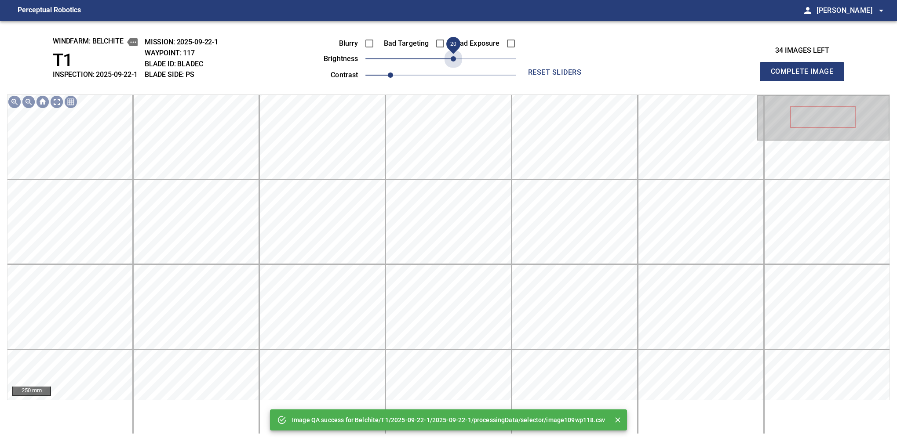
click at [451, 60] on span "20" at bounding box center [440, 59] width 151 height 12
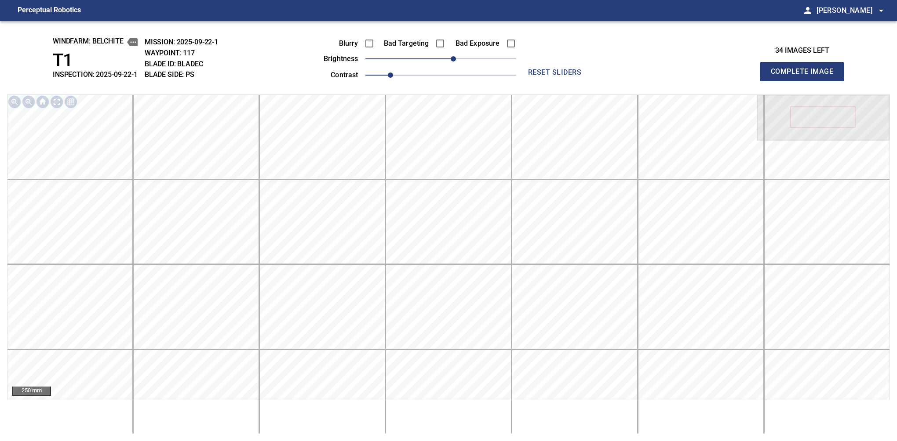
click at [620, 81] on button "Complete Image" at bounding box center [802, 71] width 84 height 19
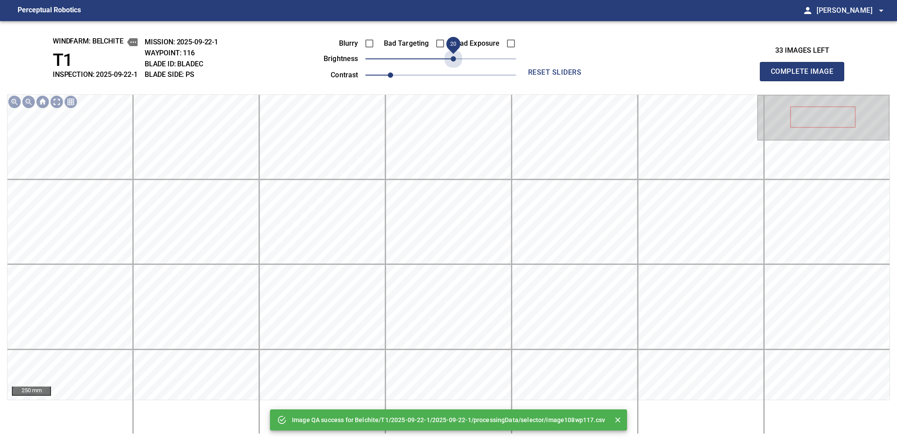
click at [451, 60] on span "20" at bounding box center [440, 59] width 151 height 12
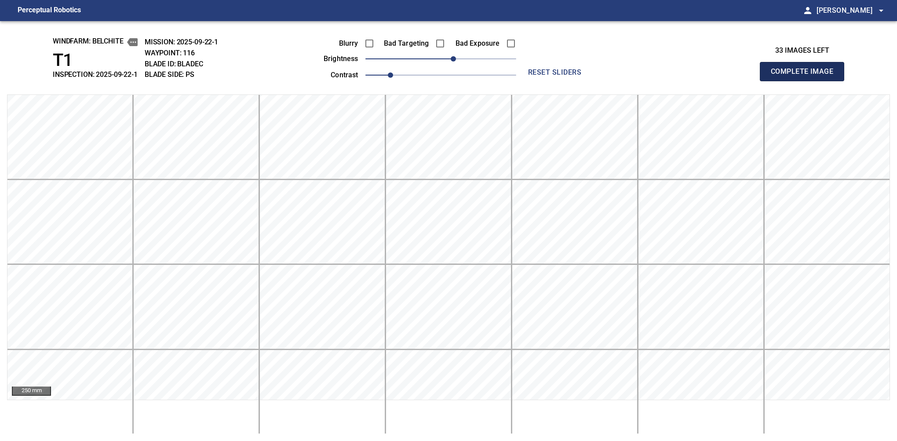
click at [620, 81] on button "Complete Image" at bounding box center [802, 71] width 84 height 19
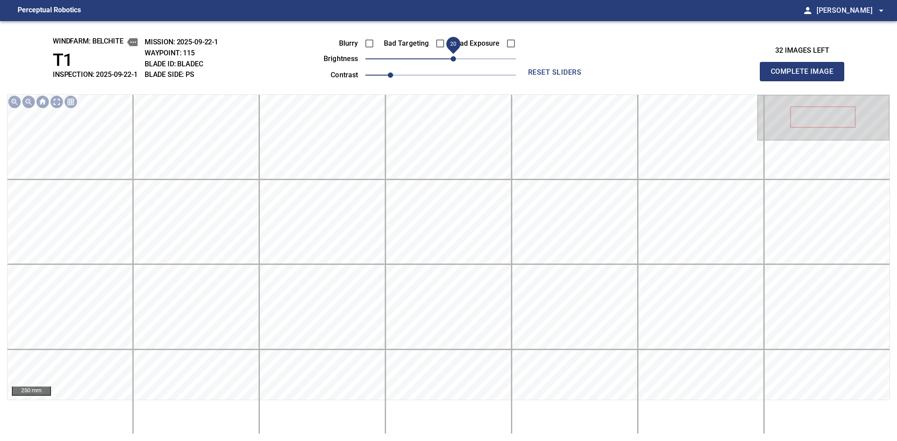
click at [453, 58] on span "20" at bounding box center [440, 59] width 151 height 12
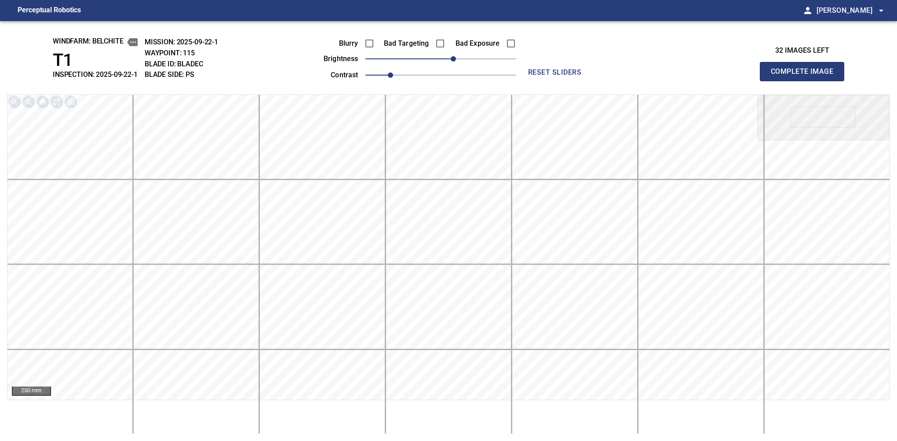
click at [620, 81] on button "Complete Image" at bounding box center [802, 71] width 84 height 19
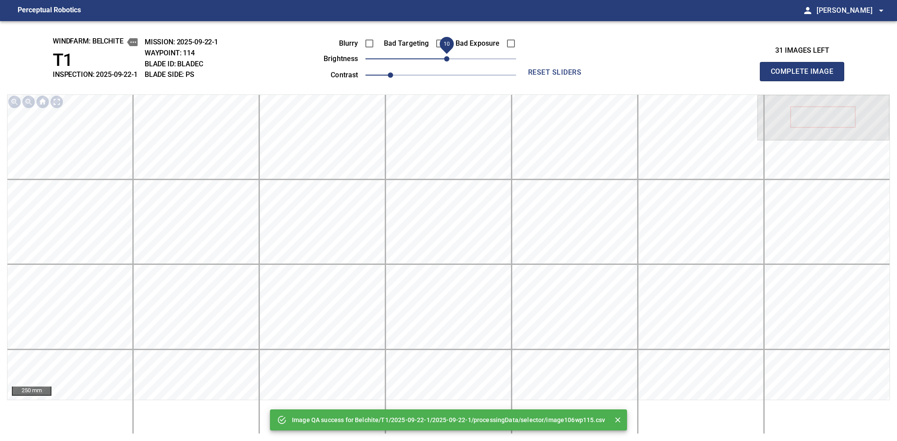
click at [448, 57] on span "10" at bounding box center [446, 58] width 5 height 5
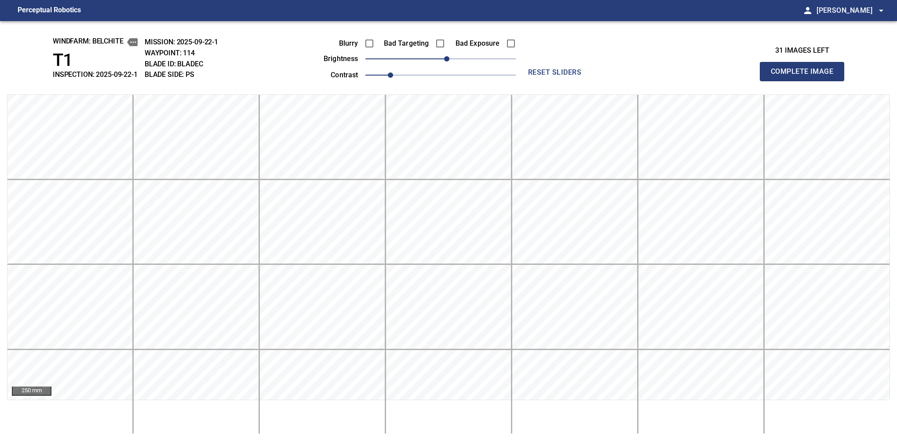
click at [620, 81] on button "Complete Image" at bounding box center [802, 71] width 84 height 19
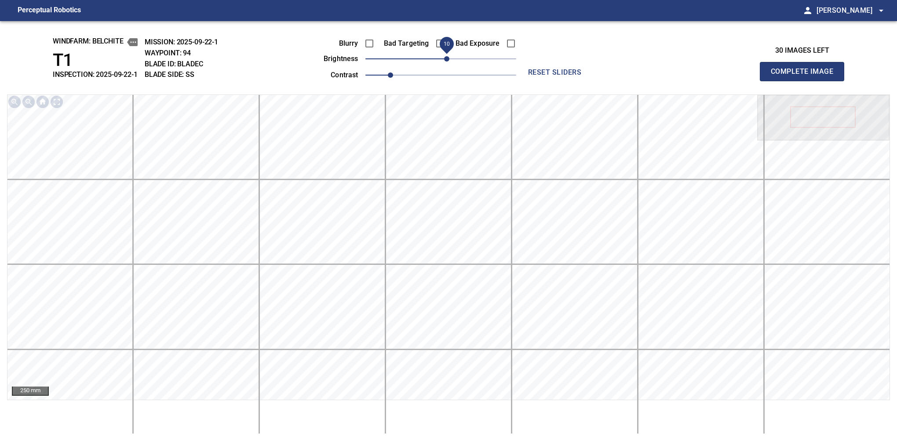
drag, startPoint x: 455, startPoint y: 60, endPoint x: 450, endPoint y: 64, distance: 7.2
click at [449, 62] on span "10" at bounding box center [446, 58] width 5 height 5
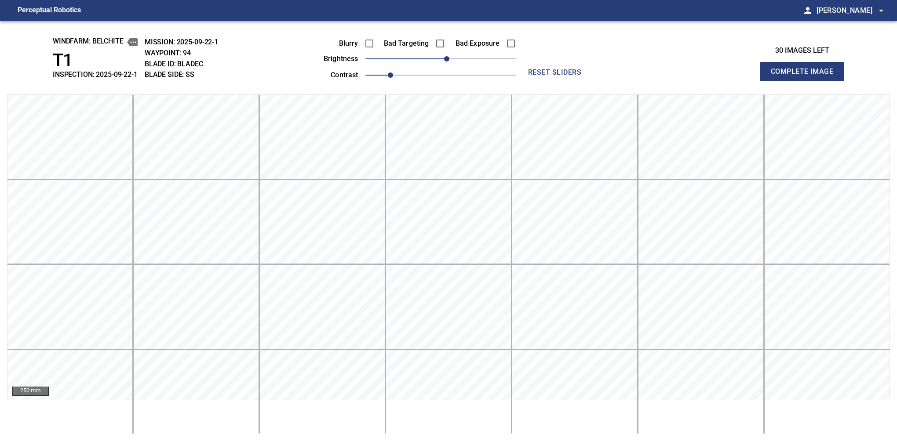
click at [620, 81] on button "Complete Image" at bounding box center [802, 71] width 84 height 19
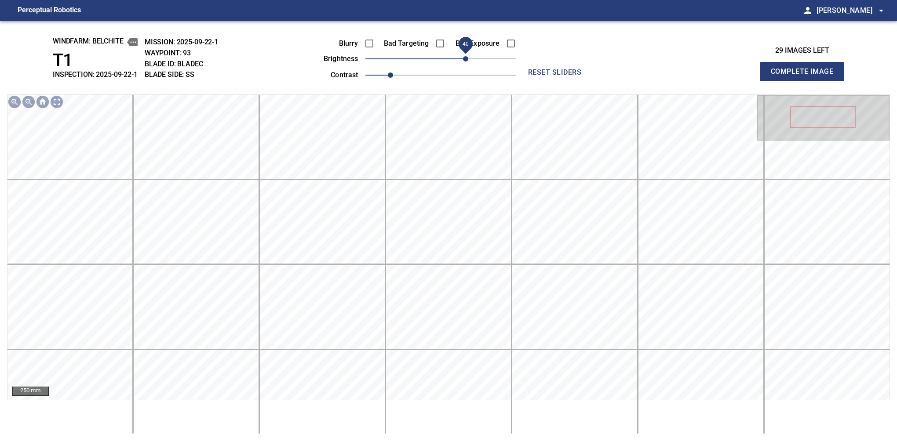
drag, startPoint x: 444, startPoint y: 63, endPoint x: 468, endPoint y: 54, distance: 25.9
click at [468, 56] on span "40" at bounding box center [465, 58] width 5 height 5
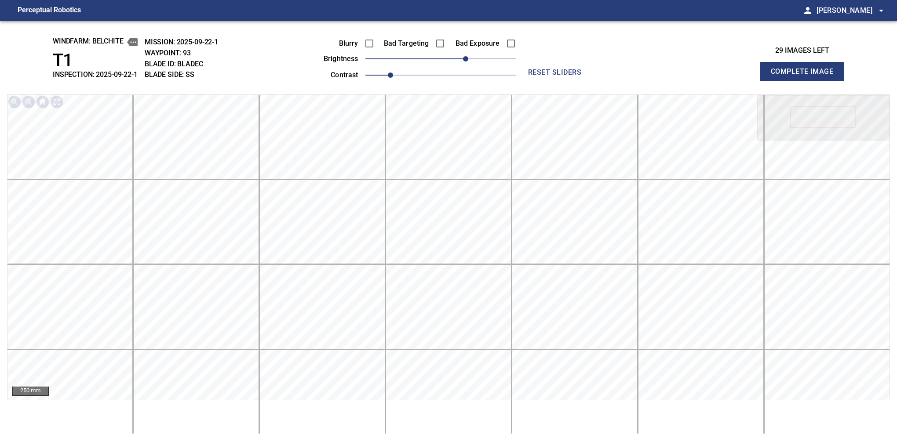
click at [620, 81] on button "Complete Image" at bounding box center [802, 71] width 84 height 19
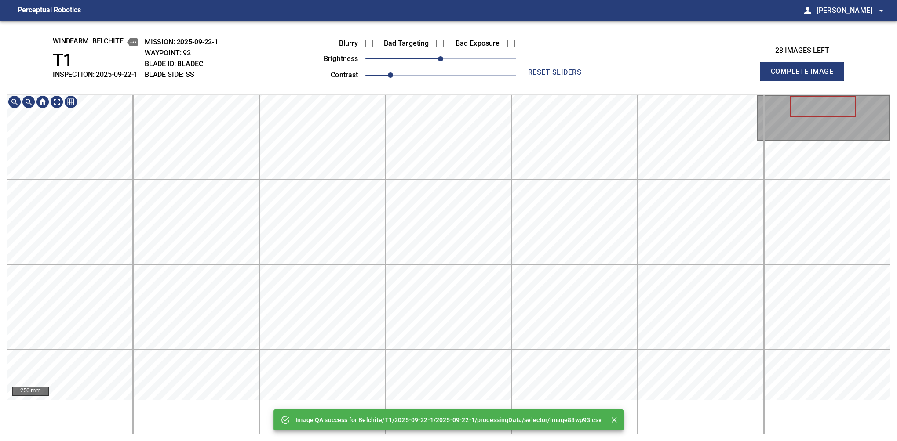
click at [513, 406] on div "250 mm" at bounding box center [448, 265] width 883 height 340
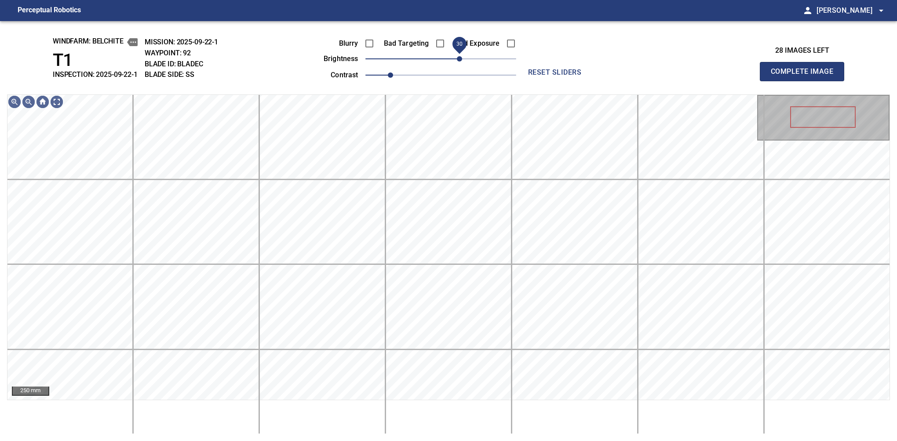
drag, startPoint x: 444, startPoint y: 60, endPoint x: 460, endPoint y: 60, distance: 15.8
click at [460, 60] on span "30" at bounding box center [459, 58] width 5 height 5
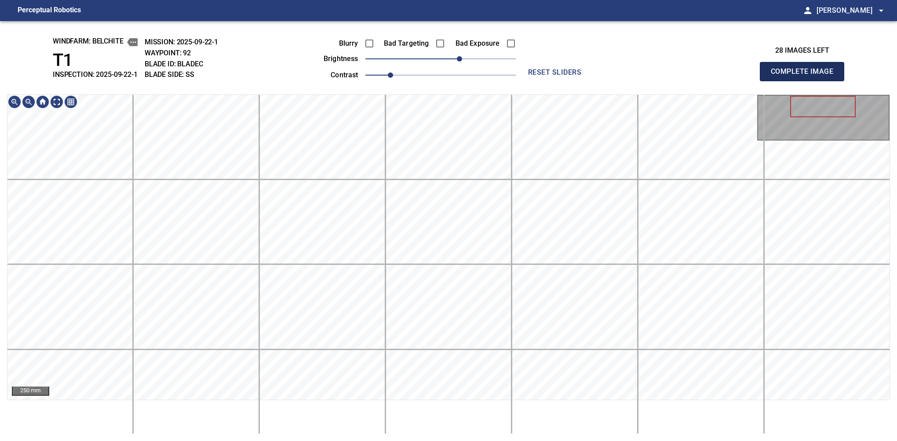
click at [620, 81] on button "Complete Image" at bounding box center [802, 71] width 84 height 19
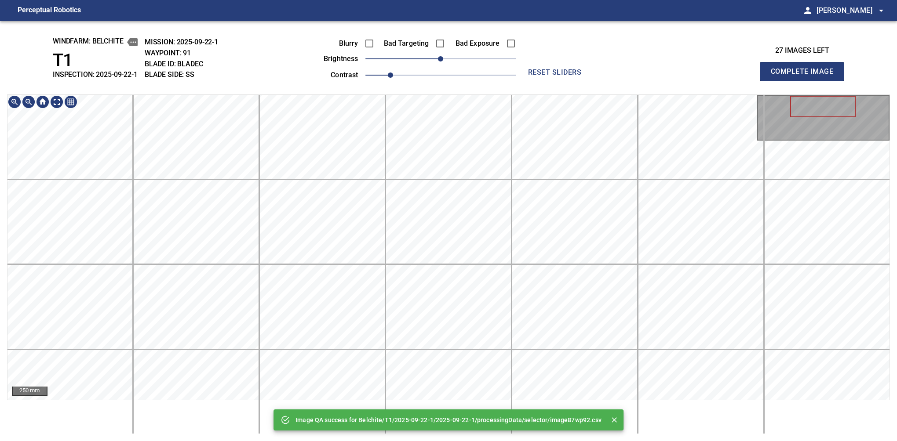
click at [499, 435] on html "Perceptual Robotics person [PERSON_NAME] arrow_drop_down Image QA success for B…" at bounding box center [448, 220] width 897 height 441
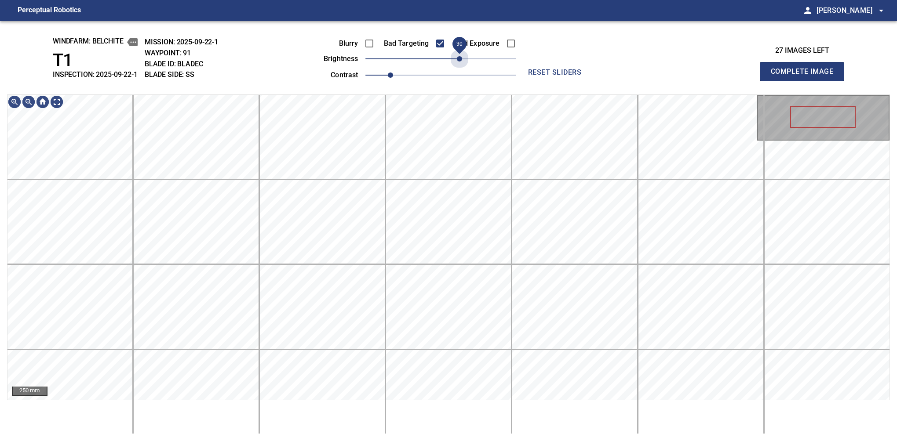
drag, startPoint x: 444, startPoint y: 58, endPoint x: 460, endPoint y: 72, distance: 20.9
click at [460, 72] on div "Blurry Bad Targeting Bad Exposure brightness 30 contrast 1" at bounding box center [410, 57] width 212 height 47
click at [410, 402] on div "250 mm" at bounding box center [448, 265] width 883 height 340
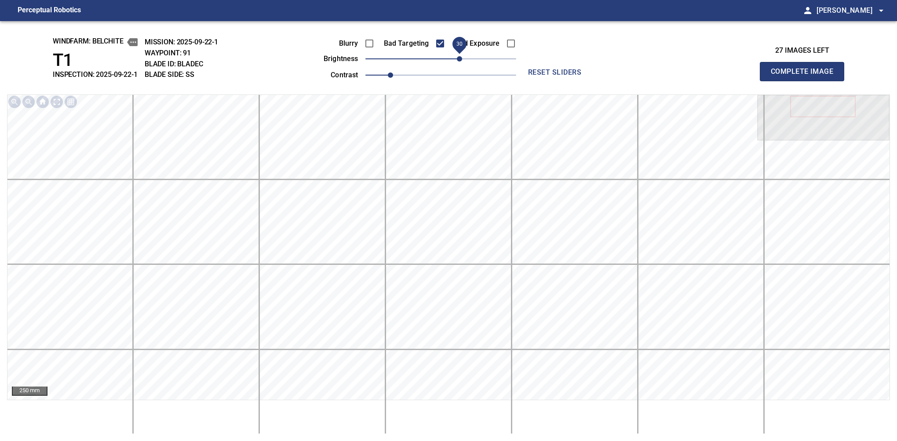
click at [620, 81] on button "Complete Image" at bounding box center [802, 71] width 84 height 19
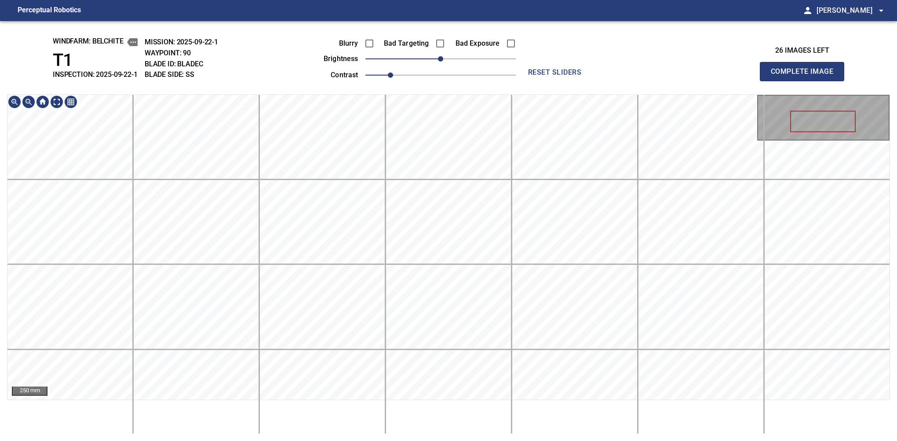
click at [404, 79] on div "windfarm: Belchite T1 INSPECTION: 2025-09-22-1 MISSION: 2025-09-22-1 WAYPOINT: …" at bounding box center [448, 231] width 897 height 420
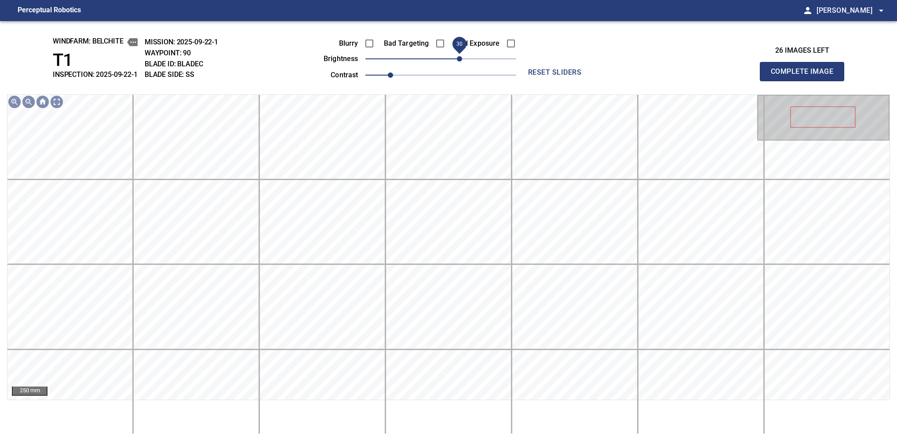
drag, startPoint x: 444, startPoint y: 60, endPoint x: 461, endPoint y: 60, distance: 17.1
click at [461, 60] on span "30" at bounding box center [459, 58] width 5 height 5
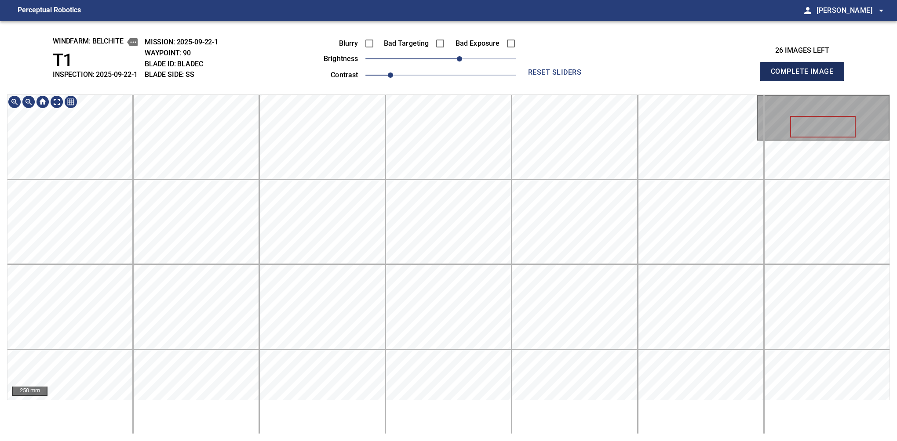
click at [620, 81] on button "Complete Image" at bounding box center [802, 71] width 84 height 19
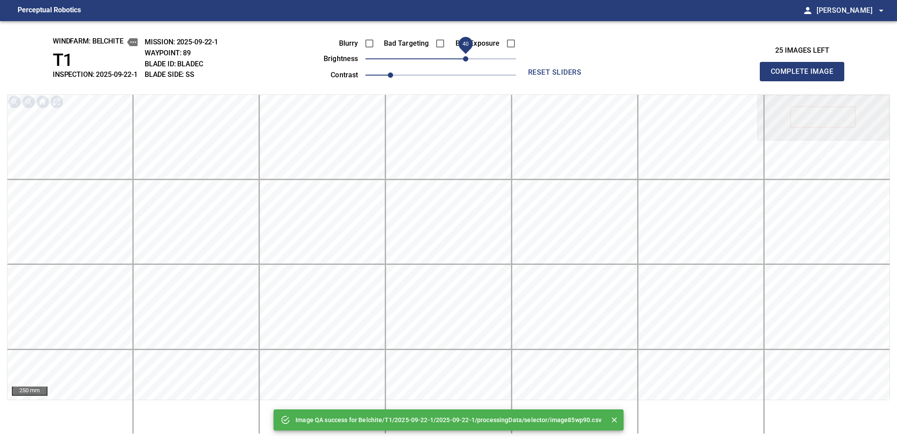
drag, startPoint x: 459, startPoint y: 58, endPoint x: 464, endPoint y: 57, distance: 5.3
click at [464, 57] on span "40" at bounding box center [465, 58] width 5 height 5
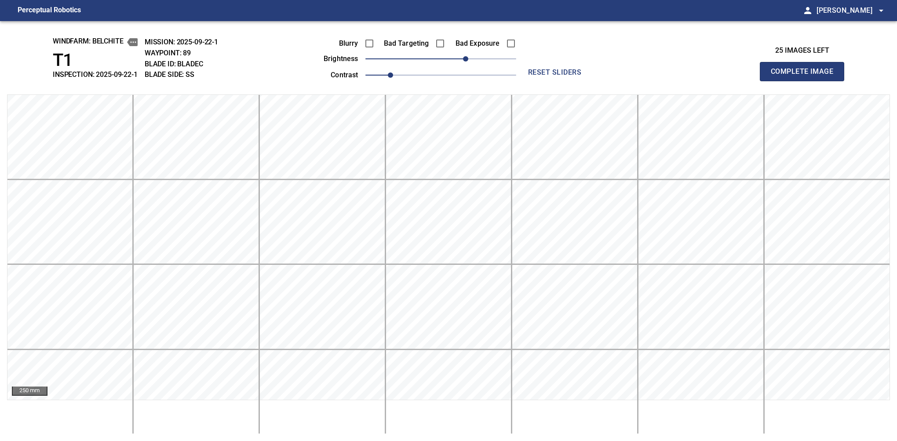
click at [620, 81] on button "Complete Image" at bounding box center [802, 71] width 84 height 19
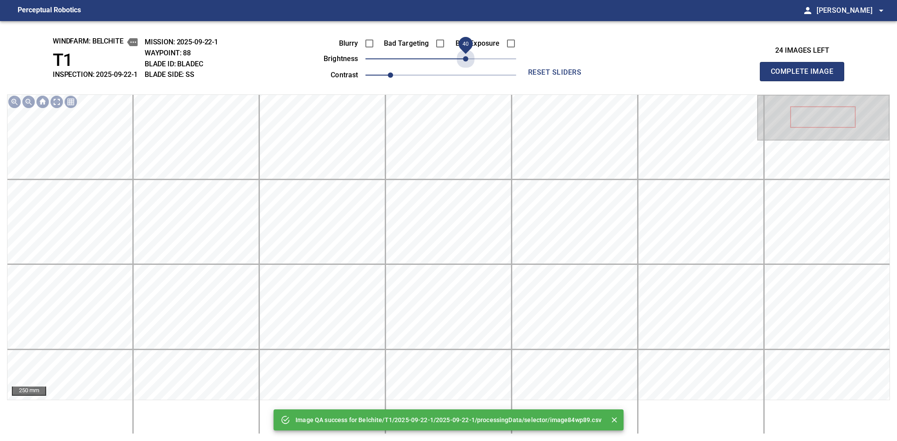
click at [464, 57] on span "40" at bounding box center [440, 59] width 151 height 12
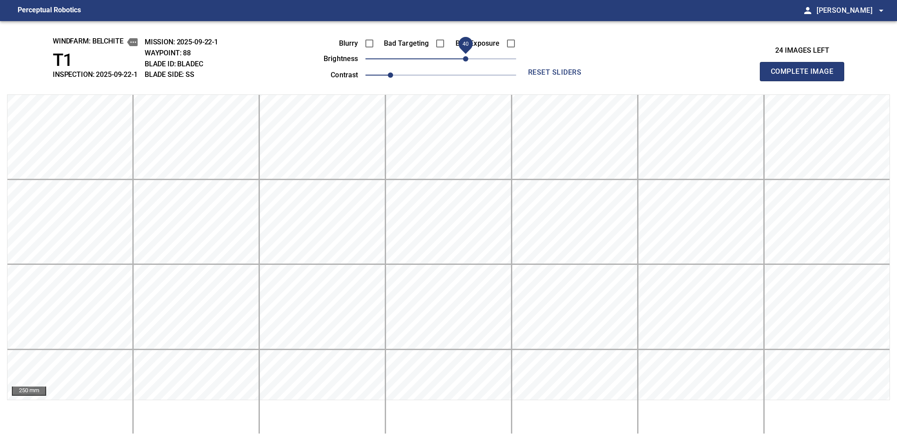
click at [468, 57] on span "40" at bounding box center [465, 58] width 5 height 5
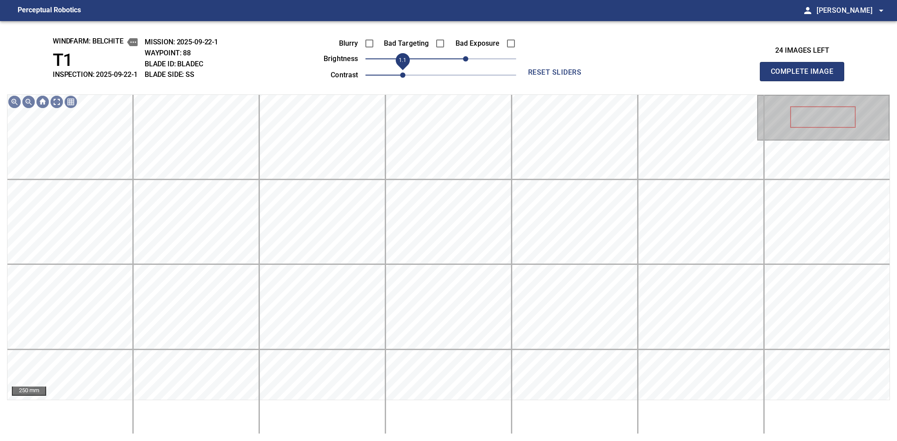
drag, startPoint x: 395, startPoint y: 76, endPoint x: 401, endPoint y: 73, distance: 6.9
click at [401, 73] on span "1.1" at bounding box center [402, 75] width 5 height 5
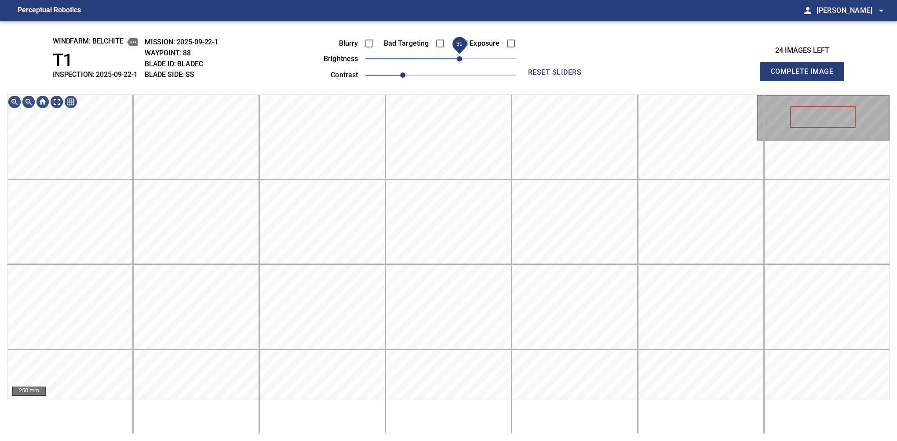
click at [459, 59] on span "30" at bounding box center [459, 58] width 5 height 5
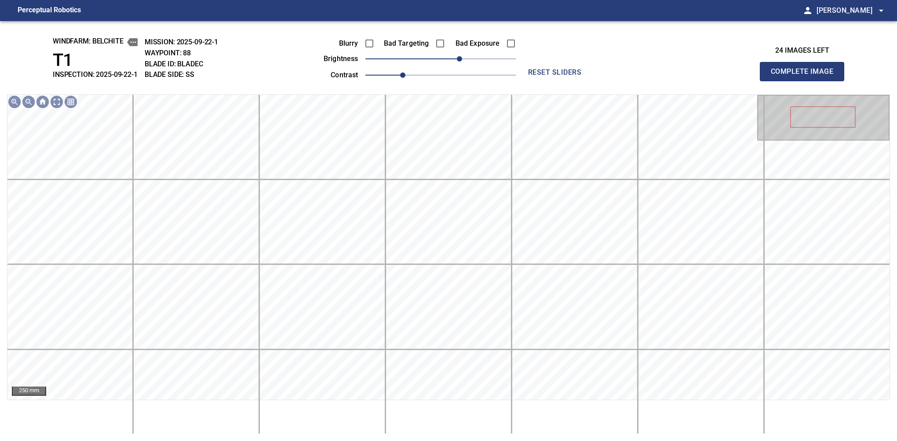
click at [620, 81] on button "Complete Image" at bounding box center [802, 71] width 84 height 19
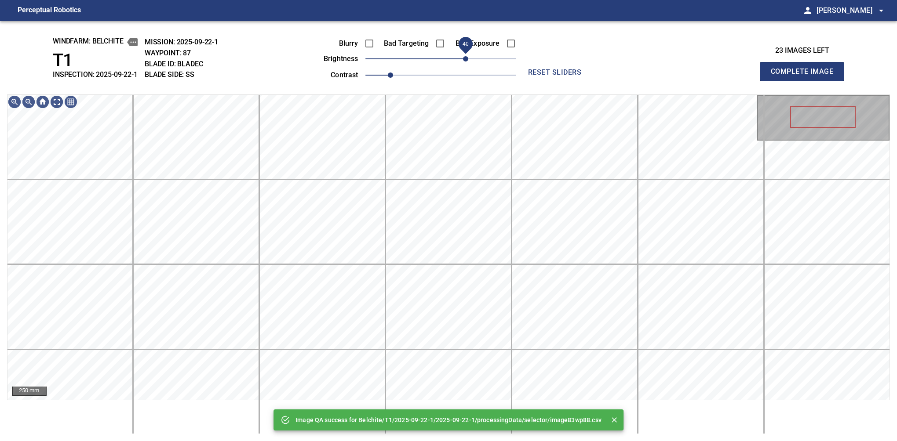
drag, startPoint x: 459, startPoint y: 59, endPoint x: 464, endPoint y: 56, distance: 5.5
click at [464, 56] on span "40" at bounding box center [440, 59] width 151 height 12
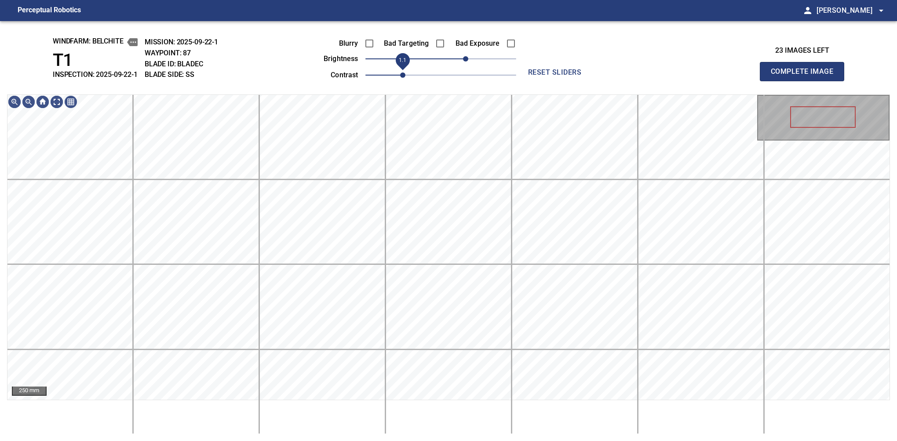
drag, startPoint x: 393, startPoint y: 76, endPoint x: 402, endPoint y: 74, distance: 9.3
click at [402, 74] on span "1.1" at bounding box center [402, 75] width 5 height 5
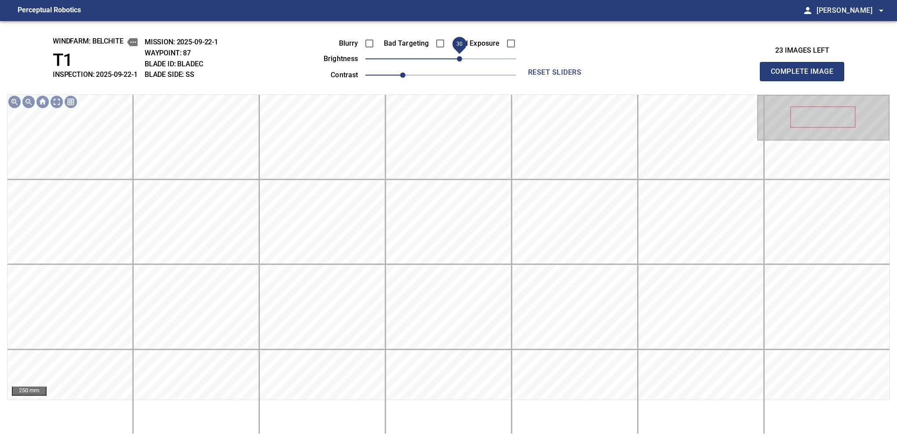
click at [461, 59] on span "30" at bounding box center [459, 58] width 5 height 5
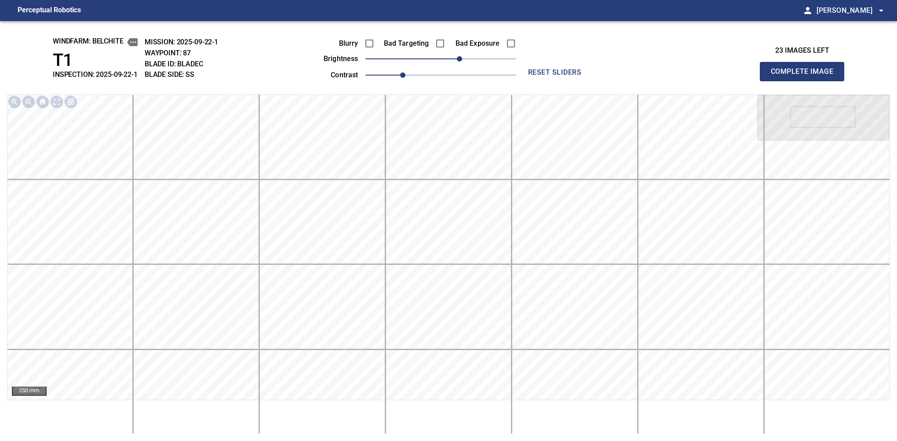
click at [620, 81] on button "Complete Image" at bounding box center [802, 71] width 84 height 19
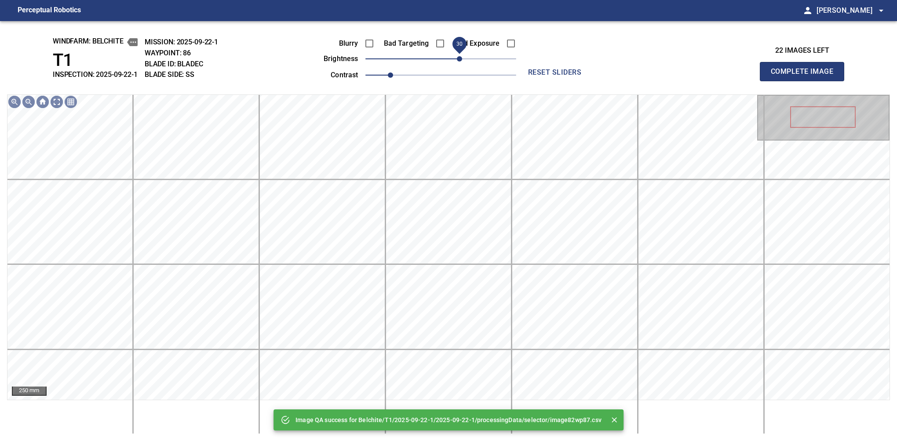
click at [462, 58] on span "30" at bounding box center [440, 59] width 151 height 12
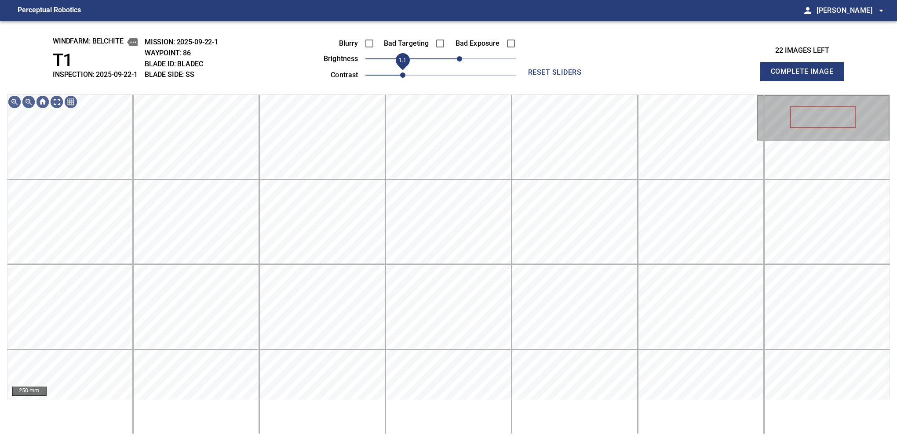
click at [405, 73] on span "1.1" at bounding box center [402, 75] width 5 height 5
click at [463, 59] on span "40" at bounding box center [465, 58] width 5 height 5
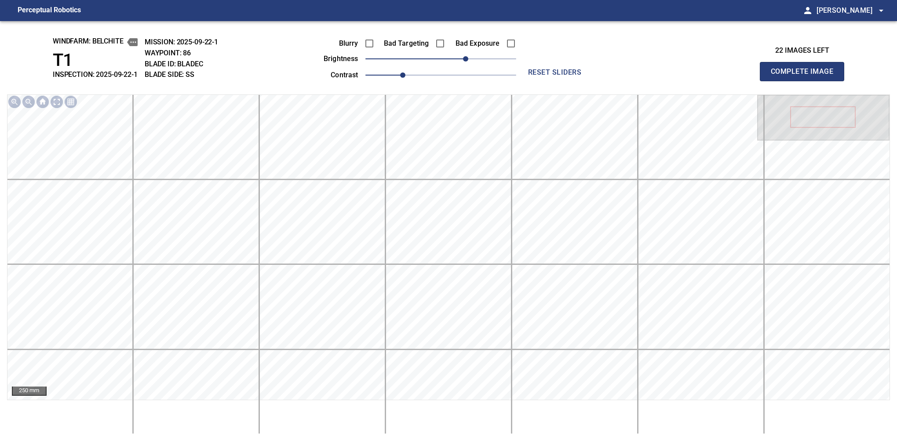
click at [620, 81] on button "Complete Image" at bounding box center [802, 71] width 84 height 19
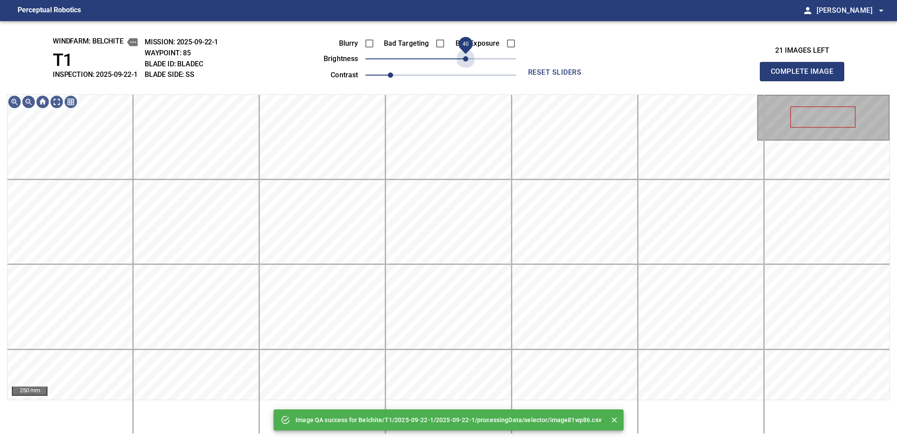
click at [463, 59] on span "40" at bounding box center [440, 59] width 151 height 12
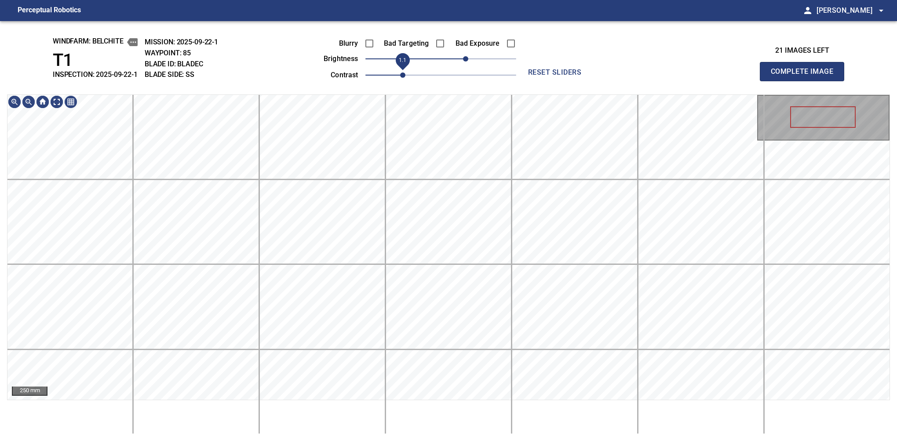
click at [400, 73] on span "1.1" at bounding box center [402, 75] width 5 height 5
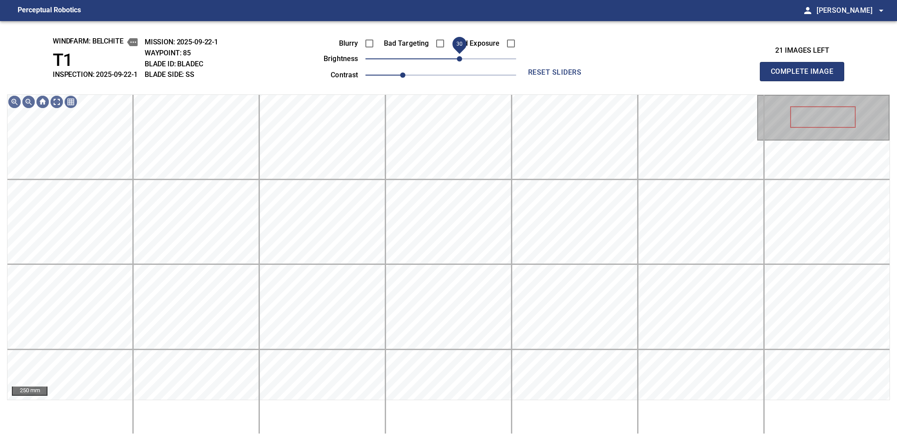
click at [462, 56] on span "30" at bounding box center [459, 58] width 5 height 5
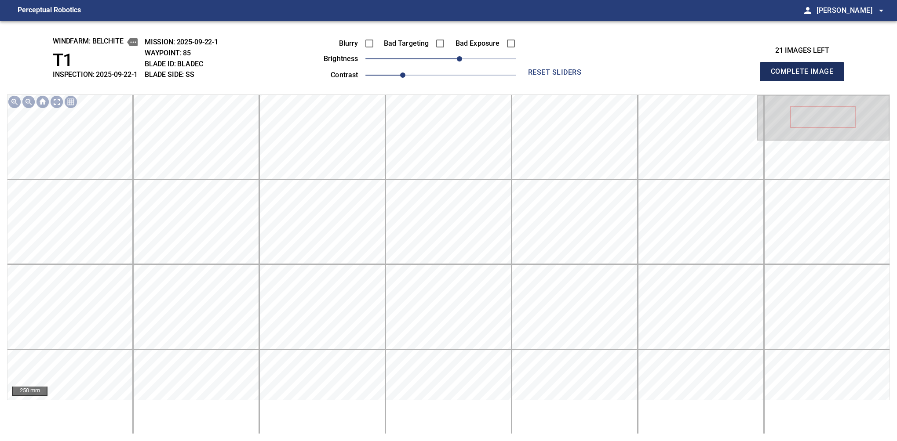
click at [620, 81] on button "Complete Image" at bounding box center [802, 71] width 84 height 19
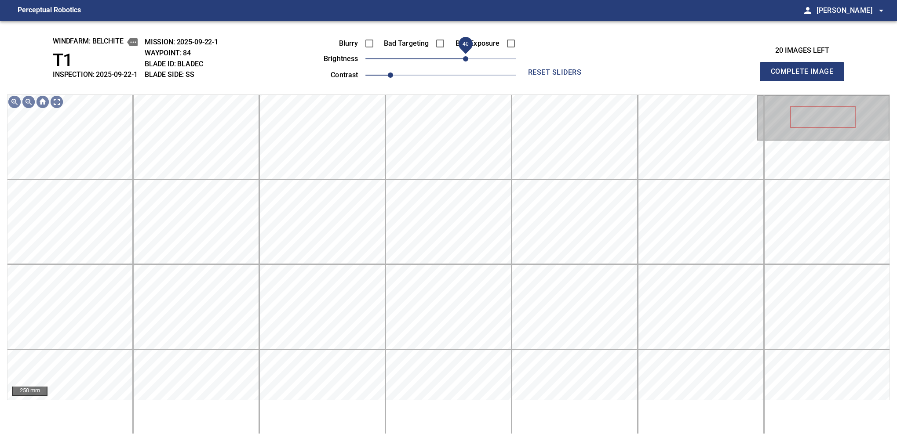
drag, startPoint x: 445, startPoint y: 57, endPoint x: 465, endPoint y: 59, distance: 19.9
click at [465, 59] on span "40" at bounding box center [465, 58] width 5 height 5
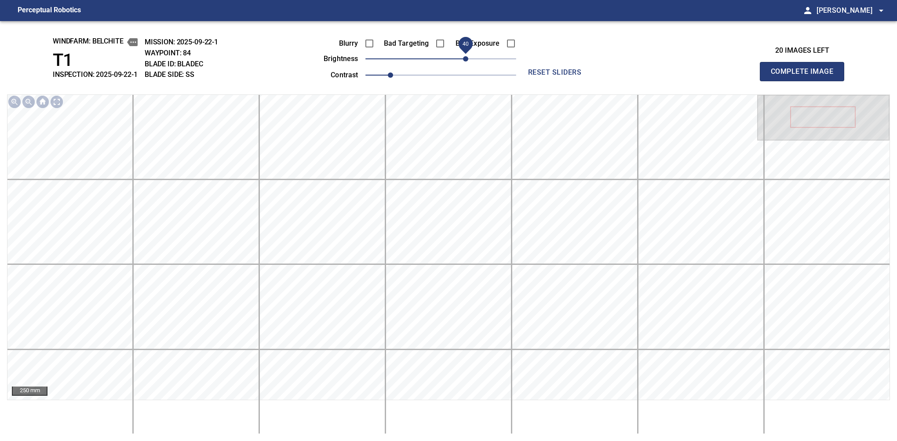
click at [620, 81] on button "Complete Image" at bounding box center [802, 71] width 84 height 19
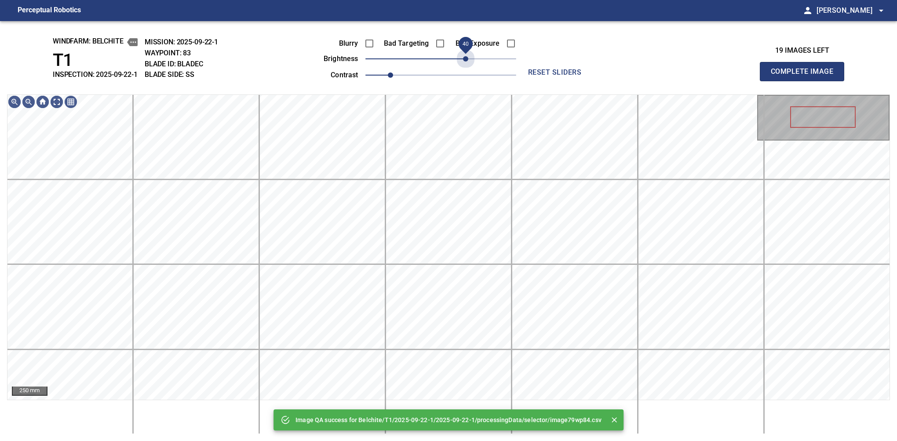
click at [465, 59] on span "40" at bounding box center [440, 59] width 151 height 12
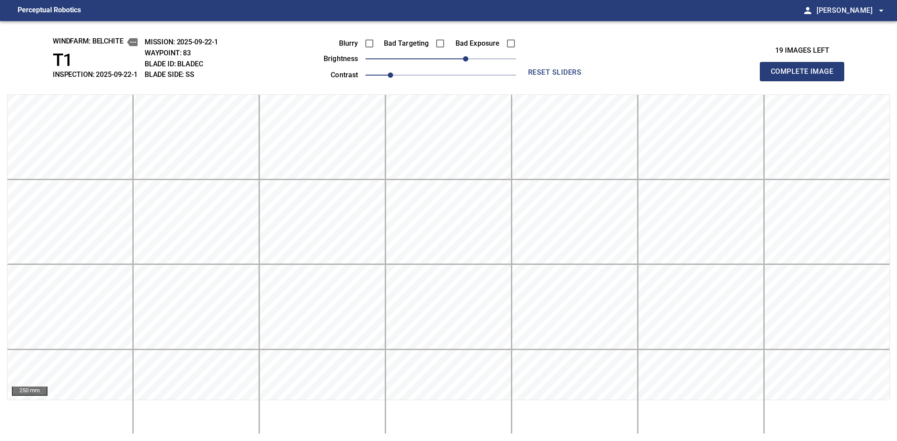
drag, startPoint x: 400, startPoint y: 82, endPoint x: 404, endPoint y: 81, distance: 4.5
click at [404, 81] on div "windfarm: Belchite T1 INSPECTION: 2025-09-22-1 MISSION: 2025-09-22-1 WAYPOINT: …" at bounding box center [448, 231] width 897 height 420
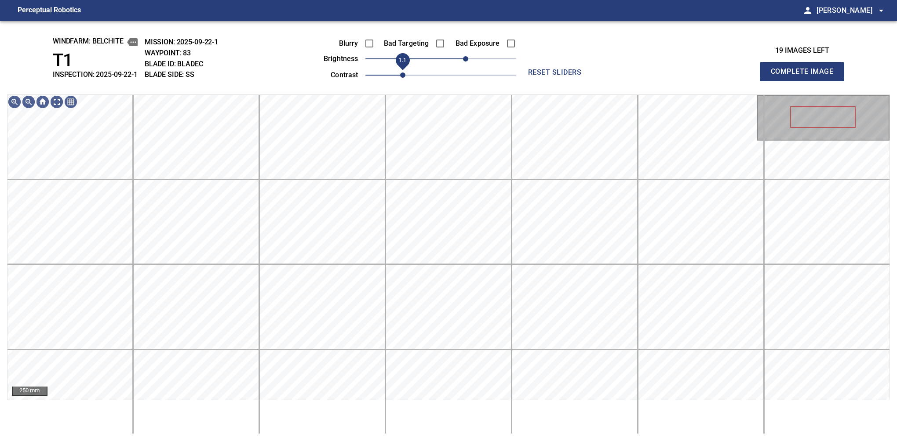
click at [403, 77] on span "1.1" at bounding box center [402, 75] width 5 height 5
click at [458, 58] on span "30" at bounding box center [459, 58] width 5 height 5
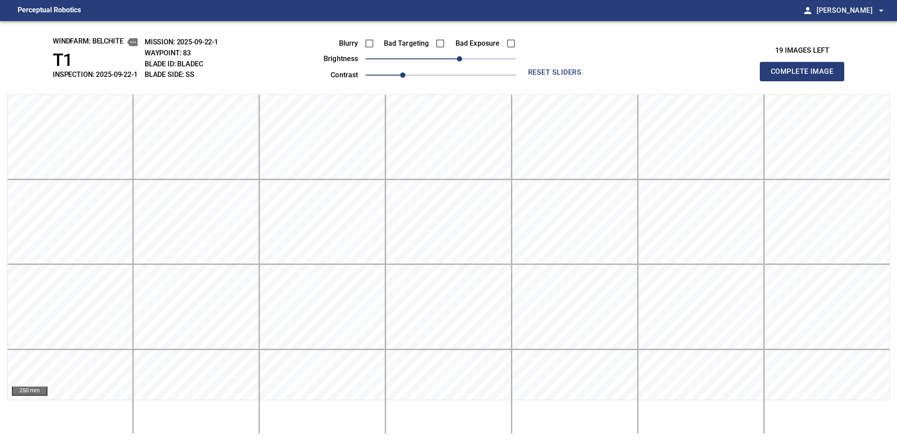
click at [620, 81] on button "Complete Image" at bounding box center [802, 71] width 84 height 19
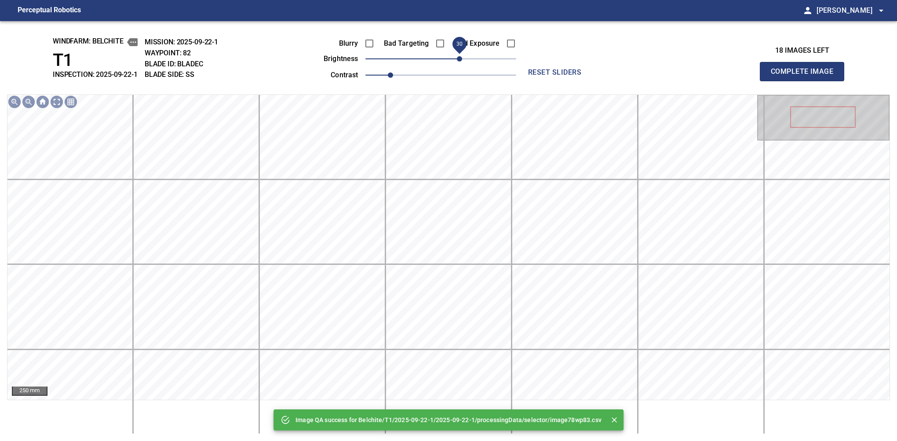
click at [461, 58] on span "30" at bounding box center [440, 59] width 151 height 12
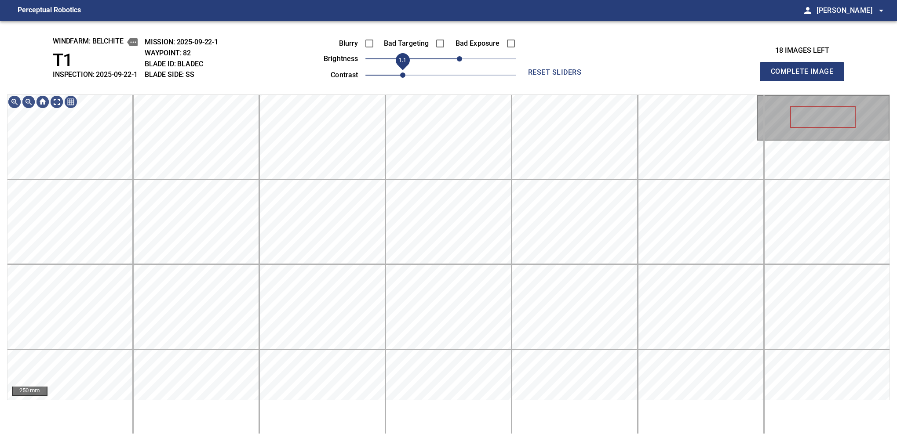
click at [400, 76] on span "1.1" at bounding box center [402, 75] width 5 height 5
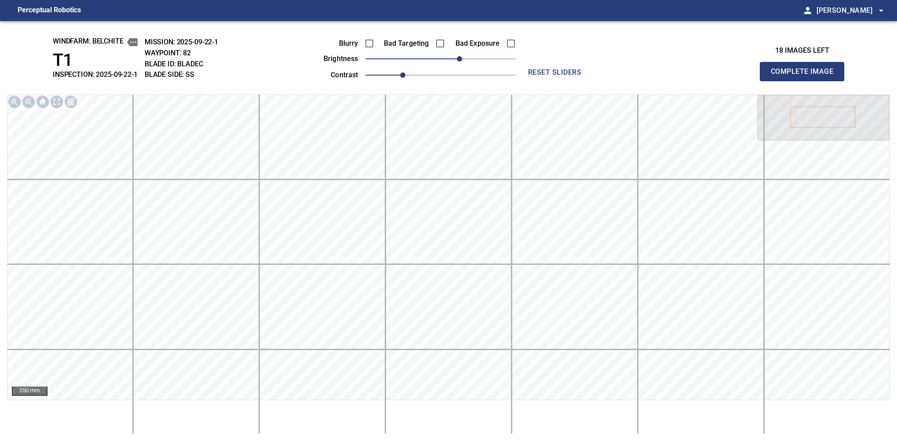
click at [620, 81] on button "Complete Image" at bounding box center [802, 71] width 84 height 19
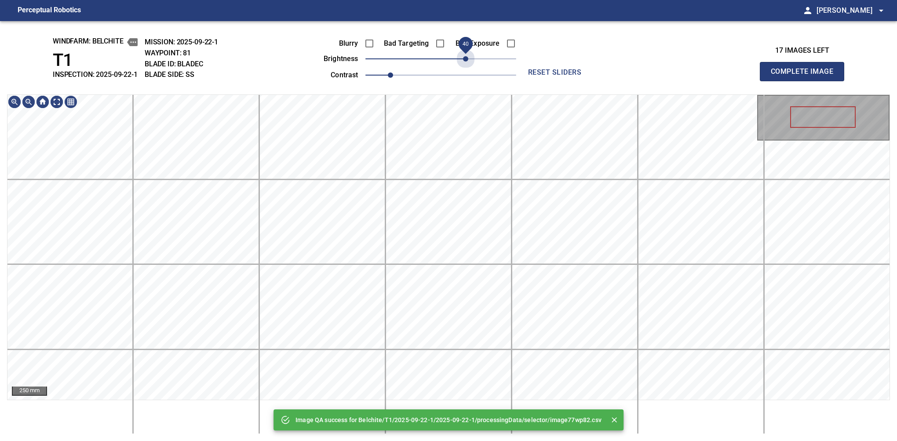
click at [463, 59] on span "40" at bounding box center [440, 59] width 151 height 12
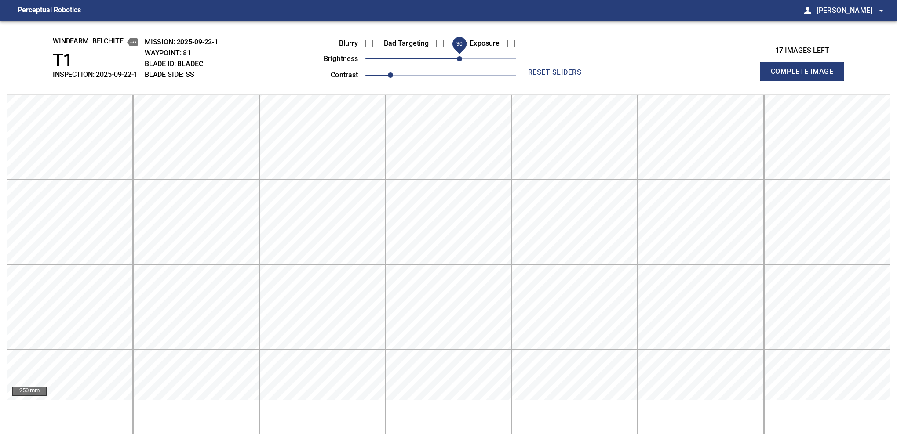
drag, startPoint x: 463, startPoint y: 61, endPoint x: 457, endPoint y: 61, distance: 6.2
click at [457, 61] on span "30" at bounding box center [459, 58] width 5 height 5
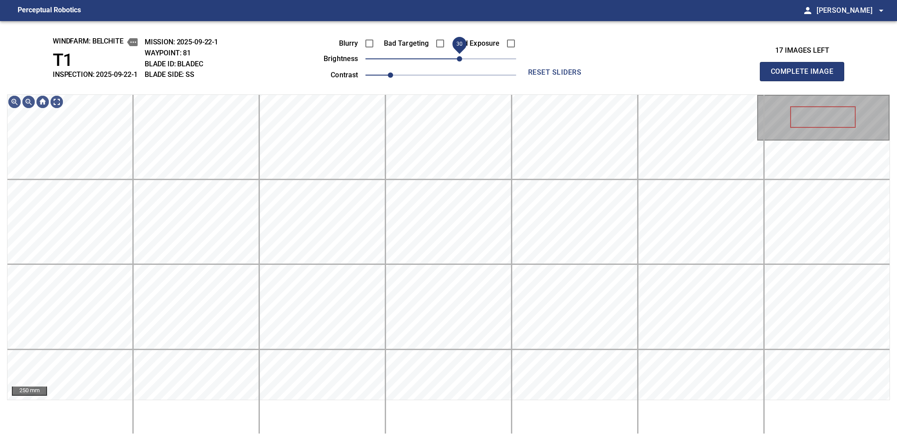
drag, startPoint x: 452, startPoint y: 59, endPoint x: 458, endPoint y: 53, distance: 8.7
click at [458, 56] on span "30" at bounding box center [459, 58] width 5 height 5
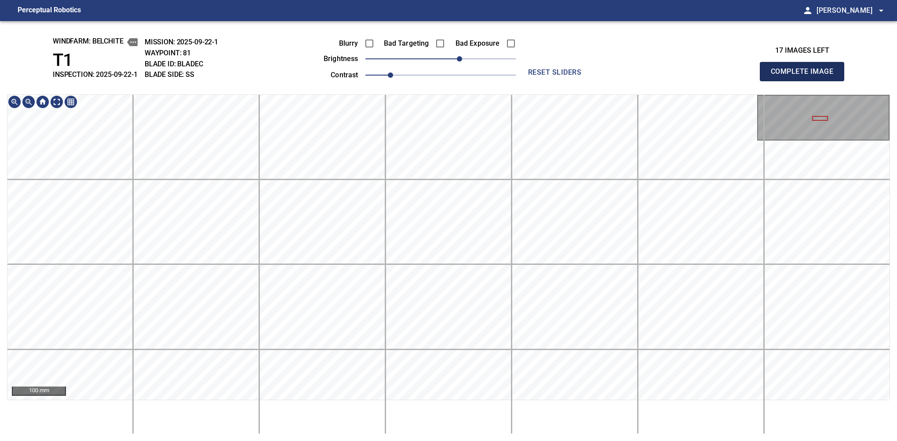
click at [620, 81] on button "Complete Image" at bounding box center [802, 71] width 84 height 19
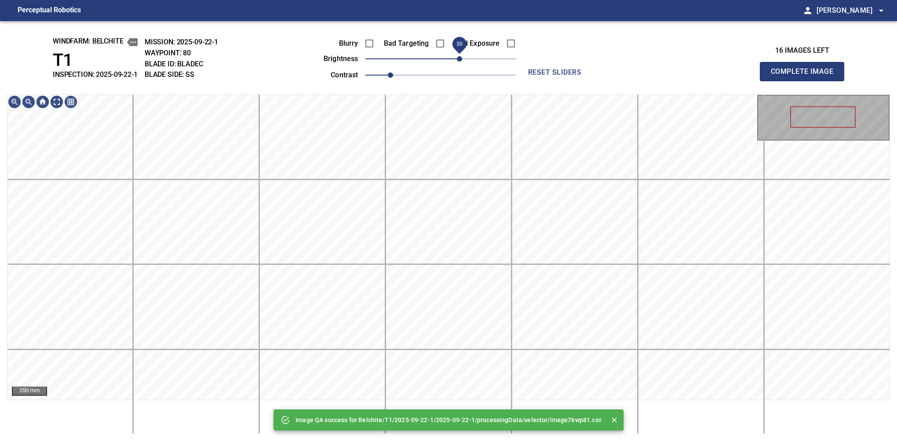
drag, startPoint x: 440, startPoint y: 56, endPoint x: 462, endPoint y: 62, distance: 22.4
click at [462, 62] on span "30" at bounding box center [459, 58] width 5 height 5
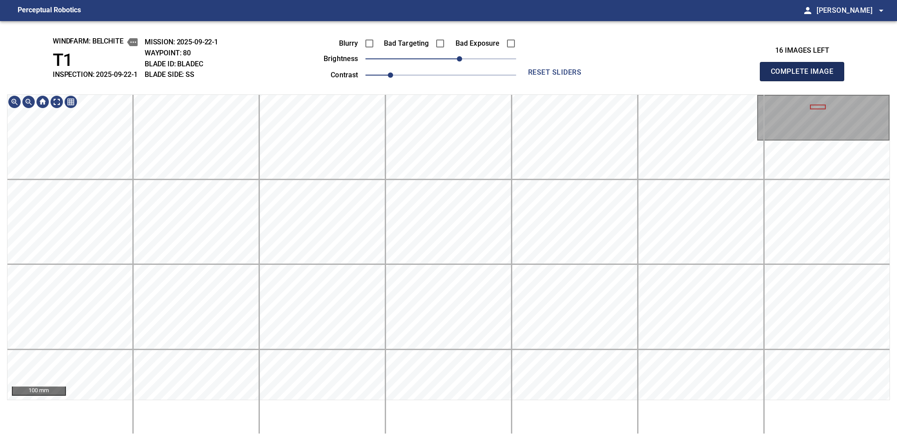
click at [620, 81] on button "Complete Image" at bounding box center [802, 71] width 84 height 19
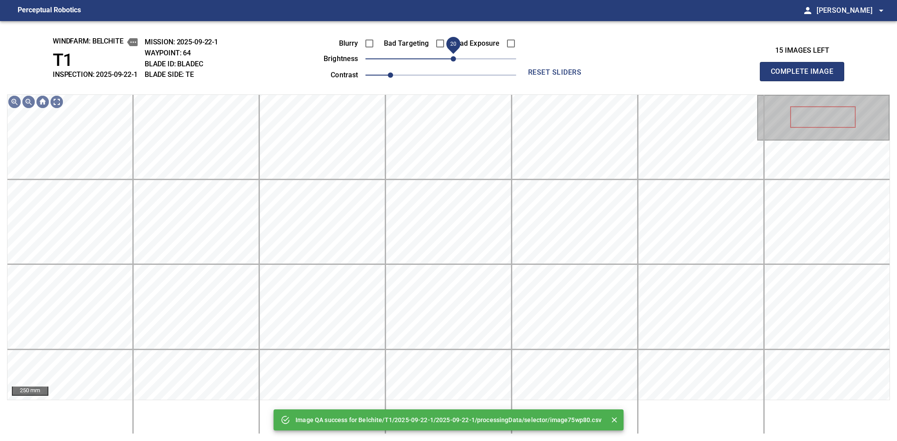
drag, startPoint x: 447, startPoint y: 60, endPoint x: 454, endPoint y: 58, distance: 7.7
click at [454, 58] on span "20" at bounding box center [453, 58] width 5 height 5
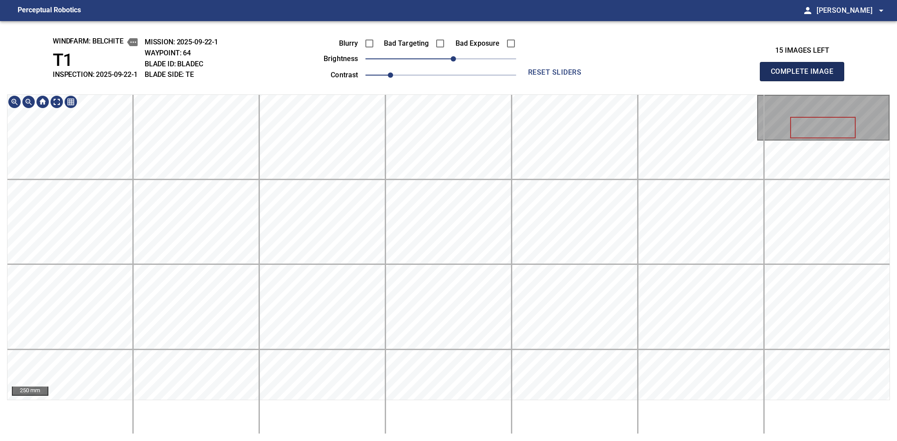
click at [620, 81] on button "Complete Image" at bounding box center [802, 71] width 84 height 19
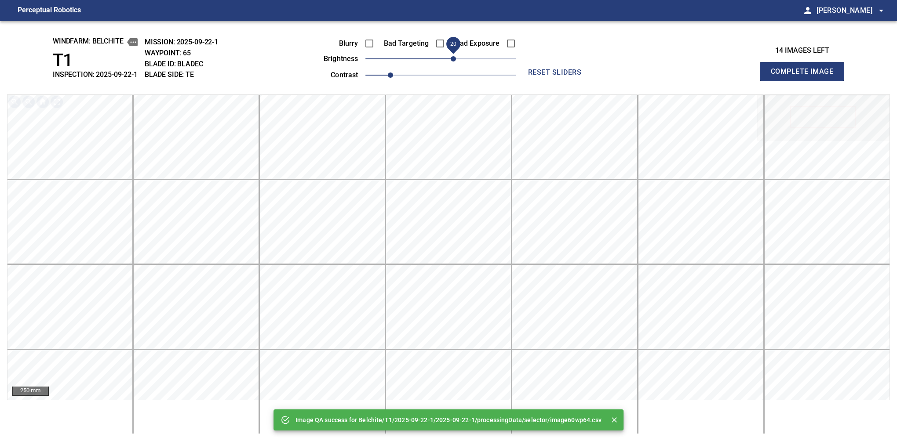
drag, startPoint x: 451, startPoint y: 62, endPoint x: 454, endPoint y: 58, distance: 4.7
click at [454, 58] on span "20" at bounding box center [453, 58] width 5 height 5
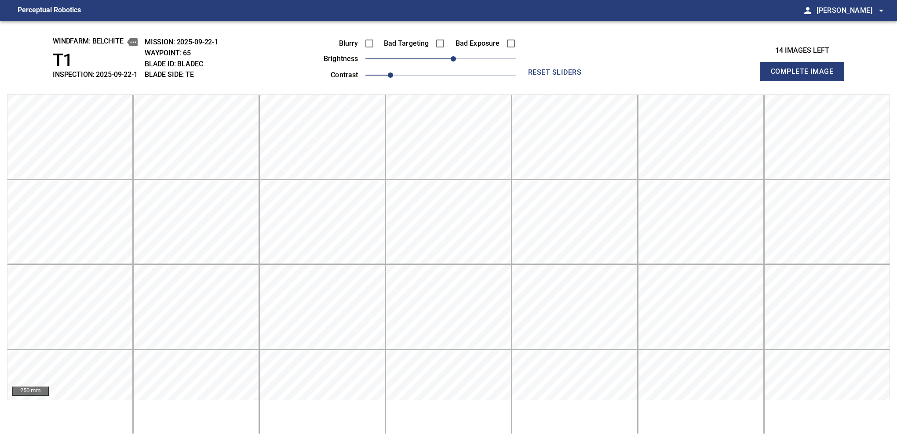
click at [620, 81] on button "Complete Image" at bounding box center [802, 71] width 84 height 19
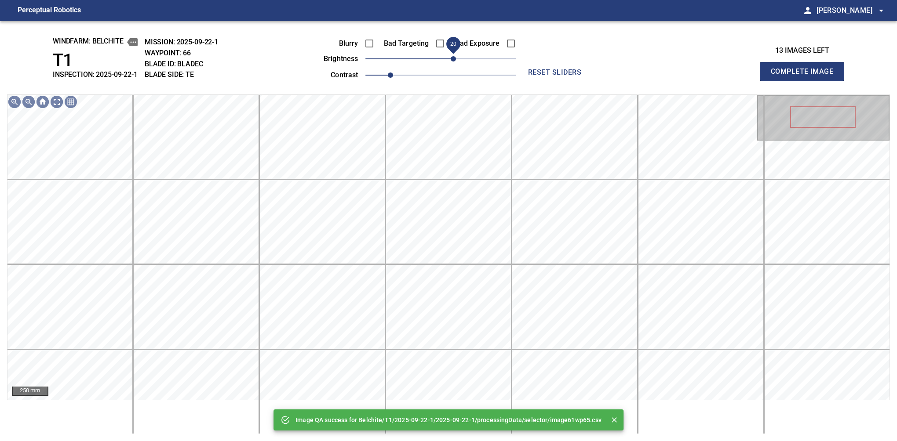
drag, startPoint x: 447, startPoint y: 58, endPoint x: 455, endPoint y: 58, distance: 8.8
click at [455, 58] on span "20" at bounding box center [453, 58] width 5 height 5
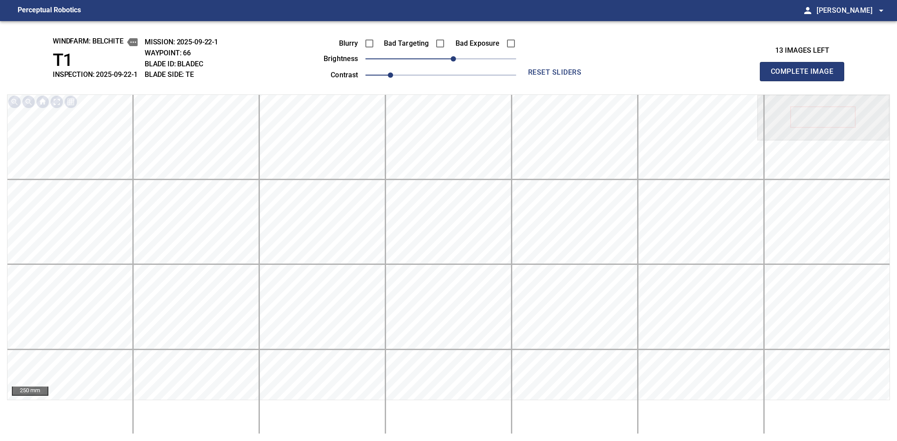
click at [620, 81] on button "Complete Image" at bounding box center [802, 71] width 84 height 19
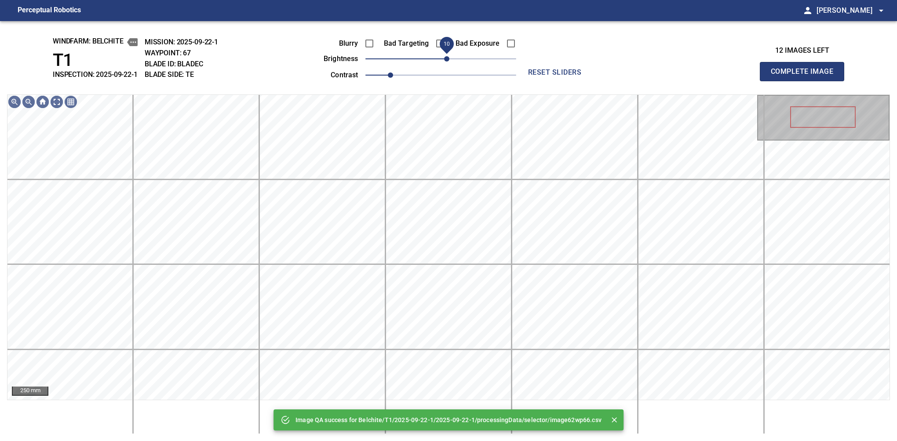
drag, startPoint x: 455, startPoint y: 58, endPoint x: 450, endPoint y: 62, distance: 7.2
click at [450, 62] on span "10" at bounding box center [440, 59] width 151 height 12
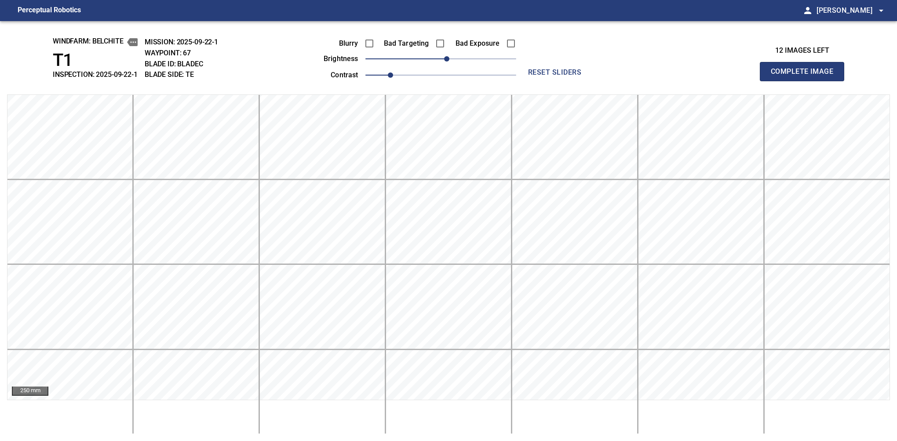
click at [620, 81] on button "Complete Image" at bounding box center [802, 71] width 84 height 19
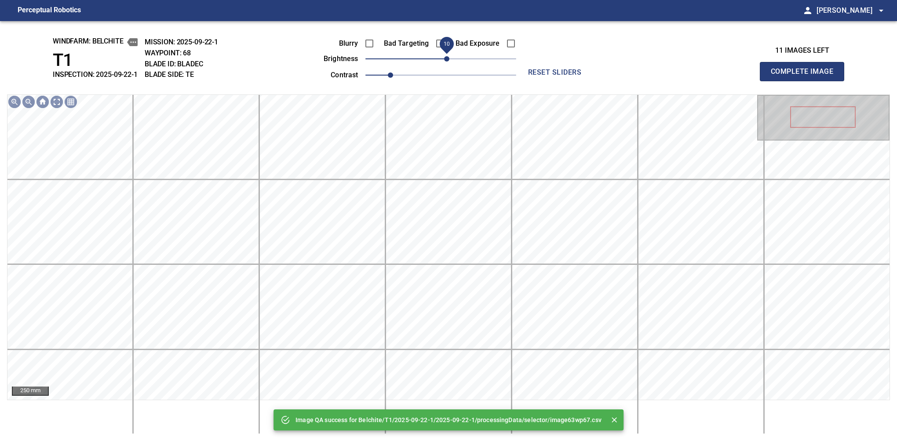
drag, startPoint x: 0, startPoint y: 0, endPoint x: 448, endPoint y: 56, distance: 451.9
click at [448, 56] on span "10" at bounding box center [440, 59] width 151 height 12
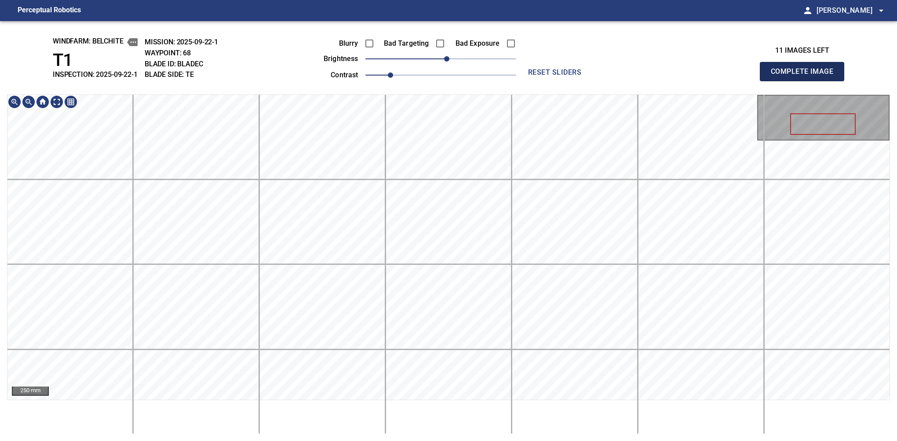
click at [805, 81] on button "Complete Image" at bounding box center [802, 71] width 84 height 19
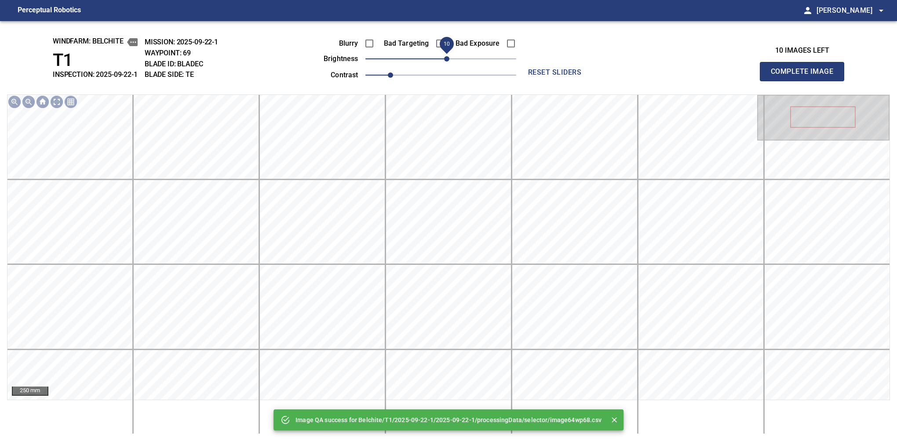
click at [449, 58] on span "10" at bounding box center [446, 58] width 5 height 5
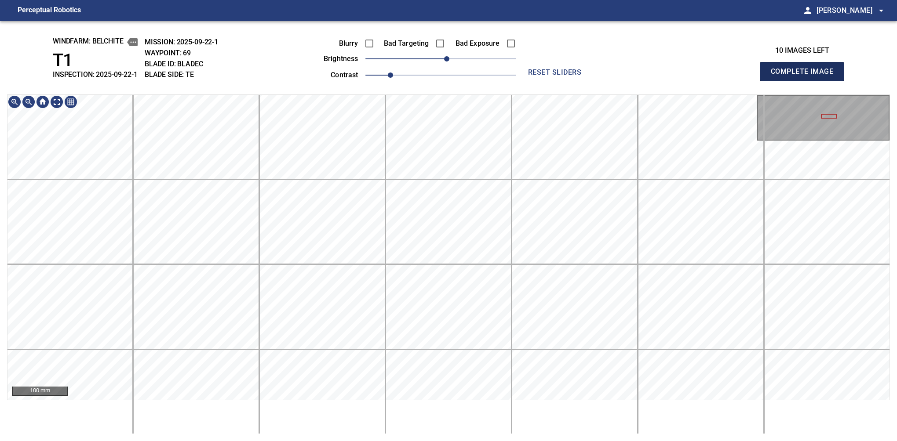
click at [805, 81] on button "Complete Image" at bounding box center [802, 71] width 84 height 19
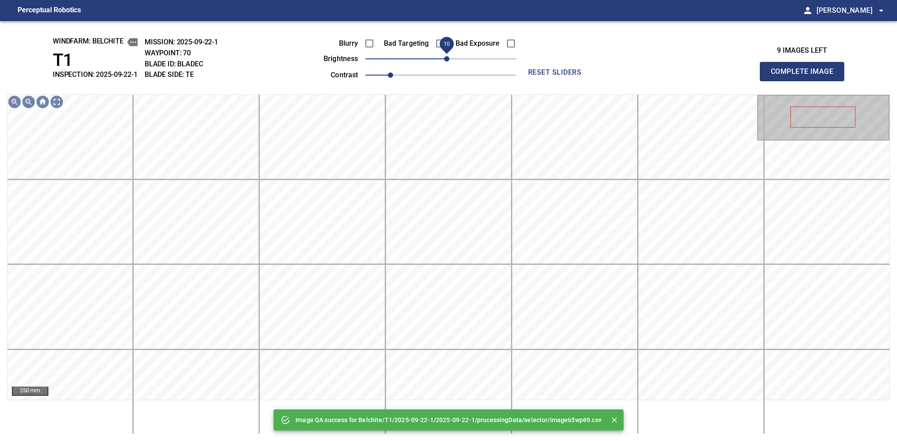
drag, startPoint x: 440, startPoint y: 58, endPoint x: 445, endPoint y: 55, distance: 5.4
click at [445, 56] on span "10" at bounding box center [446, 58] width 5 height 5
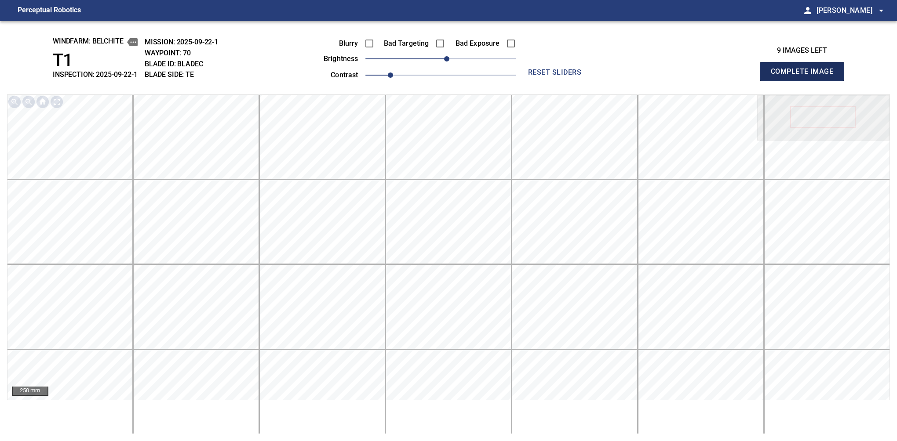
click at [805, 81] on button "Complete Image" at bounding box center [802, 71] width 84 height 19
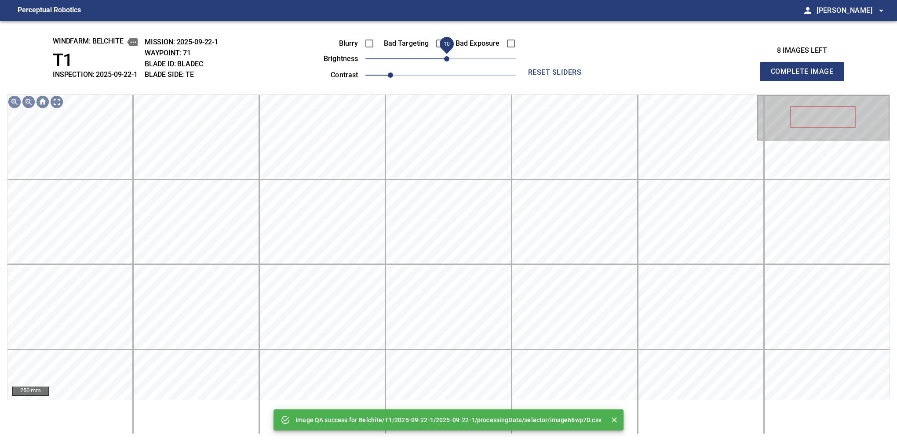
click at [448, 53] on div "Blurry Bad Targeting Bad Exposure brightness 10 contrast 1" at bounding box center [410, 57] width 212 height 47
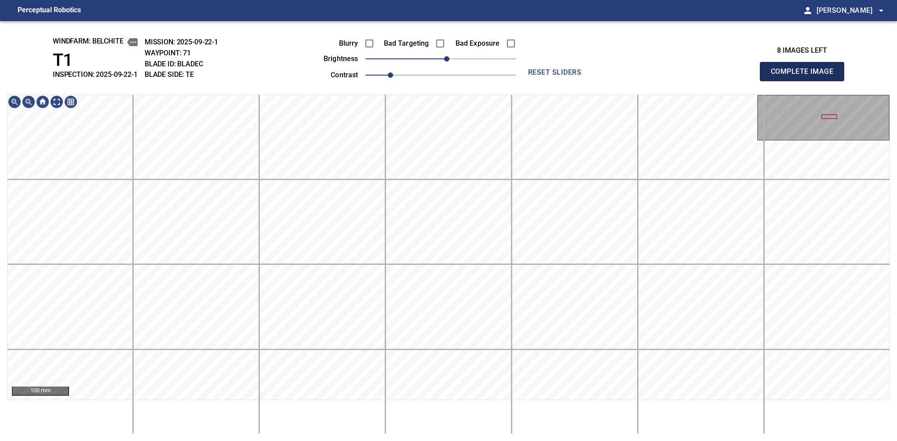
click at [805, 81] on button "Complete Image" at bounding box center [802, 71] width 84 height 19
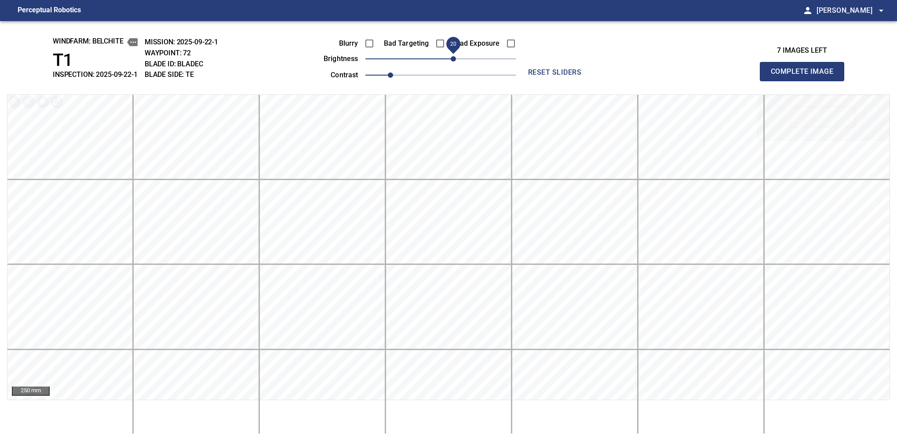
drag, startPoint x: 447, startPoint y: 58, endPoint x: 454, endPoint y: 55, distance: 7.9
click at [454, 56] on span "20" at bounding box center [453, 58] width 5 height 5
click at [805, 81] on button "Complete Image" at bounding box center [802, 71] width 84 height 19
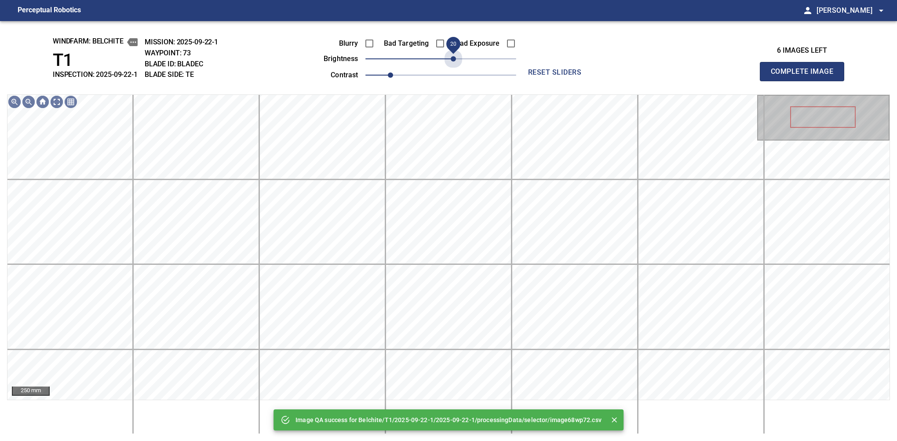
click at [454, 55] on span "20" at bounding box center [440, 59] width 151 height 12
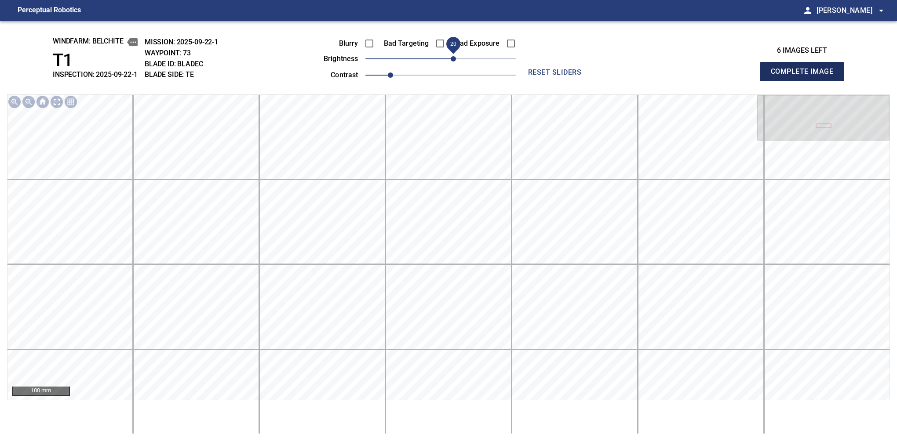
click at [805, 81] on button "Complete Image" at bounding box center [802, 71] width 84 height 19
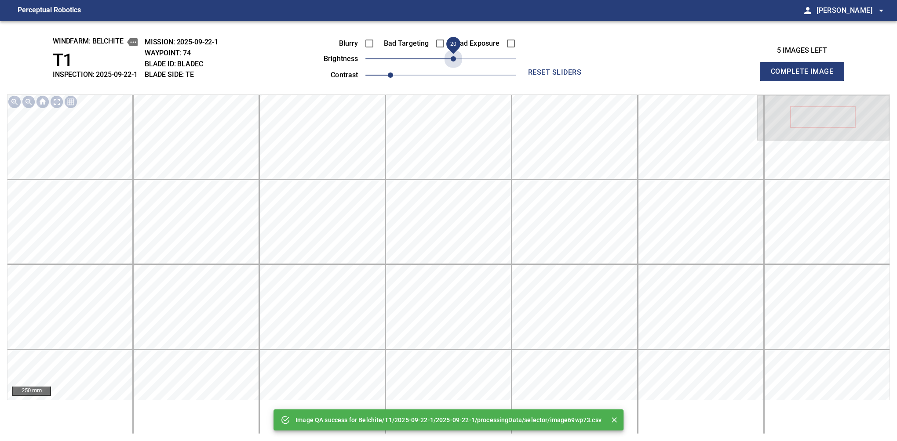
click at [451, 60] on span "20" at bounding box center [440, 59] width 151 height 12
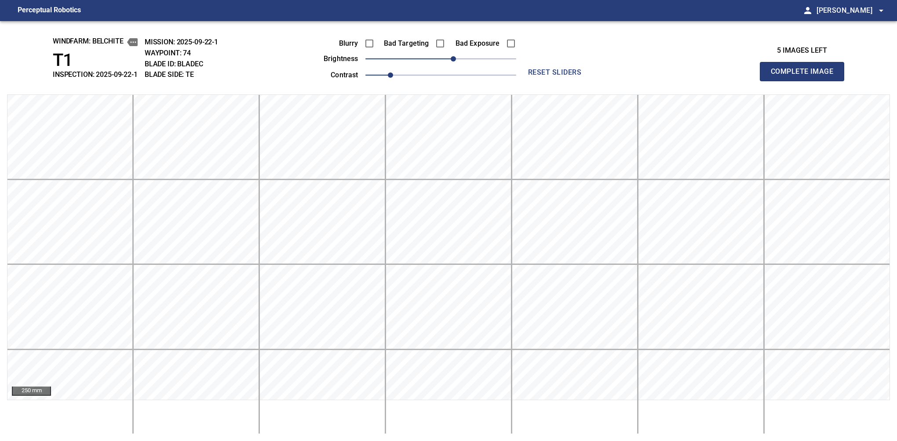
click at [805, 81] on button "Complete Image" at bounding box center [802, 71] width 84 height 19
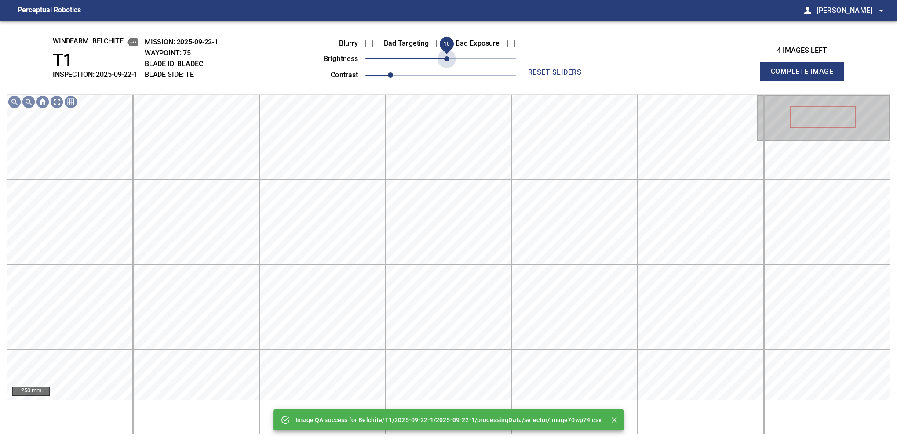
click at [450, 60] on span "10" at bounding box center [440, 59] width 151 height 12
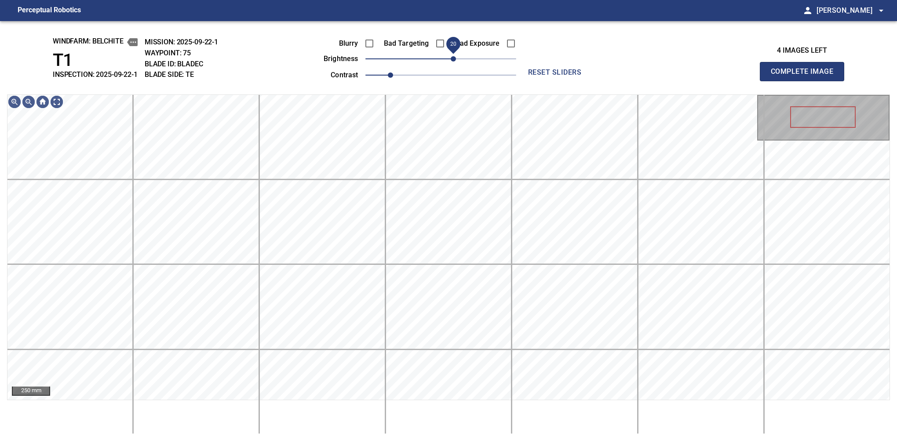
drag, startPoint x: 446, startPoint y: 56, endPoint x: 452, endPoint y: 56, distance: 6.2
click at [452, 56] on span "20" at bounding box center [453, 58] width 5 height 5
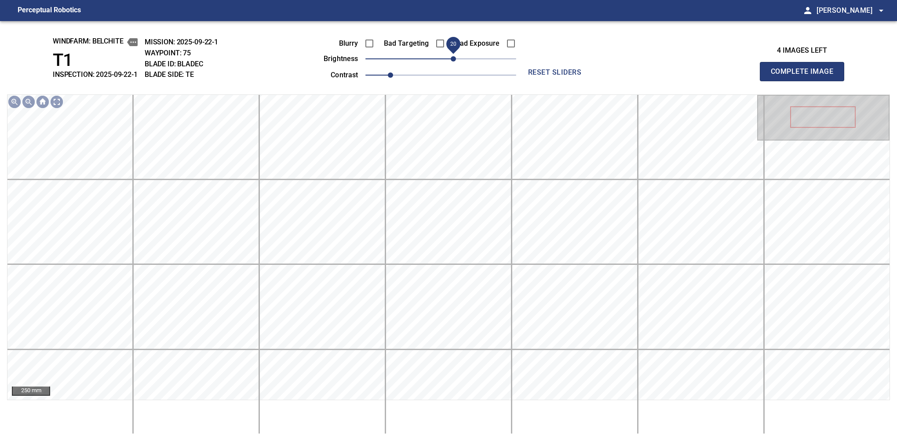
click at [805, 81] on button "Complete Image" at bounding box center [802, 71] width 84 height 19
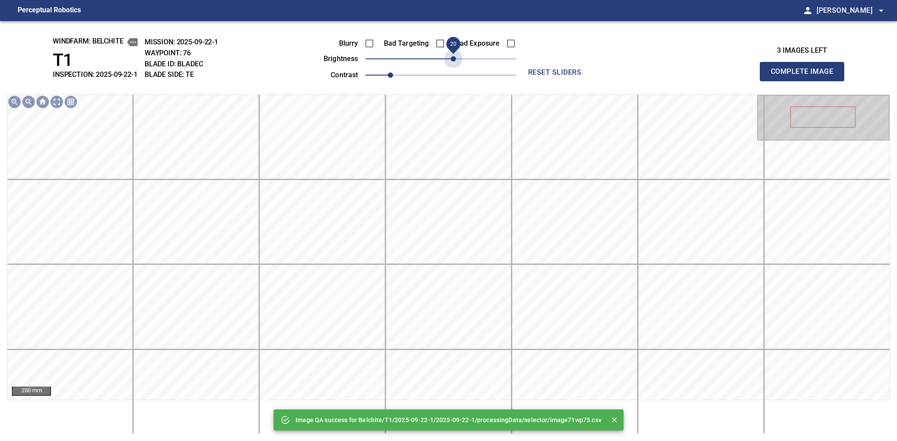
click at [452, 56] on span "20" at bounding box center [440, 59] width 151 height 12
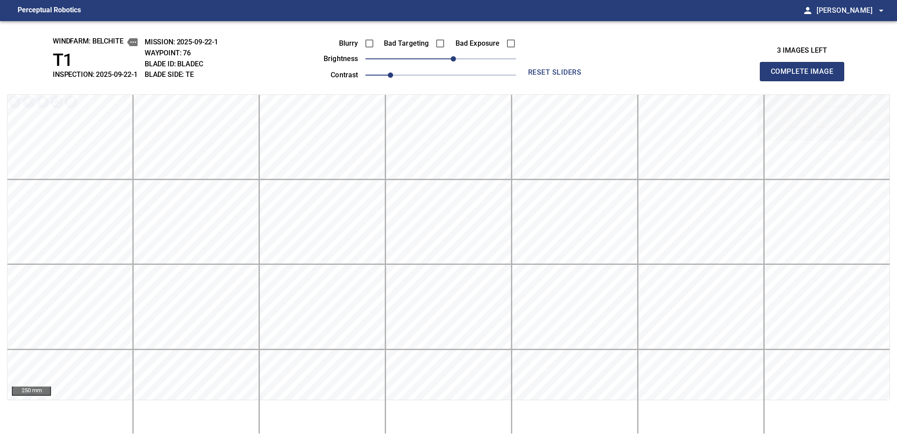
click at [805, 81] on button "Complete Image" at bounding box center [802, 71] width 84 height 19
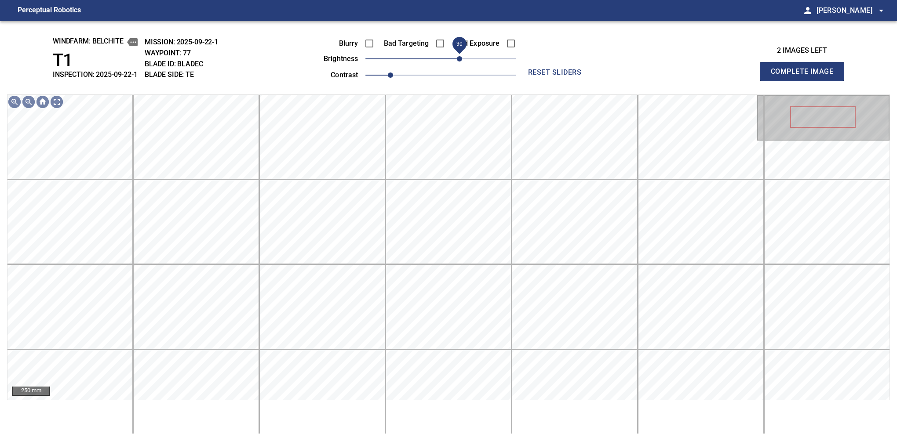
drag, startPoint x: 468, startPoint y: 60, endPoint x: 457, endPoint y: 56, distance: 11.3
click at [457, 56] on span "30" at bounding box center [440, 59] width 151 height 12
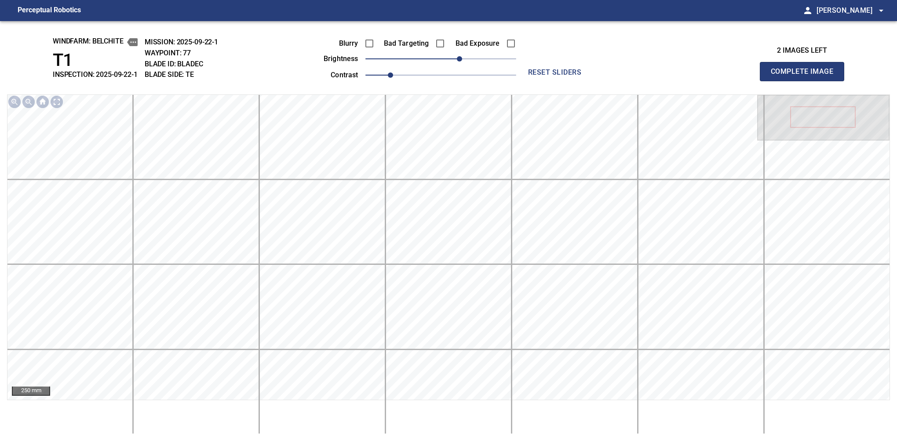
click at [805, 81] on button "Complete Image" at bounding box center [802, 71] width 84 height 19
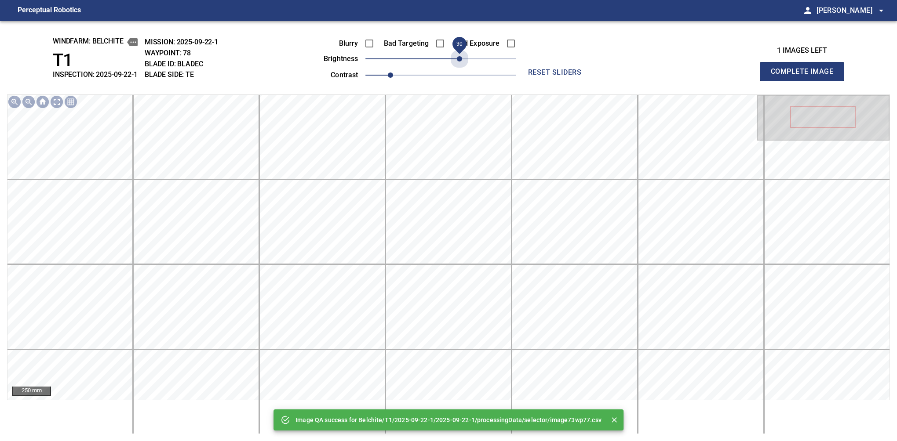
click at [457, 56] on span "30" at bounding box center [440, 59] width 151 height 12
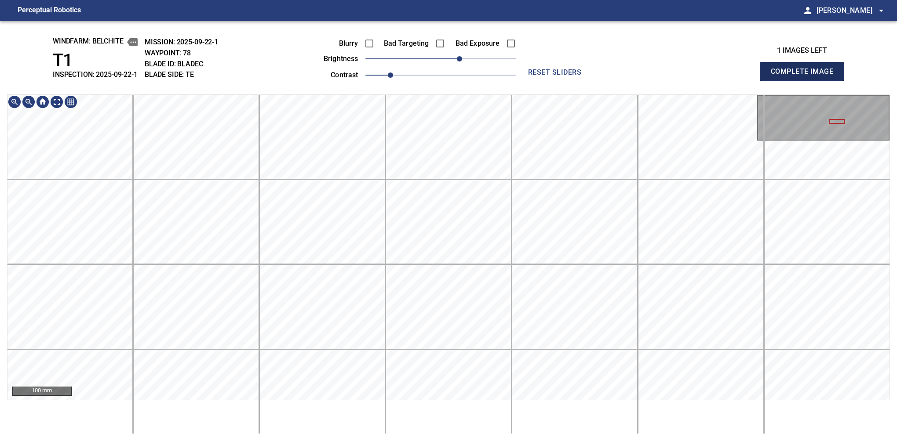
click at [805, 81] on button "Complete Image" at bounding box center [802, 71] width 84 height 19
